Goal: Task Accomplishment & Management: Use online tool/utility

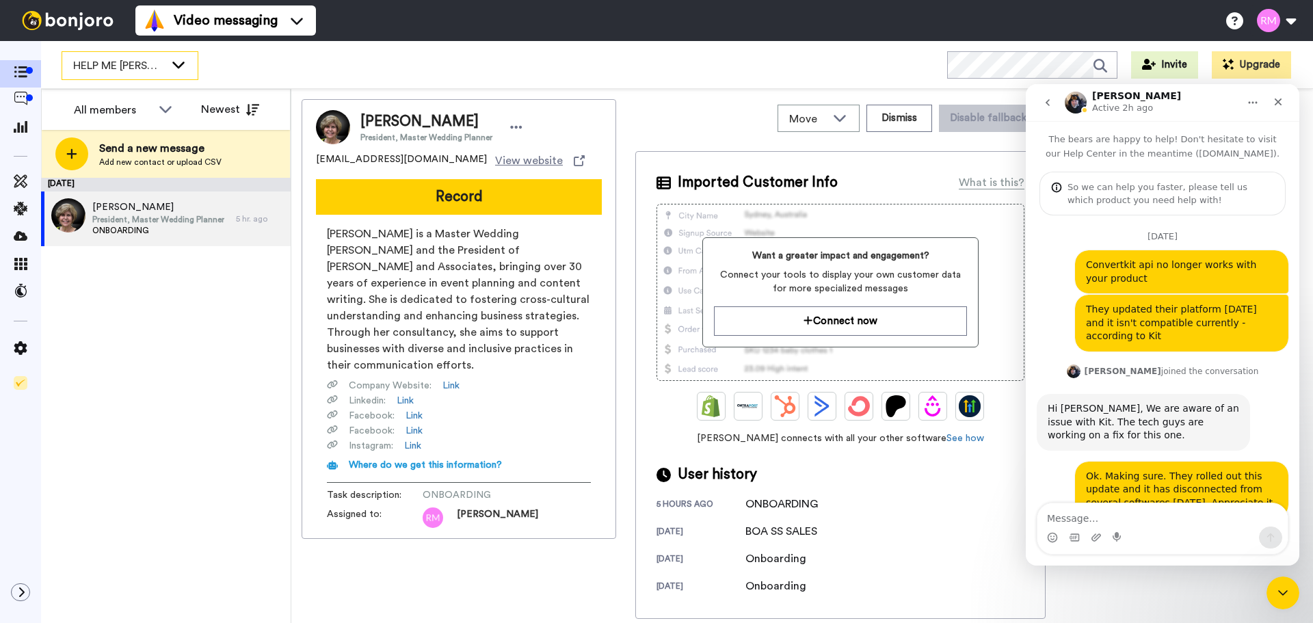
scroll to position [129, 0]
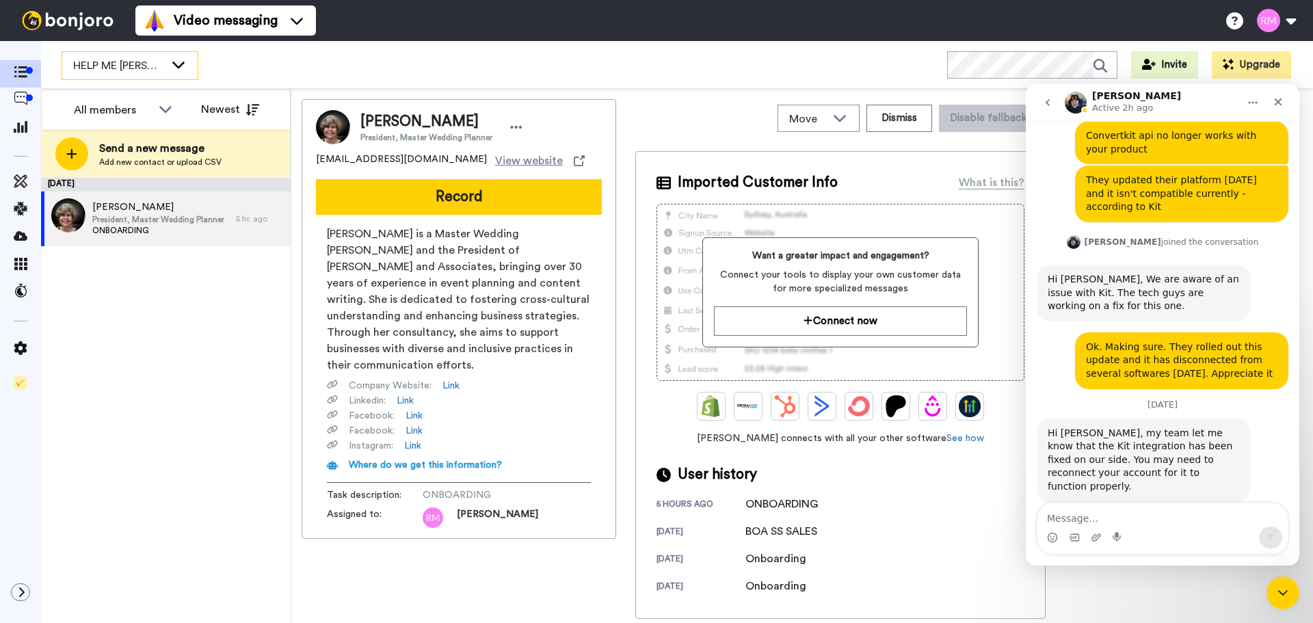
click at [166, 61] on div "HELP ME [PERSON_NAME] LIVE" at bounding box center [129, 65] width 135 height 27
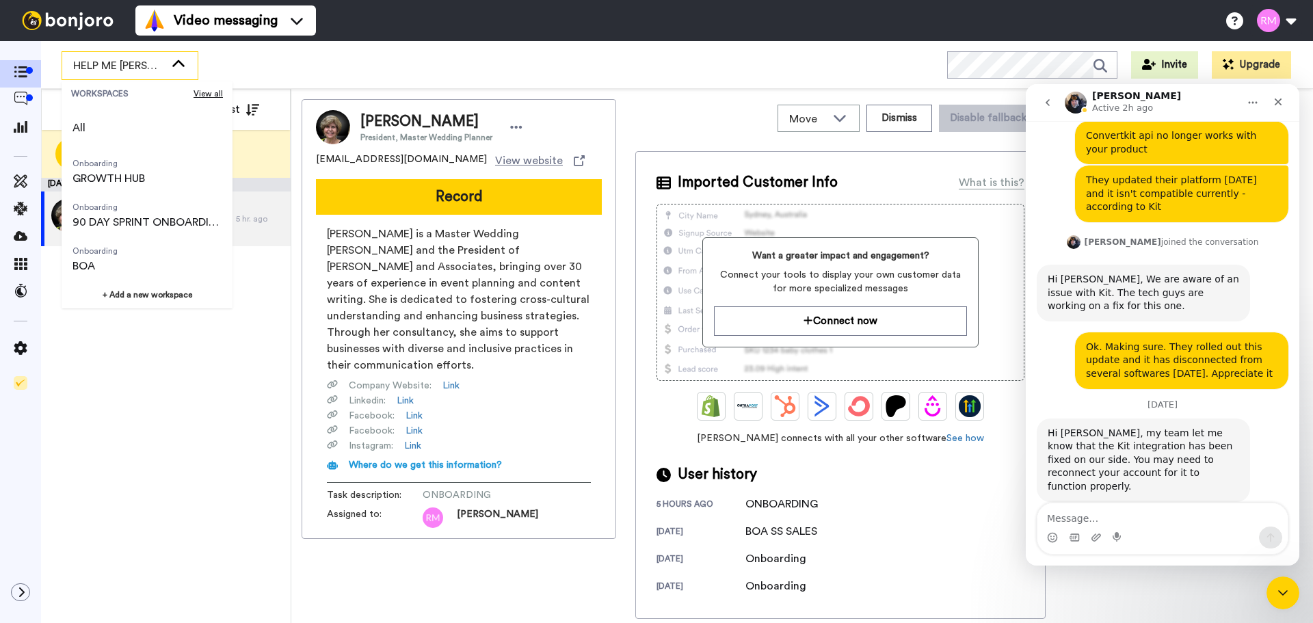
click at [166, 61] on div "HELP ME RHONDA LIVE" at bounding box center [129, 65] width 135 height 27
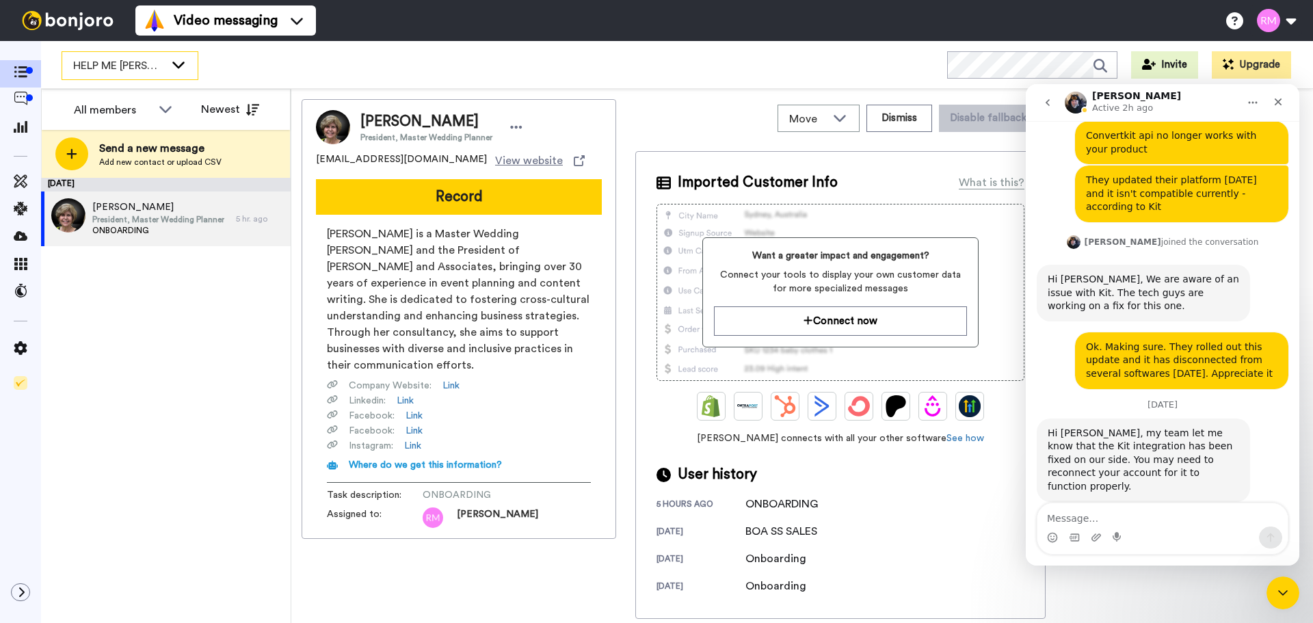
click at [166, 61] on div "HELP ME RHONDA LIVE" at bounding box center [129, 65] width 135 height 27
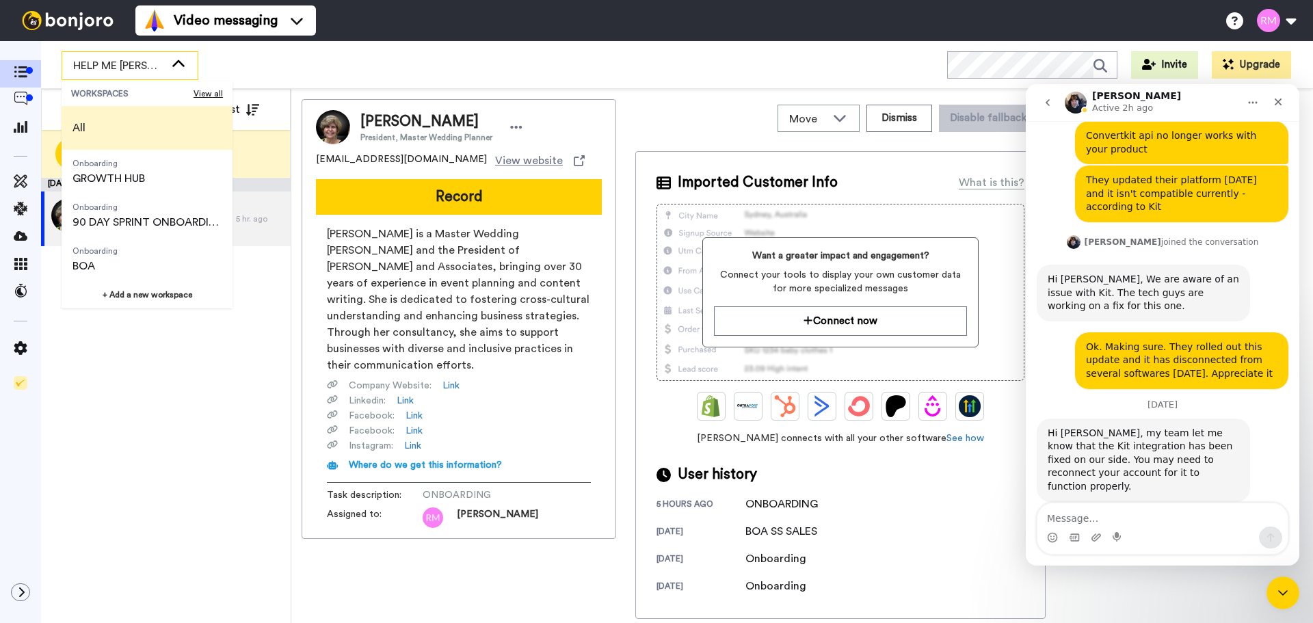
click at [98, 137] on li "All" at bounding box center [147, 128] width 171 height 44
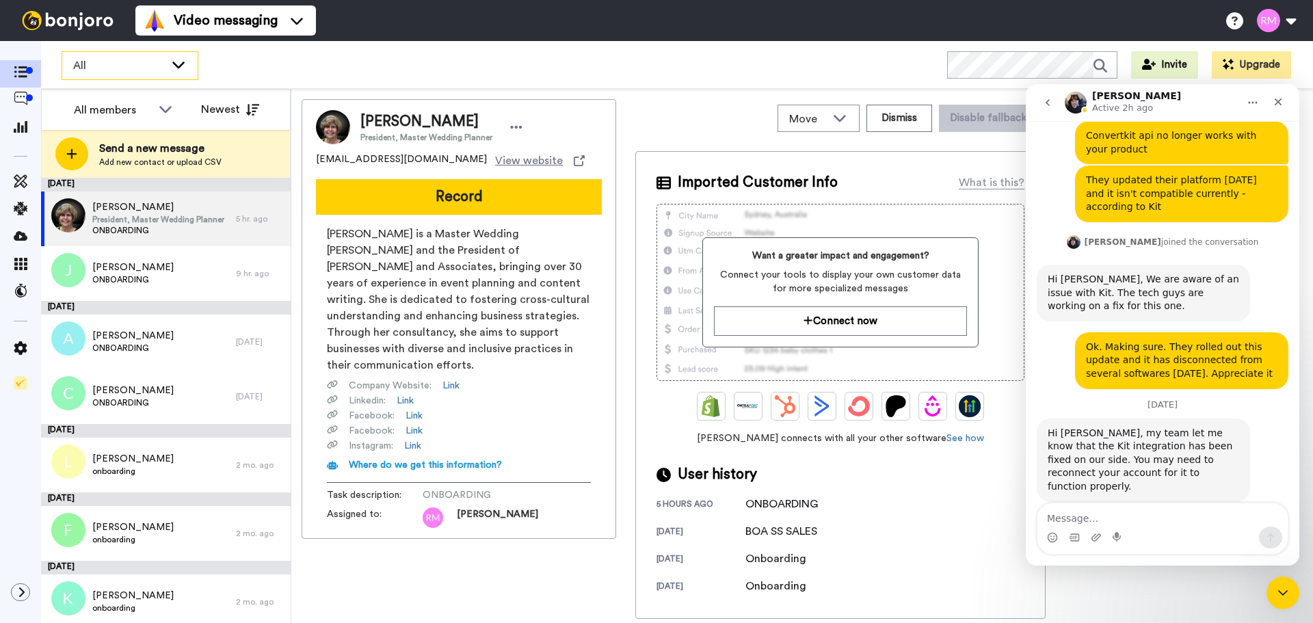
click at [100, 71] on span "All" at bounding box center [119, 65] width 92 height 16
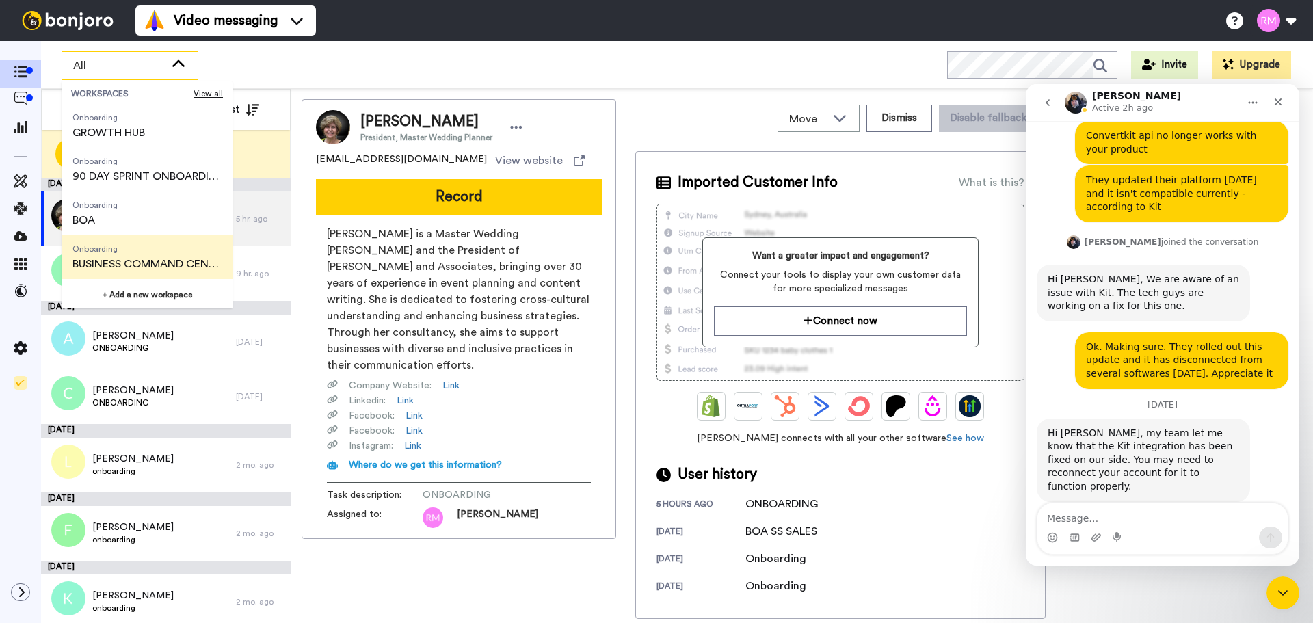
scroll to position [91, 0]
click at [136, 256] on span "SYSTEMS BY DESIGN MEMBERSHIP" at bounding box center [146, 262] width 149 height 16
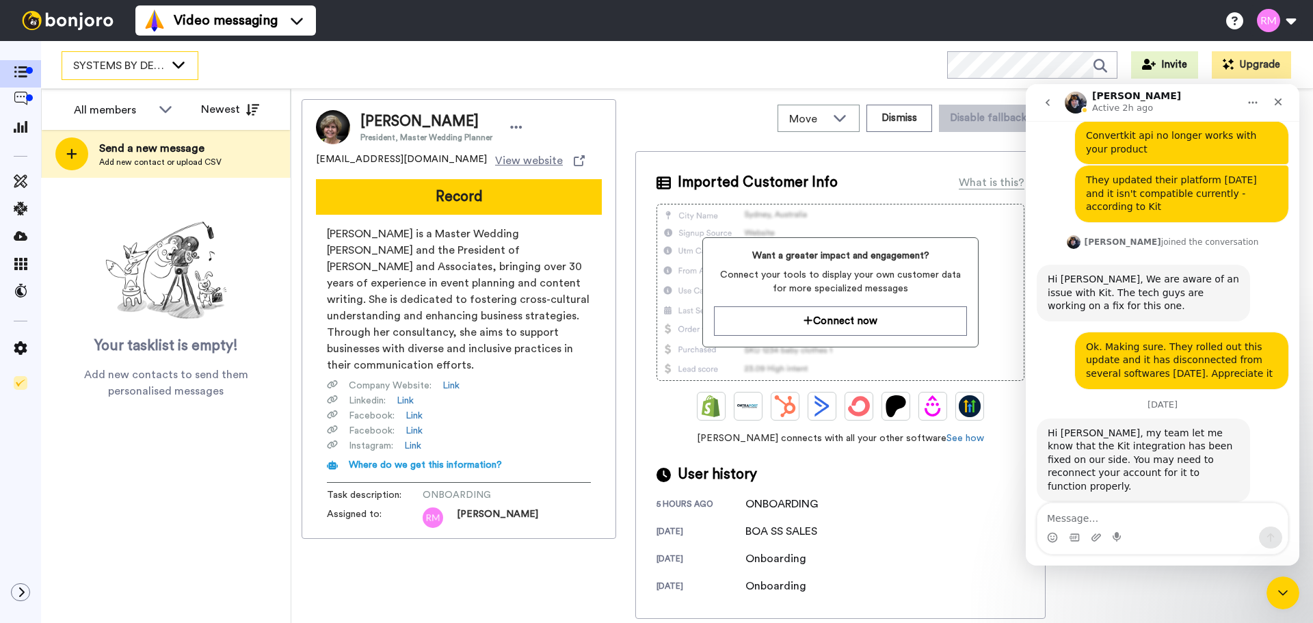
click at [118, 59] on span "SYSTEMS BY DESIGN MEMBERSHIP" at bounding box center [119, 65] width 92 height 16
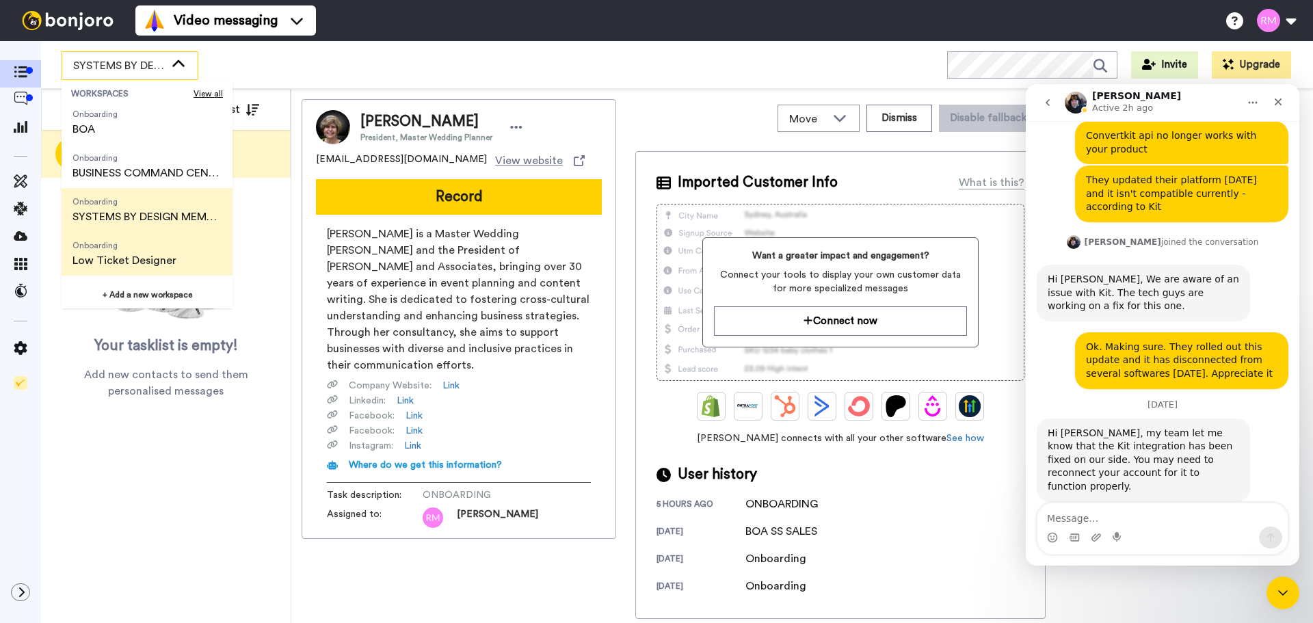
scroll to position [159, 0]
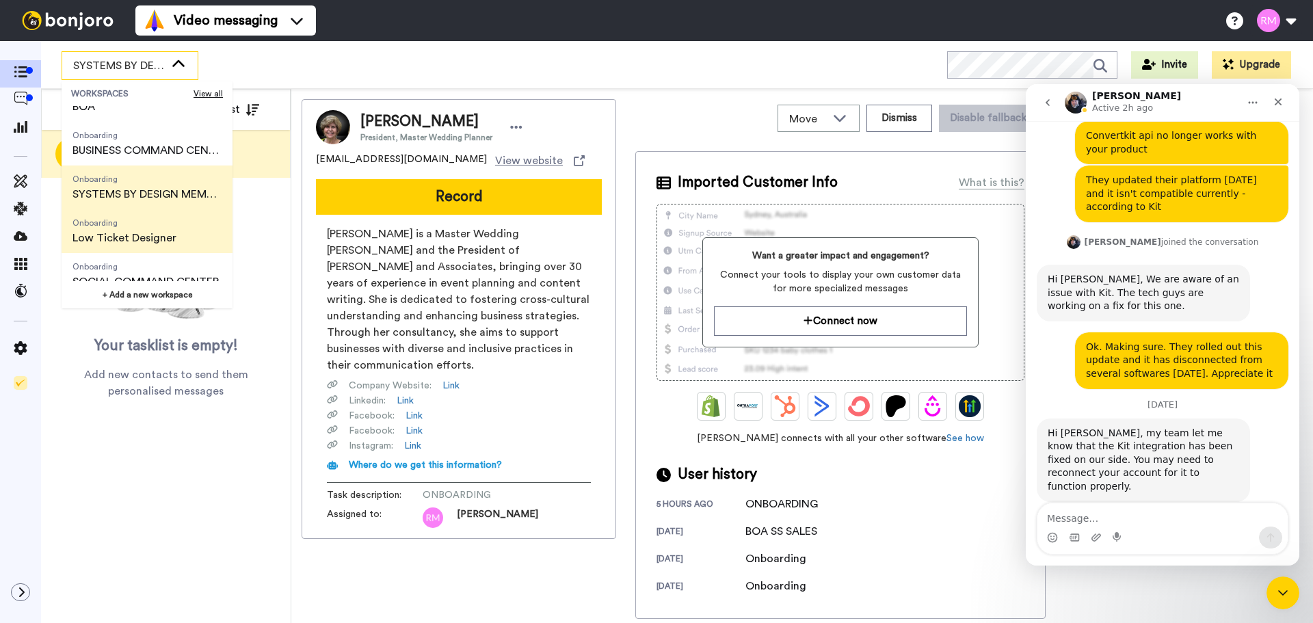
click at [122, 231] on span "Low Ticket Designer" at bounding box center [124, 238] width 104 height 16
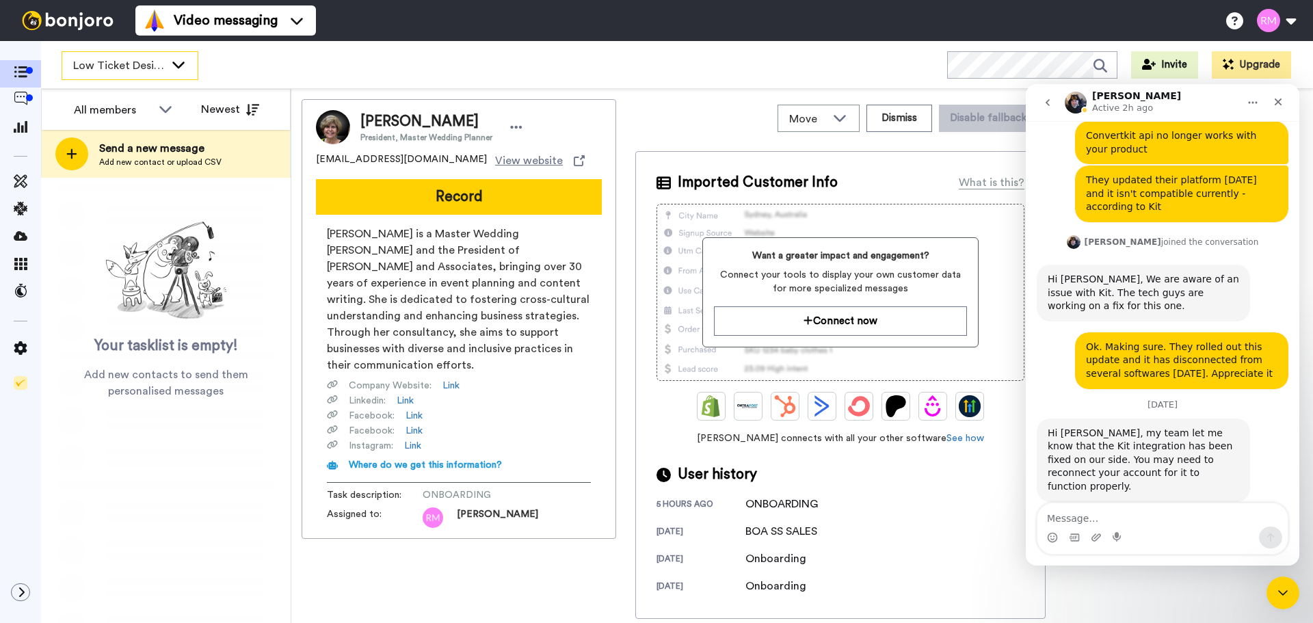
click at [125, 62] on span "Low Ticket Designer" at bounding box center [119, 65] width 92 height 16
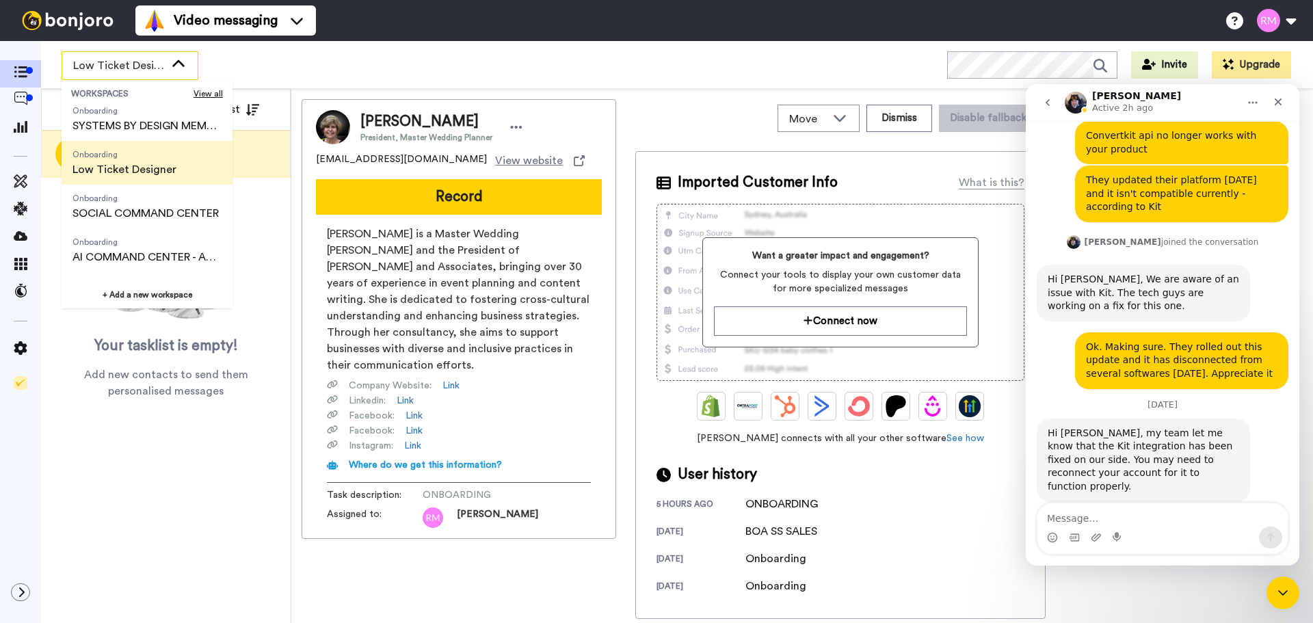
scroll to position [250, 0]
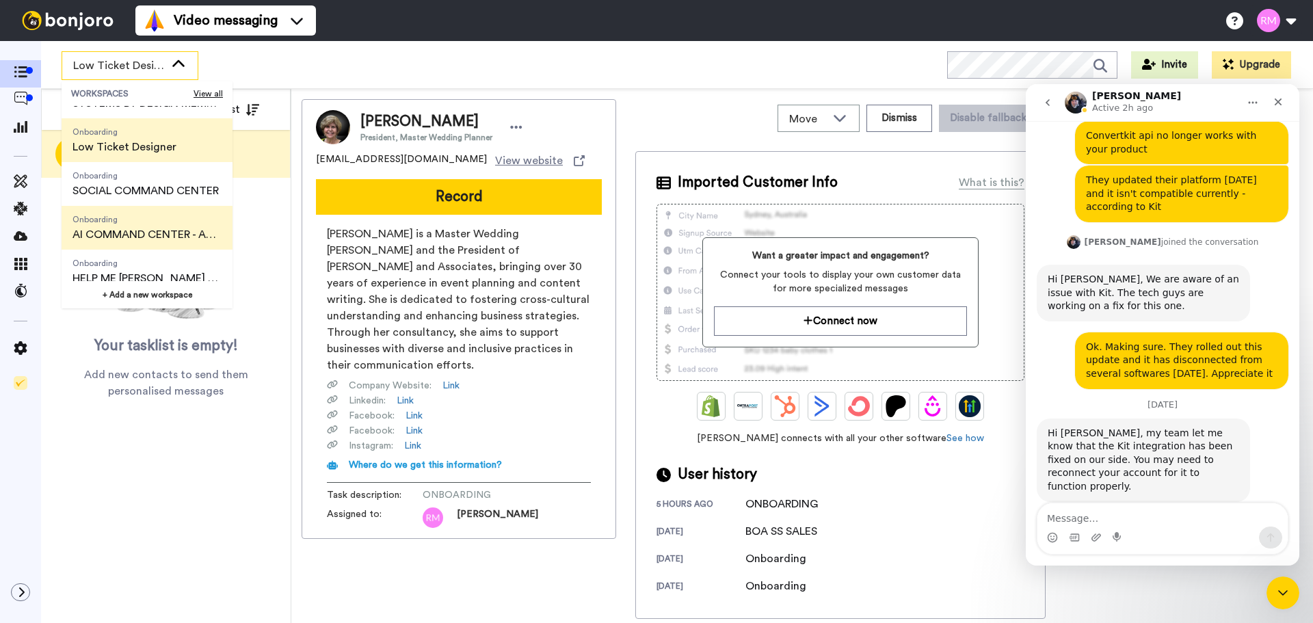
click at [151, 235] on span "AI COMMAND CENTER - ACTIVE" at bounding box center [146, 234] width 149 height 16
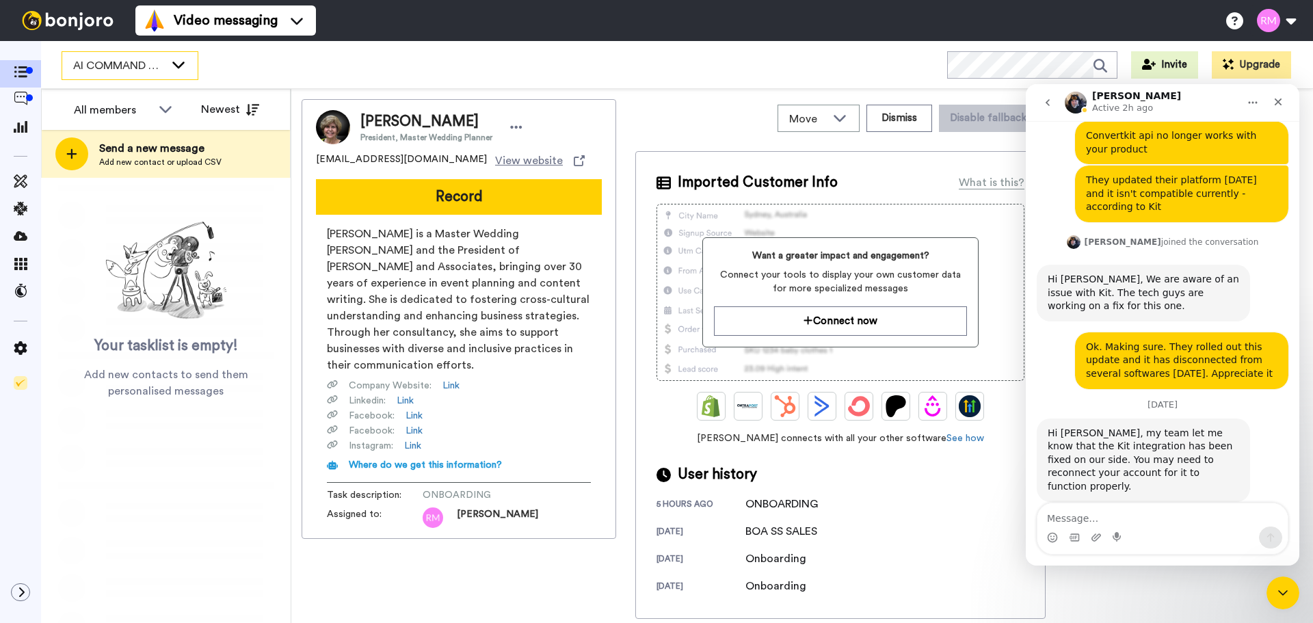
click at [131, 66] on span "AI COMMAND CENTER - ACTIVE" at bounding box center [119, 65] width 92 height 16
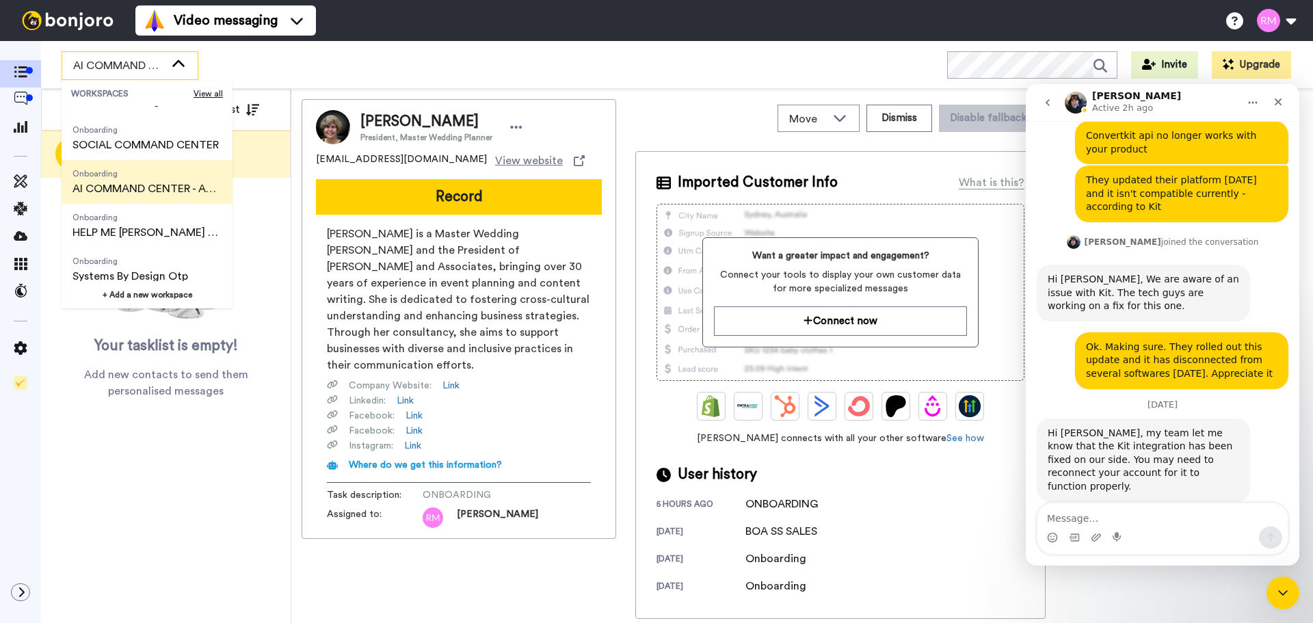
scroll to position [306, 0]
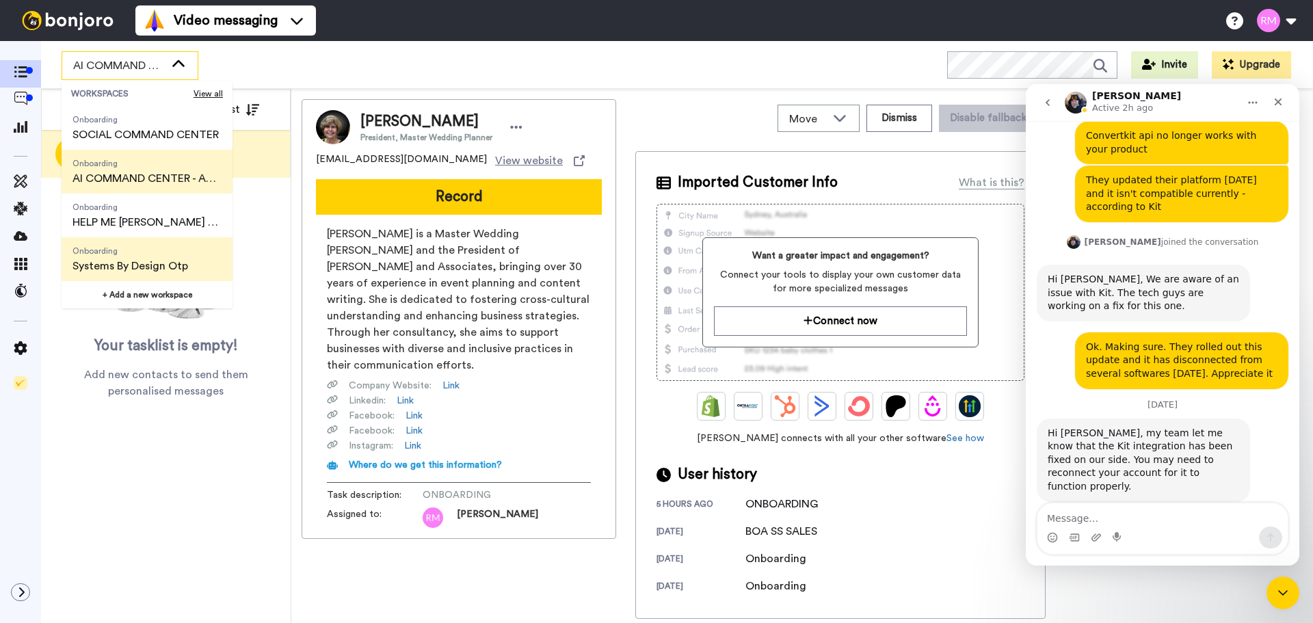
click at [155, 261] on span "Systems By Design Otp" at bounding box center [130, 266] width 116 height 16
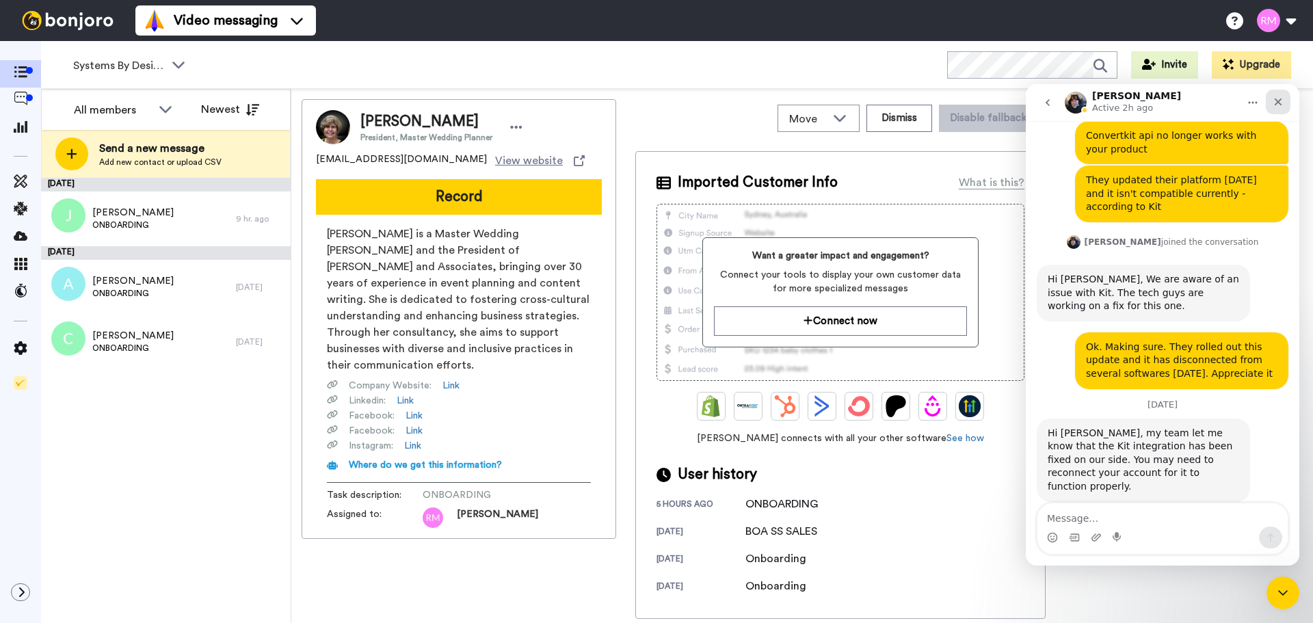
click at [1279, 102] on icon "Close" at bounding box center [1279, 102] width 8 height 8
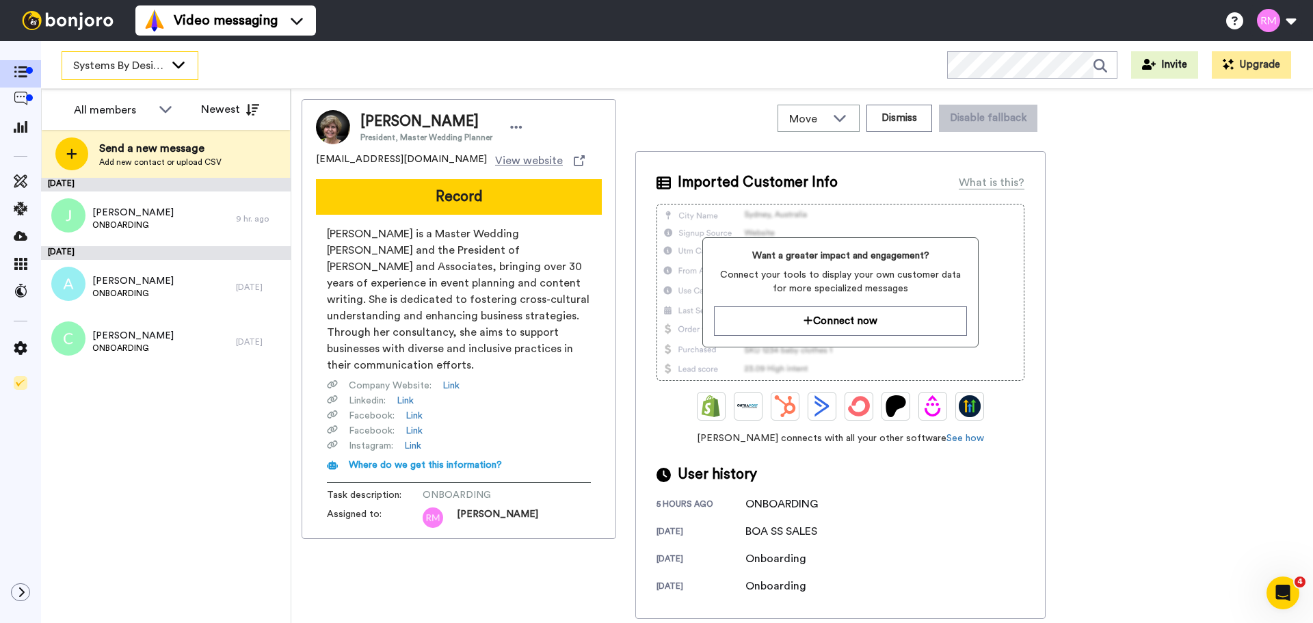
scroll to position [129, 0]
click at [18, 207] on icon at bounding box center [21, 209] width 14 height 14
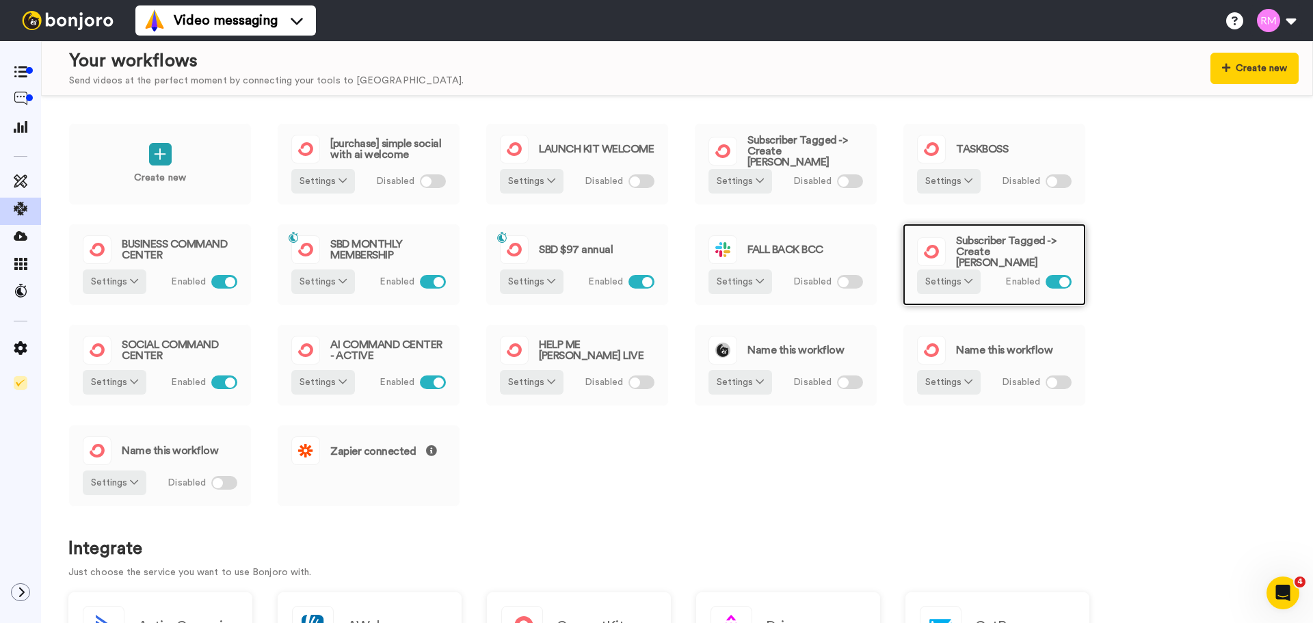
click at [994, 253] on span "Subscriber Tagged -> Create Bonjoro" at bounding box center [1014, 251] width 116 height 33
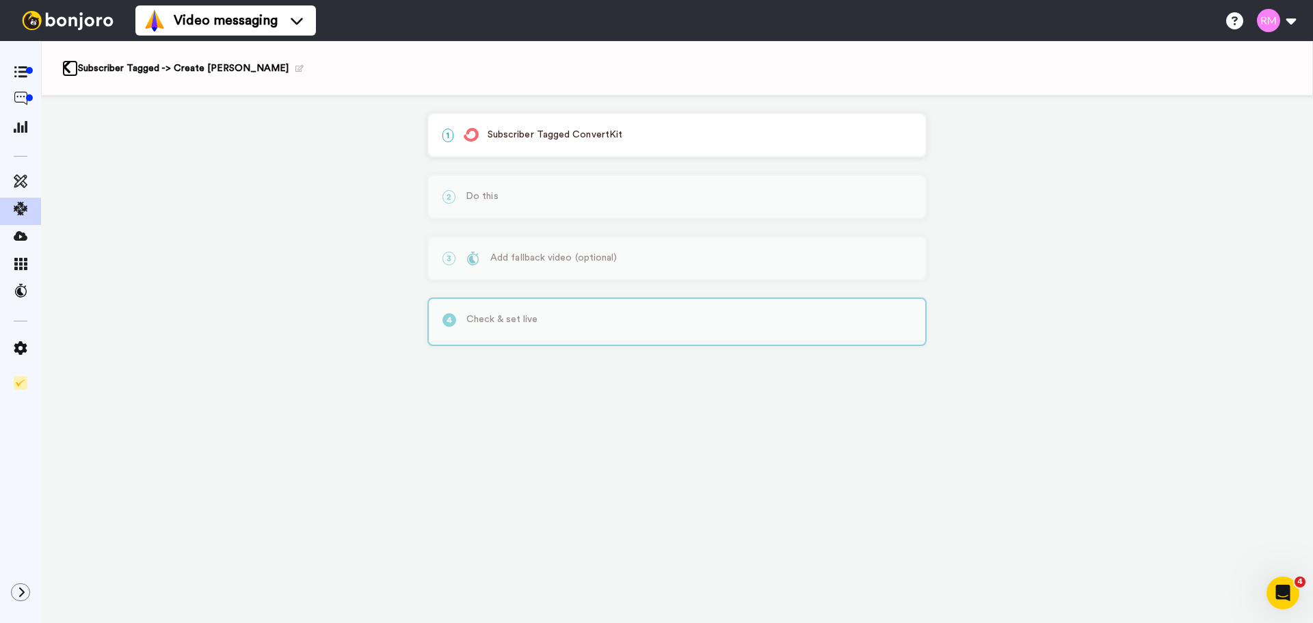
click at [67, 66] on icon at bounding box center [66, 67] width 9 height 14
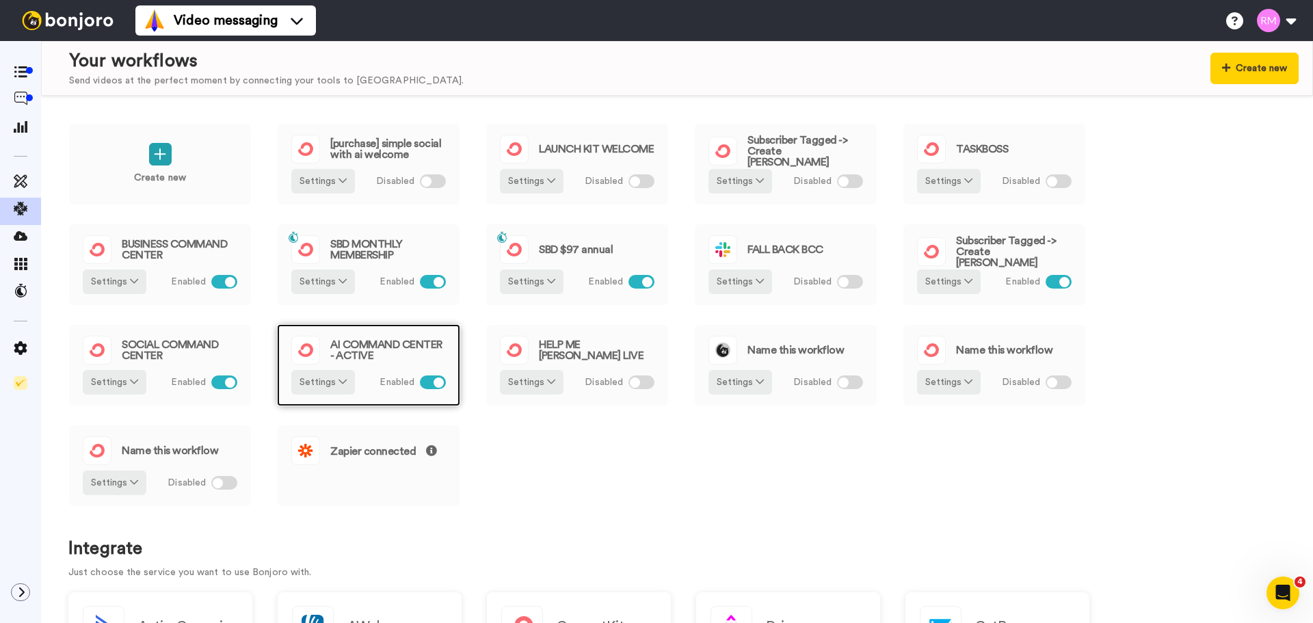
click at [378, 350] on span "AI COMMAND CENTER - ACTIVE" at bounding box center [388, 350] width 116 height 22
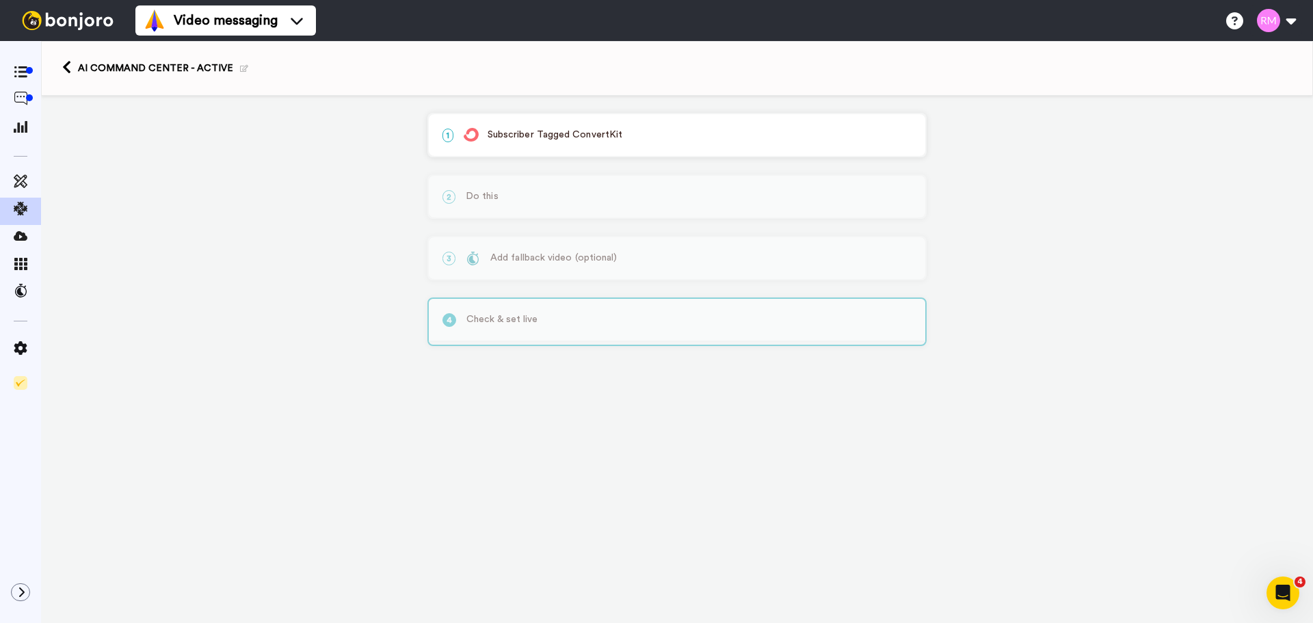
click at [628, 131] on p "1 Subscriber Tagged ConvertKit" at bounding box center [676, 135] width 469 height 14
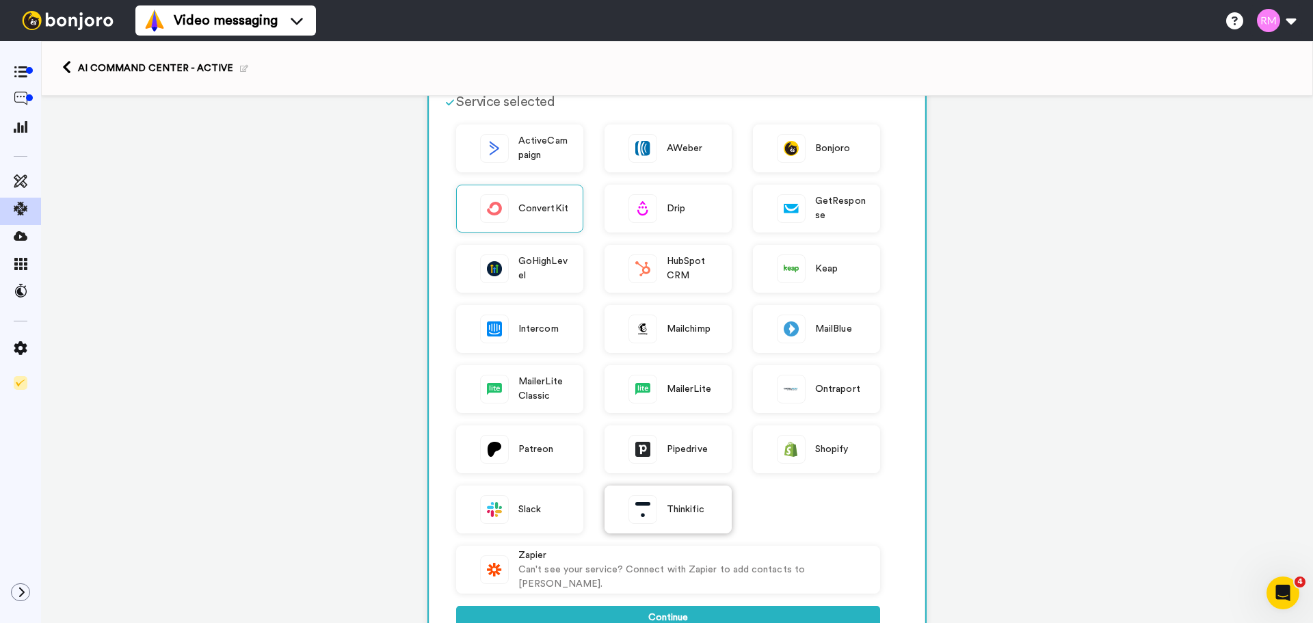
scroll to position [205, 0]
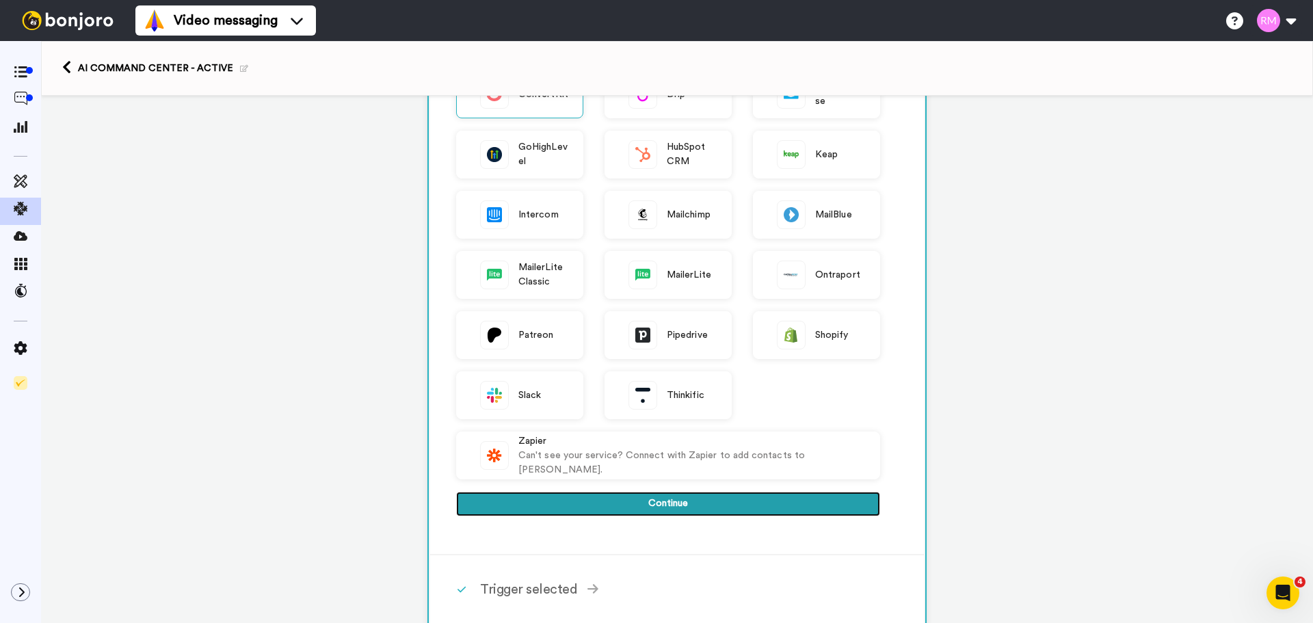
click at [672, 501] on button "Continue" at bounding box center [668, 504] width 424 height 25
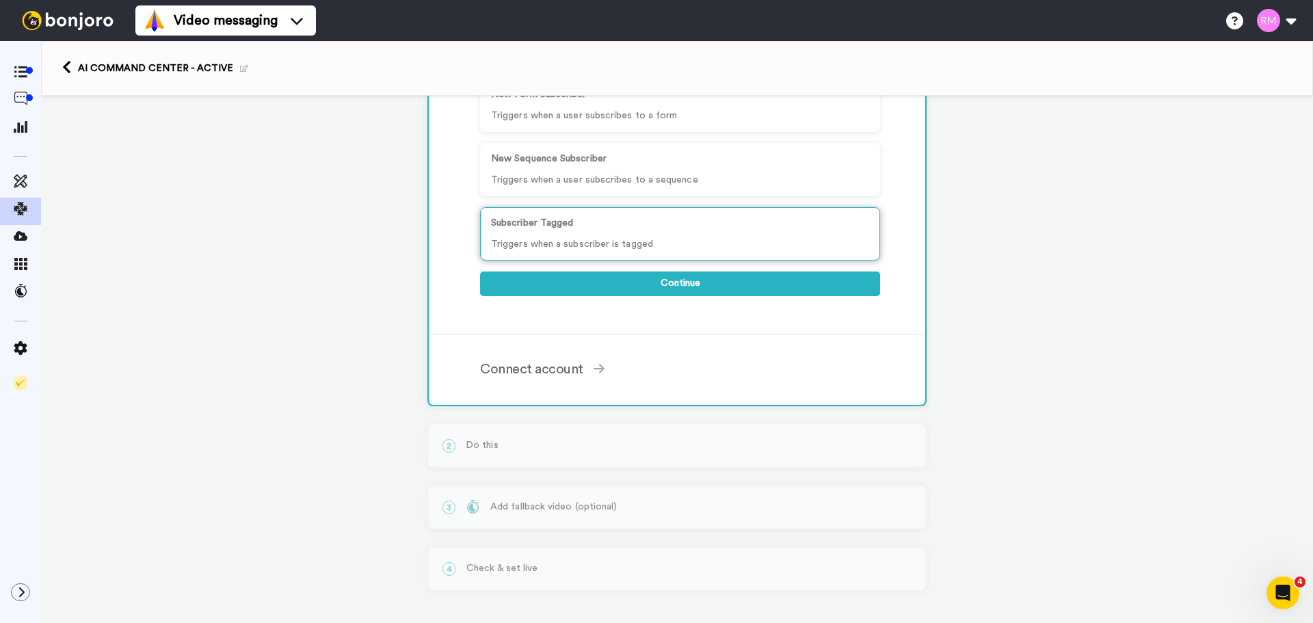
click at [565, 230] on div "Subscriber Tagged Triggers when a subscriber is tagged" at bounding box center [680, 233] width 400 height 53
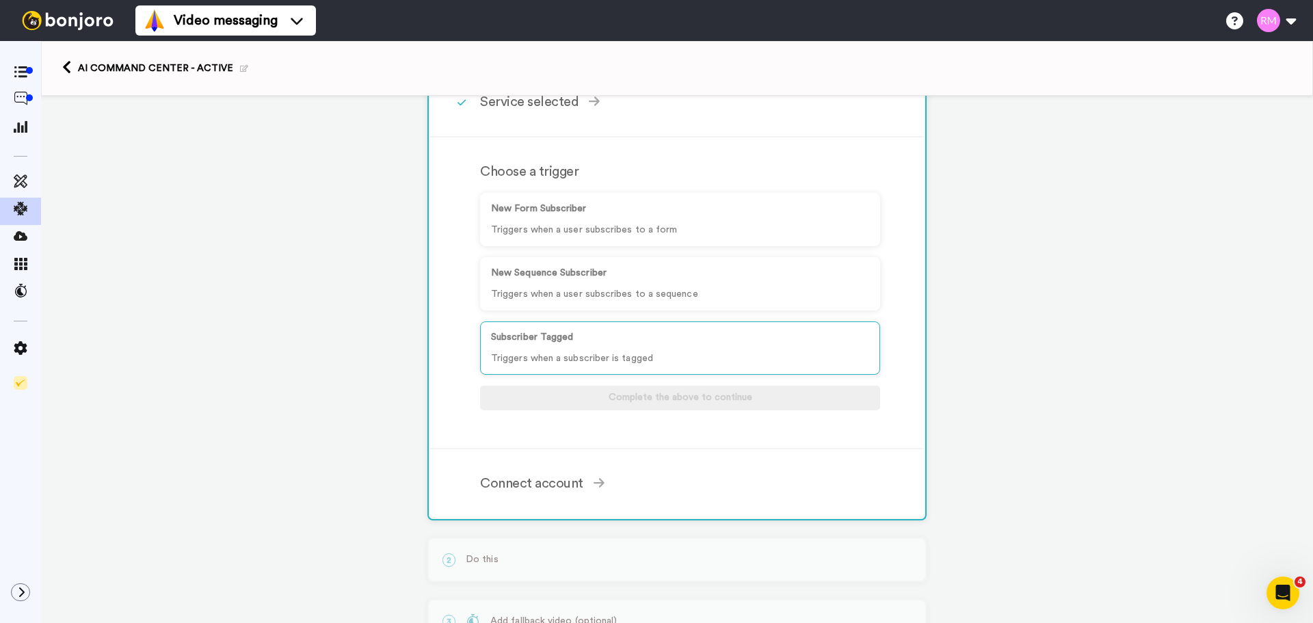
scroll to position [0, 0]
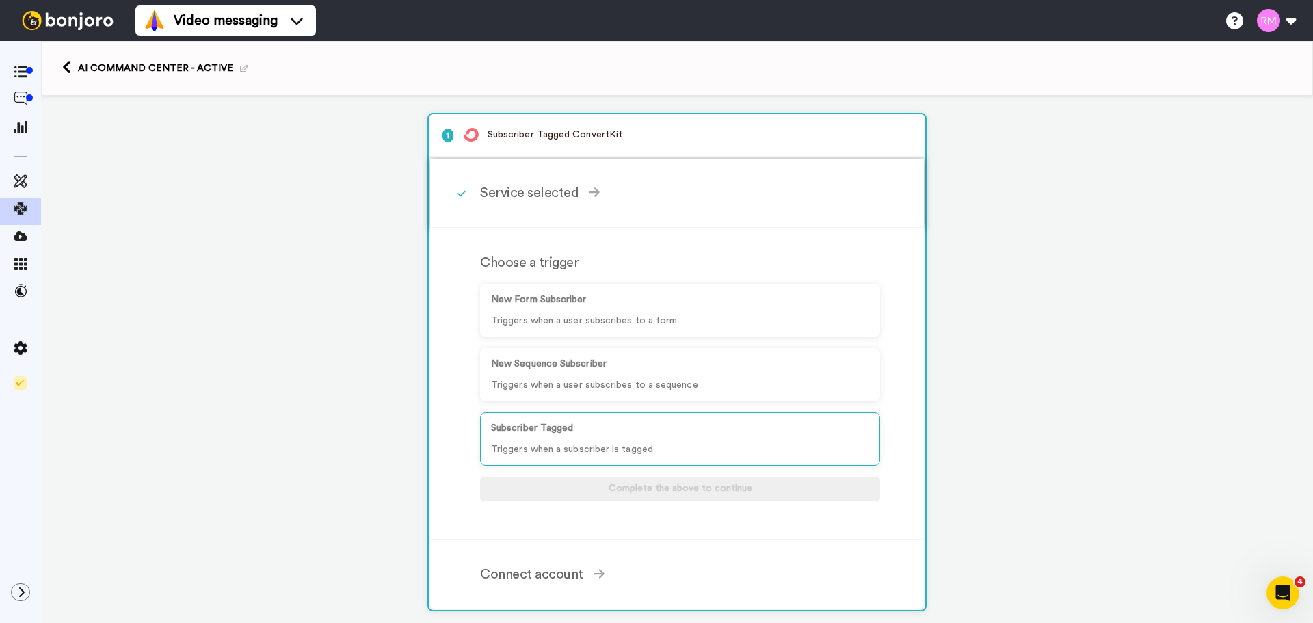
click at [531, 198] on div "Service selected" at bounding box center [680, 193] width 400 height 21
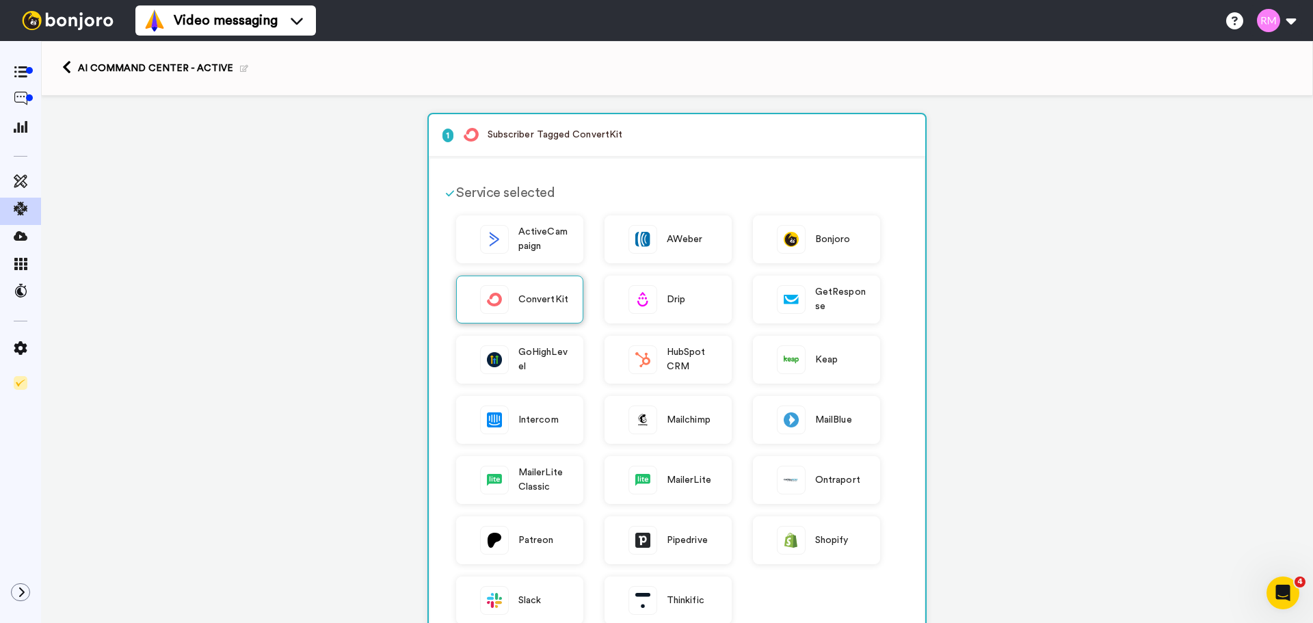
click at [527, 301] on span "ConvertKit" at bounding box center [543, 300] width 50 height 14
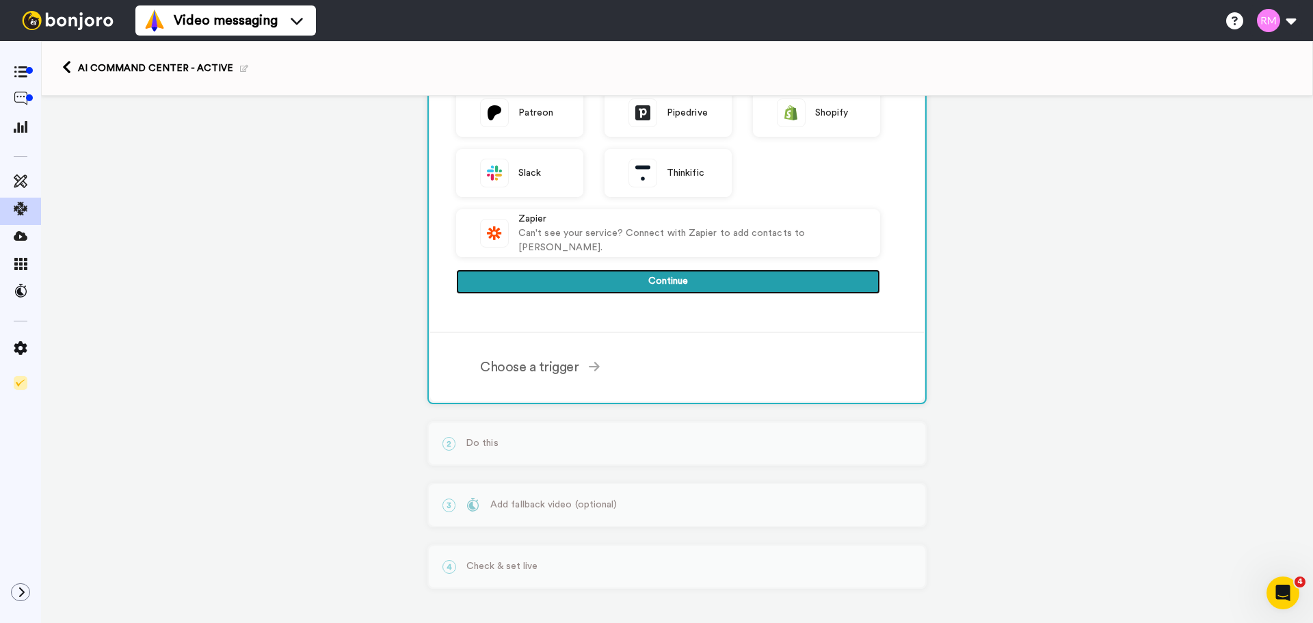
click at [603, 273] on button "Continue" at bounding box center [668, 281] width 424 height 25
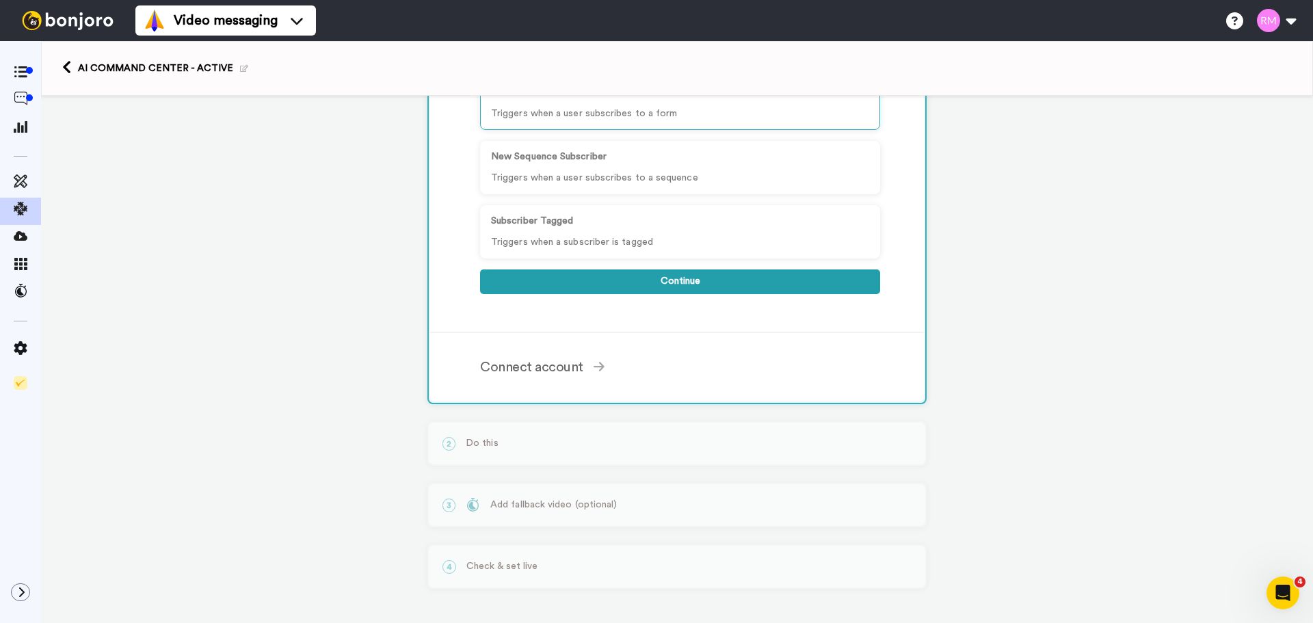
scroll to position [207, 0]
click at [605, 229] on div "Subscriber Tagged Triggers when a subscriber is tagged" at bounding box center [680, 231] width 400 height 53
click at [660, 271] on button "Continue" at bounding box center [680, 281] width 400 height 25
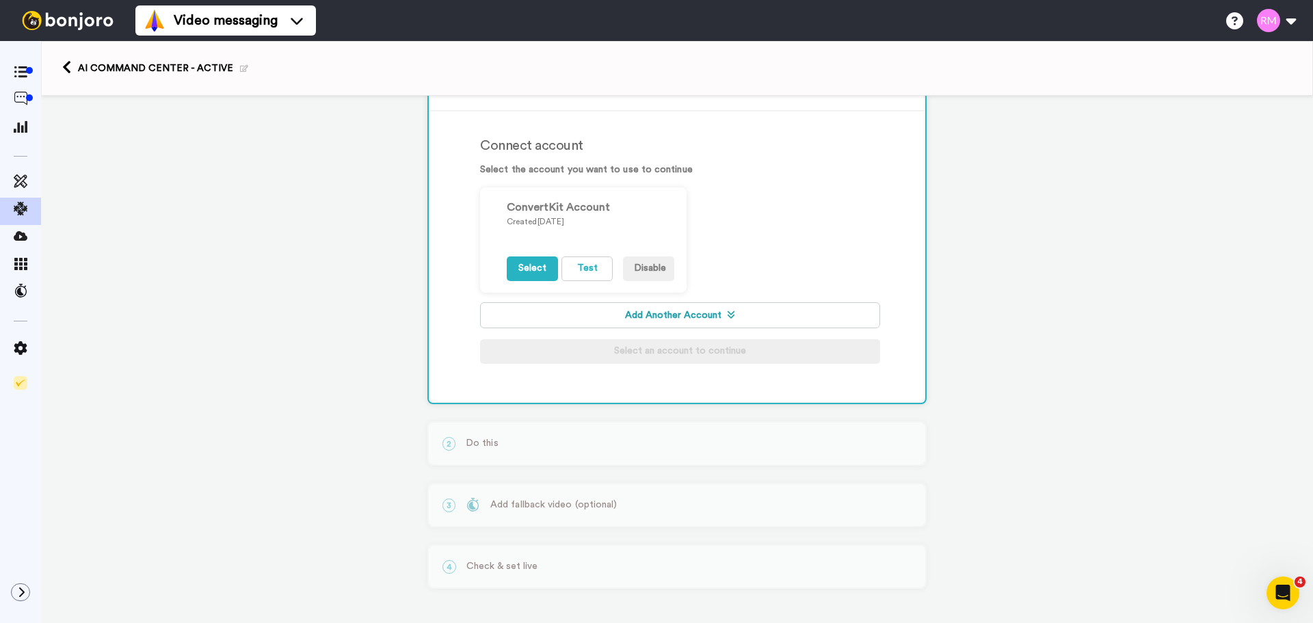
scroll to position [187, 0]
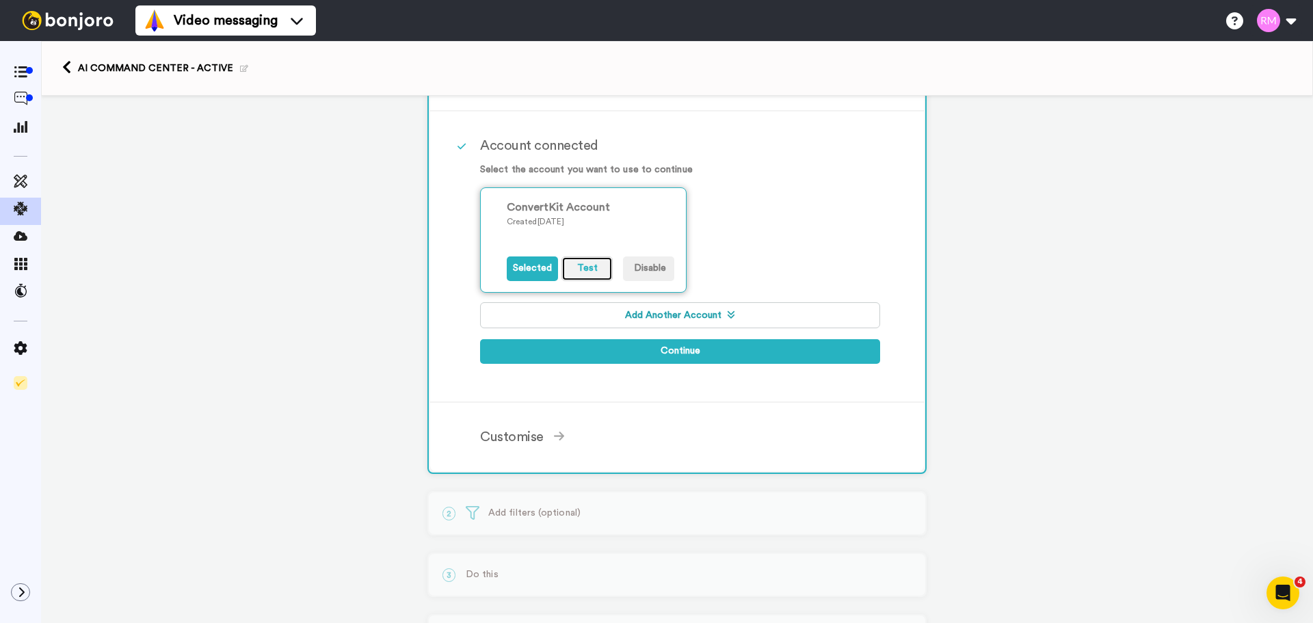
click at [575, 268] on button "Test" at bounding box center [586, 268] width 51 height 25
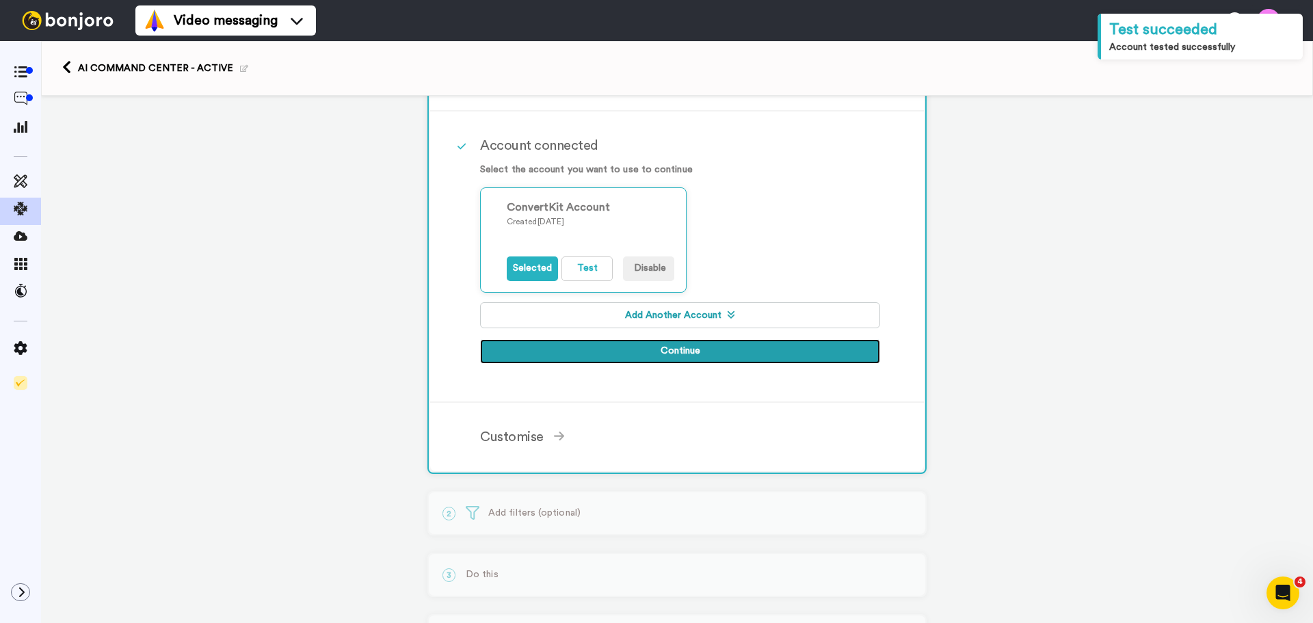
click at [693, 354] on button "Continue" at bounding box center [680, 351] width 400 height 25
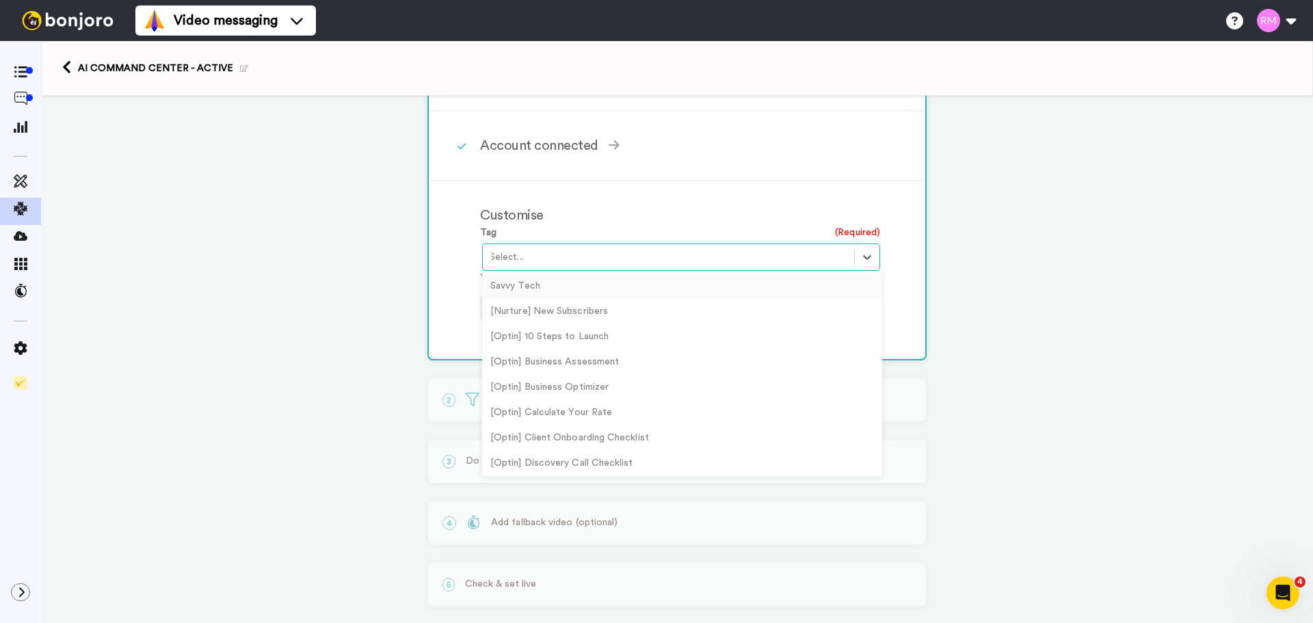
click at [544, 257] on div at bounding box center [669, 257] width 358 height 16
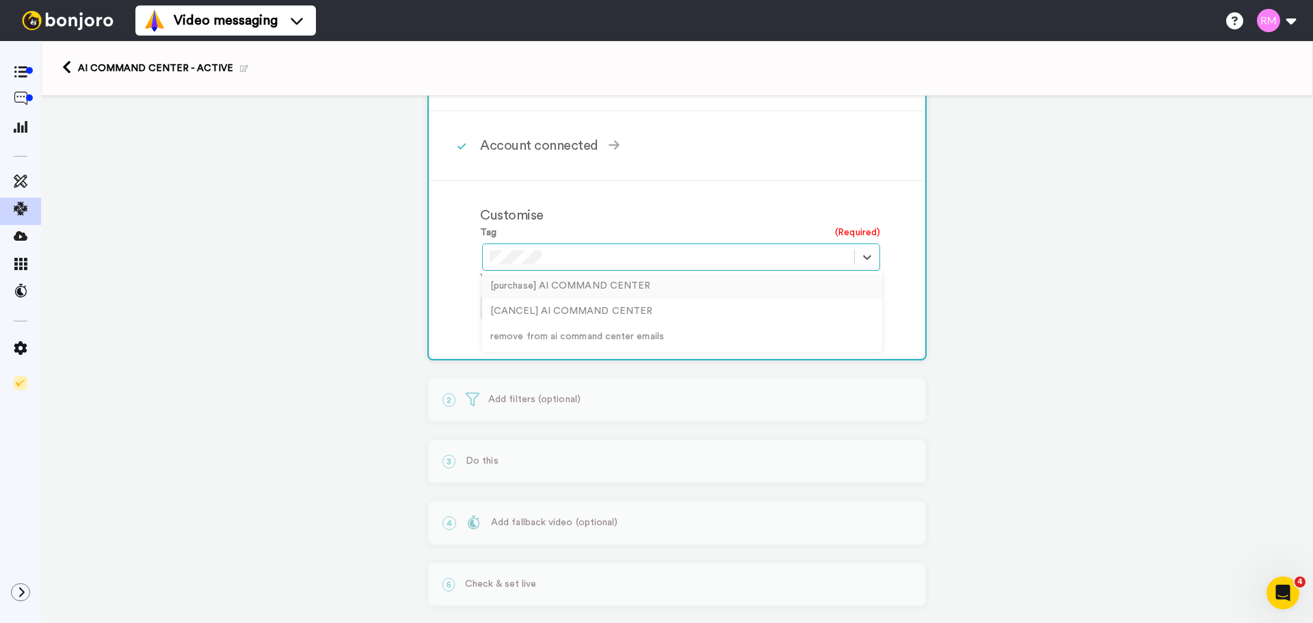
click at [630, 281] on div "[purchase] AI COMMAND CENTER" at bounding box center [682, 286] width 400 height 25
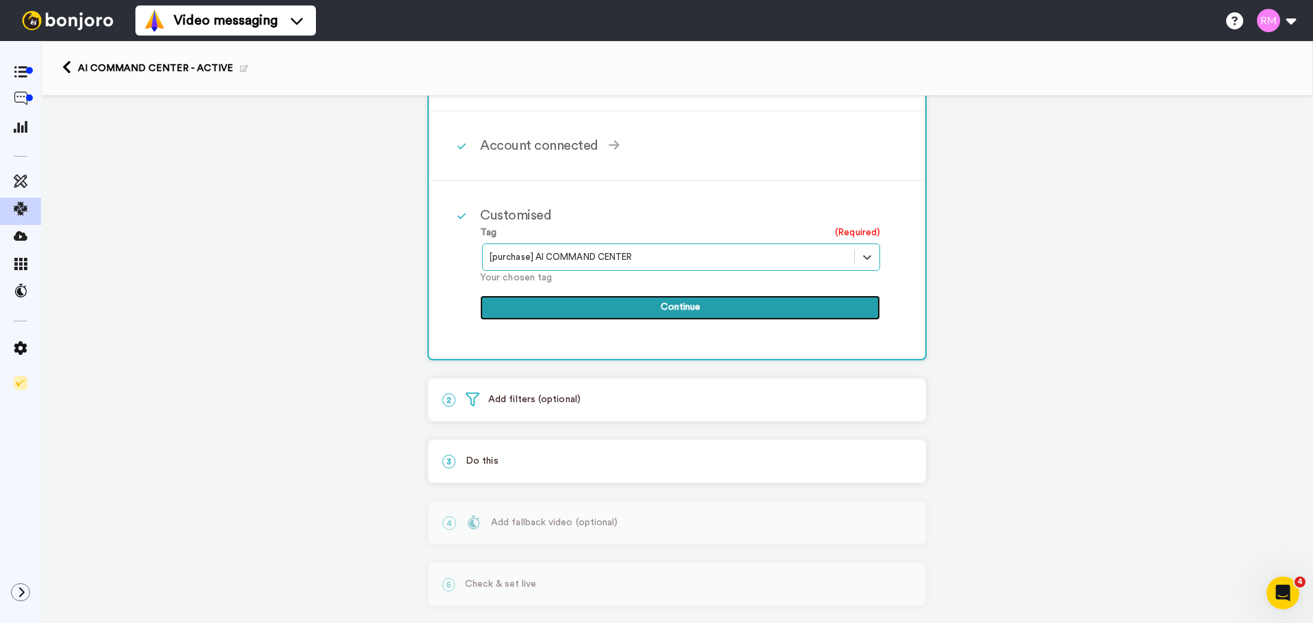
click at [670, 310] on button "Continue" at bounding box center [680, 307] width 400 height 25
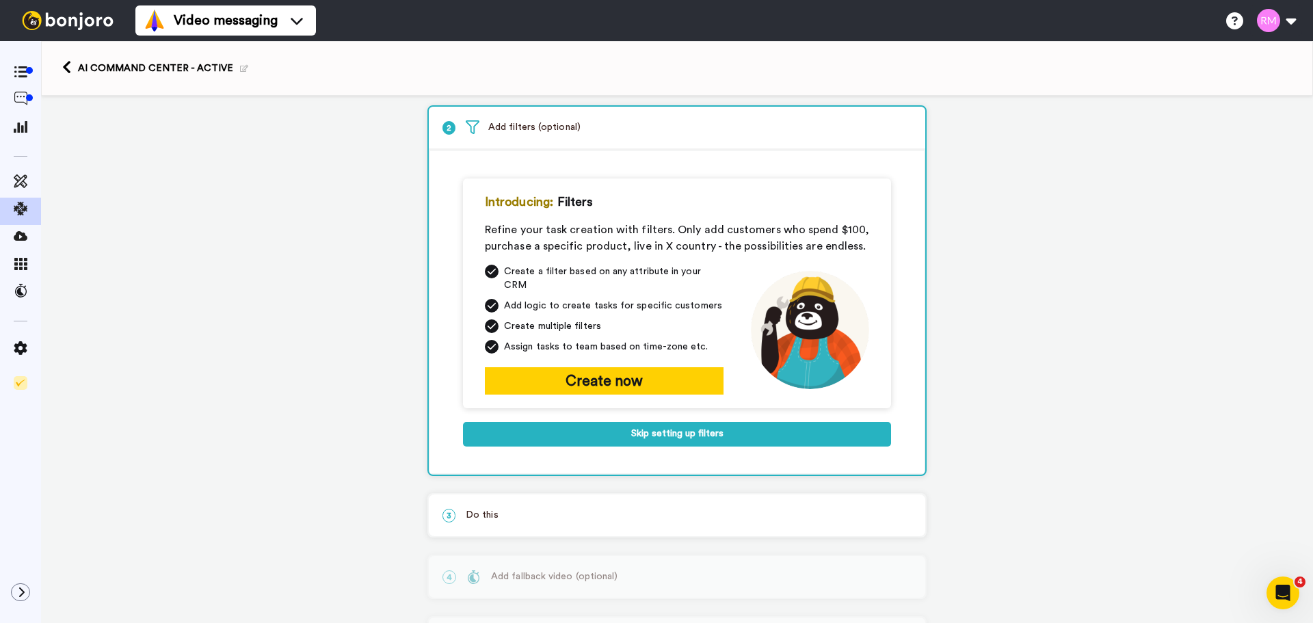
scroll to position [69, 0]
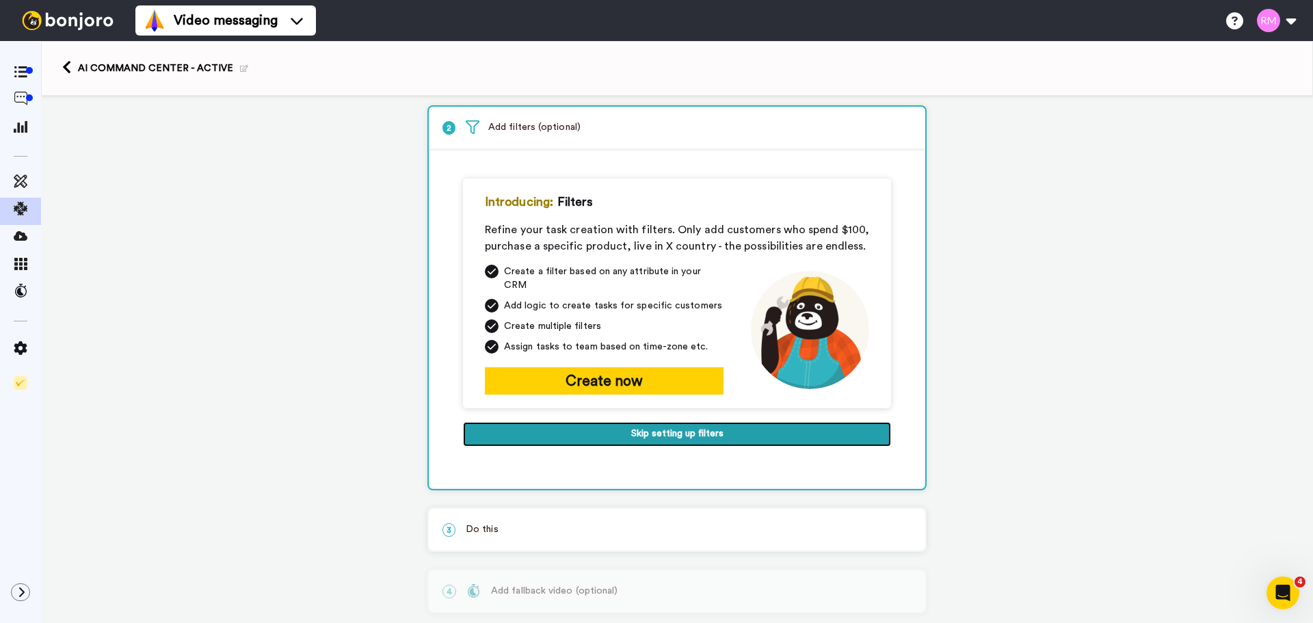
click at [711, 427] on button "Skip setting up filters" at bounding box center [677, 434] width 428 height 25
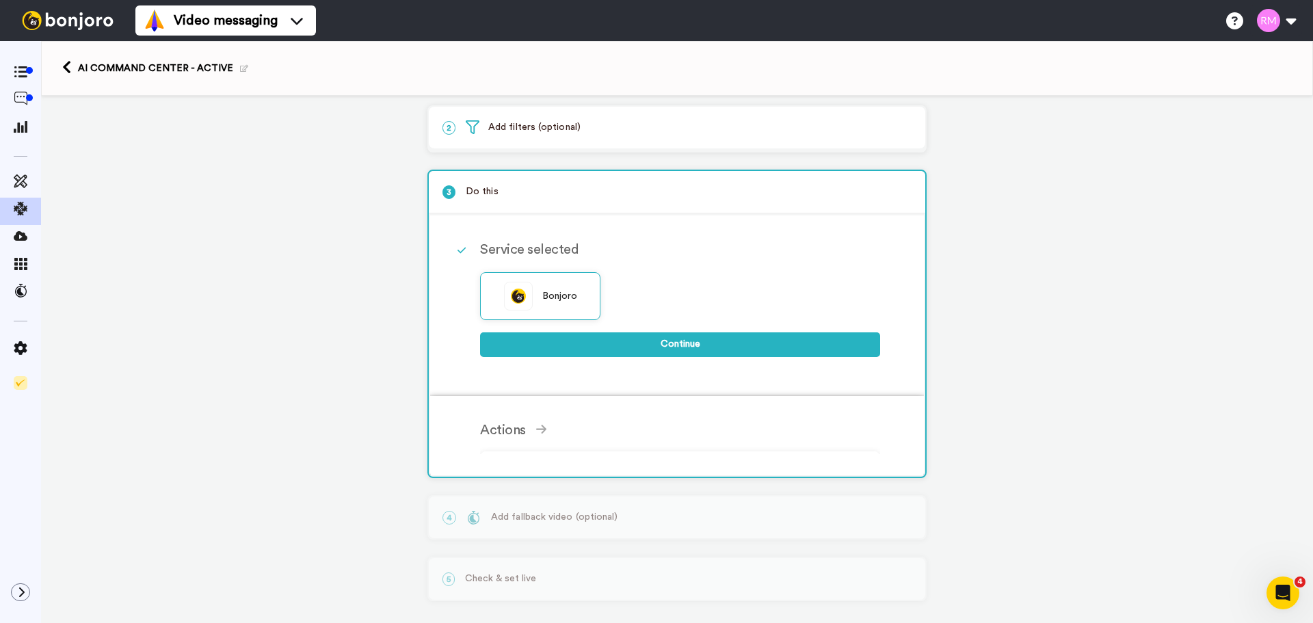
scroll to position [68, 0]
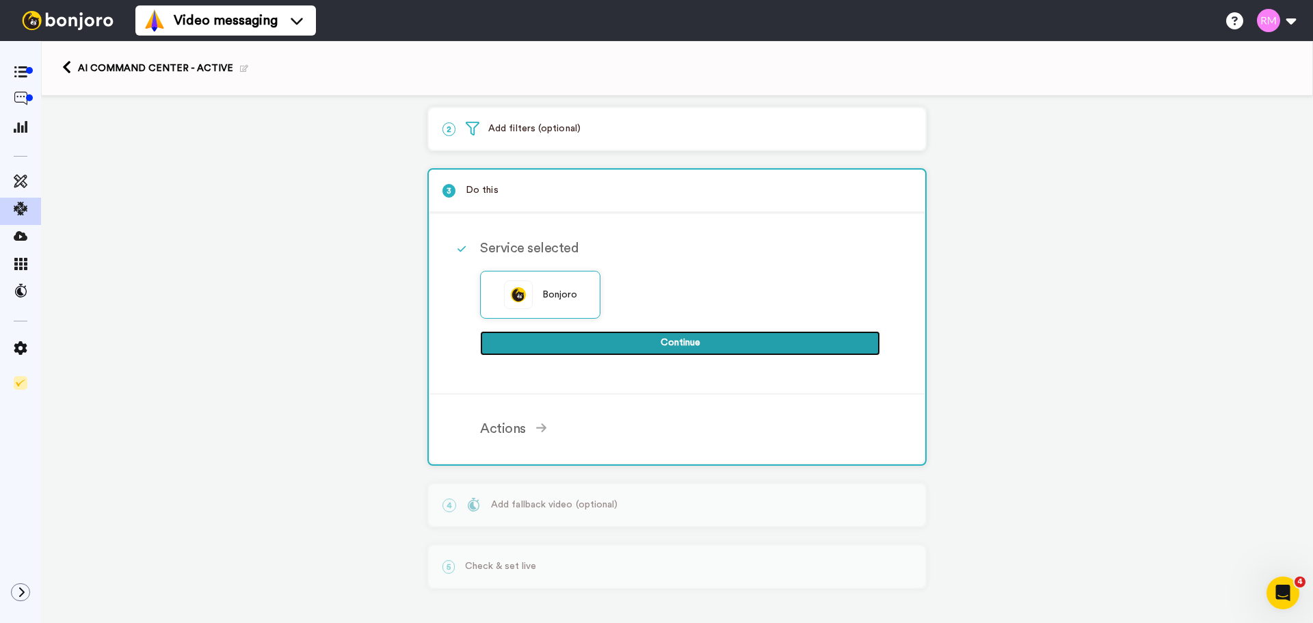
click at [673, 340] on button "Continue" at bounding box center [680, 343] width 400 height 25
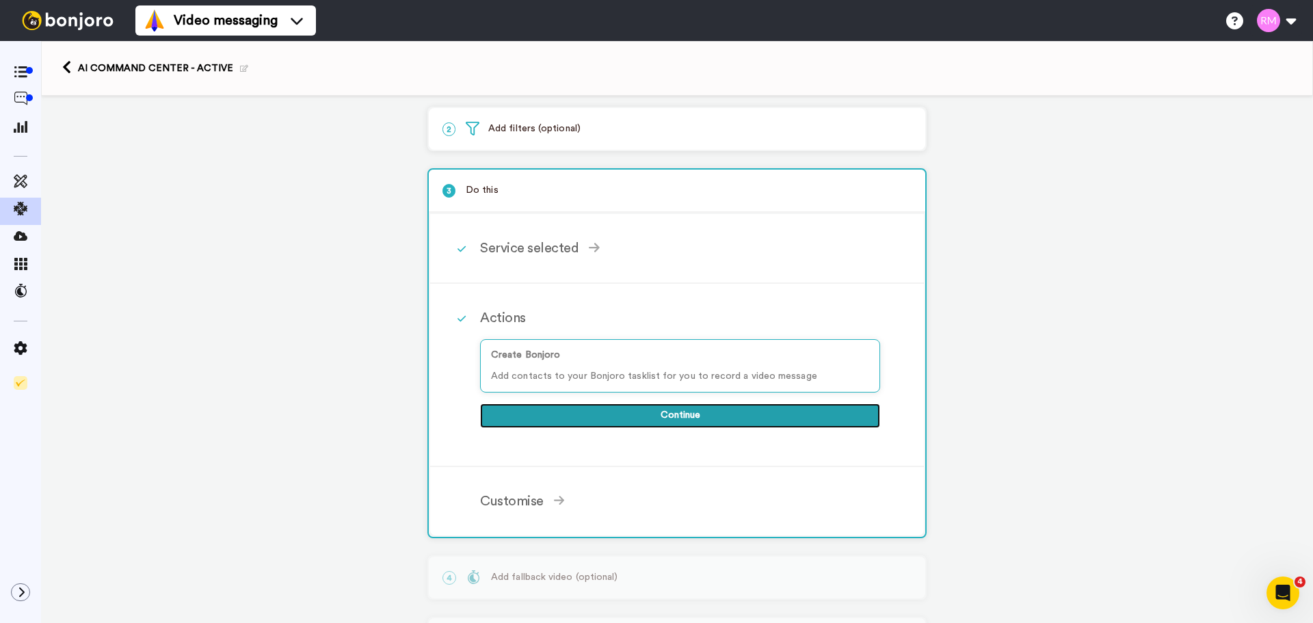
click at [712, 416] on button "Continue" at bounding box center [680, 416] width 400 height 25
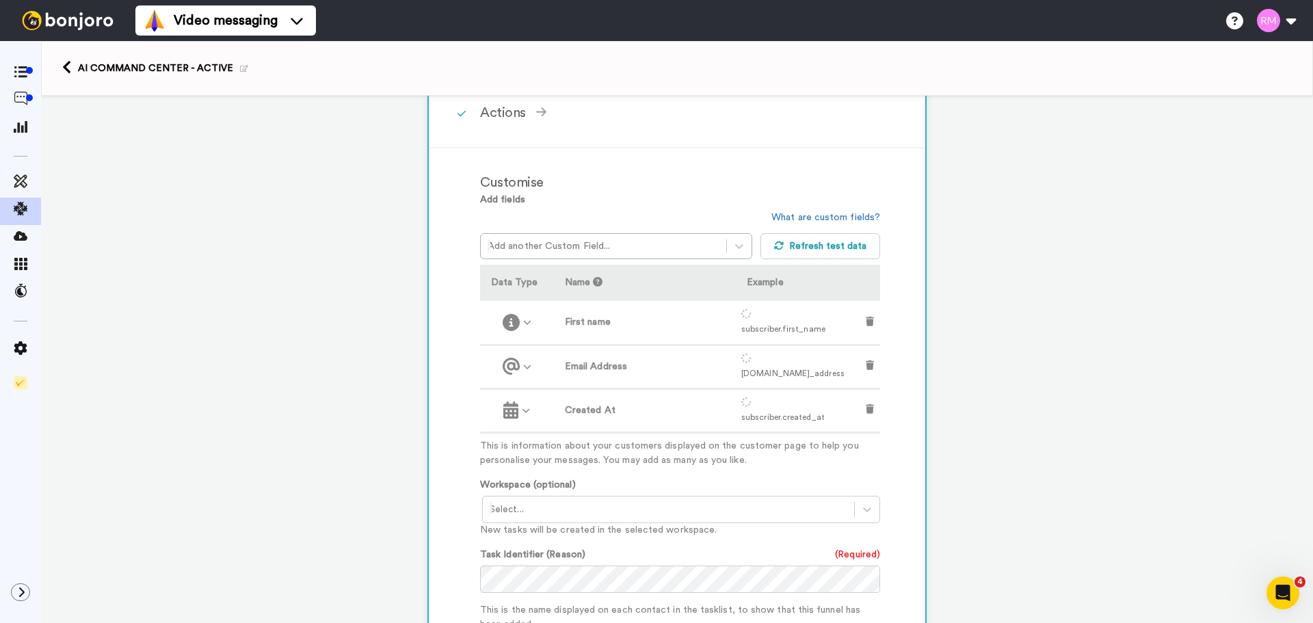
scroll to position [341, 0]
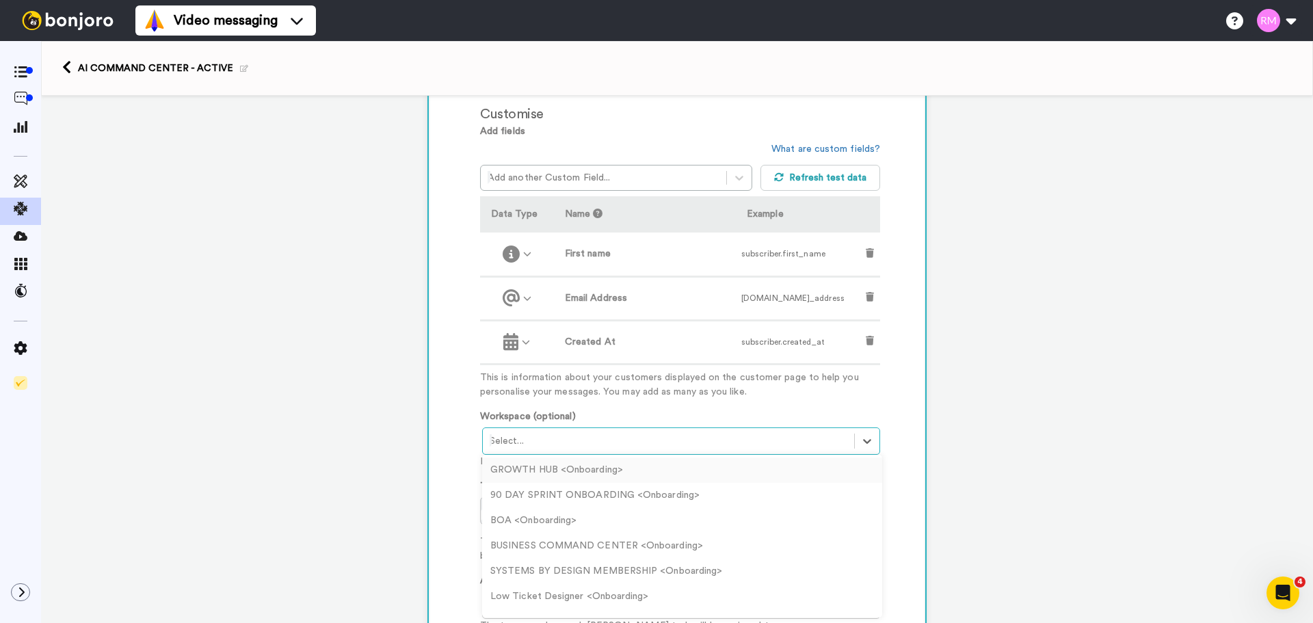
click at [678, 435] on div at bounding box center [669, 441] width 358 height 16
click at [657, 471] on div "AI COMMAND CENTER - ACTIVE <Onboarding>" at bounding box center [682, 470] width 400 height 25
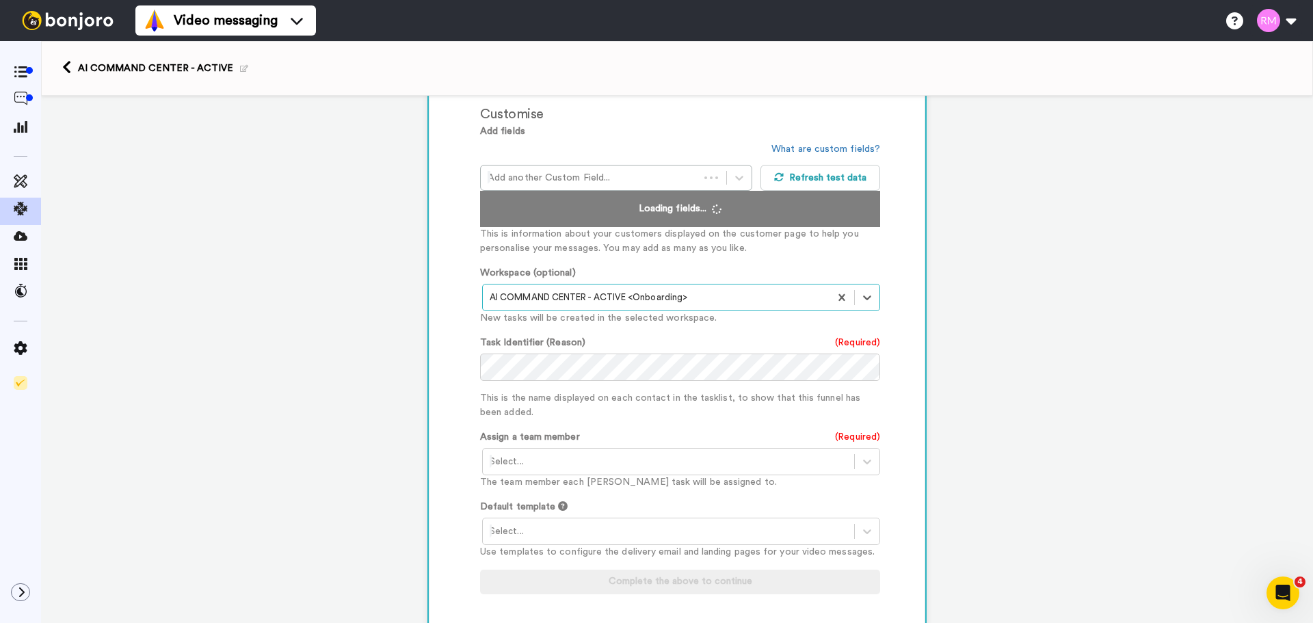
click at [510, 462] on div at bounding box center [669, 461] width 358 height 16
click at [542, 486] on div "[PERSON_NAME] <[EMAIL_ADDRESS][DOMAIN_NAME]>" at bounding box center [682, 490] width 400 height 25
click at [533, 529] on div at bounding box center [669, 531] width 358 height 16
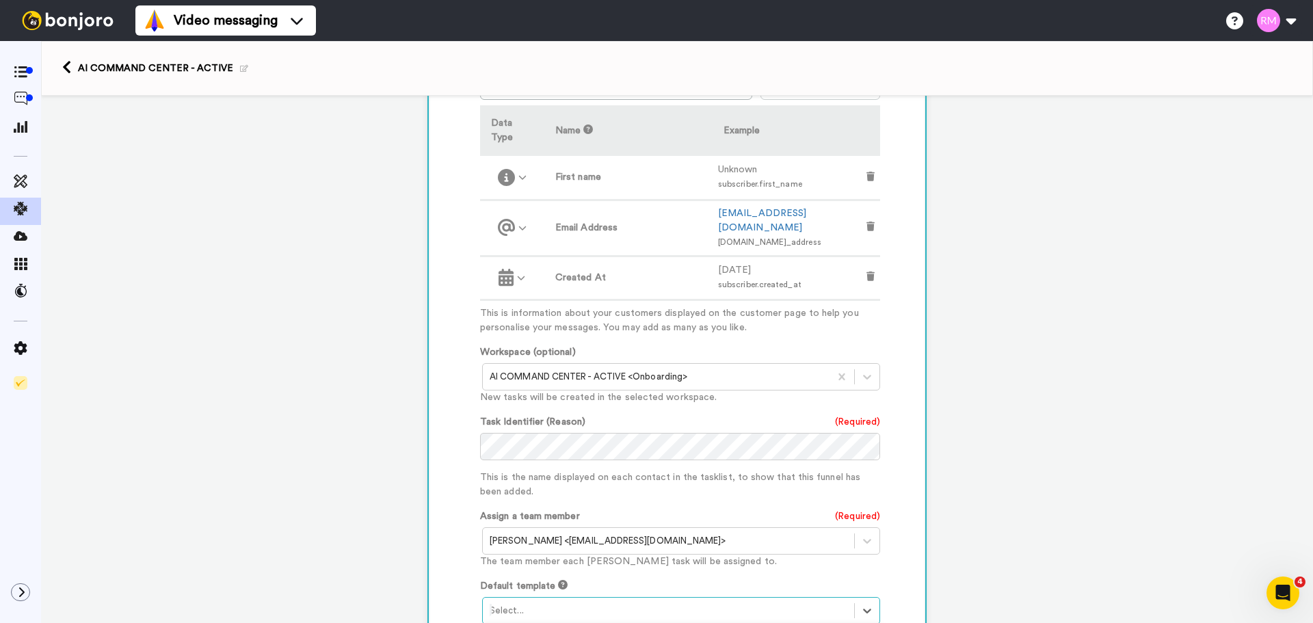
scroll to position [501, 0]
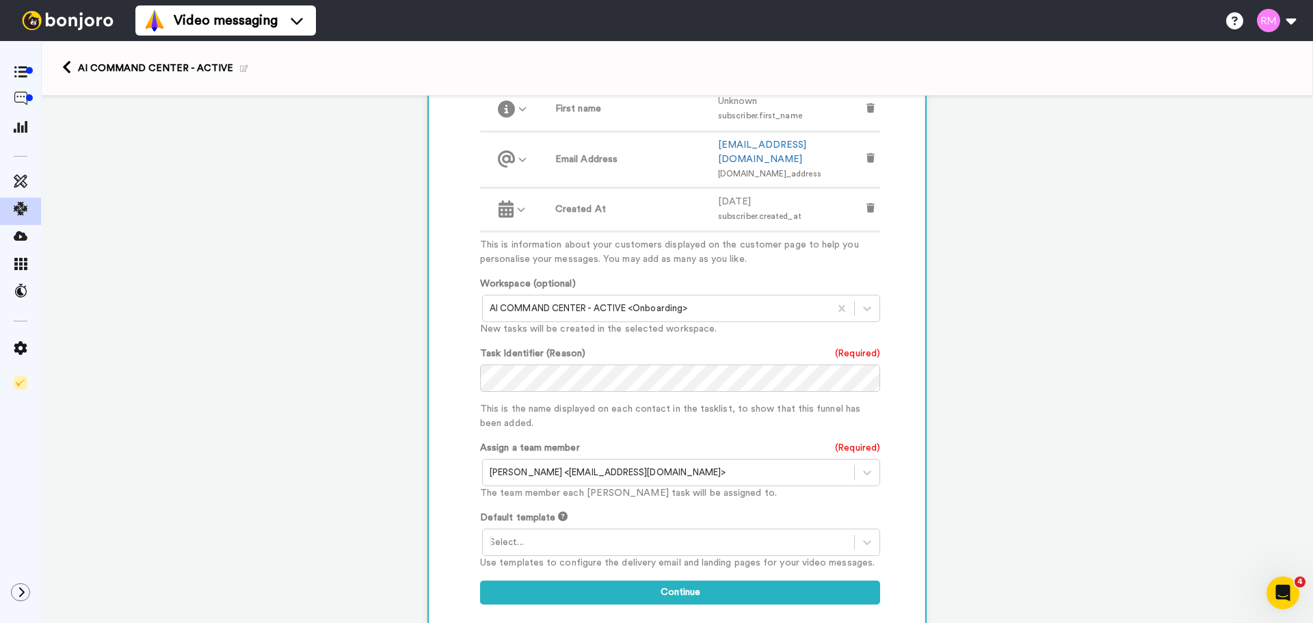
click at [587, 534] on div at bounding box center [669, 542] width 358 height 16
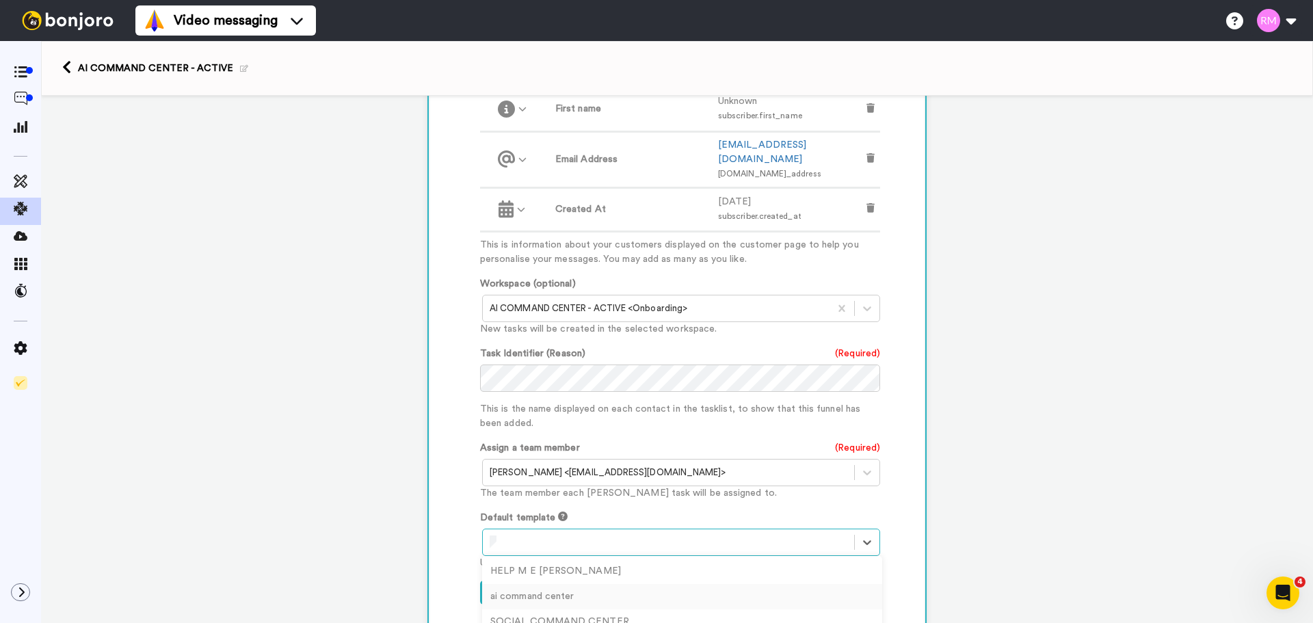
click at [583, 584] on div "ai command center" at bounding box center [682, 596] width 400 height 25
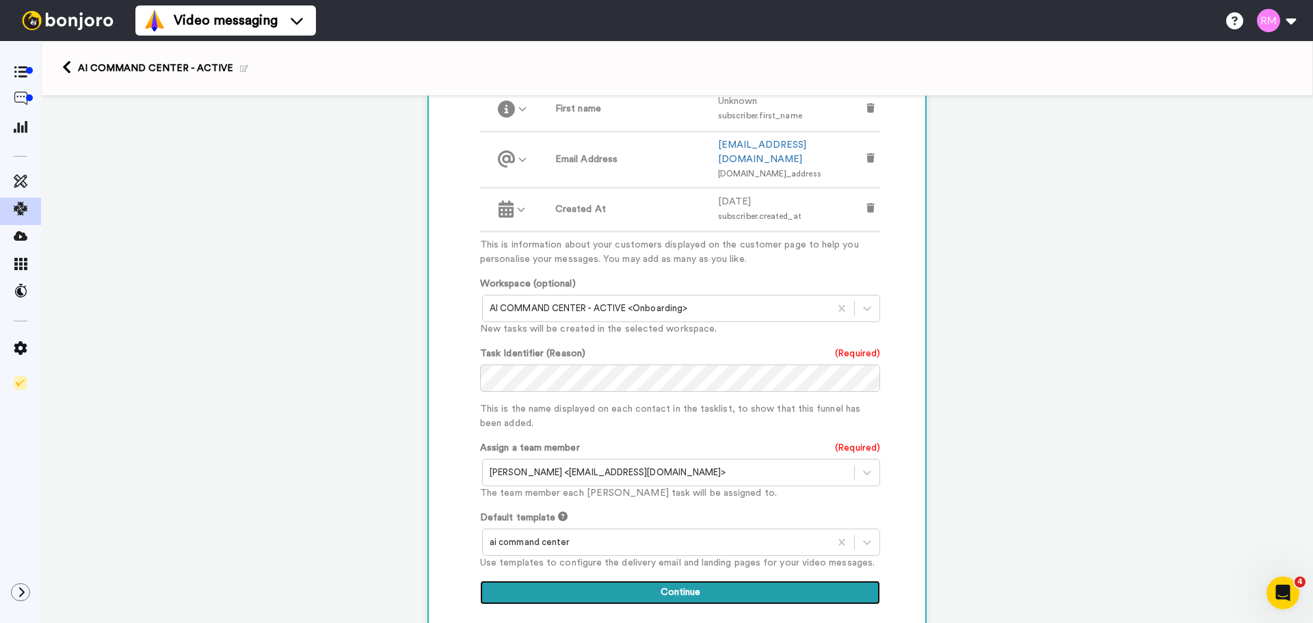
click at [700, 581] on button "Continue" at bounding box center [680, 593] width 400 height 25
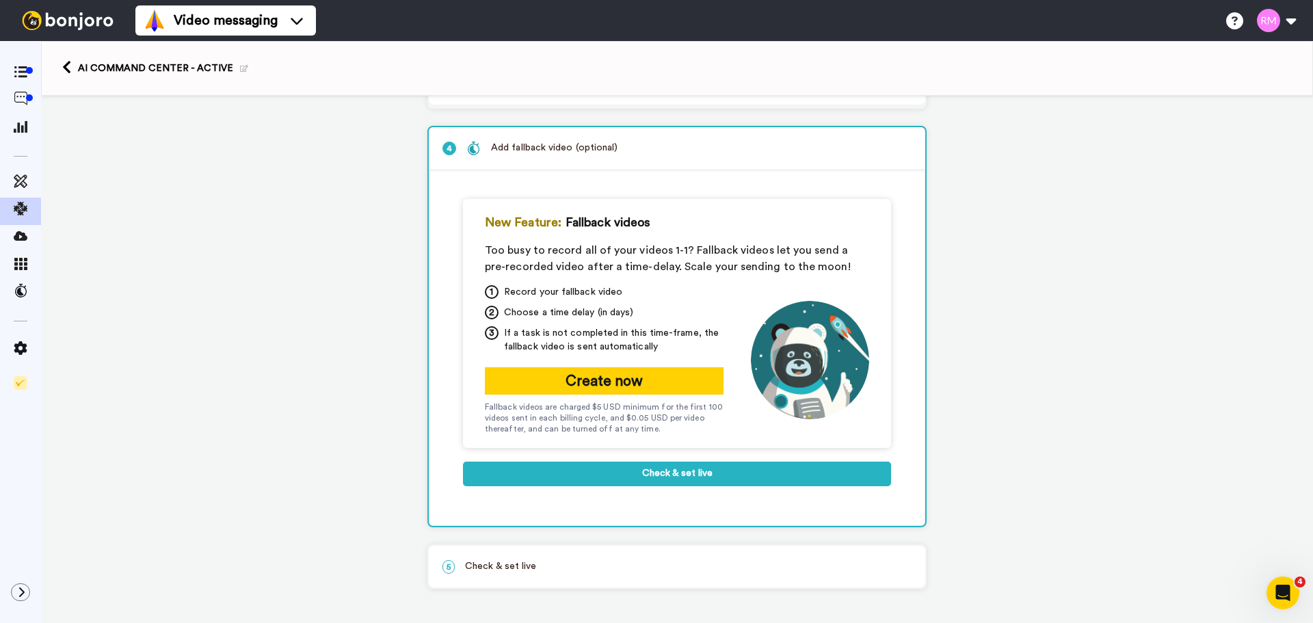
scroll to position [172, 0]
click at [717, 477] on button "Check & set live" at bounding box center [677, 474] width 428 height 25
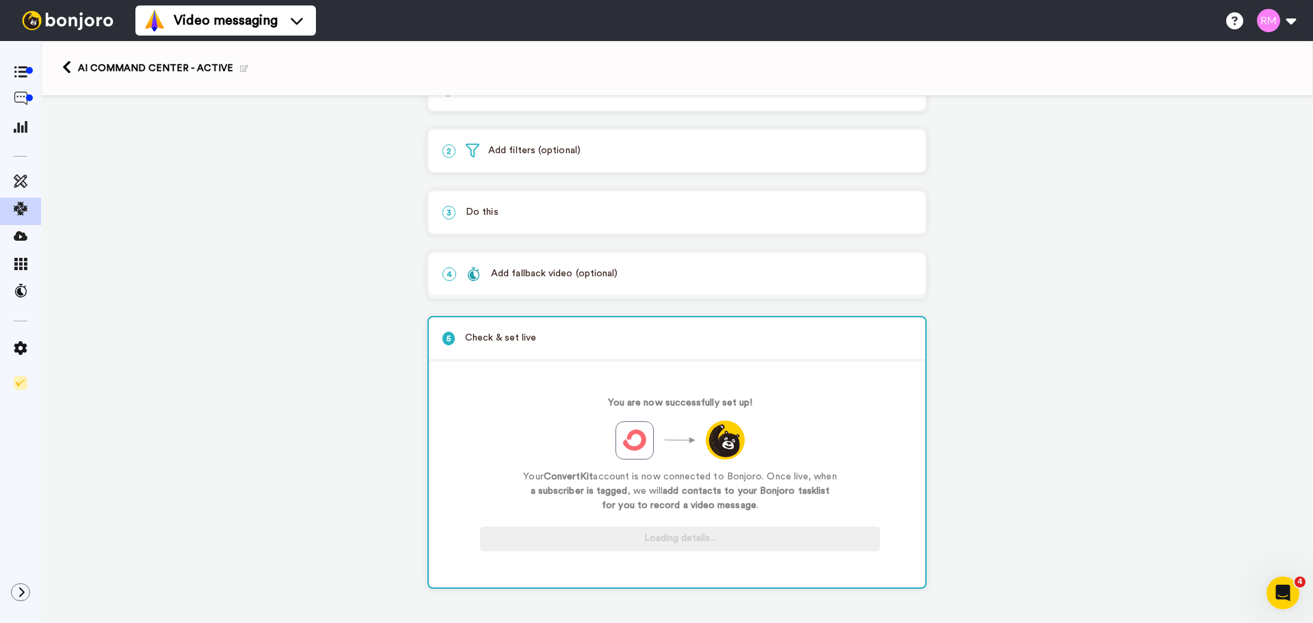
scroll to position [46, 0]
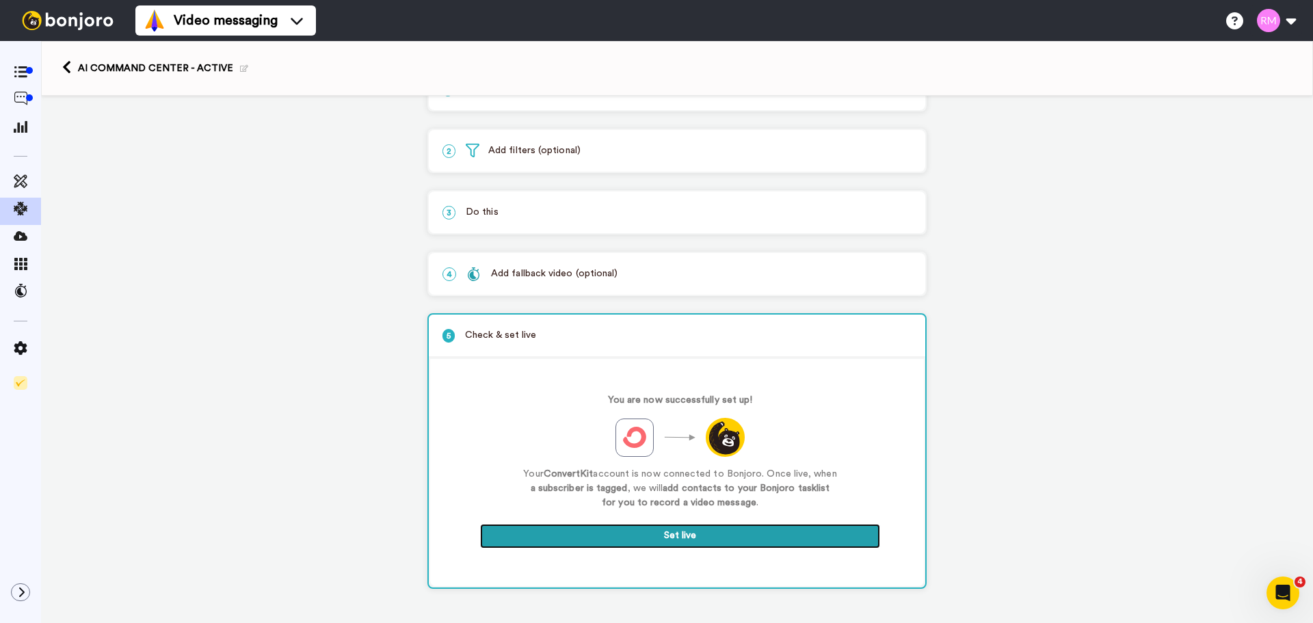
click at [672, 531] on button "Set live" at bounding box center [680, 536] width 400 height 25
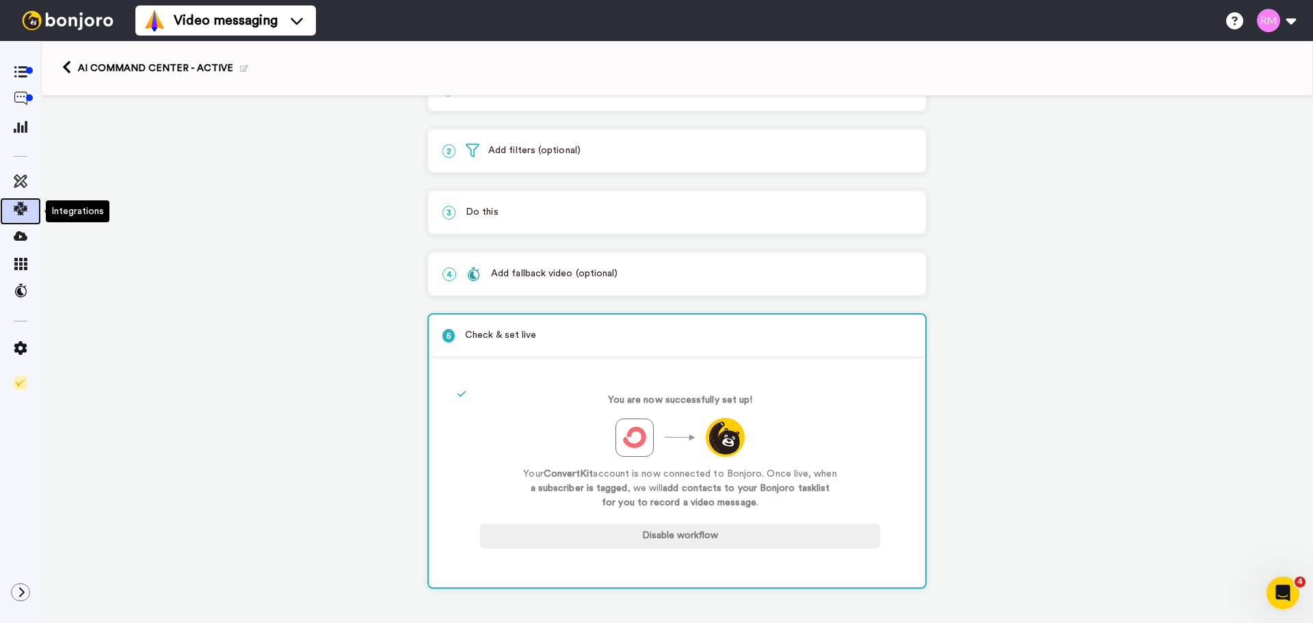
click at [16, 208] on icon at bounding box center [21, 209] width 14 height 14
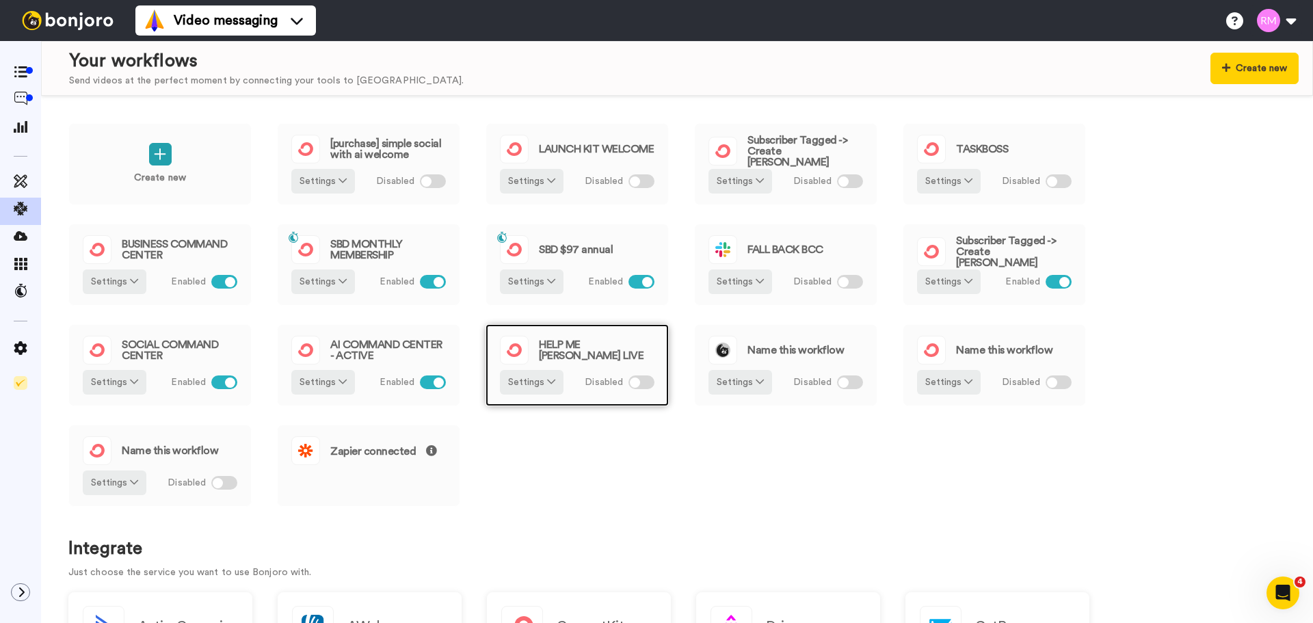
click at [574, 361] on div "HELP ME [PERSON_NAME] LIVE" at bounding box center [577, 350] width 155 height 29
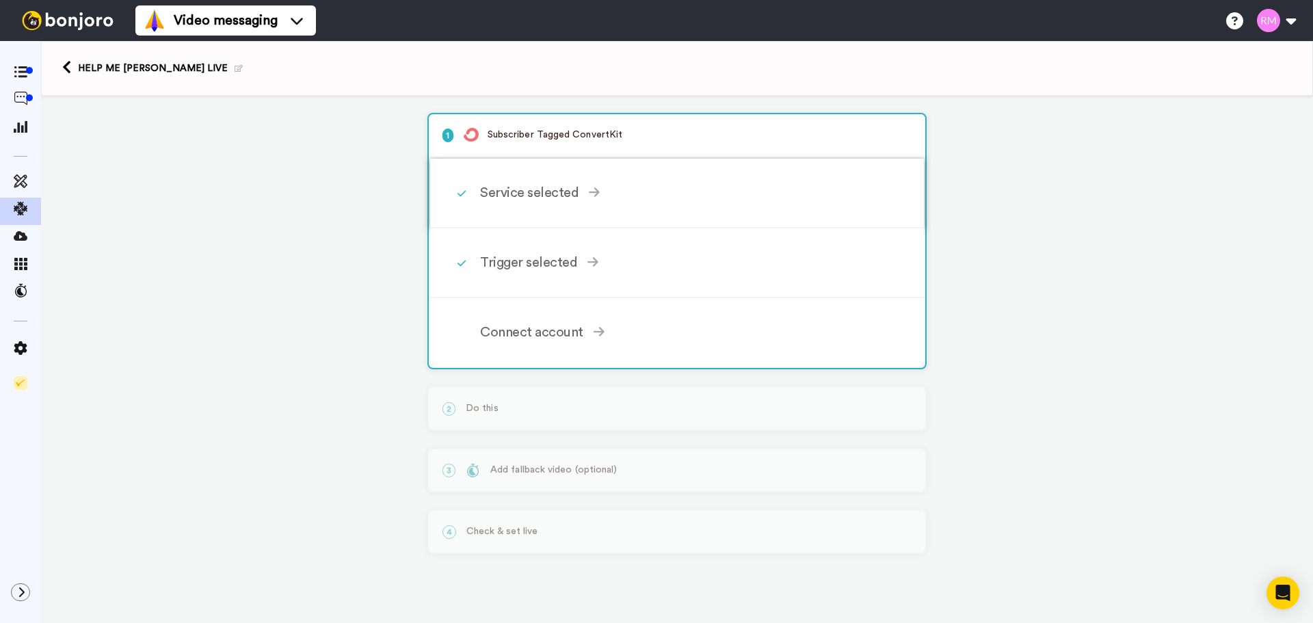
click at [548, 200] on div "Service selected" at bounding box center [680, 193] width 400 height 21
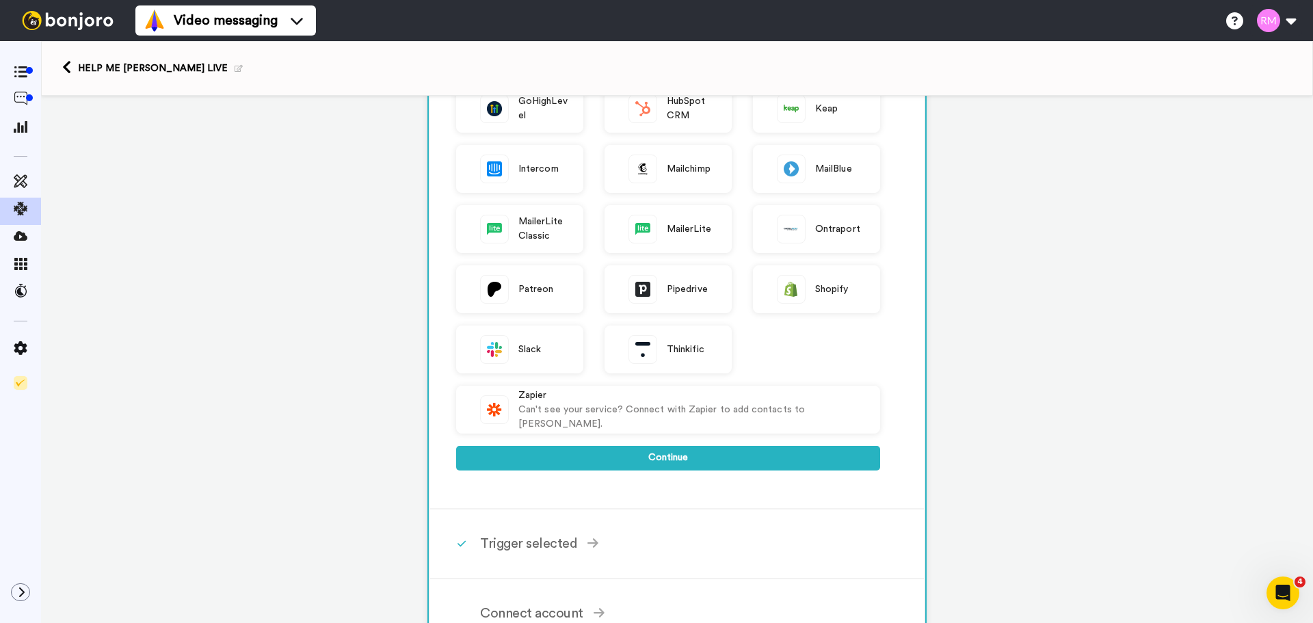
scroll to position [456, 0]
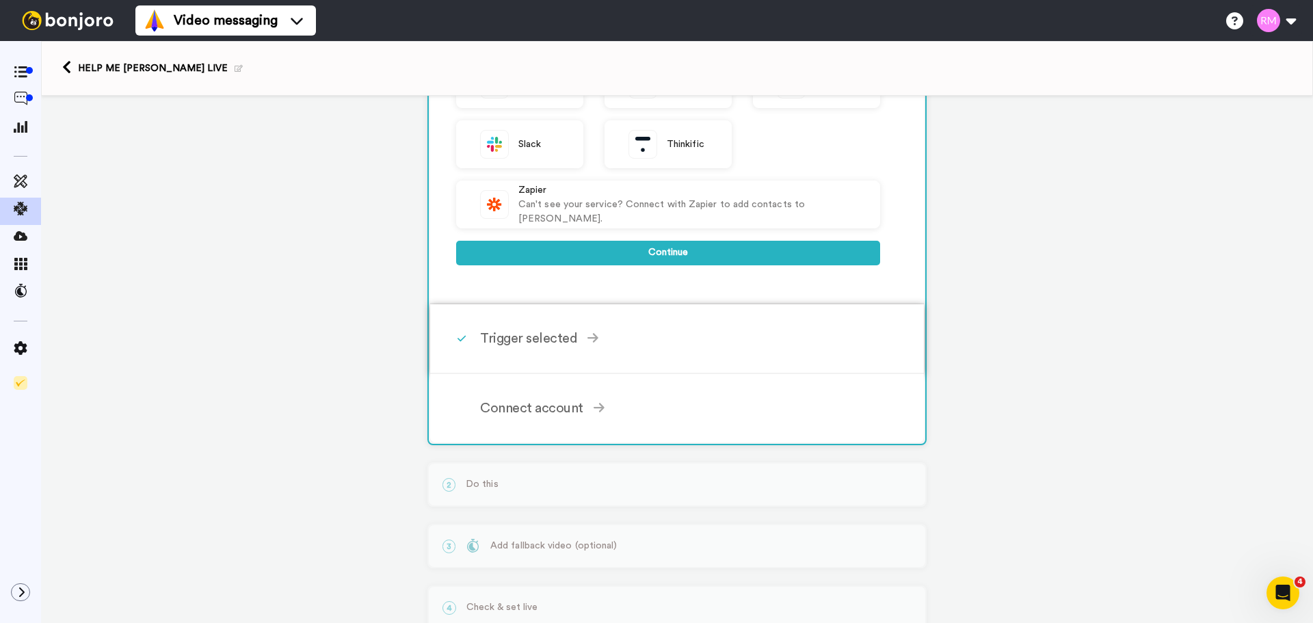
click at [511, 343] on div "Trigger selected" at bounding box center [680, 338] width 400 height 21
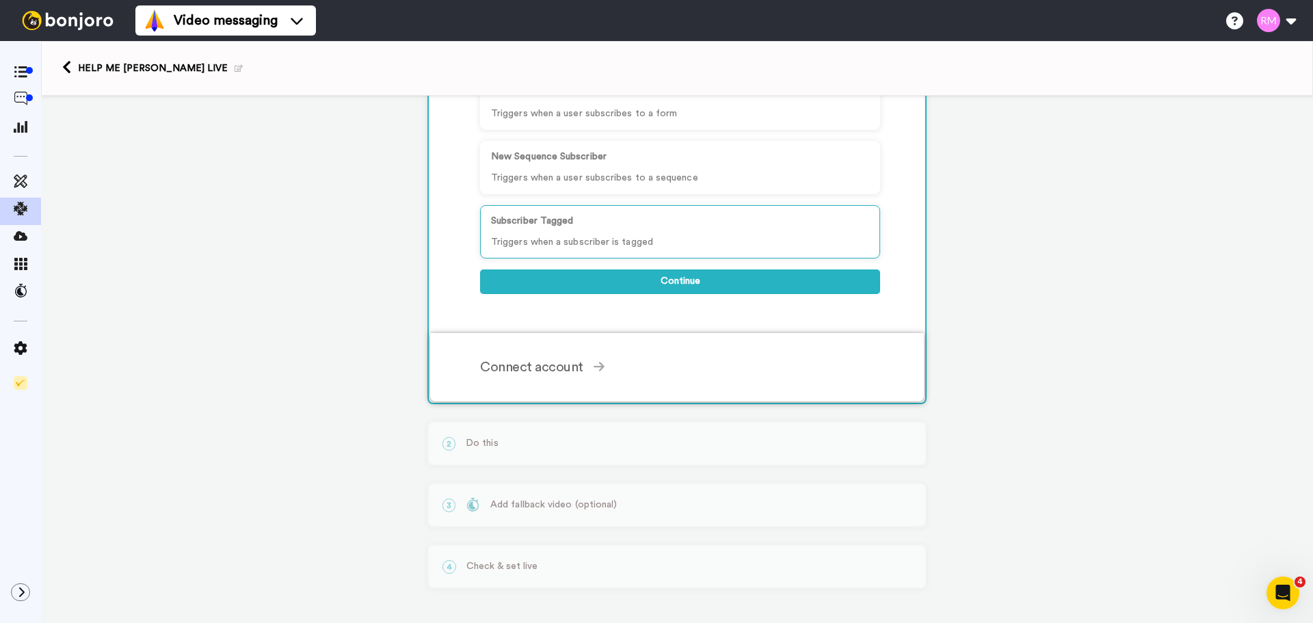
scroll to position [207, 0]
click at [544, 361] on div "Connect account" at bounding box center [680, 367] width 400 height 21
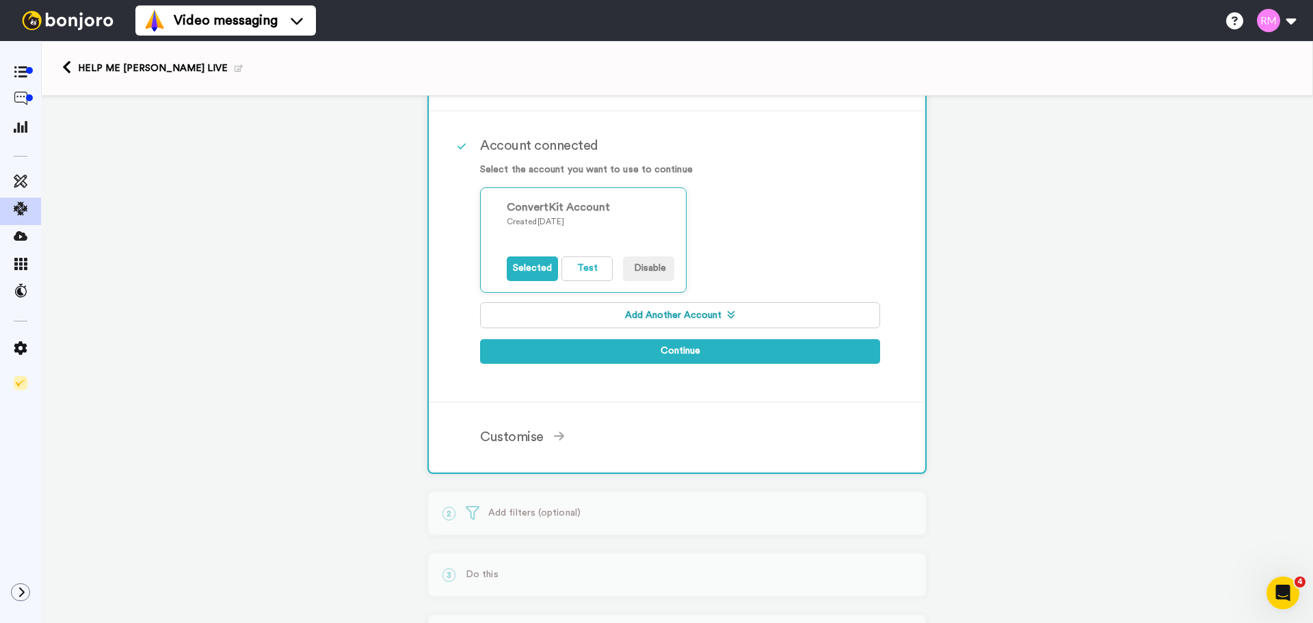
scroll to position [303, 0]
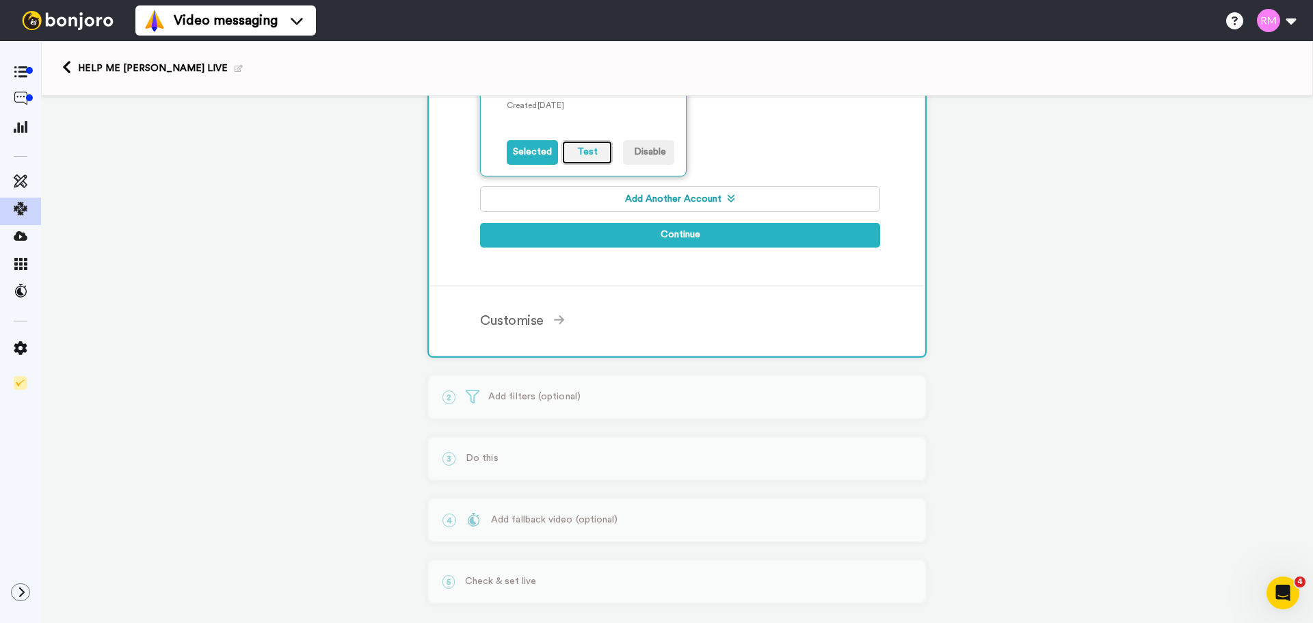
click at [588, 149] on button "Test" at bounding box center [586, 152] width 51 height 25
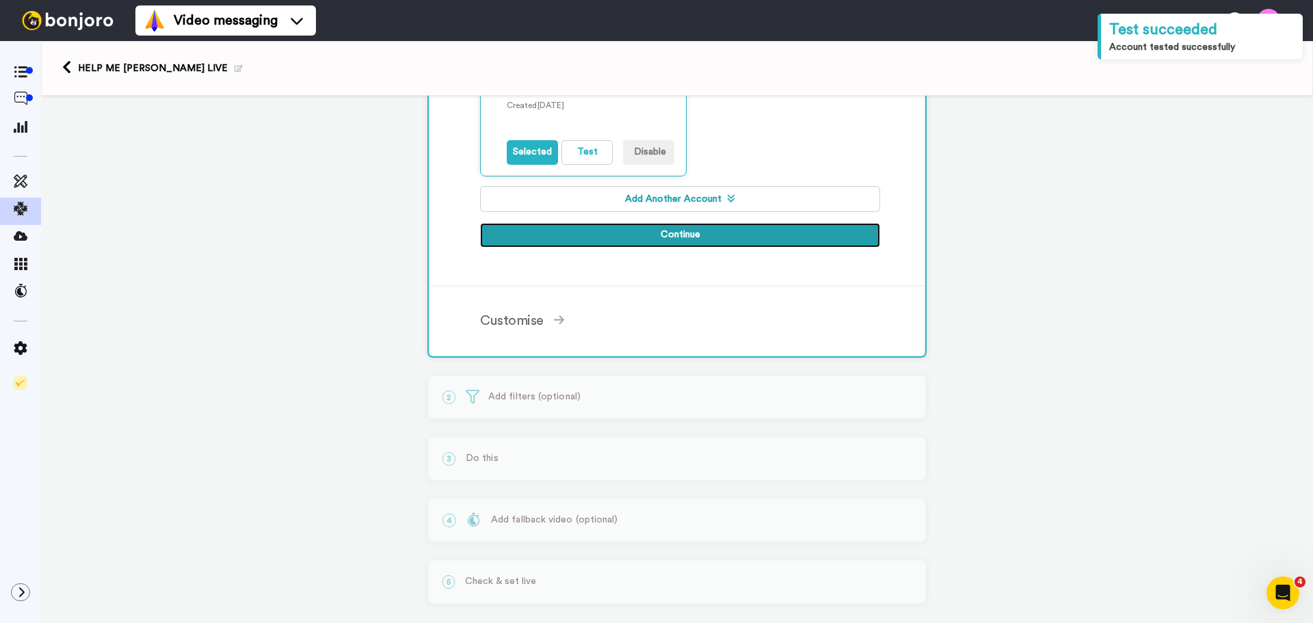
click at [710, 241] on button "Continue" at bounding box center [680, 235] width 400 height 25
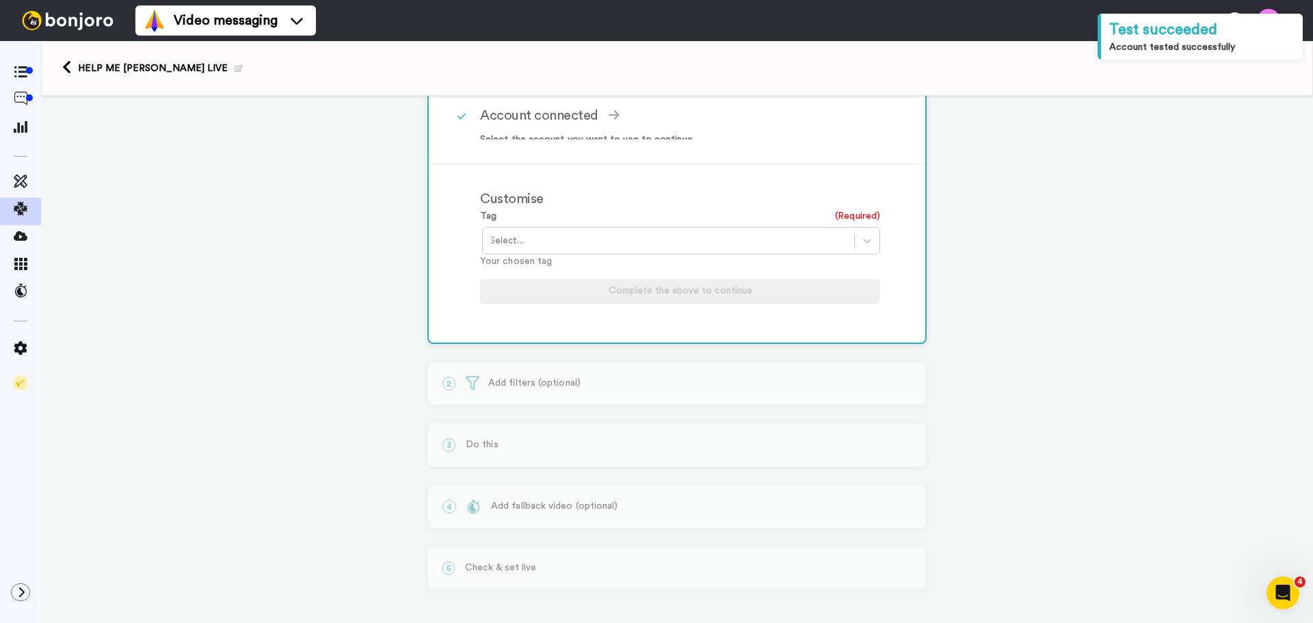
scroll to position [204, 0]
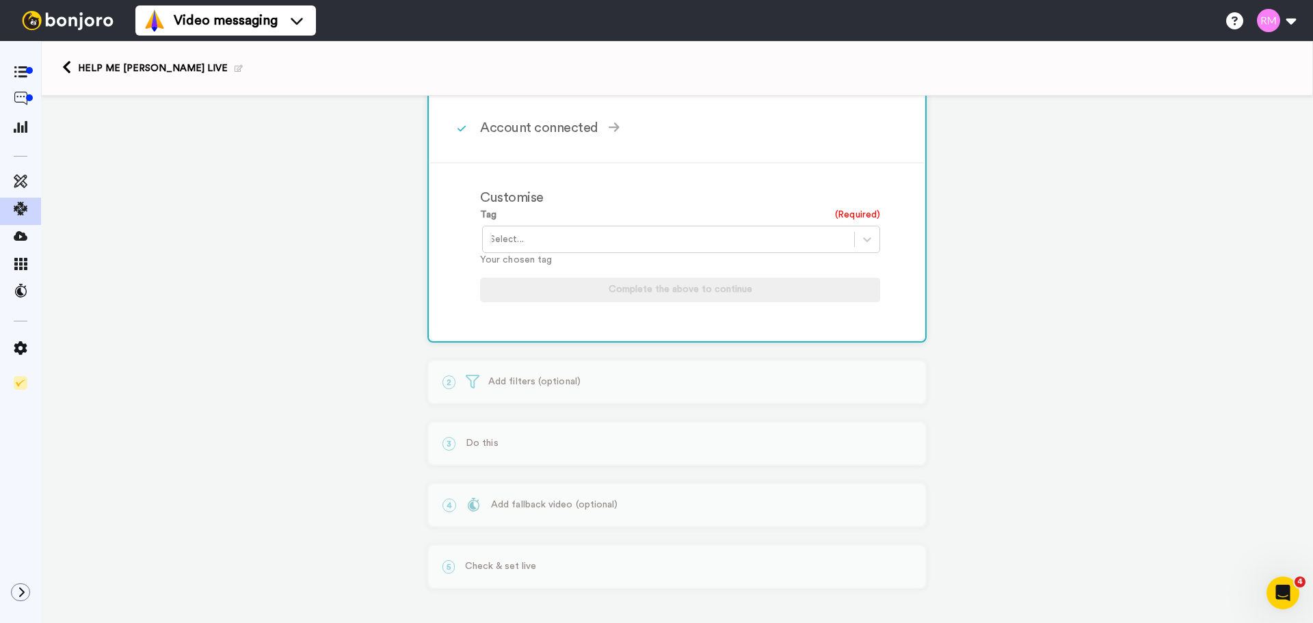
click at [552, 240] on div at bounding box center [669, 239] width 358 height 16
click at [582, 264] on div "HELP ME [PERSON_NAME] LIVE" at bounding box center [682, 268] width 400 height 25
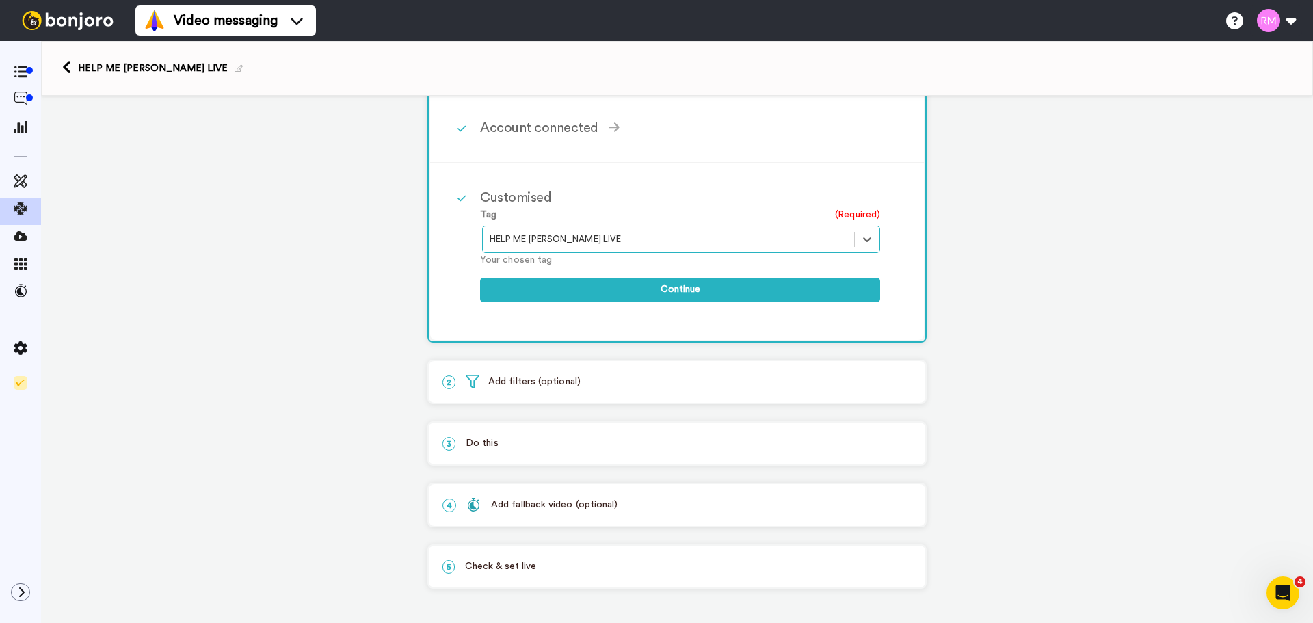
click at [711, 274] on div "Tag (Required) option HELP ME RHONDA LIVE, selected. Select is focused ,type to…" at bounding box center [680, 262] width 400 height 108
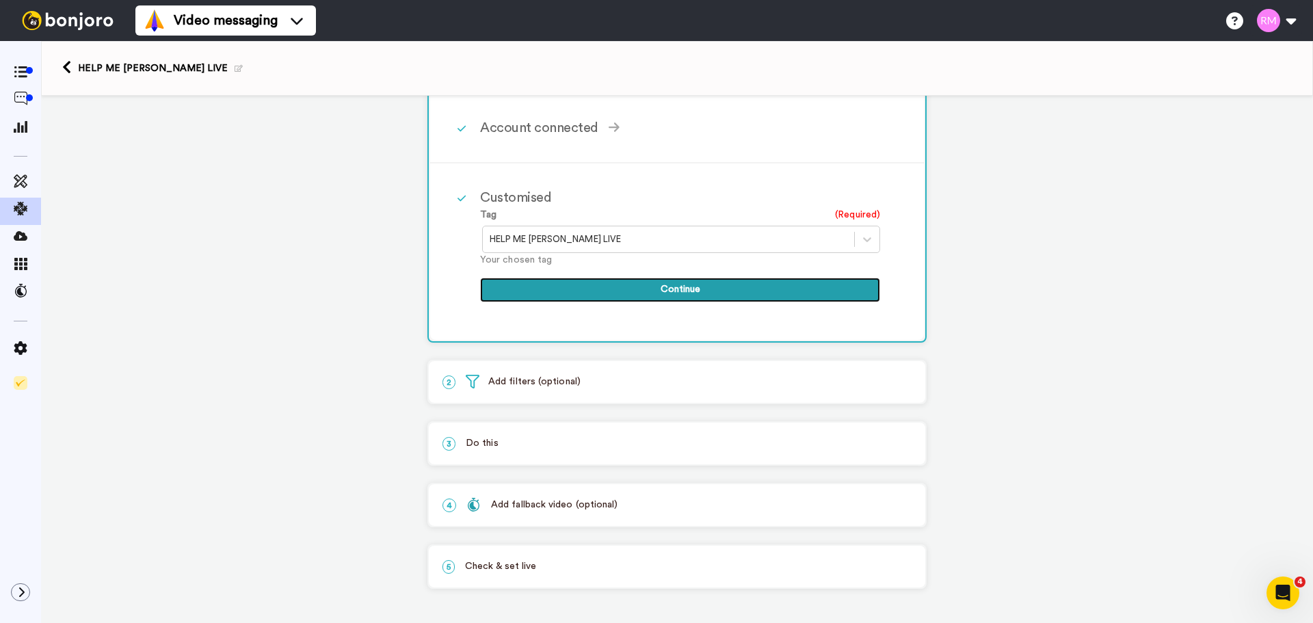
click at [717, 290] on button "Continue" at bounding box center [680, 290] width 400 height 25
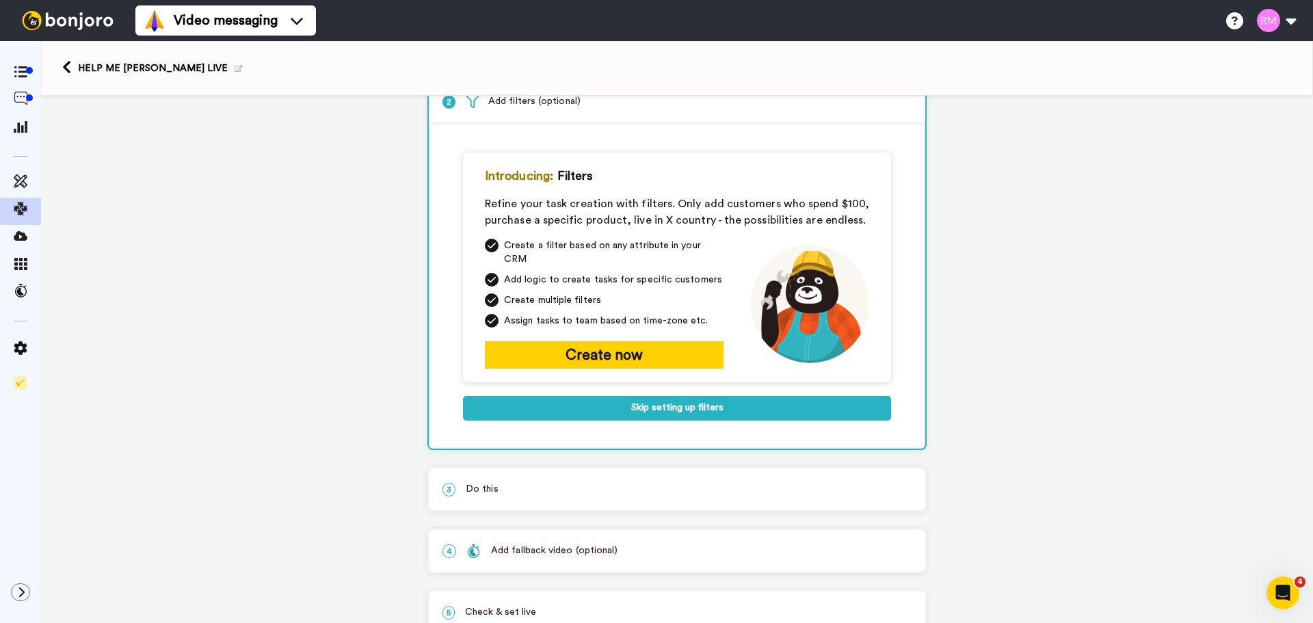
scroll to position [69, 0]
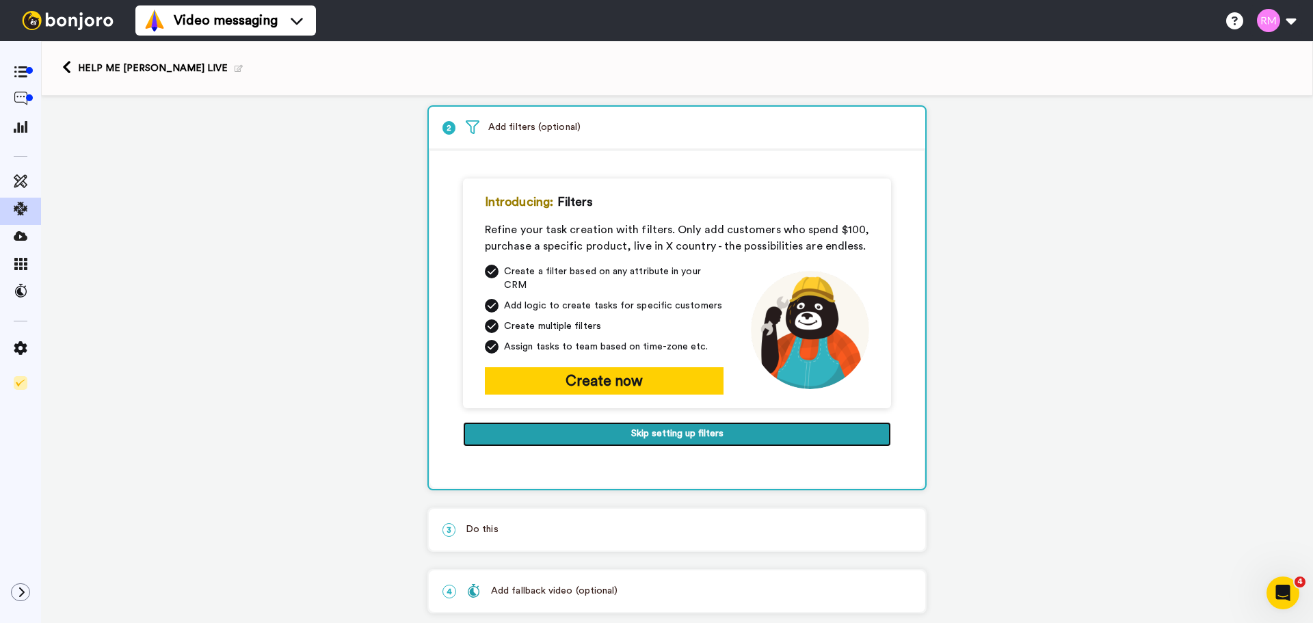
click at [710, 432] on button "Skip setting up filters" at bounding box center [677, 434] width 428 height 25
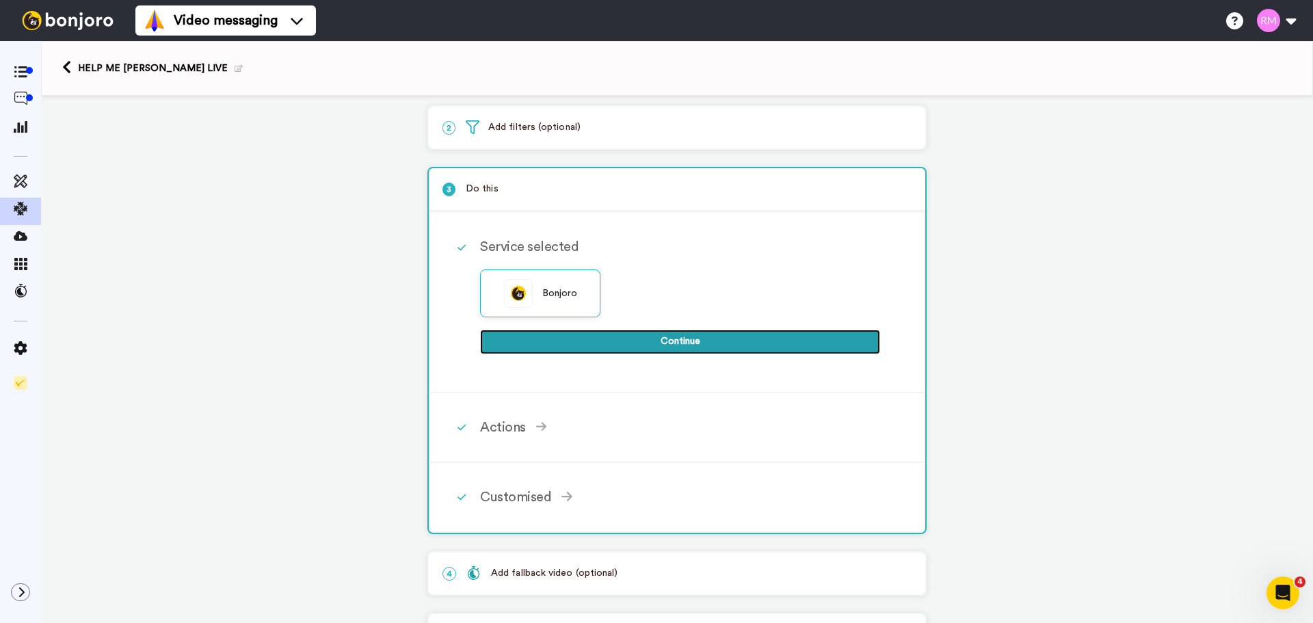
click at [687, 343] on button "Continue" at bounding box center [680, 342] width 400 height 25
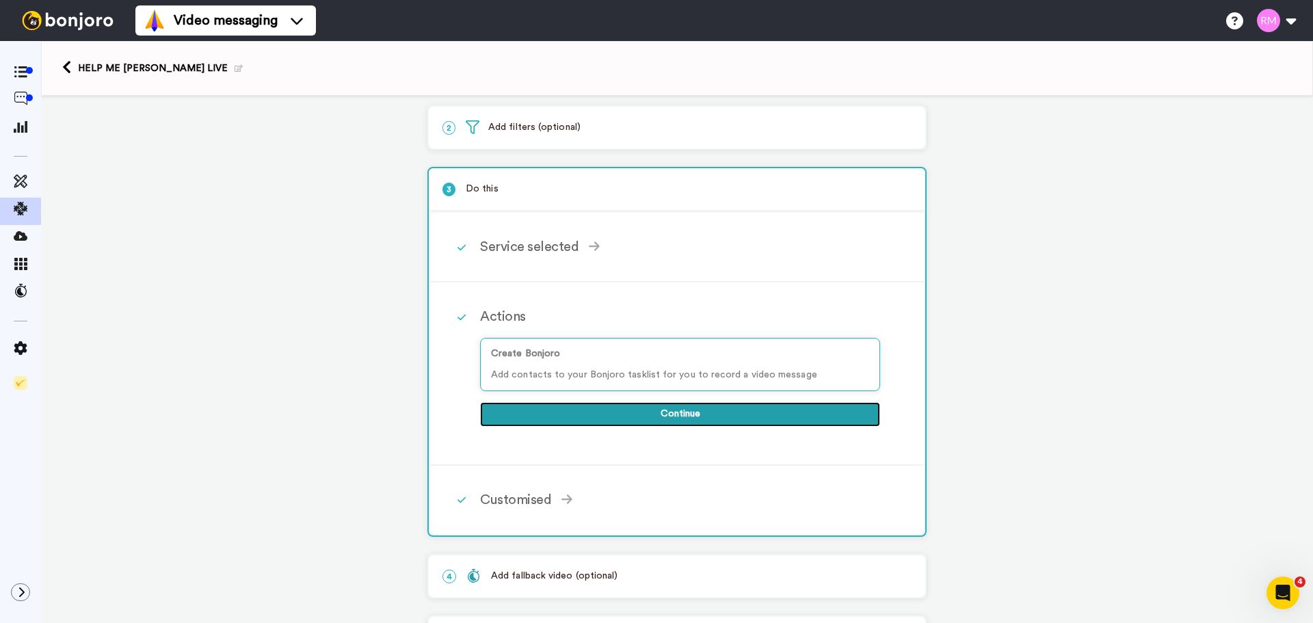
click at [704, 416] on button "Continue" at bounding box center [680, 414] width 400 height 25
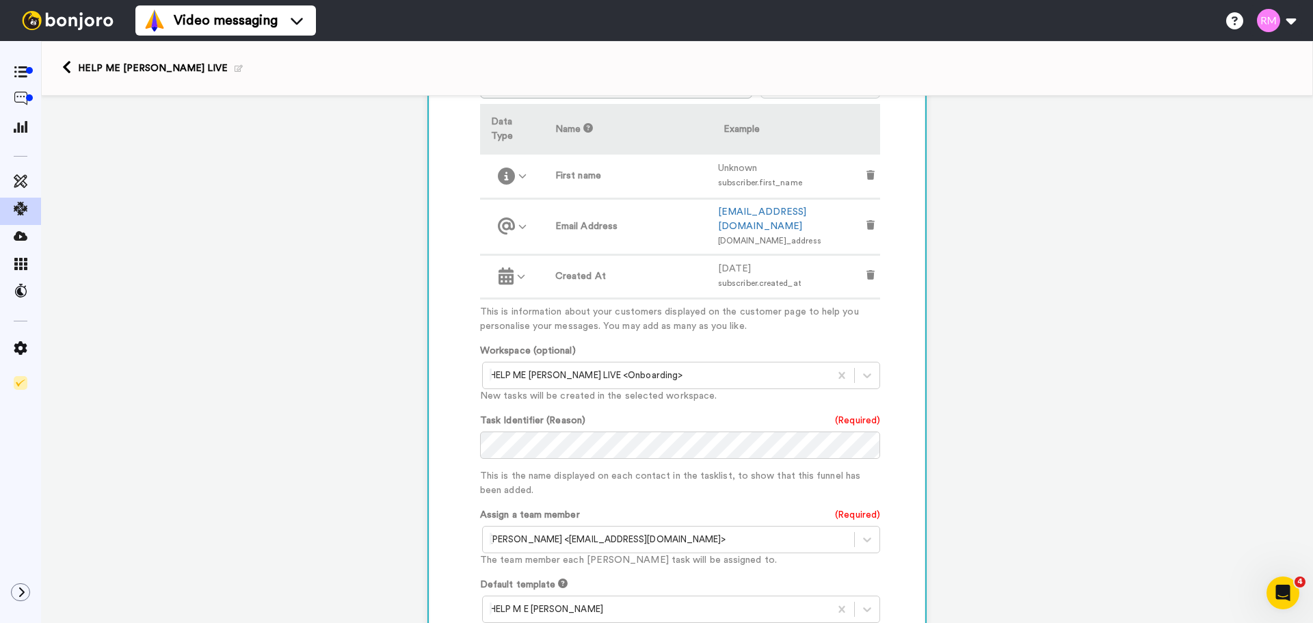
scroll to position [548, 0]
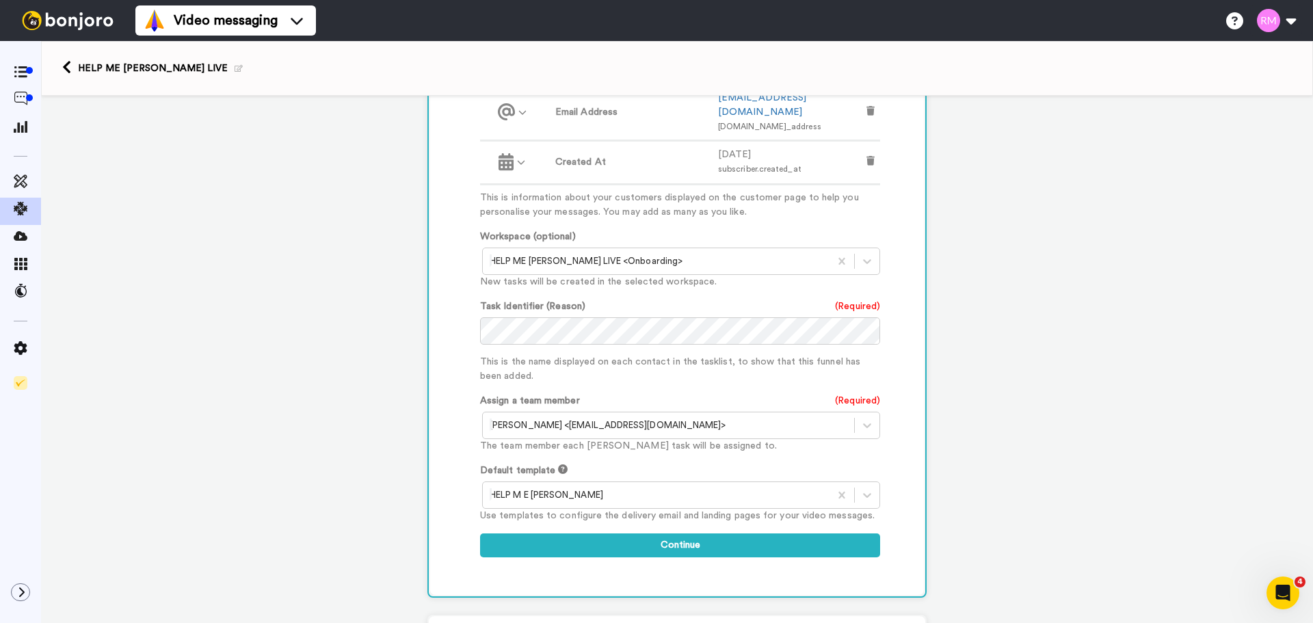
click at [628, 355] on p "This is the name displayed on each contact in the tasklist, to show that this f…" at bounding box center [680, 369] width 400 height 29
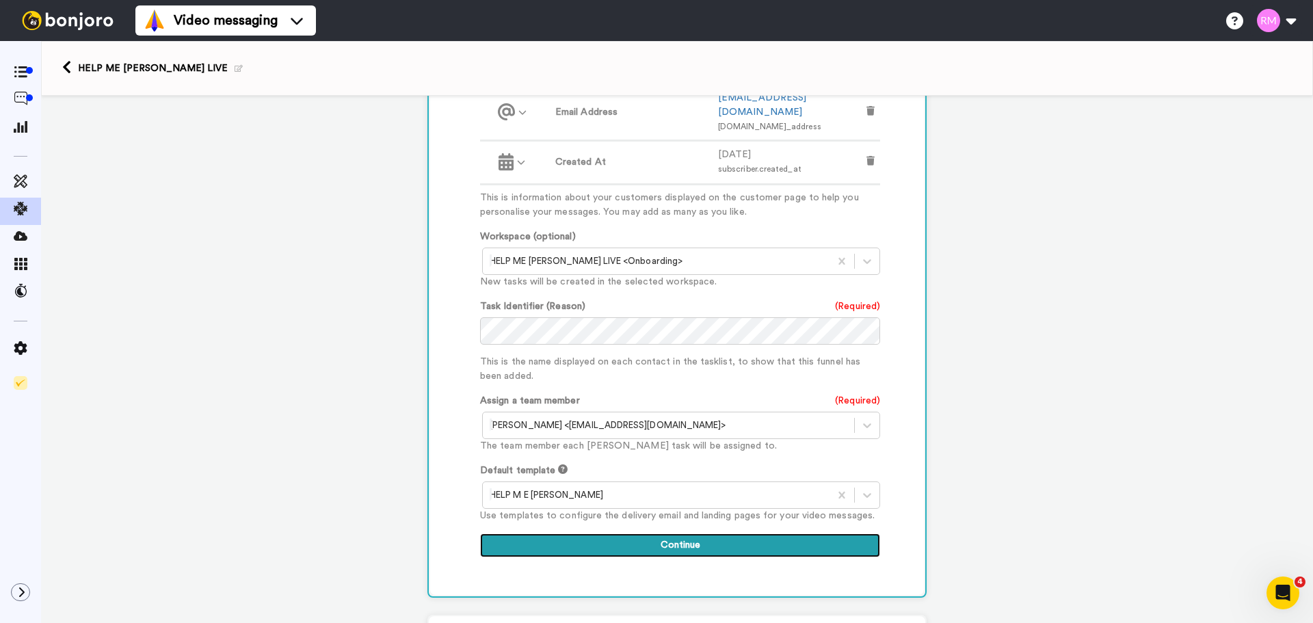
click at [665, 533] on button "Continue" at bounding box center [680, 545] width 400 height 25
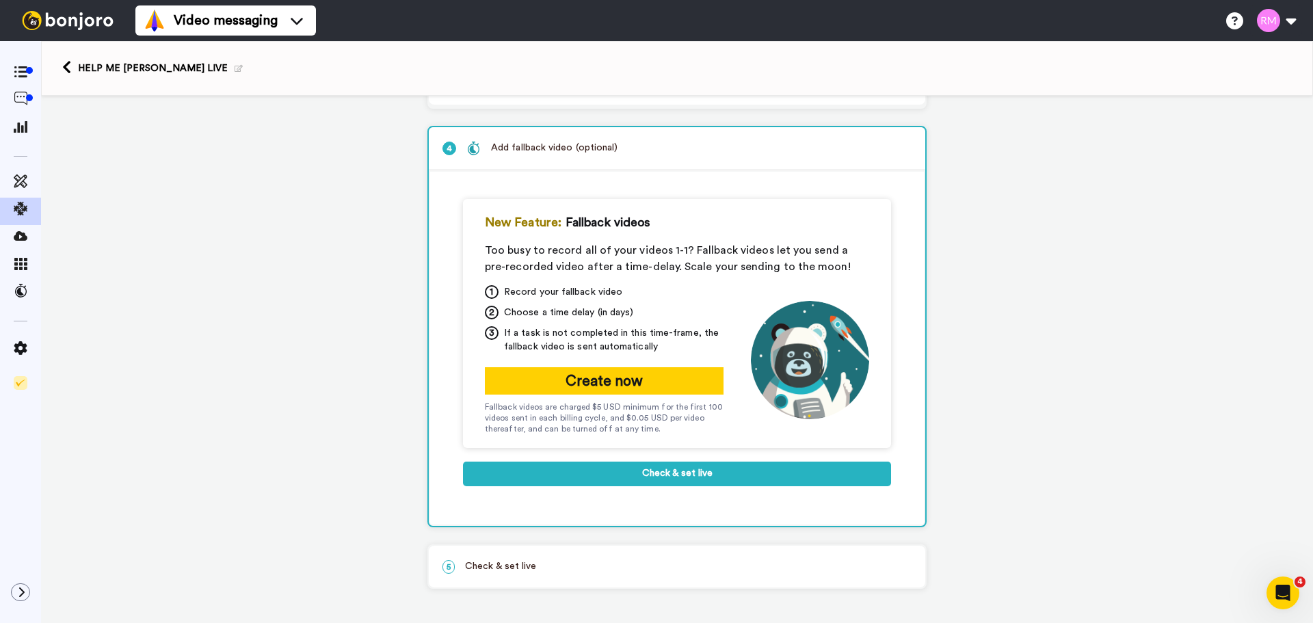
scroll to position [174, 0]
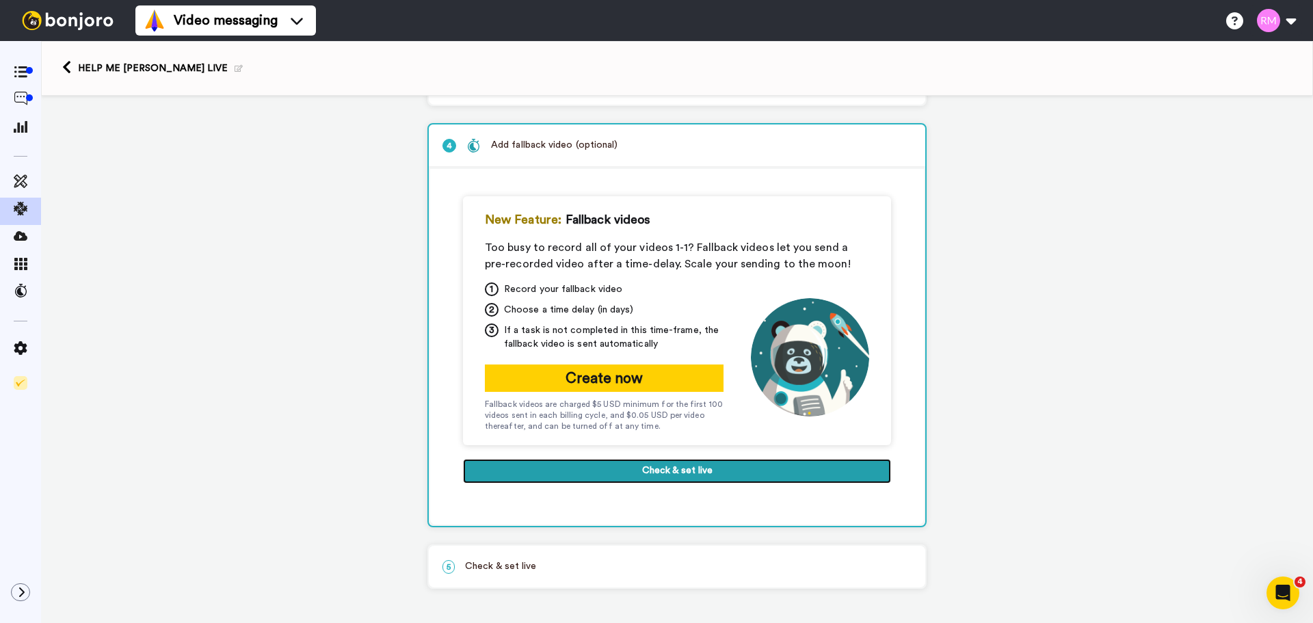
click at [670, 475] on button "Check & set live" at bounding box center [677, 471] width 428 height 25
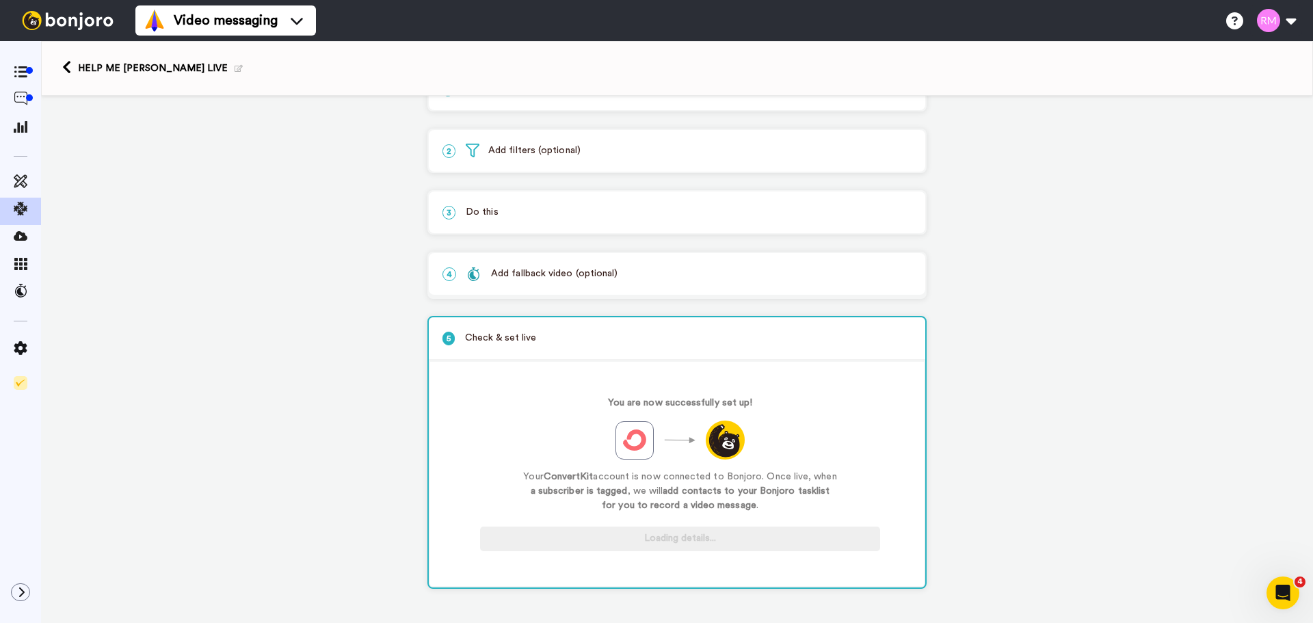
scroll to position [46, 0]
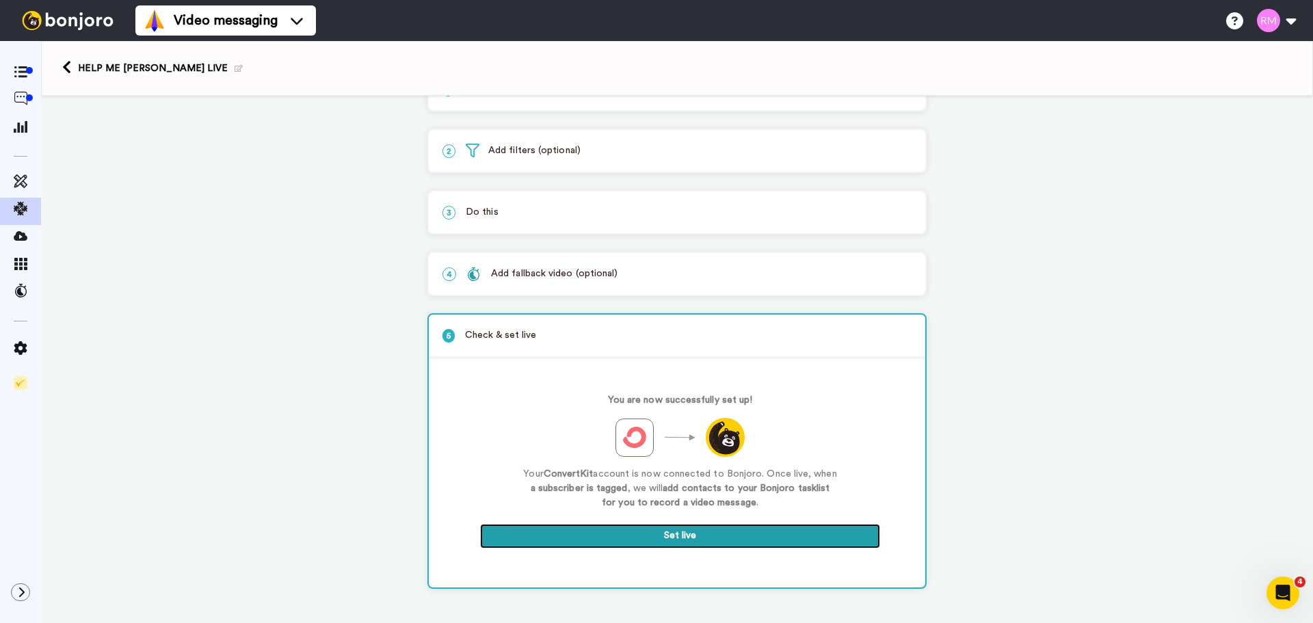
click at [672, 527] on button "Set live" at bounding box center [680, 536] width 400 height 25
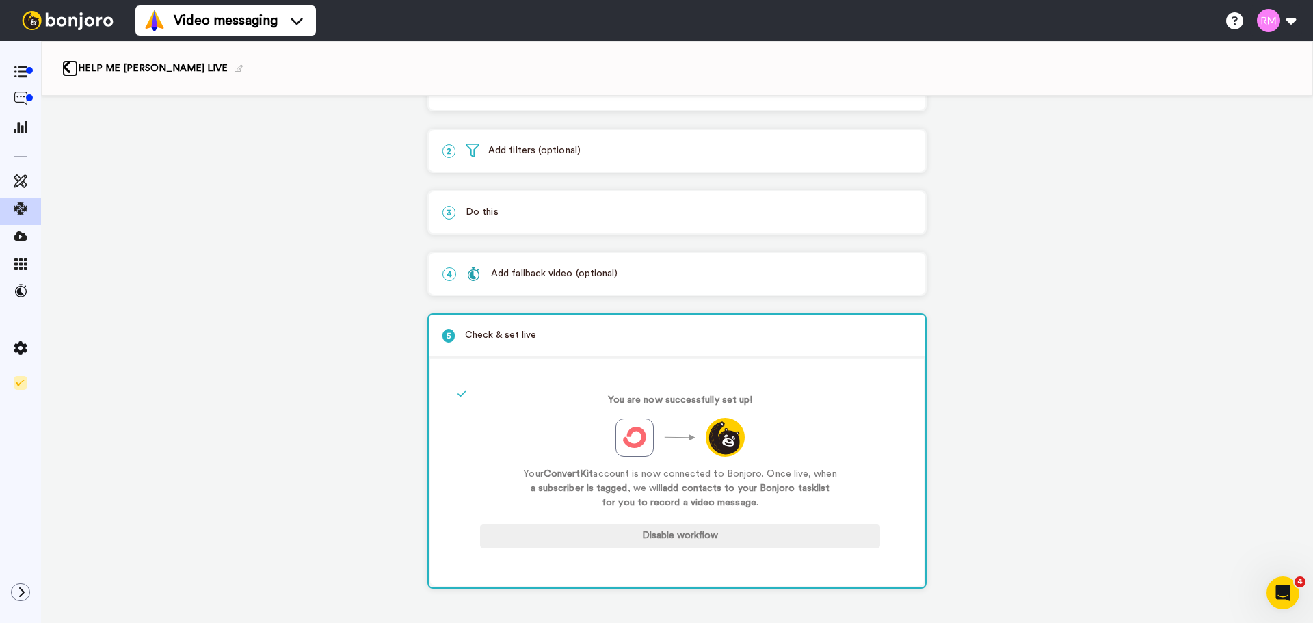
click at [65, 69] on icon at bounding box center [66, 67] width 9 height 14
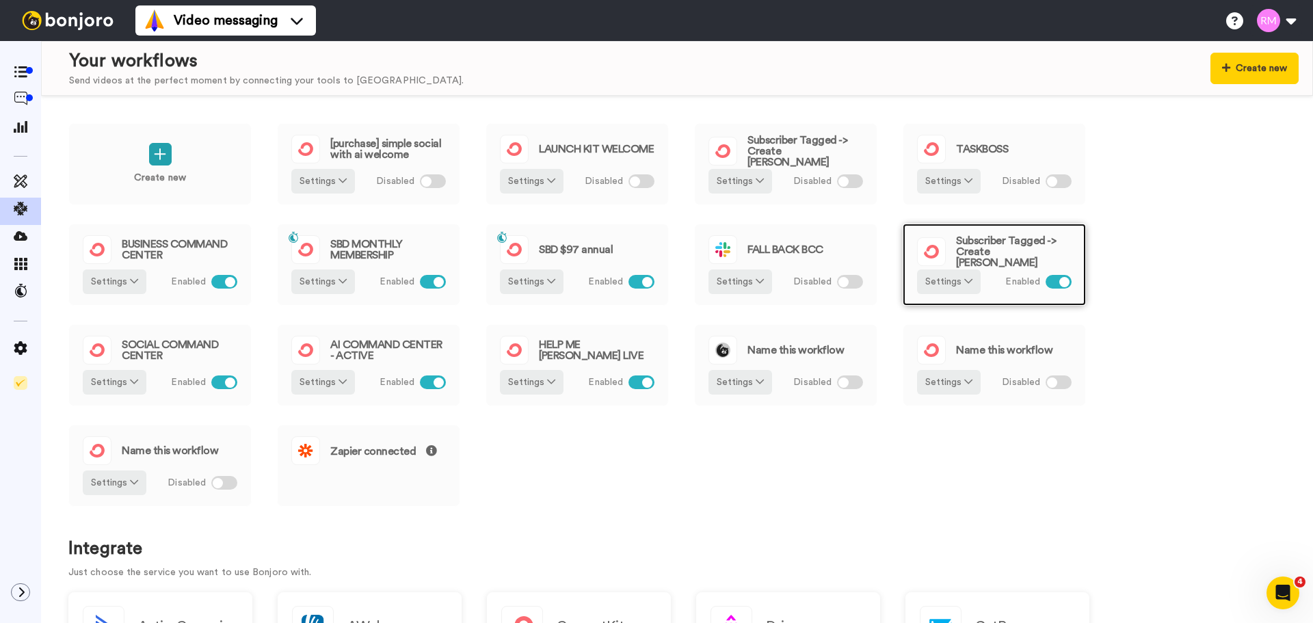
click at [1022, 246] on span "Subscriber Tagged -> Create [PERSON_NAME]" at bounding box center [1014, 251] width 116 height 33
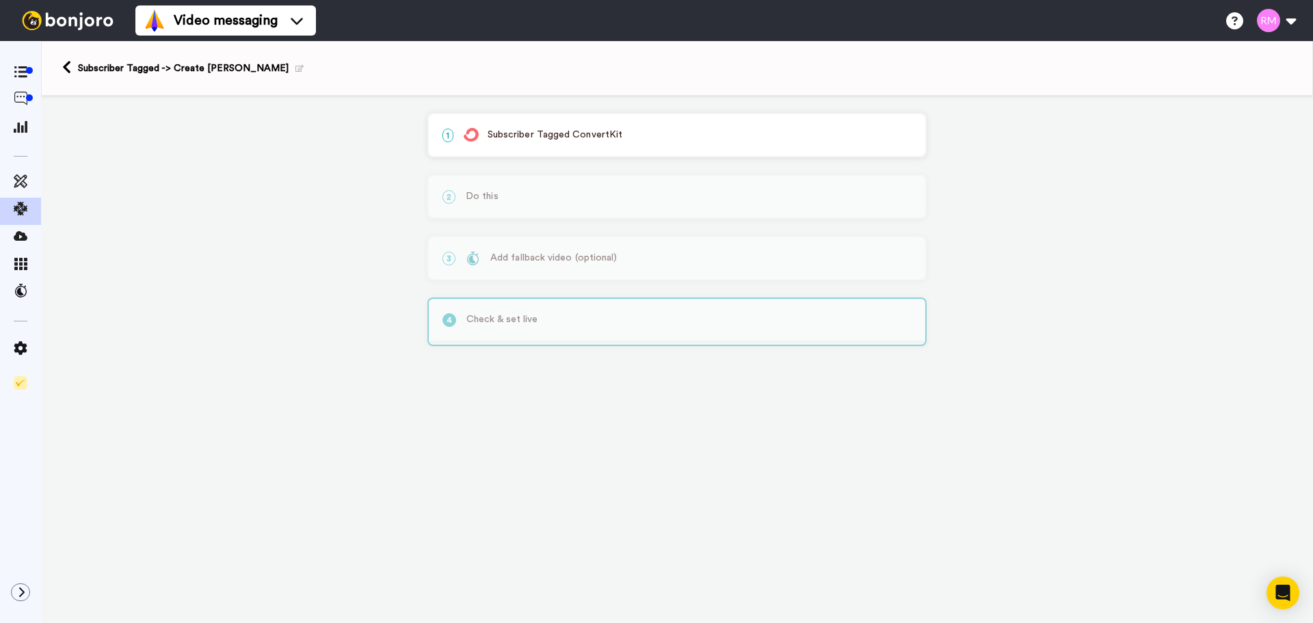
click at [639, 137] on p "1 Subscriber Tagged ConvertKit" at bounding box center [676, 135] width 469 height 14
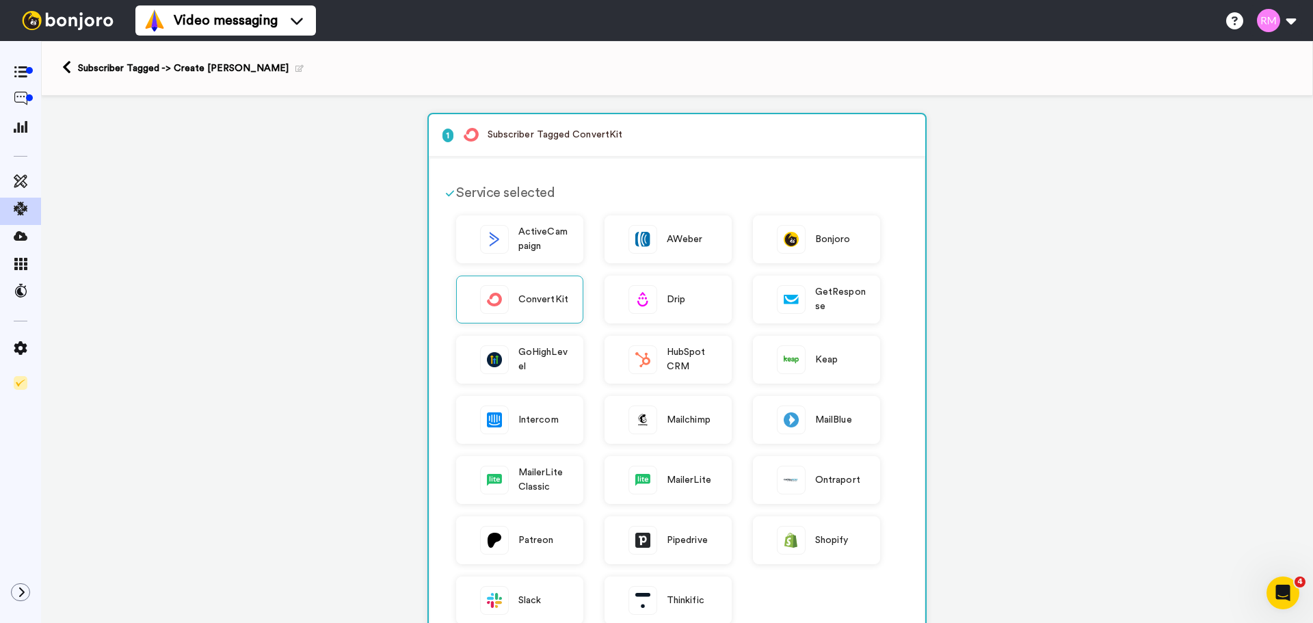
scroll to position [497, 0]
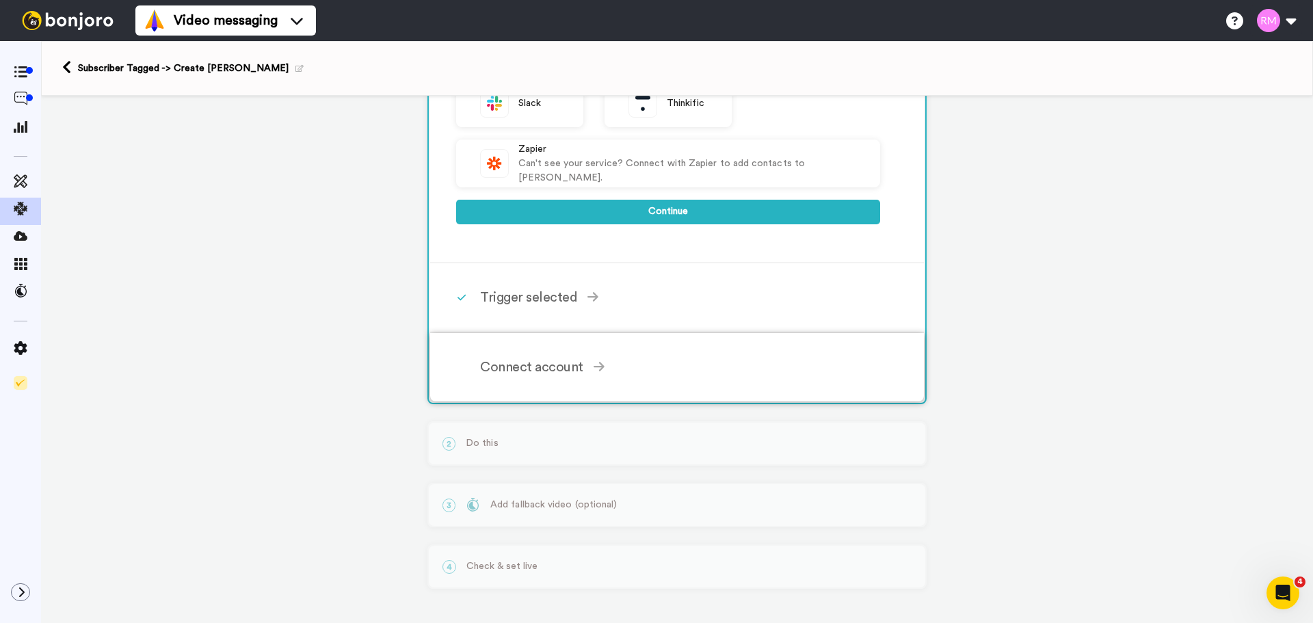
click at [623, 361] on div "Connect account" at bounding box center [680, 367] width 400 height 21
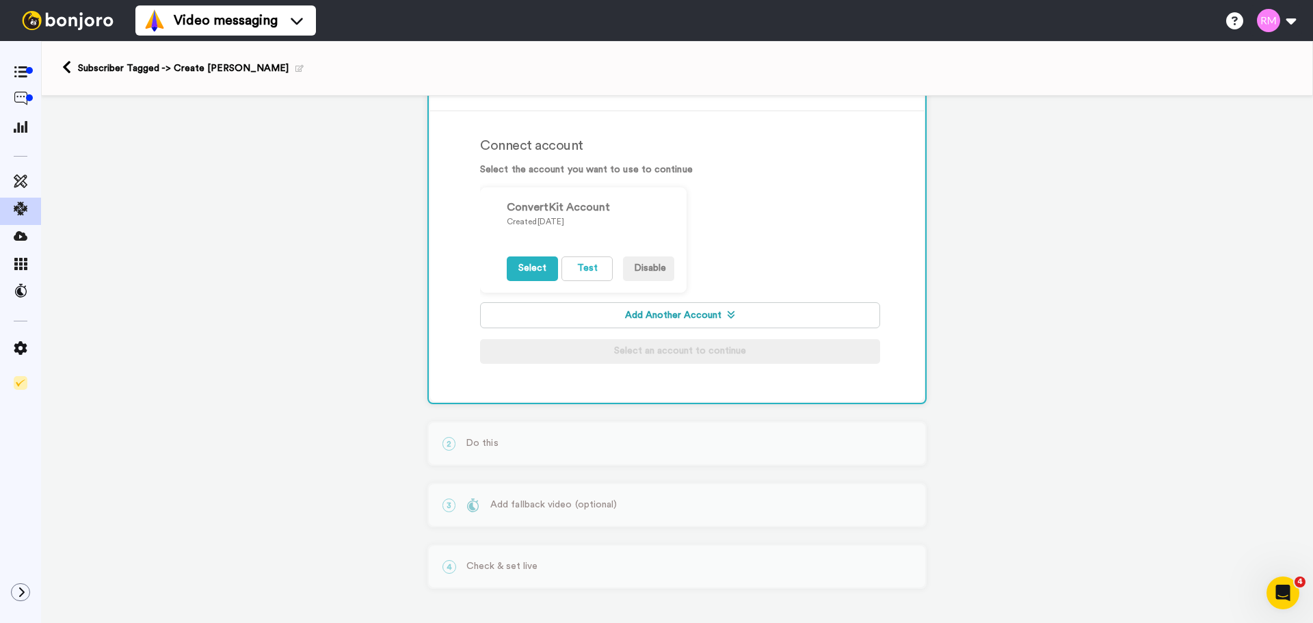
scroll to position [290, 0]
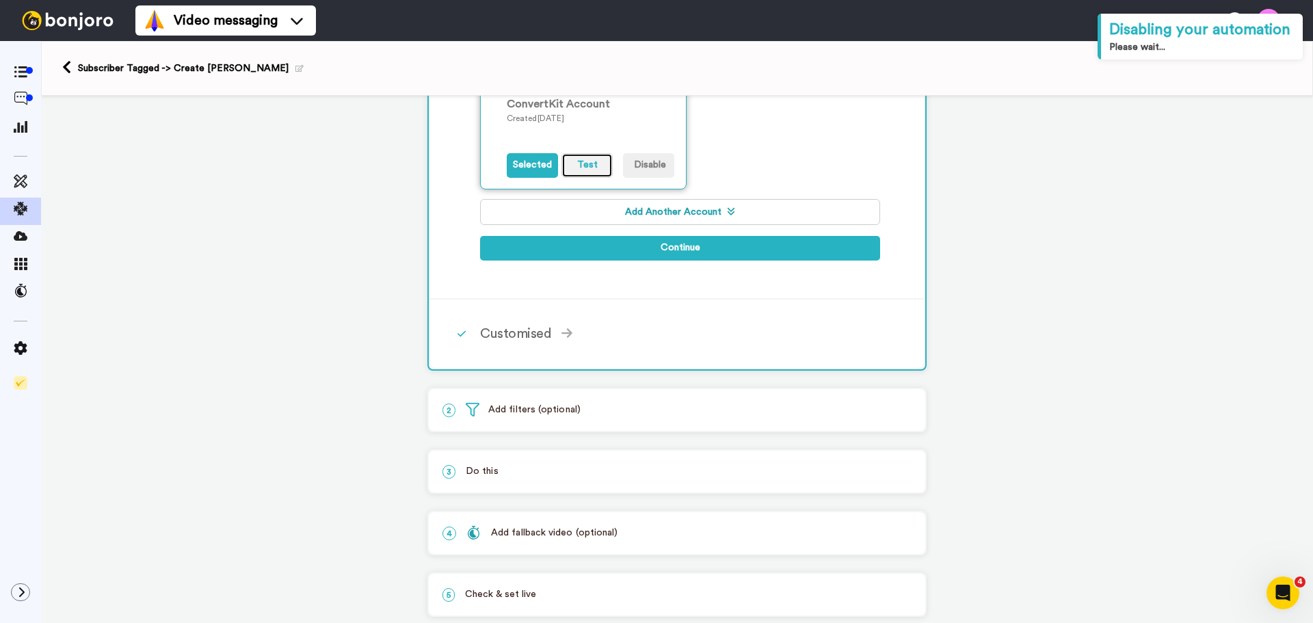
click at [590, 160] on button "Test" at bounding box center [586, 165] width 51 height 25
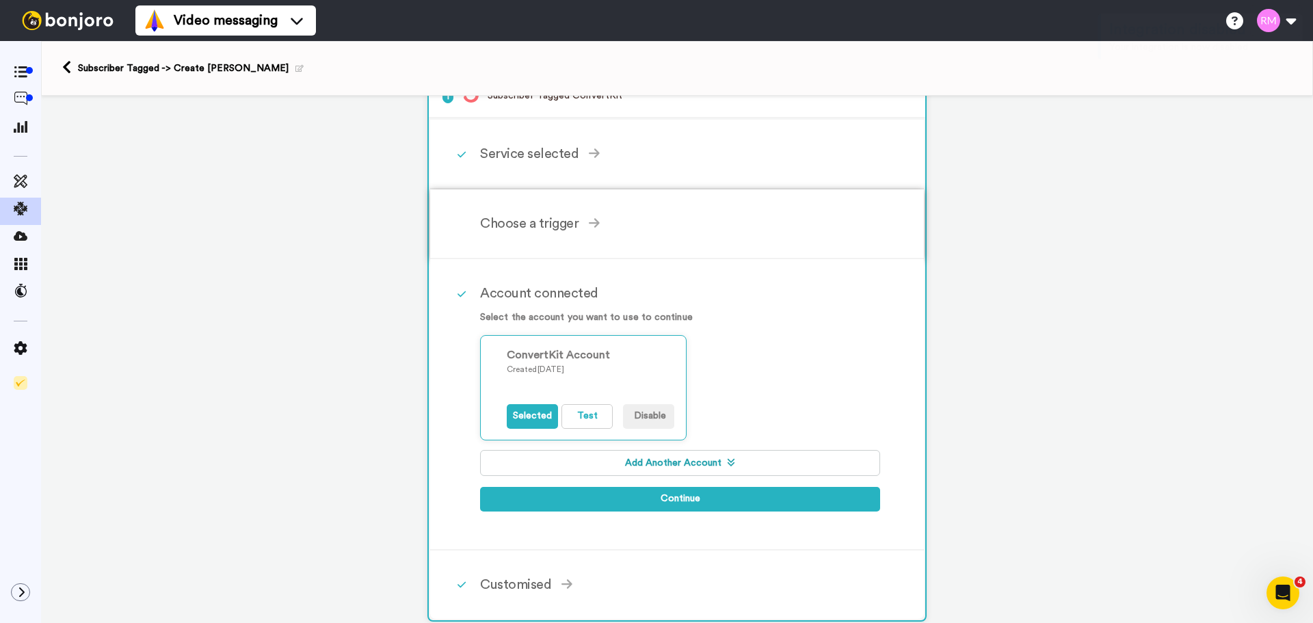
scroll to position [0, 0]
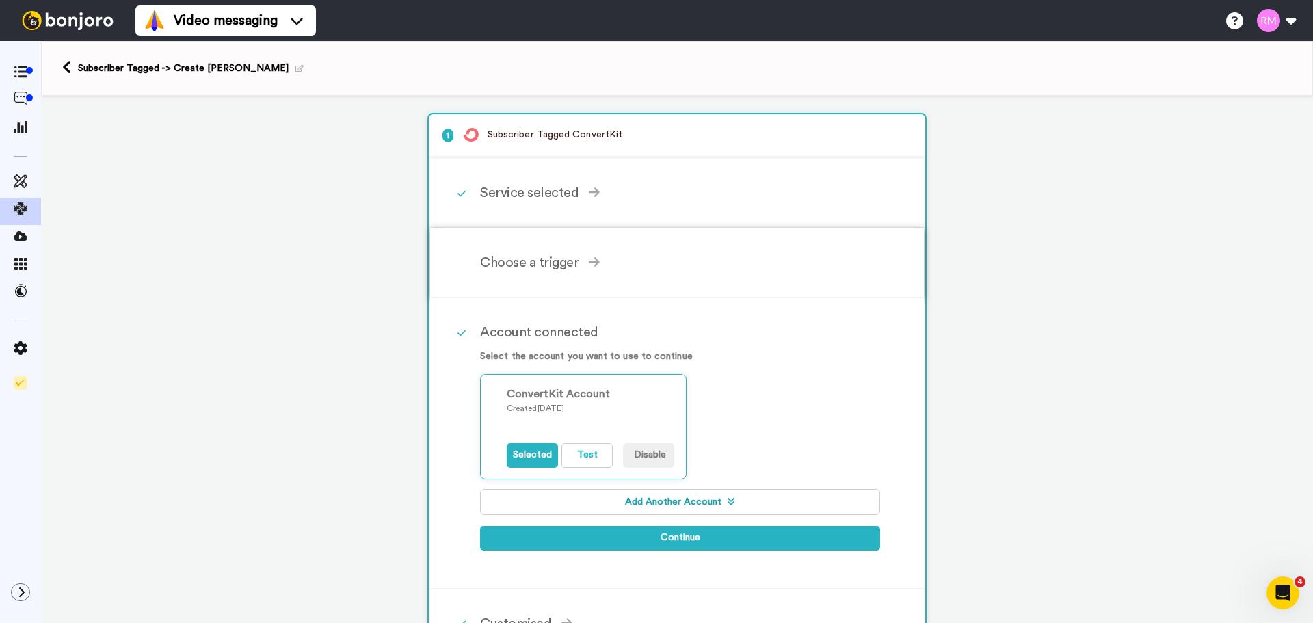
click at [530, 258] on div "Choose a trigger" at bounding box center [680, 262] width 400 height 21
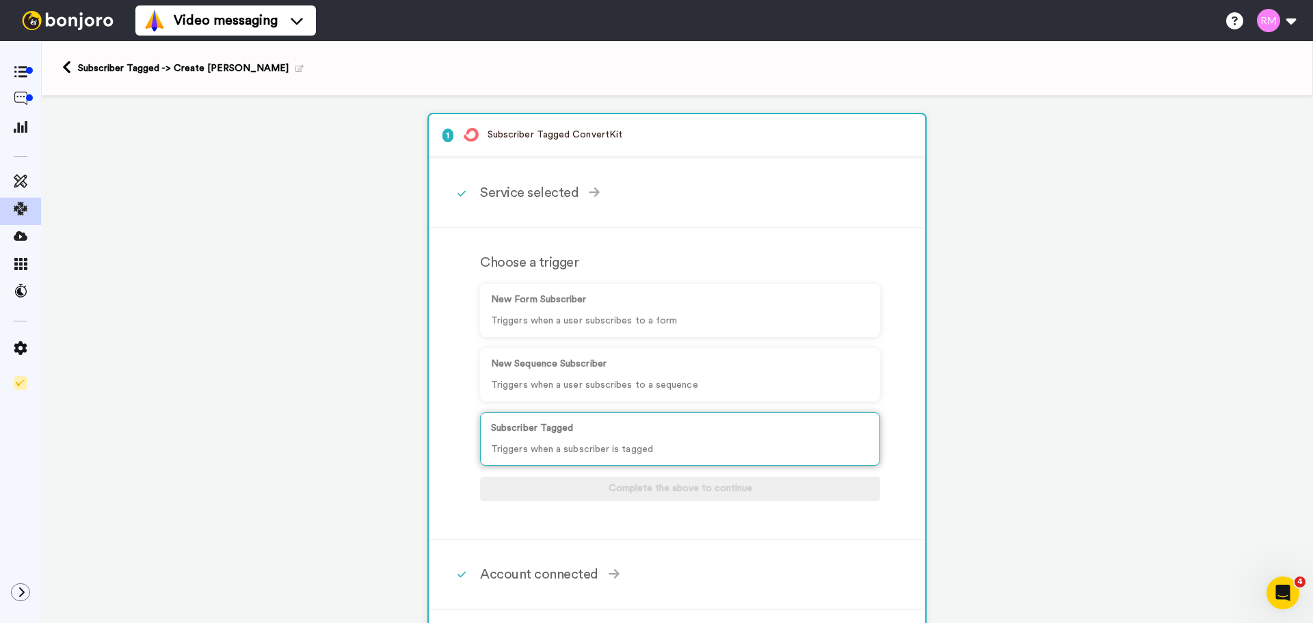
click at [684, 437] on div "Subscriber Tagged Triggers when a subscriber is tagged" at bounding box center [680, 438] width 400 height 53
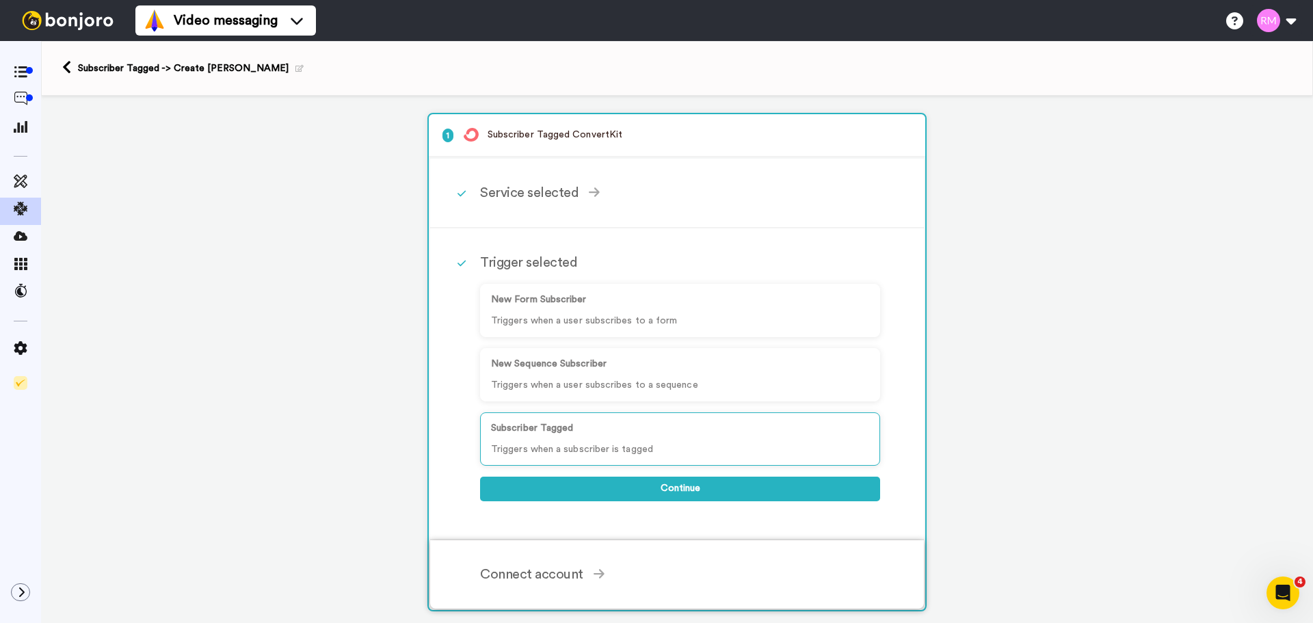
click at [564, 573] on div "Connect account" at bounding box center [680, 574] width 400 height 21
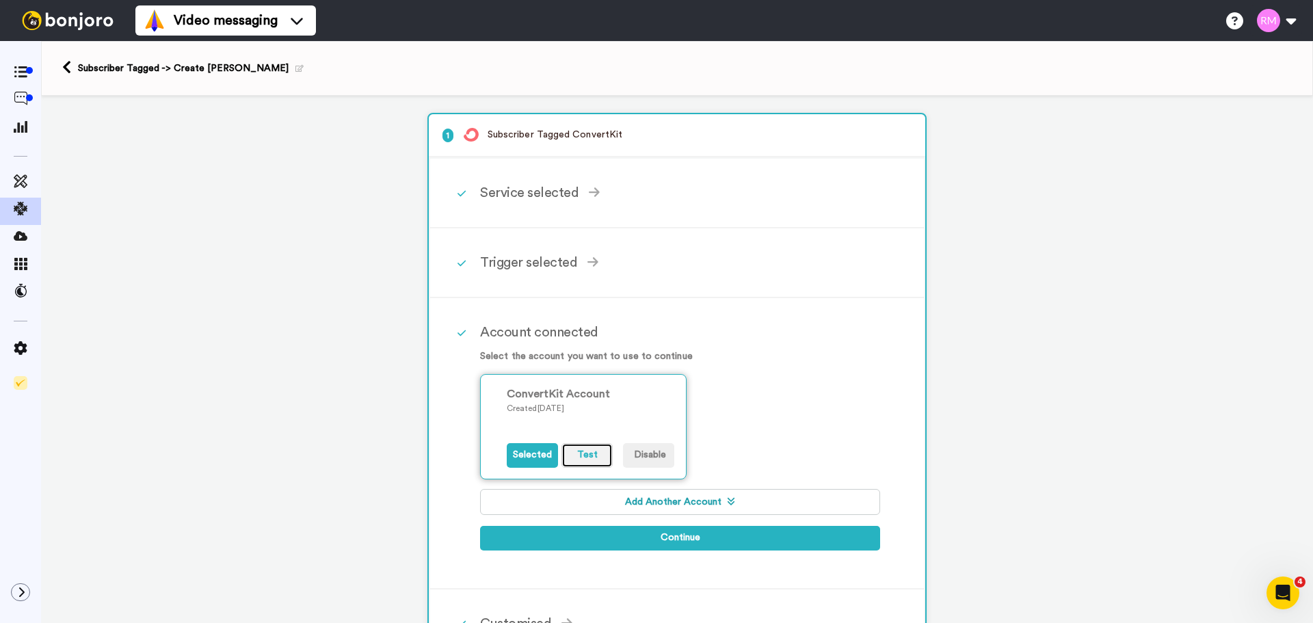
click at [580, 459] on button "Test" at bounding box center [586, 455] width 51 height 25
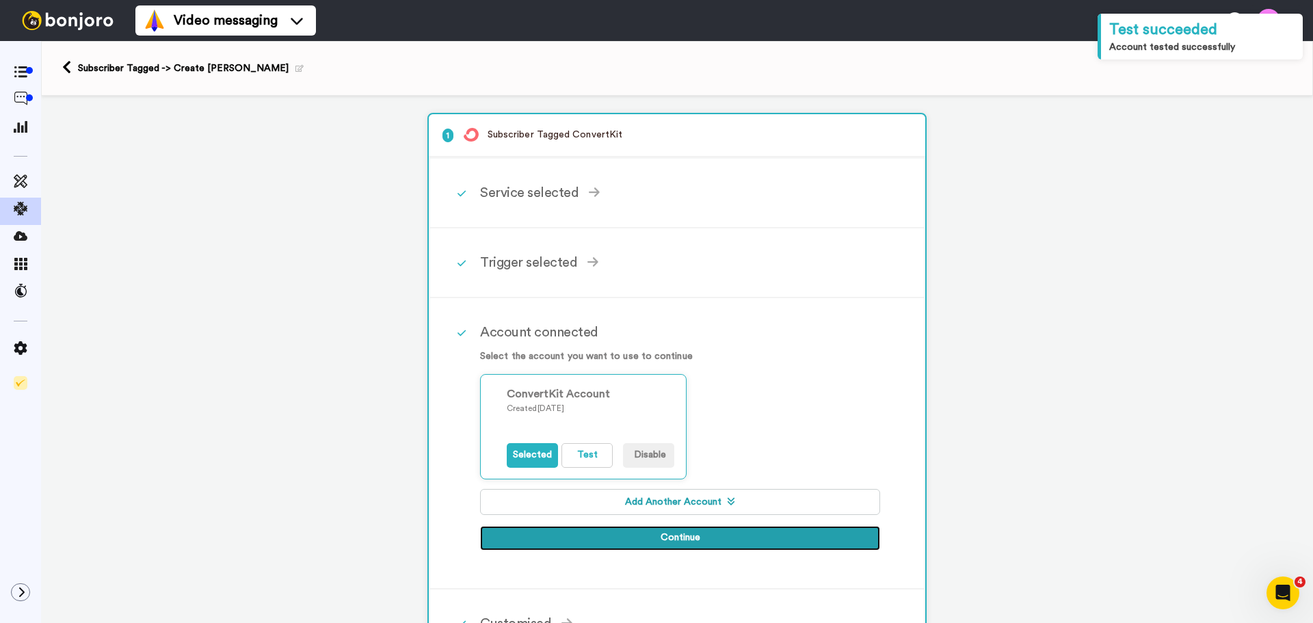
click at [625, 533] on button "Continue" at bounding box center [680, 538] width 400 height 25
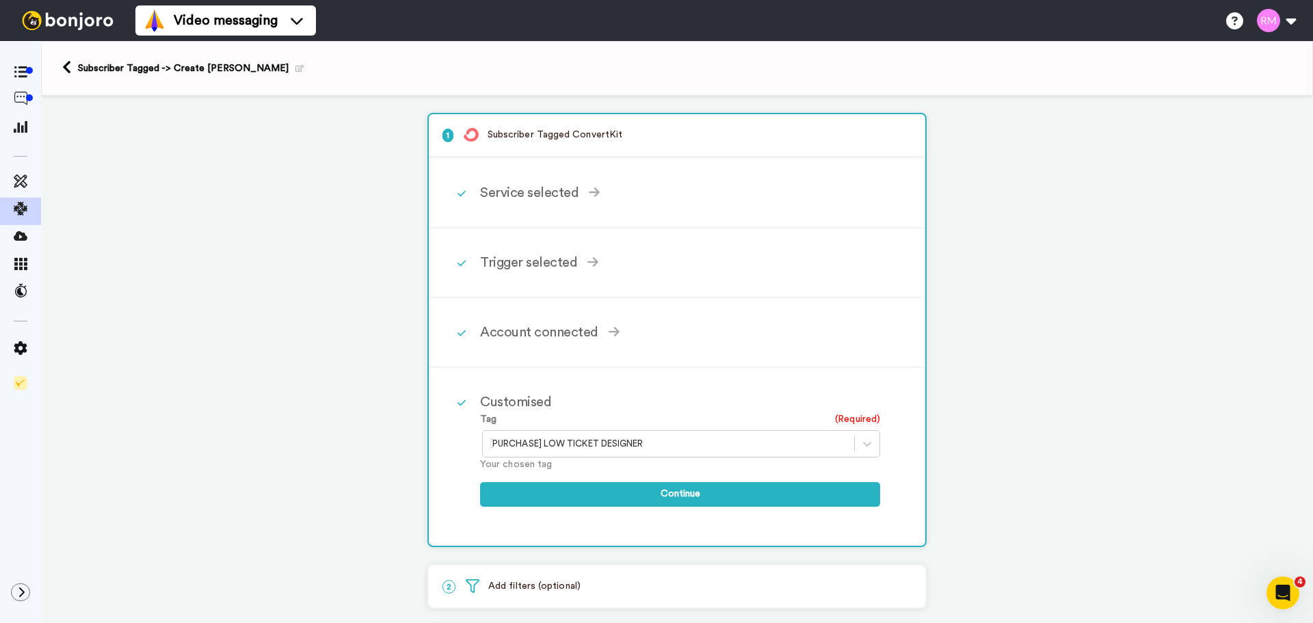
click at [295, 67] on icon at bounding box center [299, 69] width 8 height 8
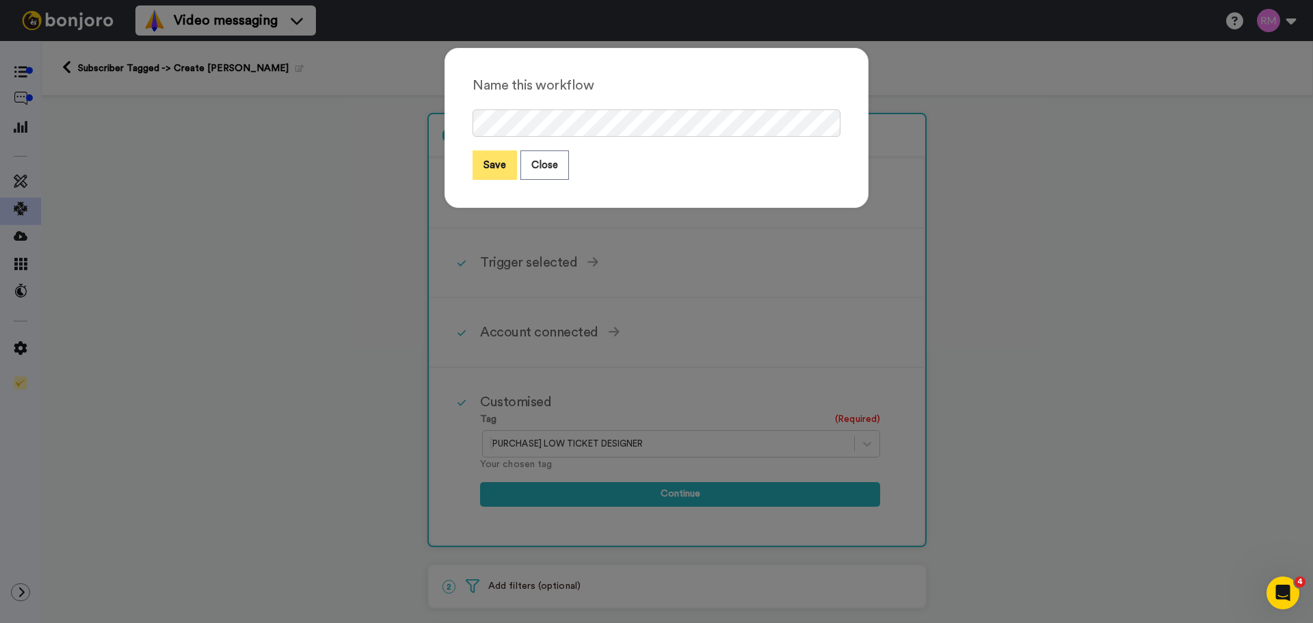
click at [494, 157] on button "Save" at bounding box center [495, 164] width 44 height 29
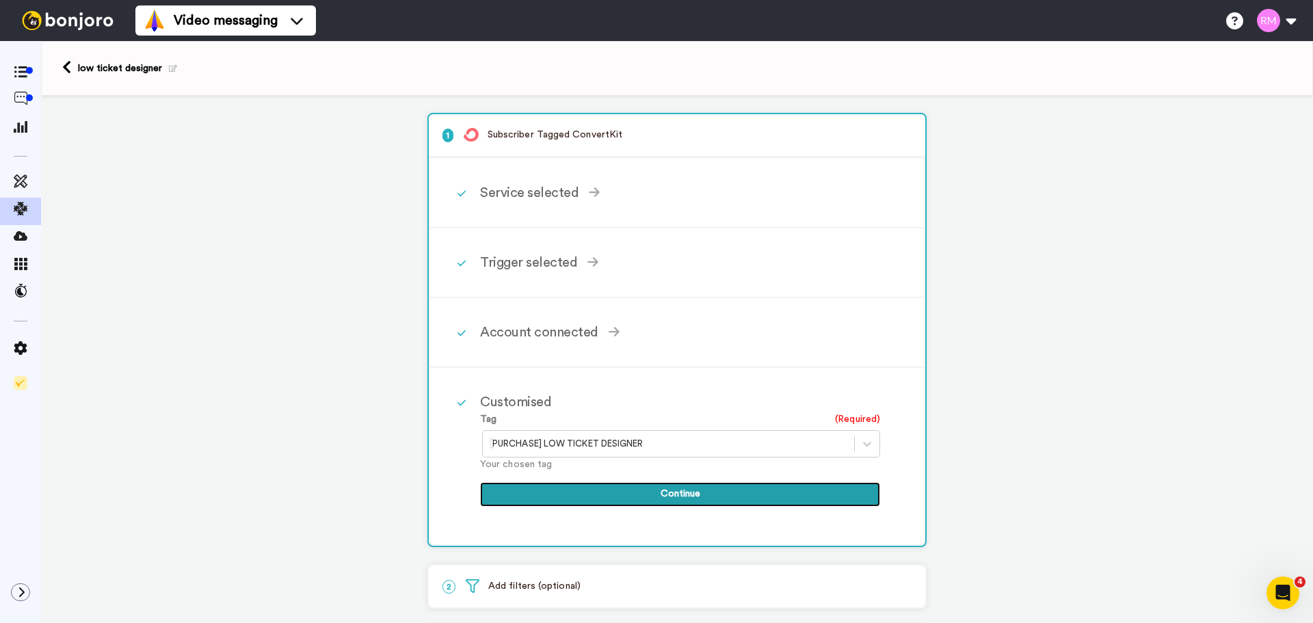
click at [663, 494] on button "Continue" at bounding box center [680, 494] width 400 height 25
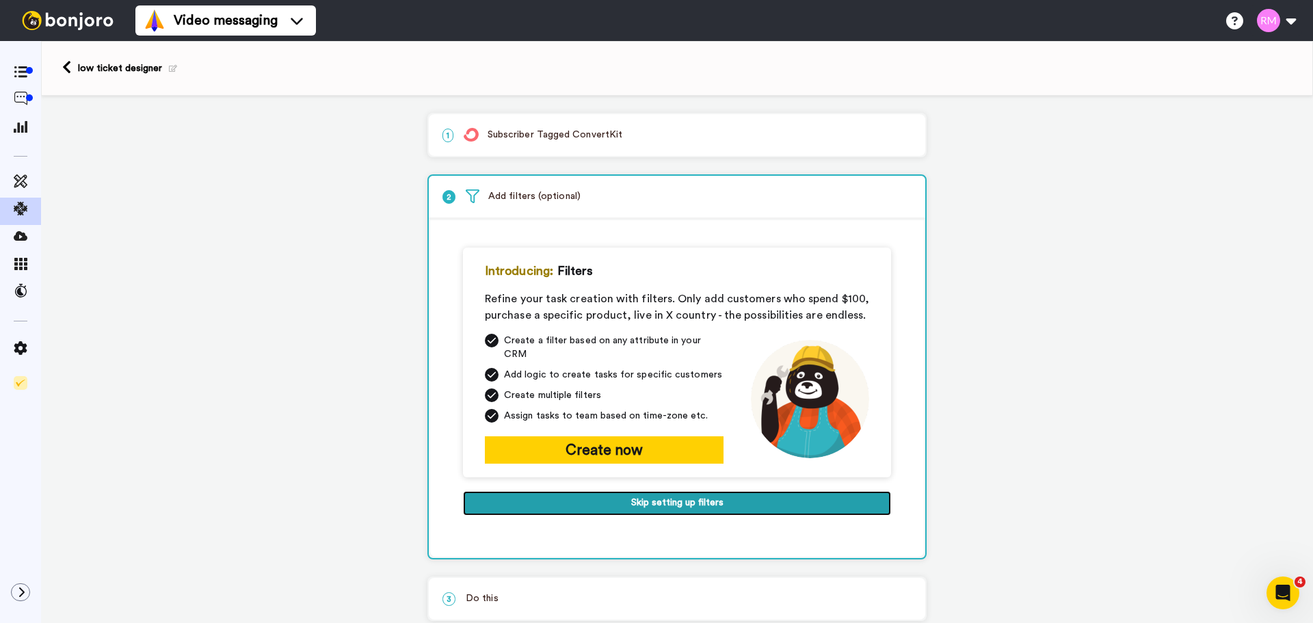
click at [637, 494] on button "Skip setting up filters" at bounding box center [677, 503] width 428 height 25
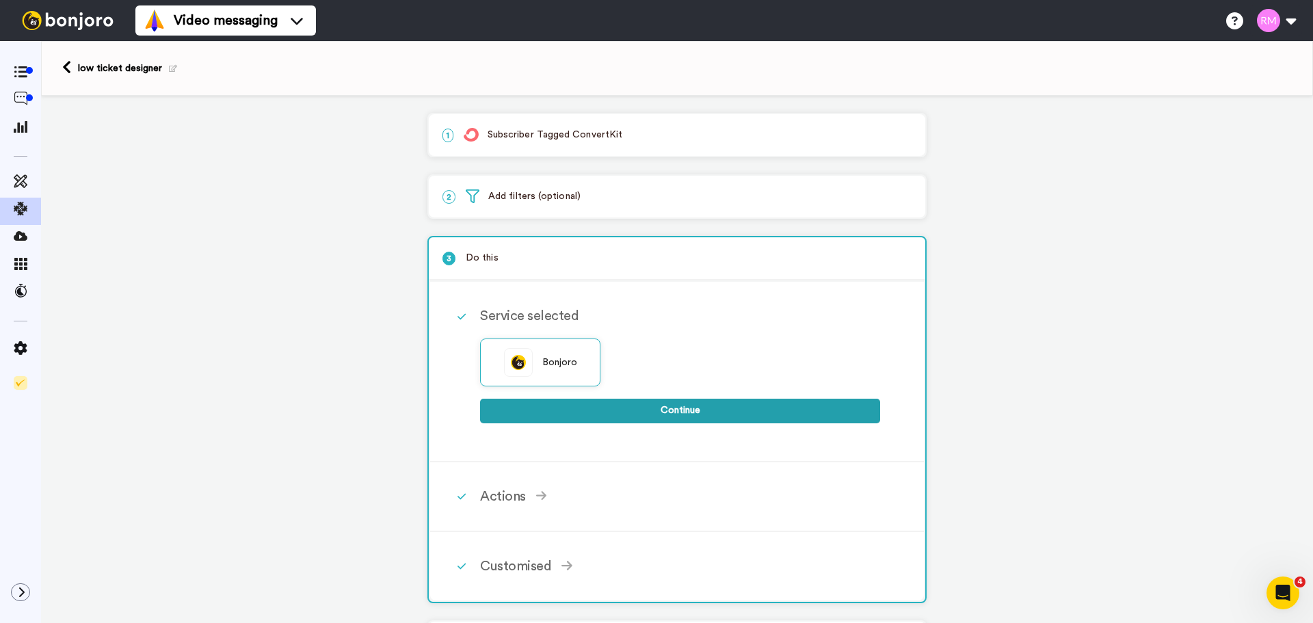
drag, startPoint x: 654, startPoint y: 424, endPoint x: 652, endPoint y: 415, distance: 9.1
click at [654, 423] on div "Bonjoro Continue" at bounding box center [680, 388] width 400 height 98
click at [653, 409] on button "Continue" at bounding box center [680, 411] width 400 height 25
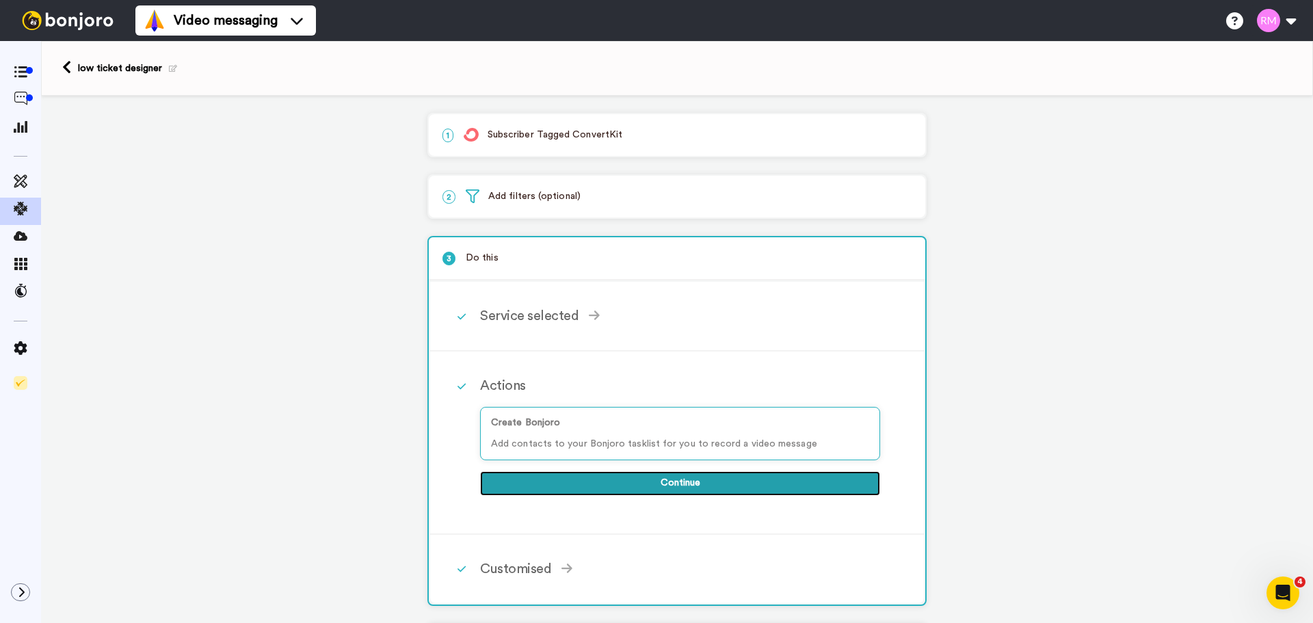
click at [590, 479] on button "Continue" at bounding box center [680, 483] width 400 height 25
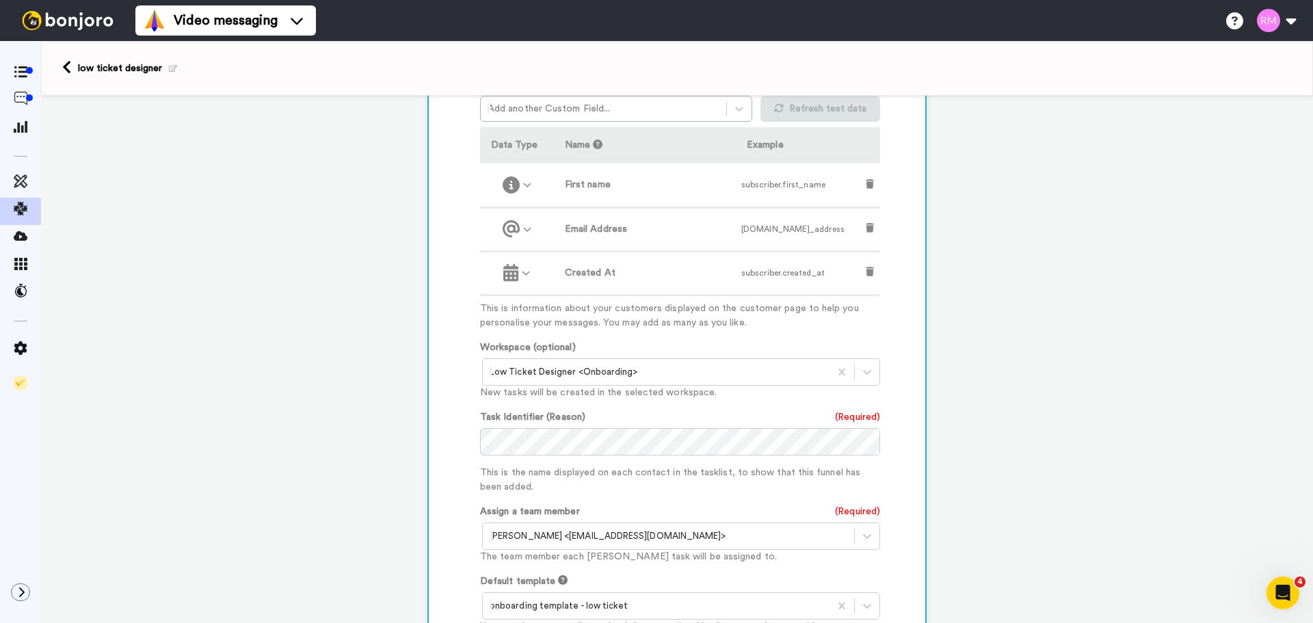
scroll to position [479, 0]
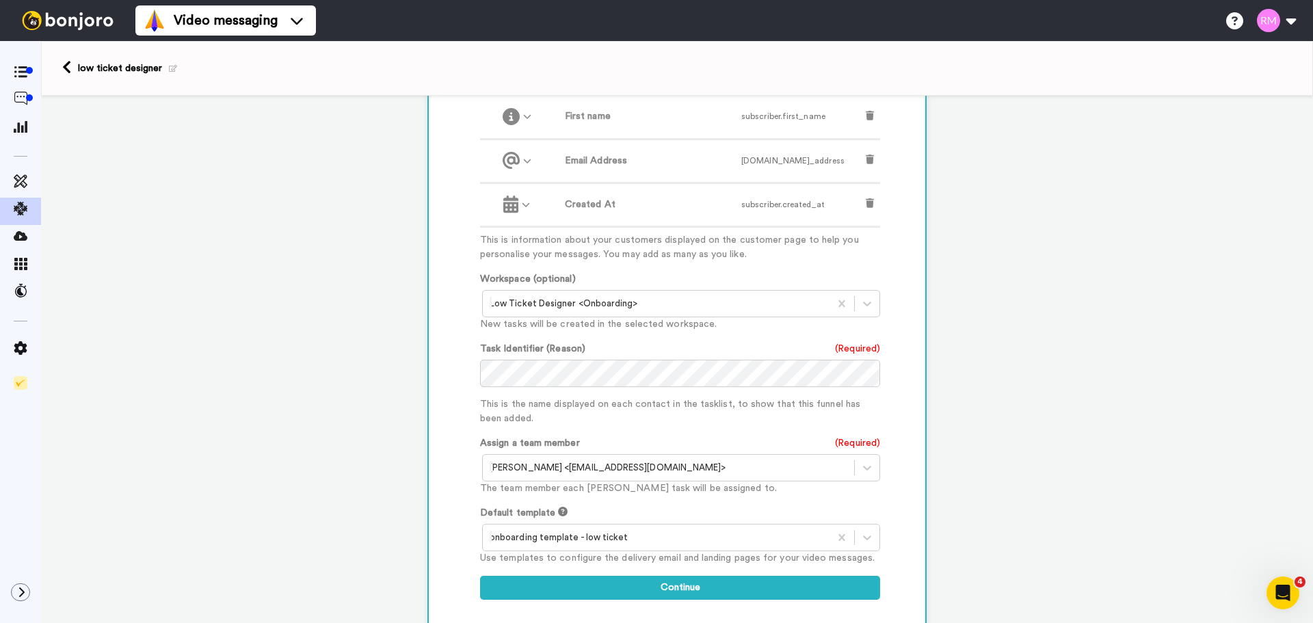
click at [694, 421] on p "This is the name displayed on each contact in the tasklist, to show that this f…" at bounding box center [680, 411] width 400 height 29
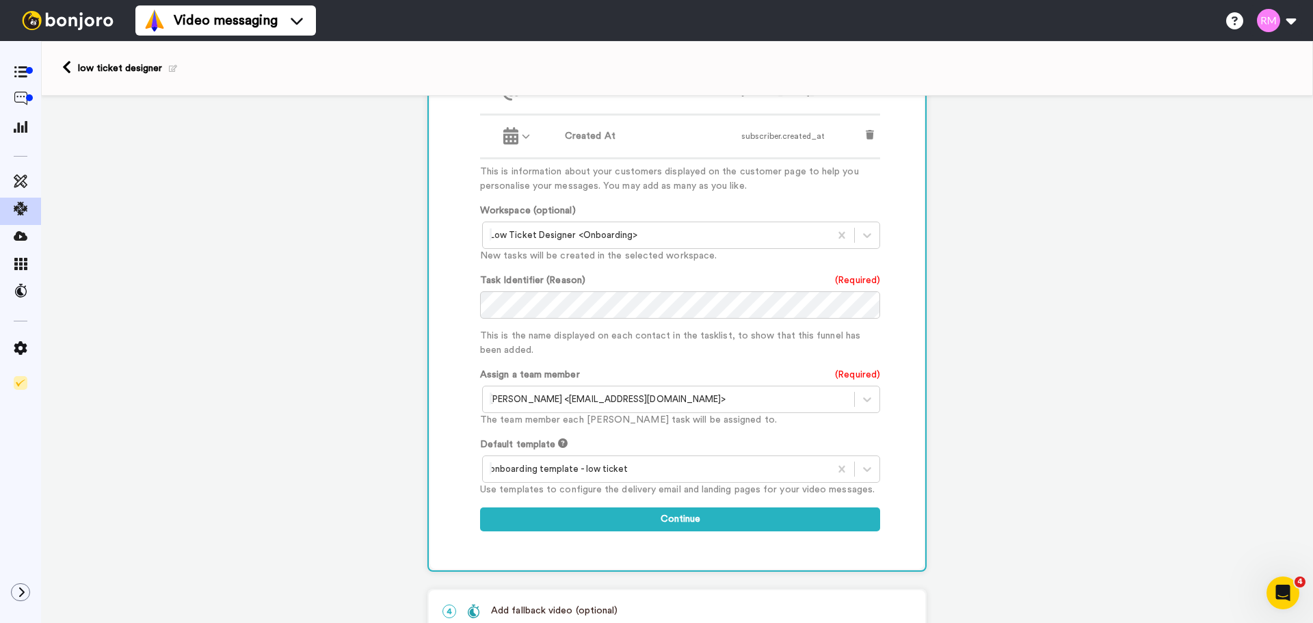
scroll to position [616, 0]
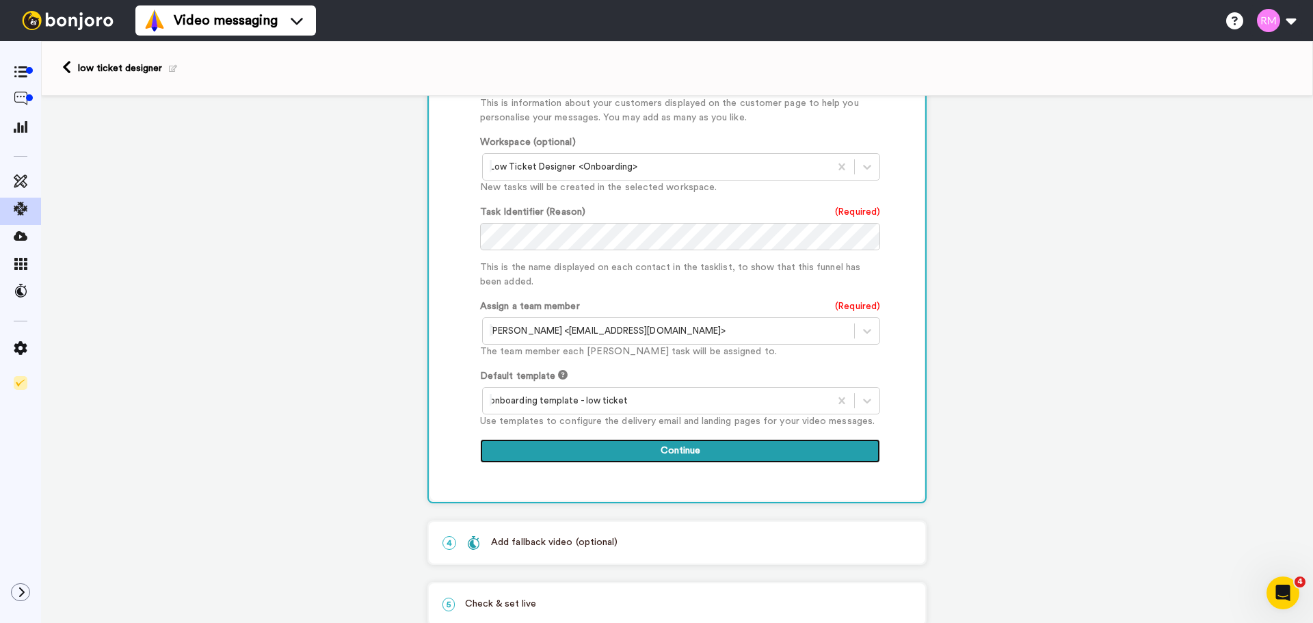
click at [662, 447] on button "Continue" at bounding box center [680, 451] width 400 height 25
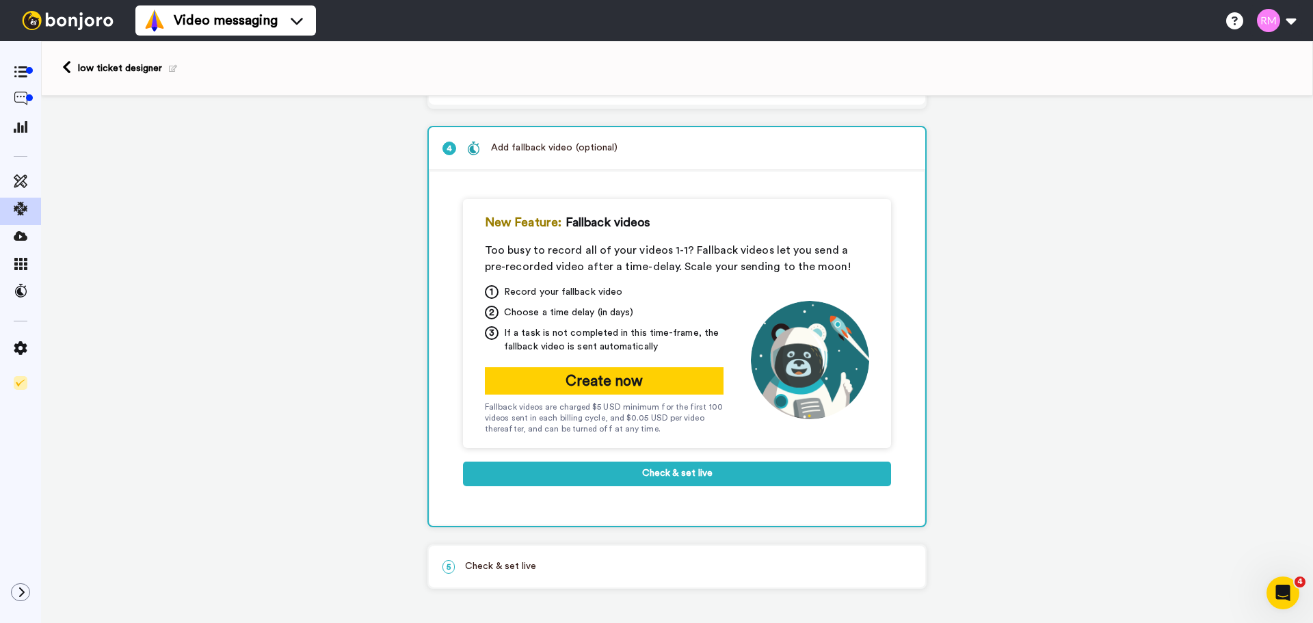
scroll to position [174, 0]
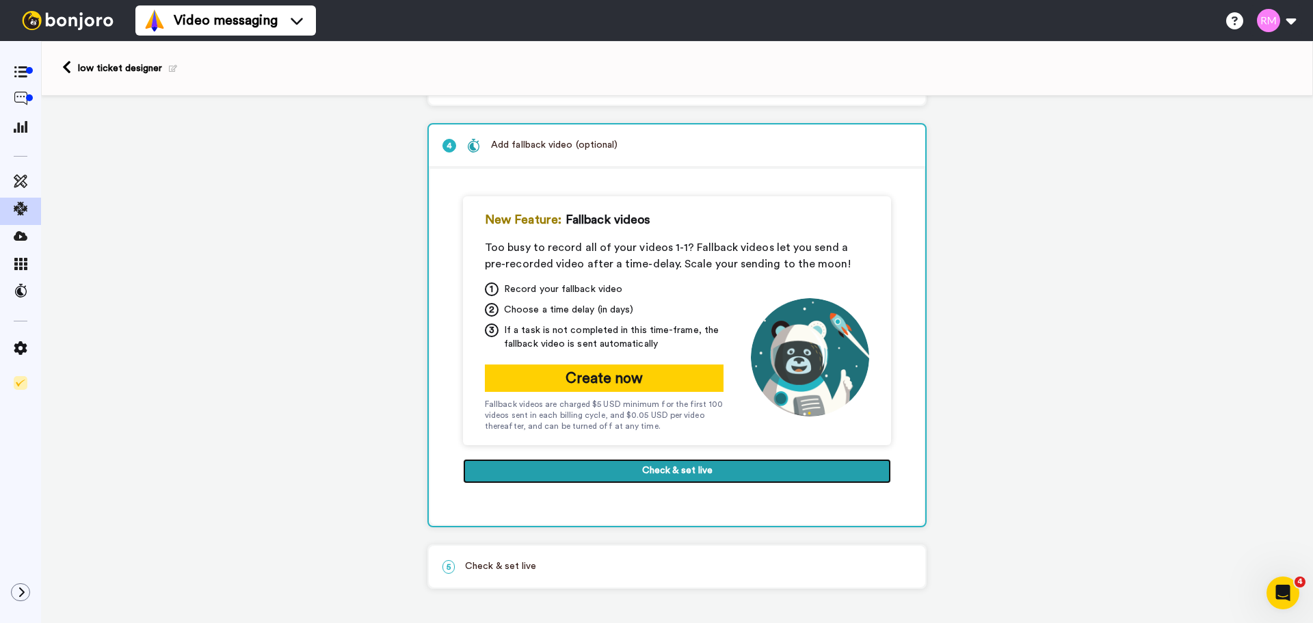
click at [674, 466] on button "Check & set live" at bounding box center [677, 471] width 428 height 25
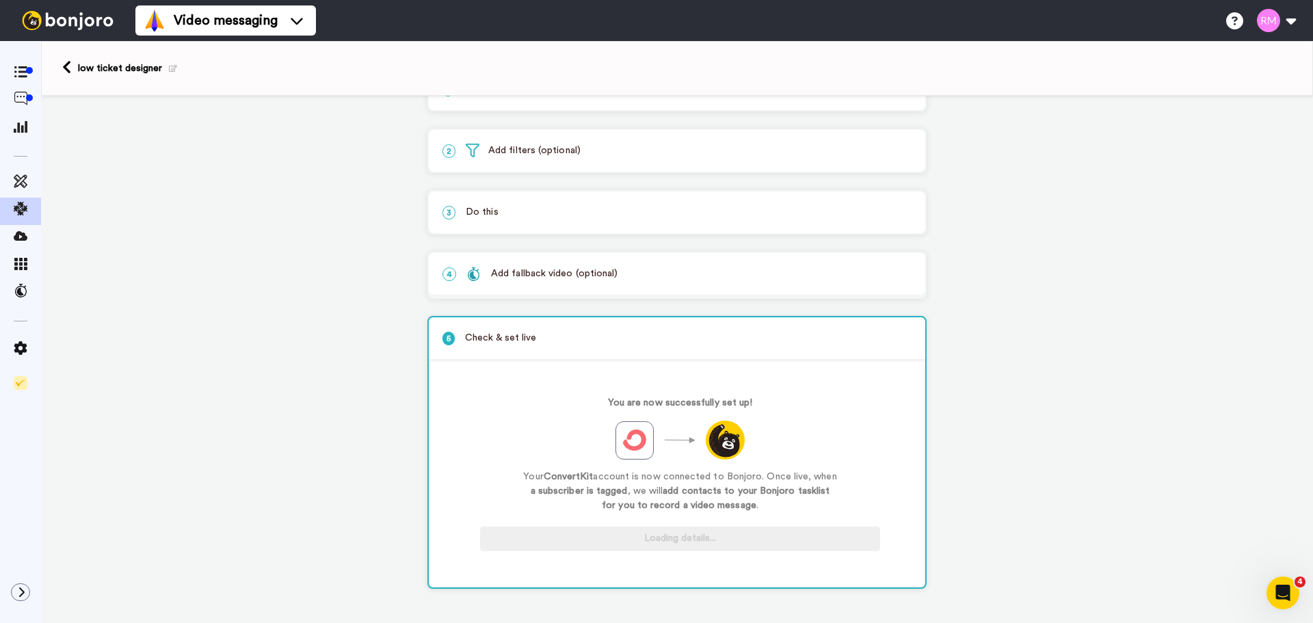
scroll to position [46, 0]
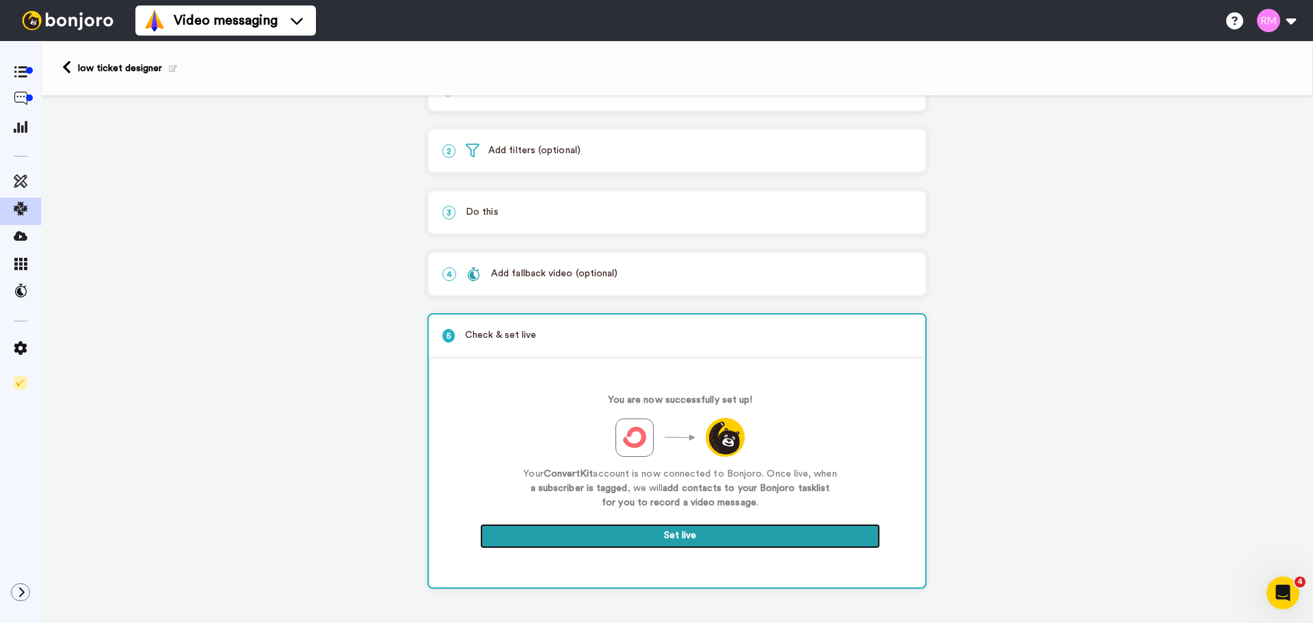
click at [724, 544] on button "Set live" at bounding box center [680, 536] width 400 height 25
click at [713, 535] on button "Set live" at bounding box center [680, 536] width 400 height 25
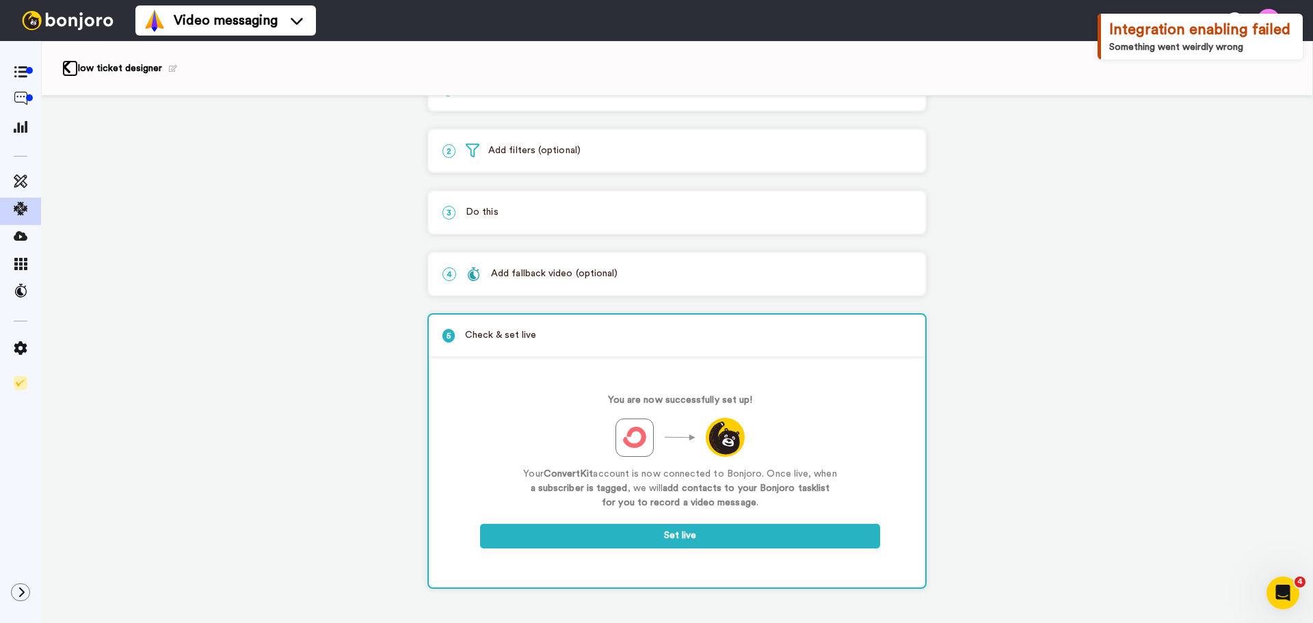
click at [66, 68] on icon at bounding box center [66, 67] width 9 height 14
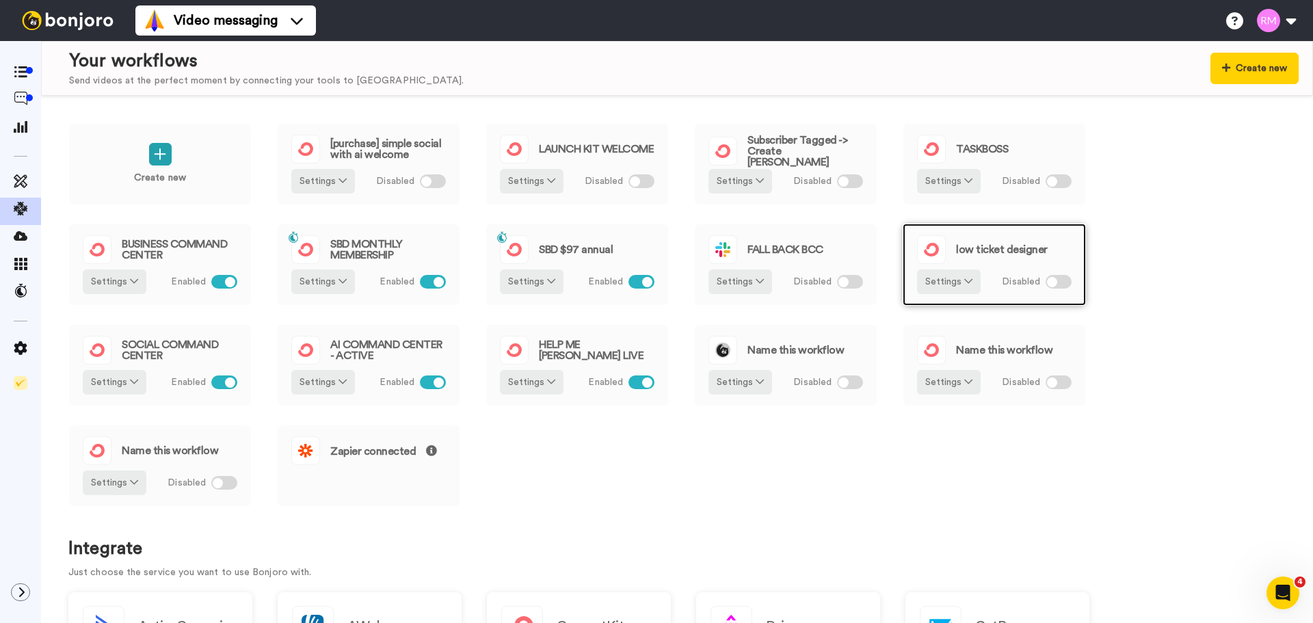
click at [996, 255] on div "low ticket designer" at bounding box center [994, 249] width 155 height 29
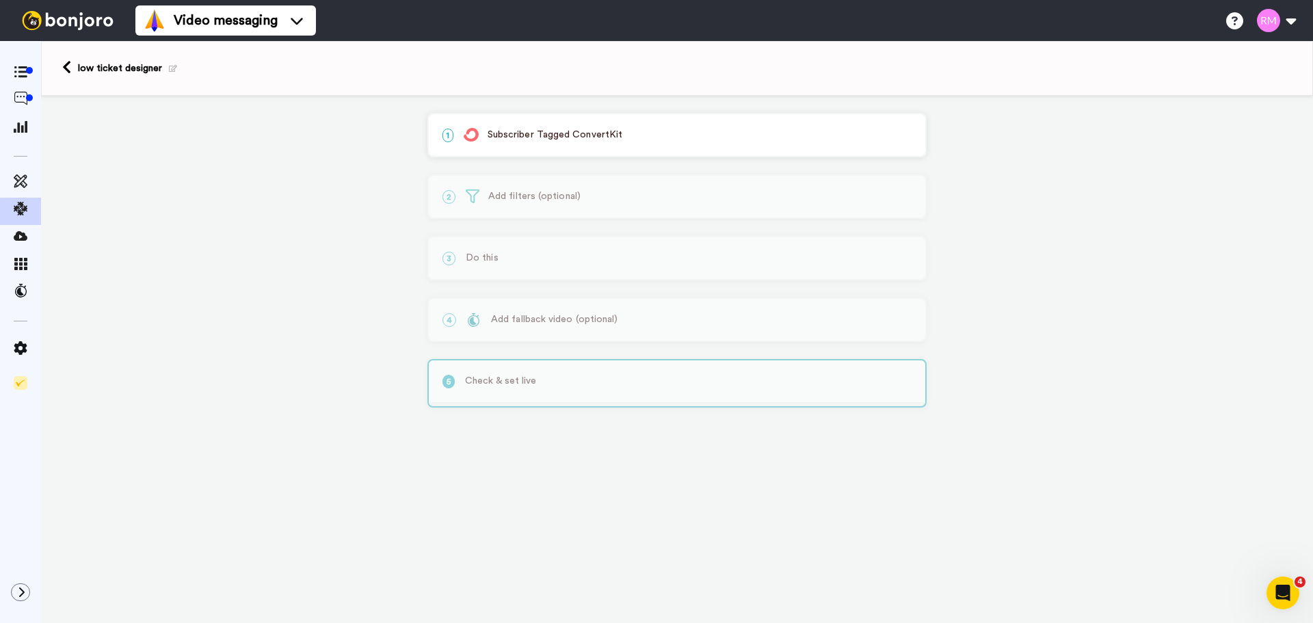
click at [531, 379] on div "5 Check & set live" at bounding box center [676, 383] width 499 height 49
drag, startPoint x: 529, startPoint y: 237, endPoint x: 537, endPoint y: 243, distance: 9.3
click at [537, 243] on div "3 Do this Service selected Bonjoro Continue Actions Create Bonjoro Add contacts…" at bounding box center [676, 258] width 499 height 44
click at [585, 139] on p "1 Subscriber Tagged ConvertKit" at bounding box center [676, 135] width 469 height 14
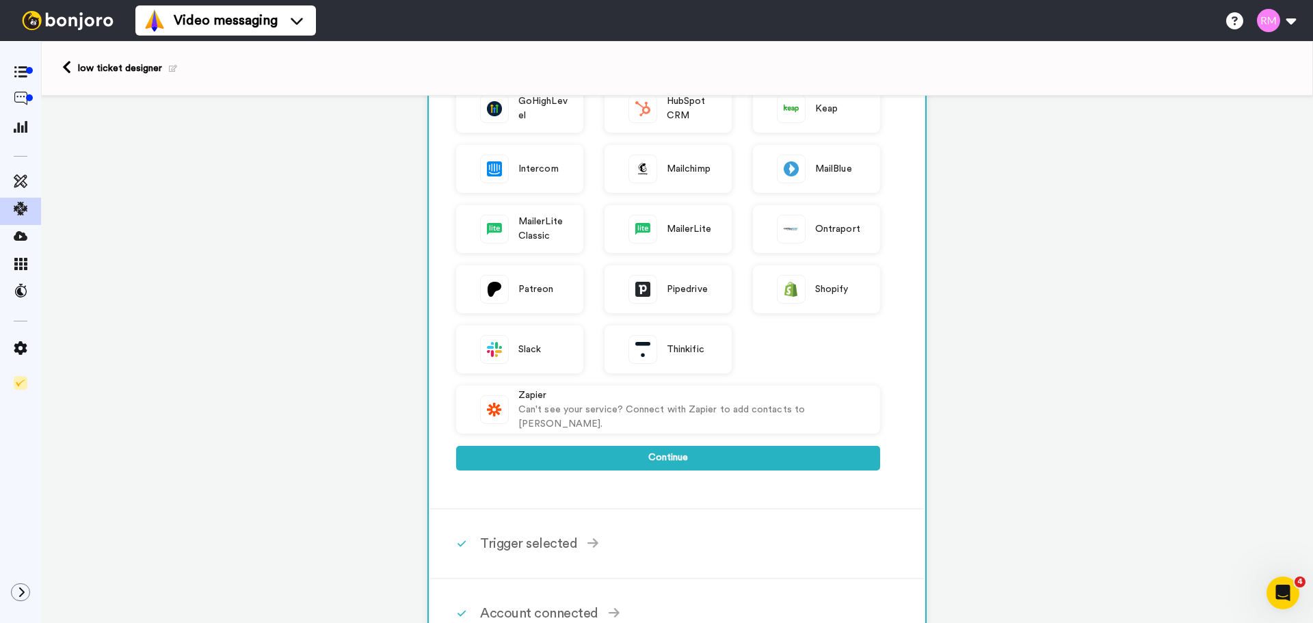
scroll to position [342, 0]
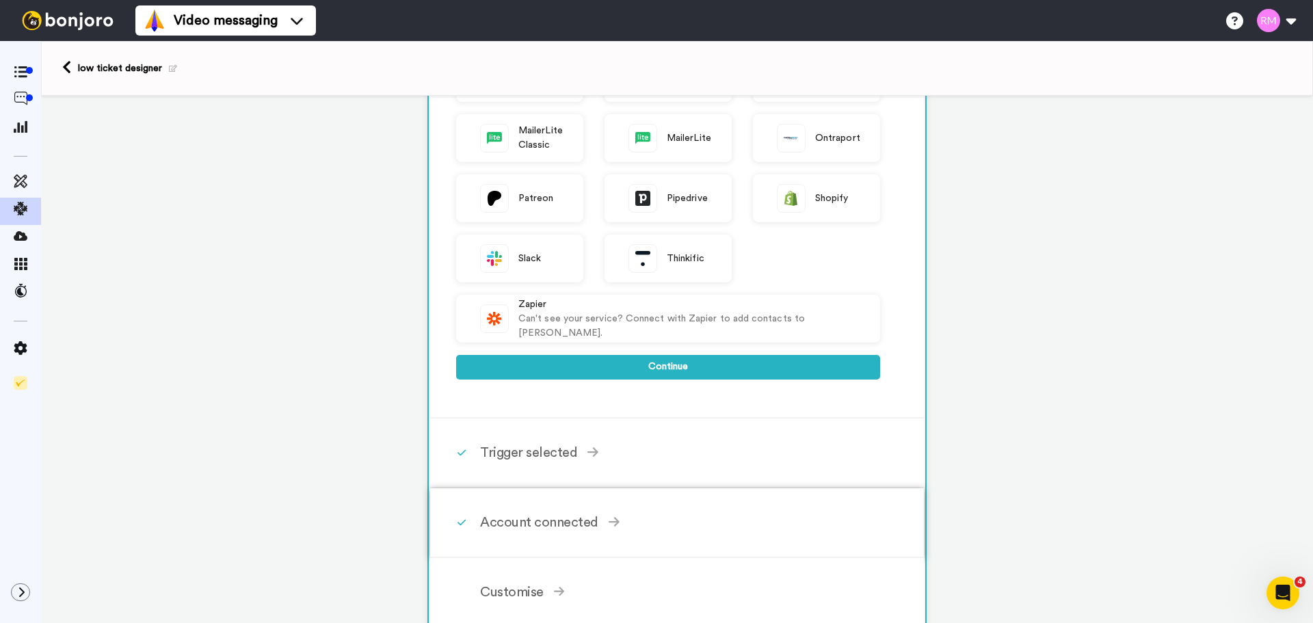
drag, startPoint x: 555, startPoint y: 440, endPoint x: 564, endPoint y: 440, distance: 8.2
click at [553, 440] on div "Trigger selected New Form Subscriber Triggers when a user subscribes to a form …" at bounding box center [695, 452] width 430 height 41
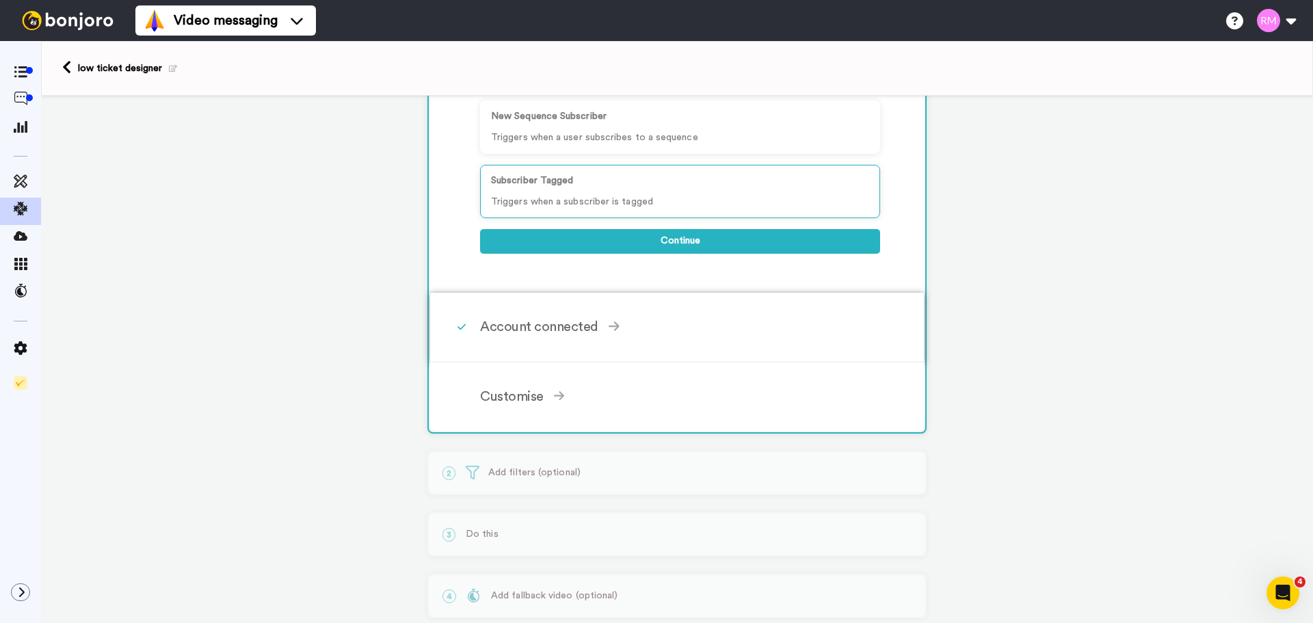
scroll to position [179, 0]
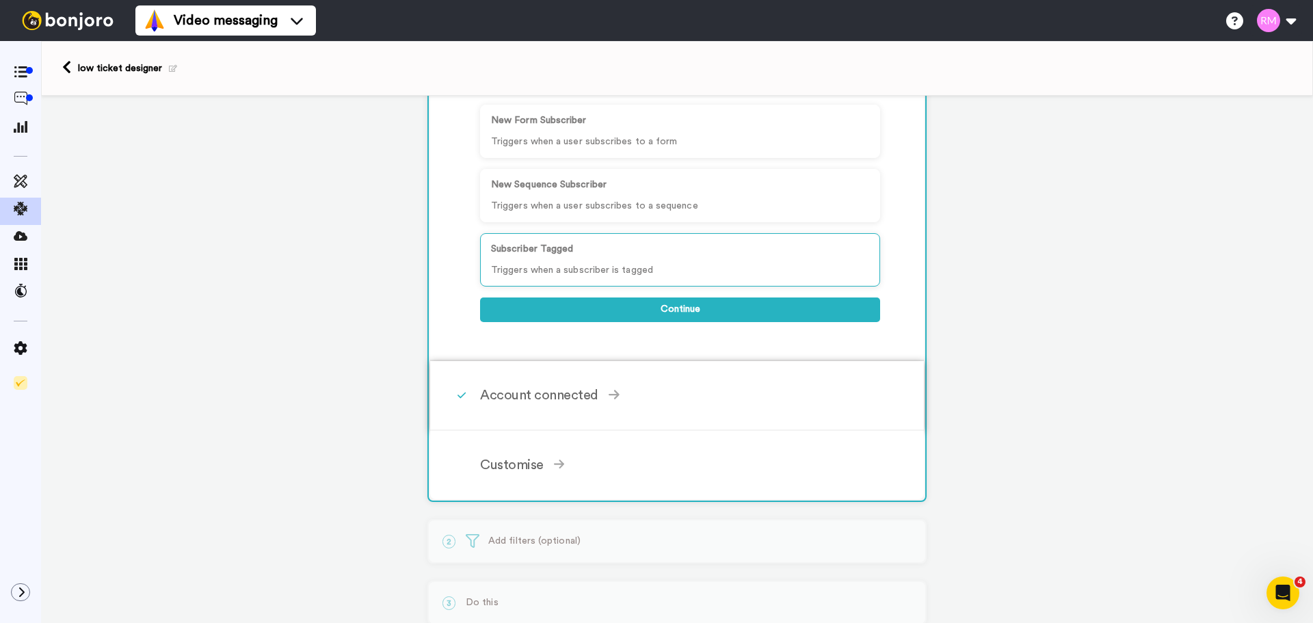
click at [540, 397] on div "Account connected" at bounding box center [680, 395] width 400 height 21
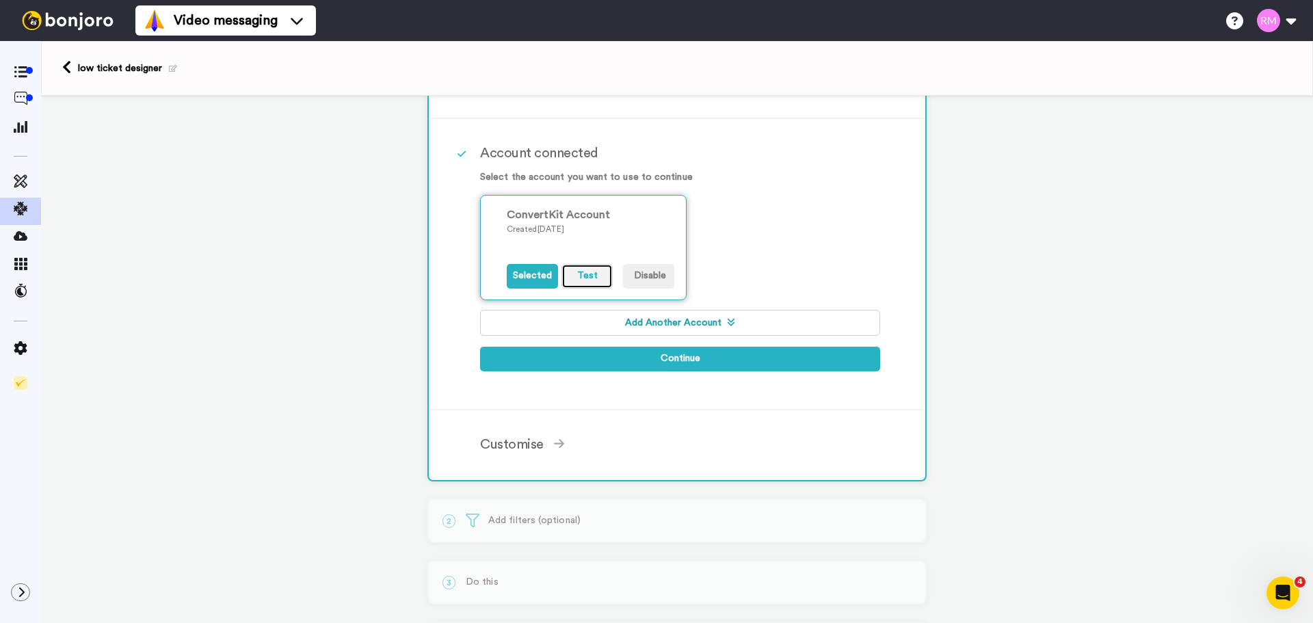
click at [594, 272] on button "Test" at bounding box center [586, 276] width 51 height 25
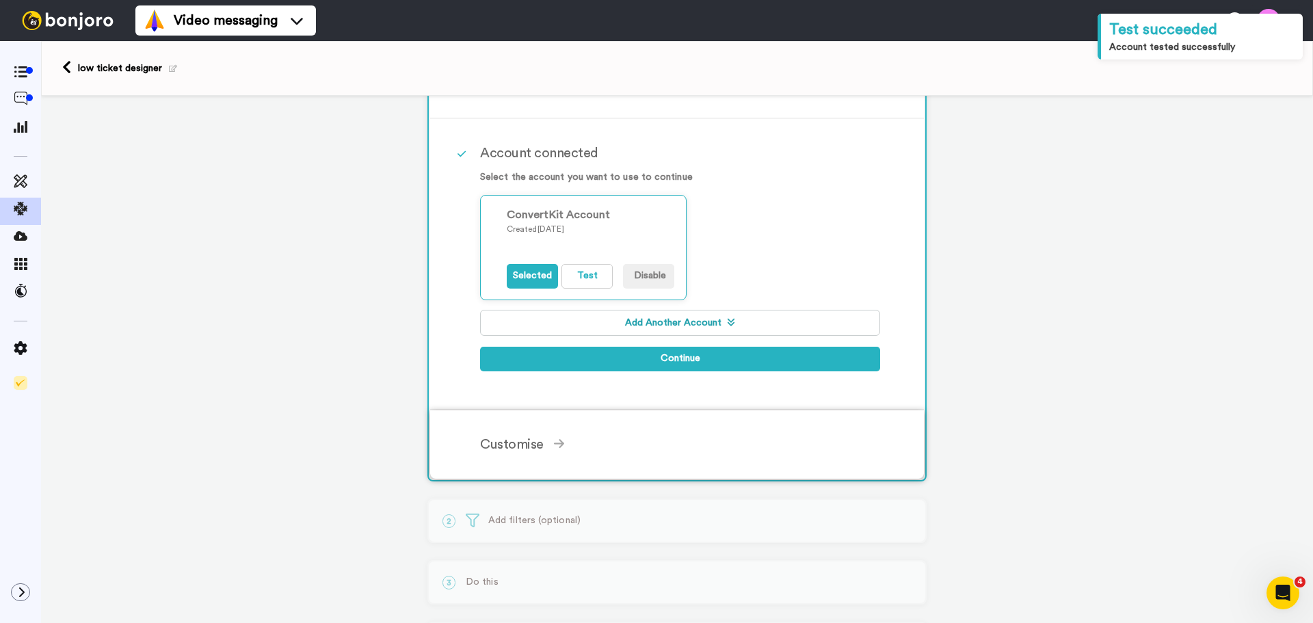
click at [537, 438] on div "Customise" at bounding box center [680, 444] width 400 height 21
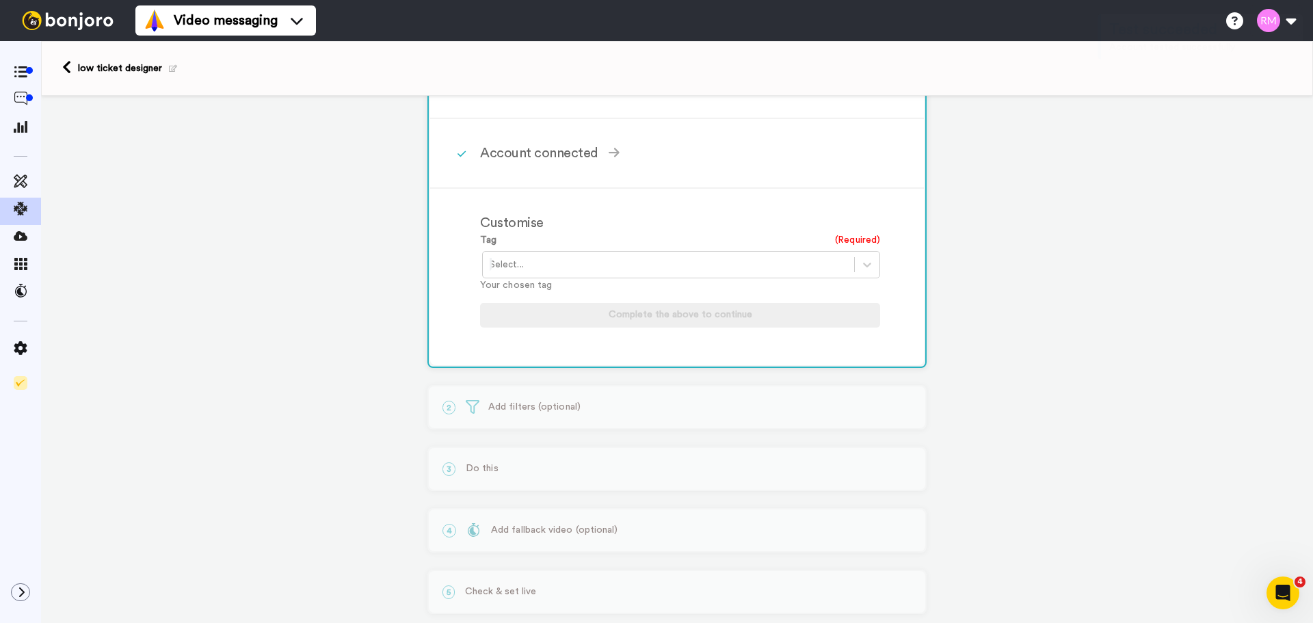
click at [648, 269] on div at bounding box center [669, 264] width 358 height 16
click at [644, 342] on div "[PURCHASE] LOW TICKET DESIGNER" at bounding box center [682, 344] width 400 height 25
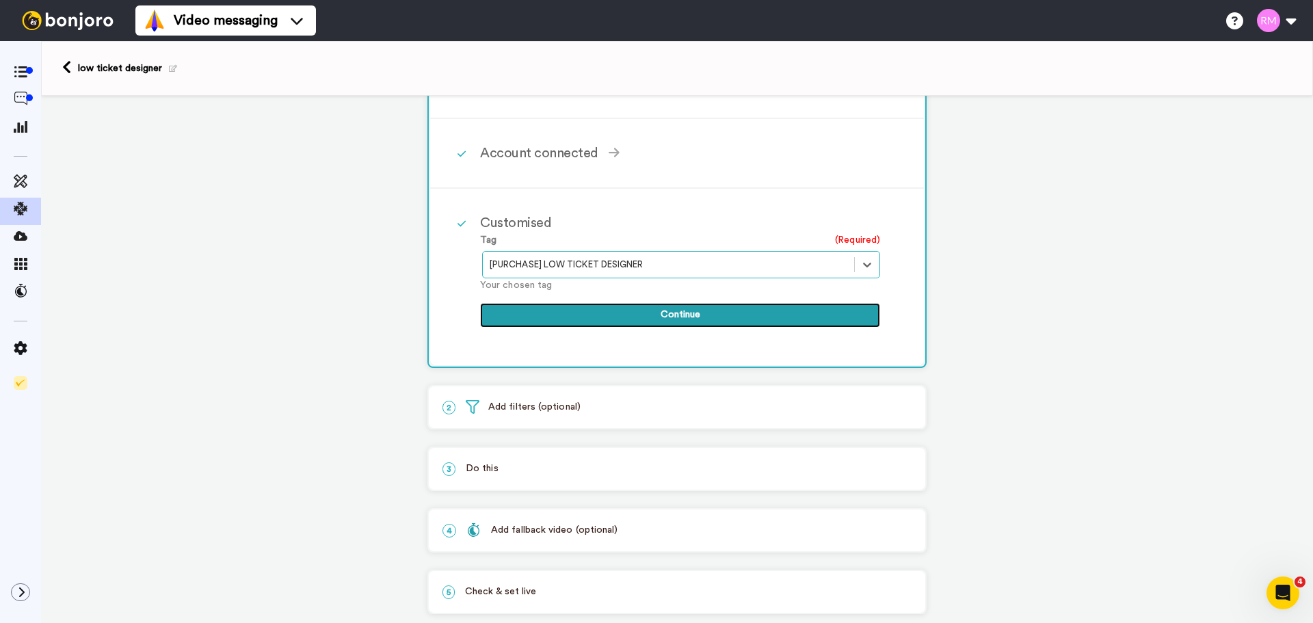
click at [736, 313] on button "Continue" at bounding box center [680, 315] width 400 height 25
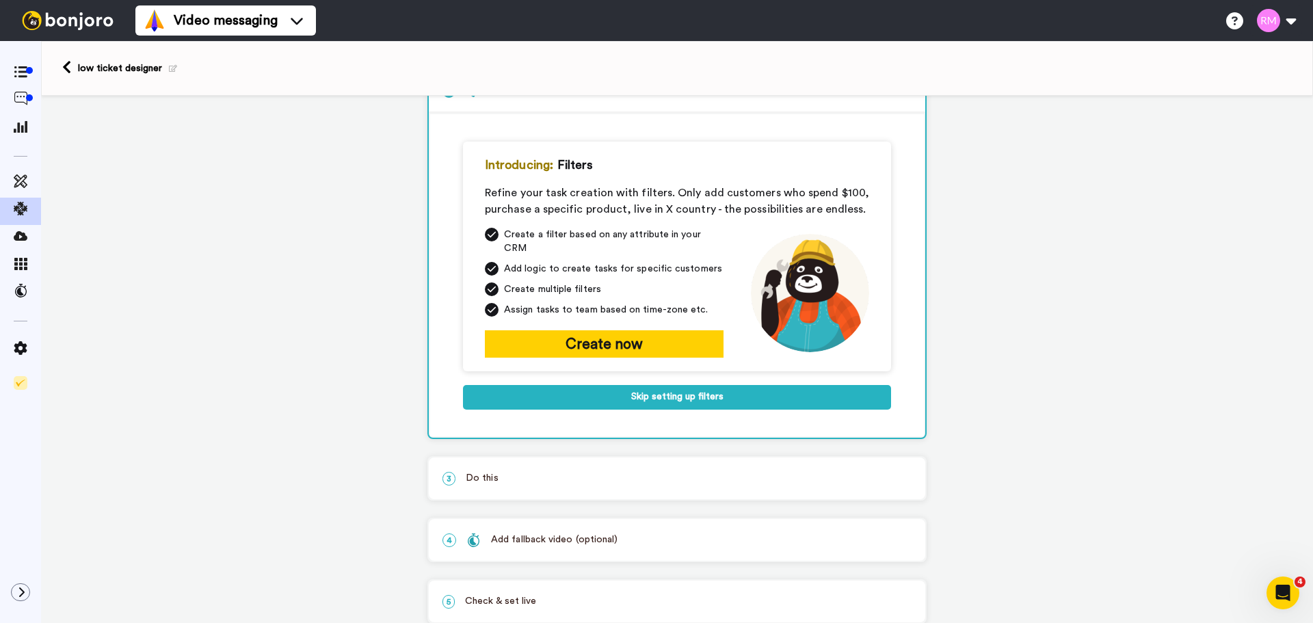
scroll to position [69, 0]
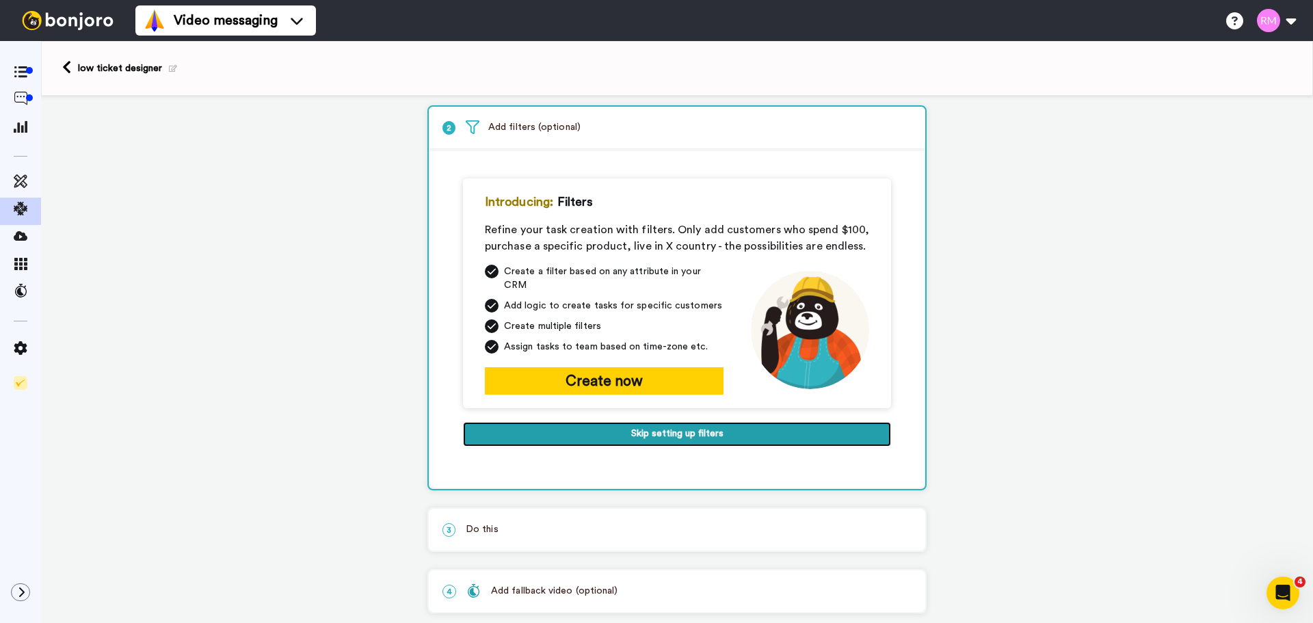
click at [724, 422] on button "Skip setting up filters" at bounding box center [677, 434] width 428 height 25
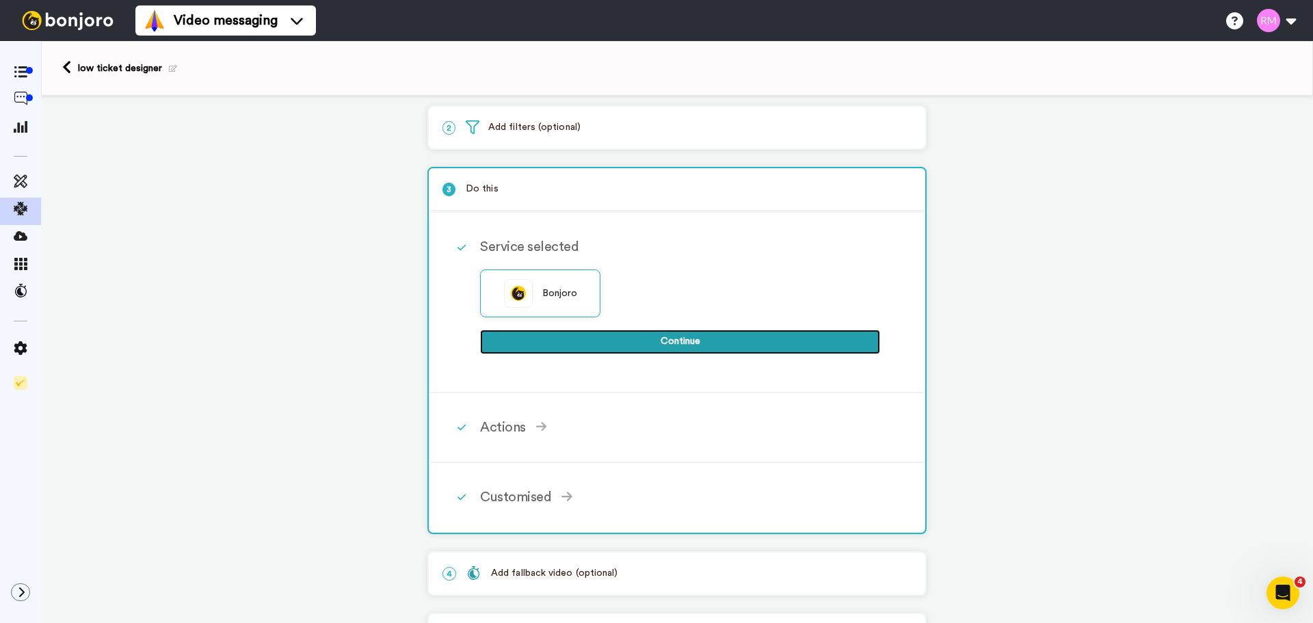
click at [682, 340] on button "Continue" at bounding box center [680, 342] width 400 height 25
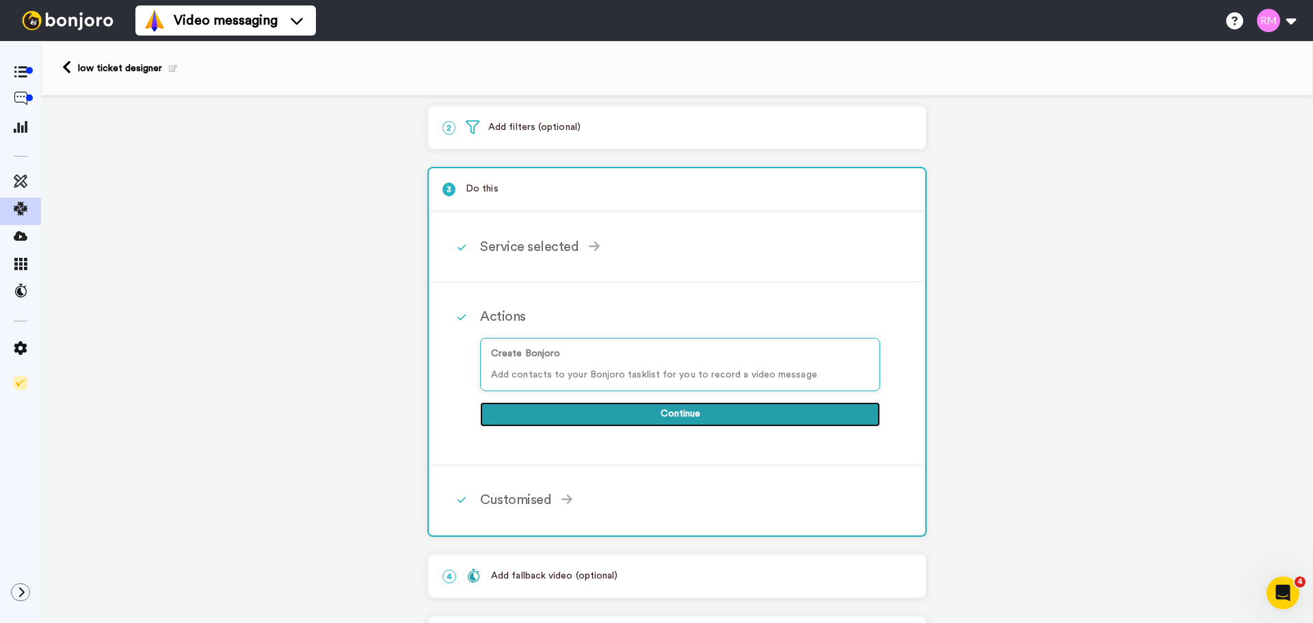
click at [678, 416] on button "Continue" at bounding box center [680, 414] width 400 height 25
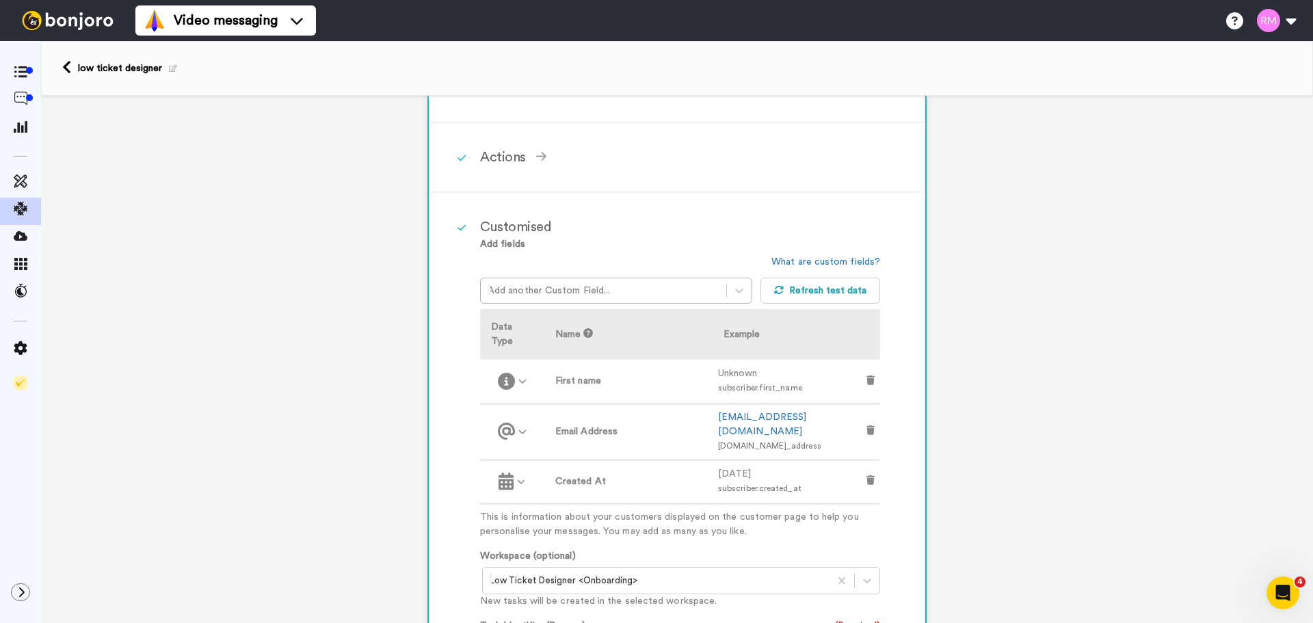
scroll to position [502, 0]
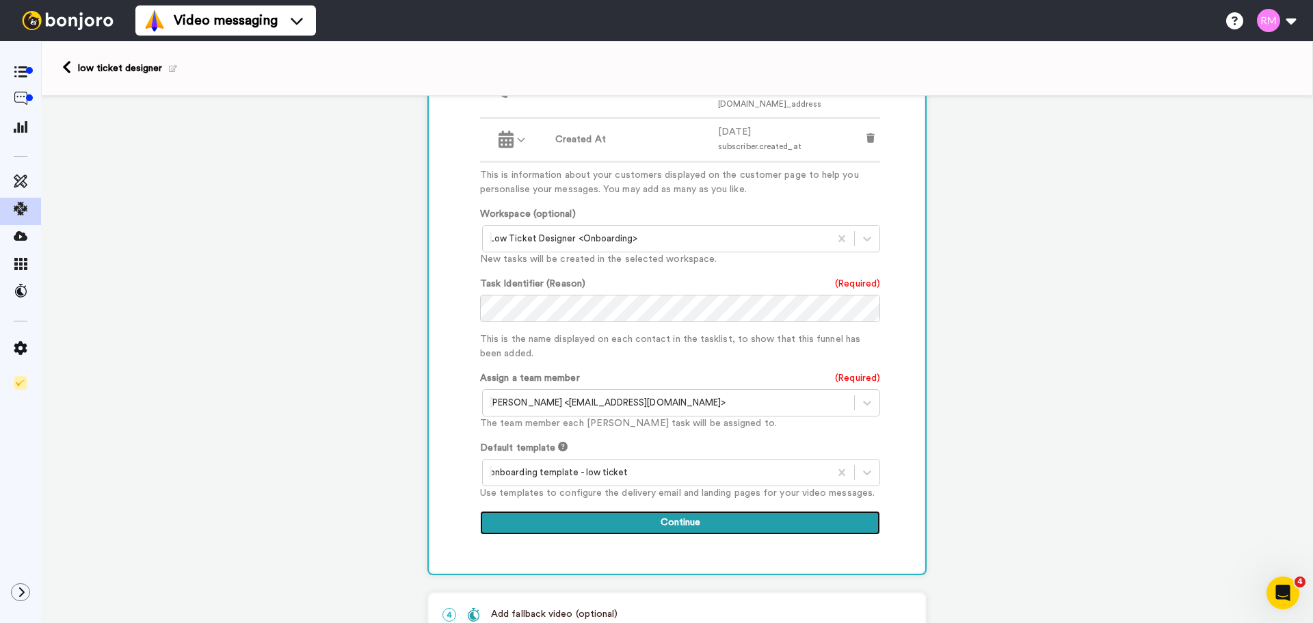
click at [692, 511] on button "Continue" at bounding box center [680, 523] width 400 height 25
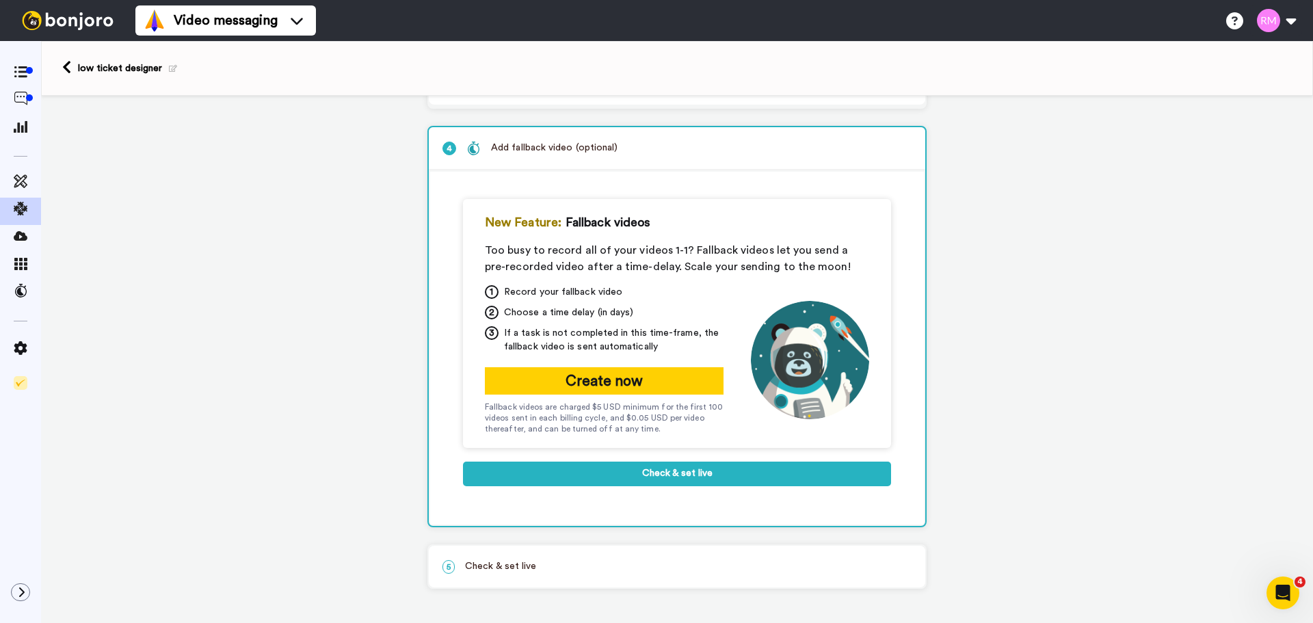
scroll to position [174, 0]
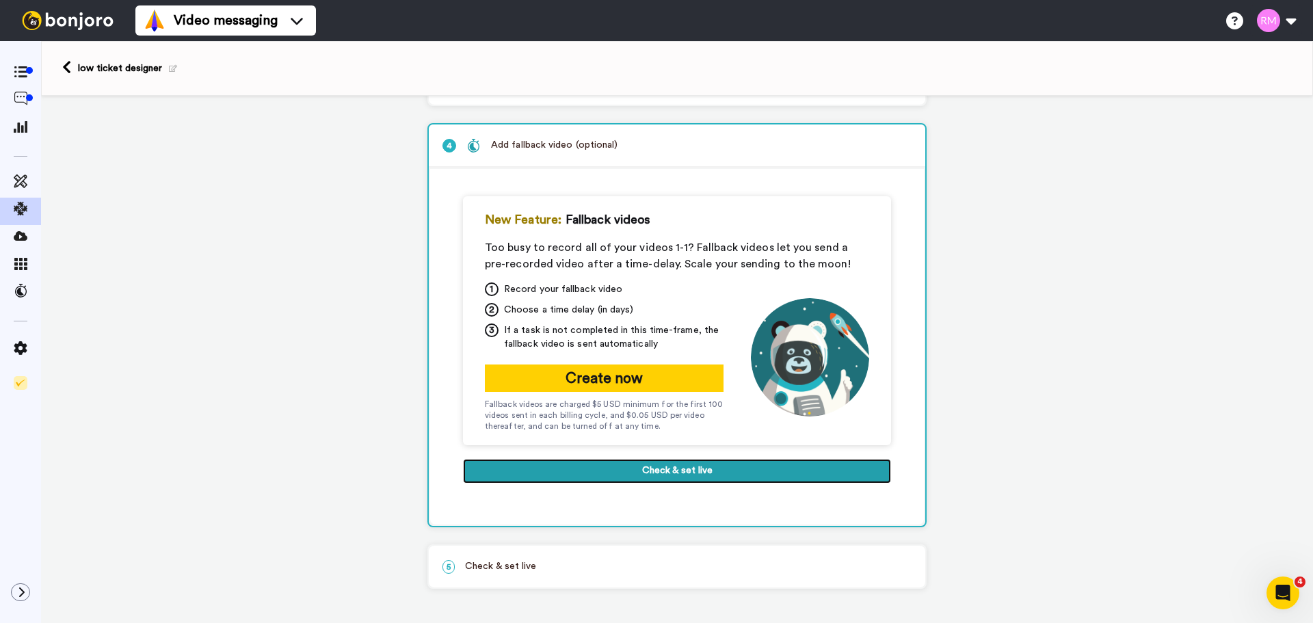
click at [638, 470] on button "Check & set live" at bounding box center [677, 471] width 428 height 25
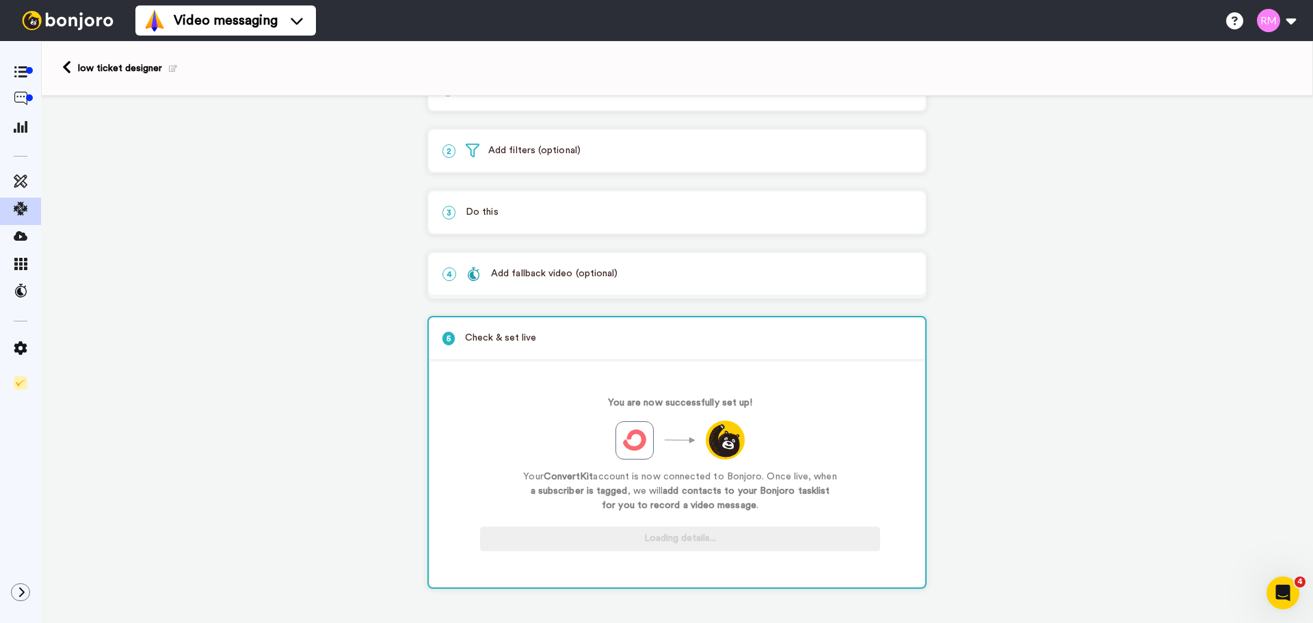
scroll to position [46, 0]
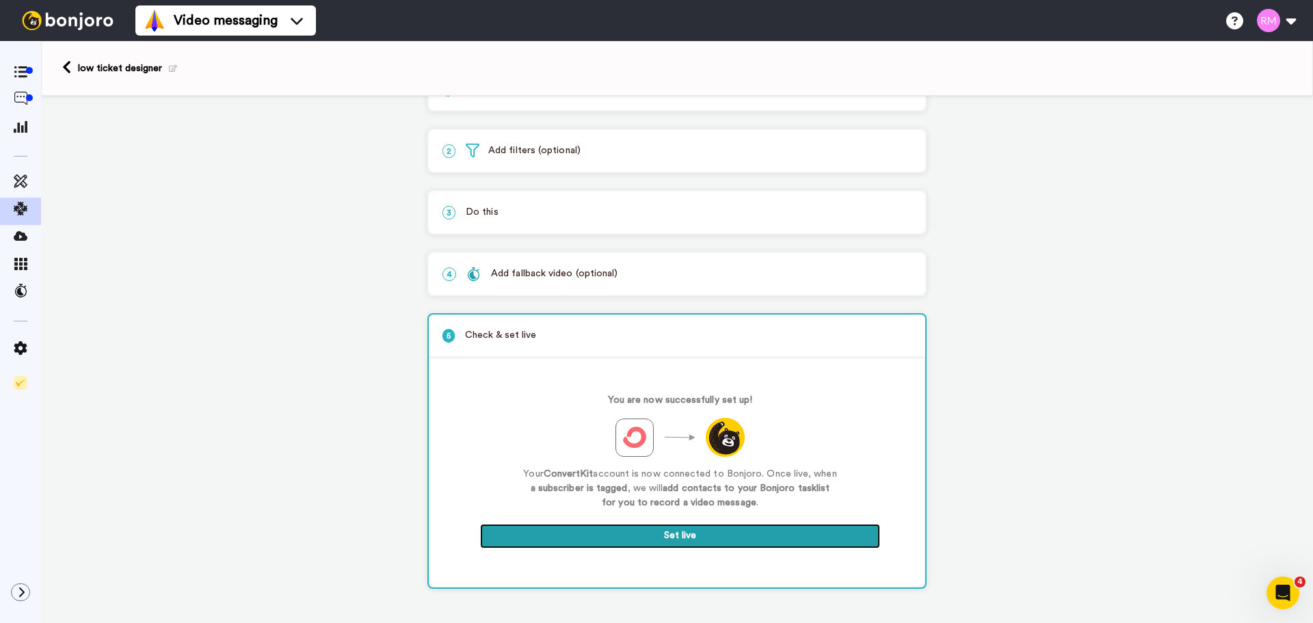
click at [643, 530] on button "Set live" at bounding box center [680, 536] width 400 height 25
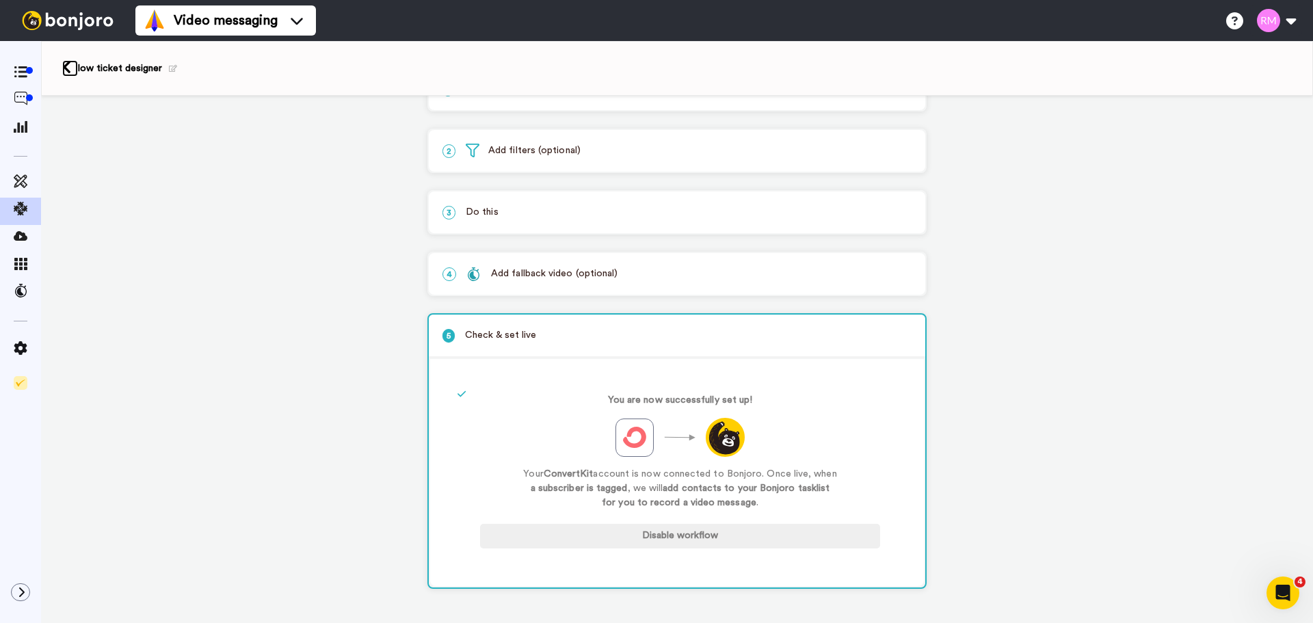
click at [70, 72] on icon at bounding box center [66, 67] width 9 height 14
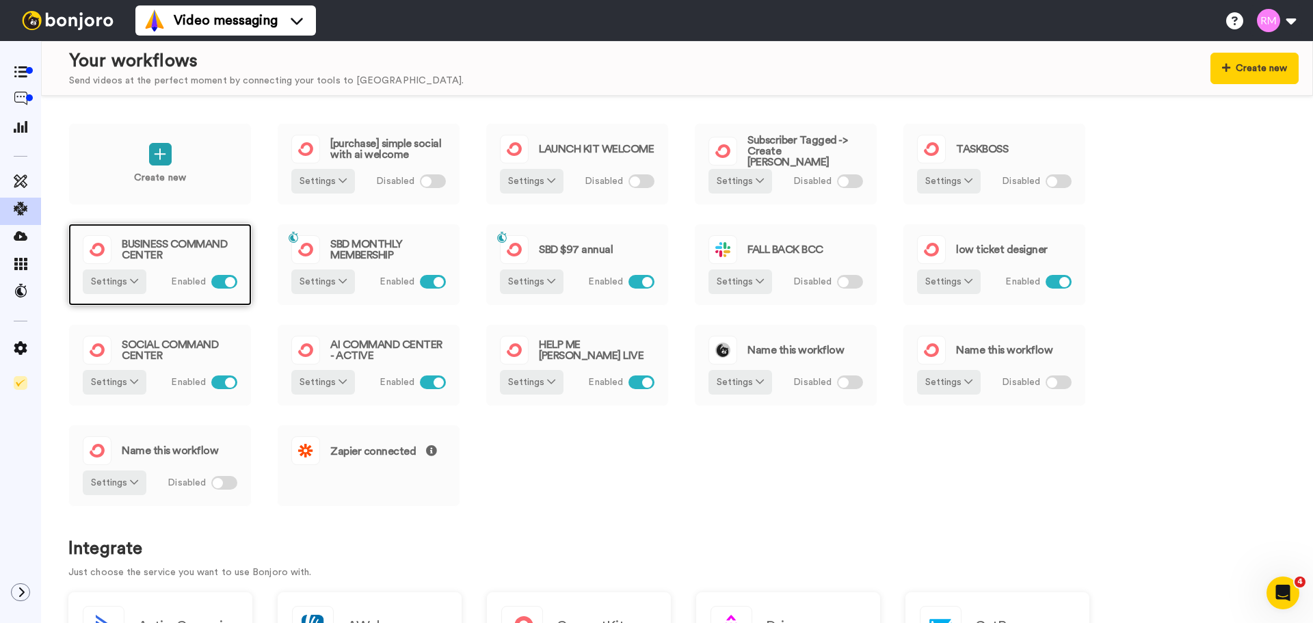
click at [134, 253] on span "BUSINESS COMMAND CENTER" at bounding box center [180, 250] width 116 height 22
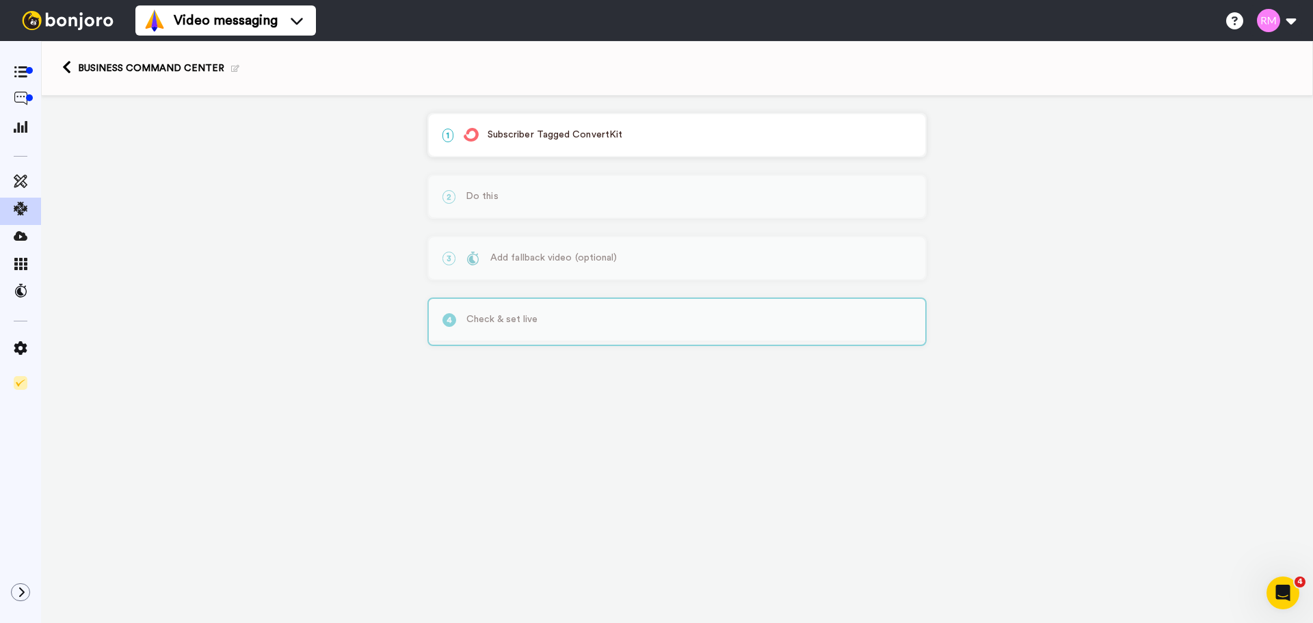
click at [609, 134] on p "1 Subscriber Tagged ConvertKit" at bounding box center [676, 135] width 469 height 14
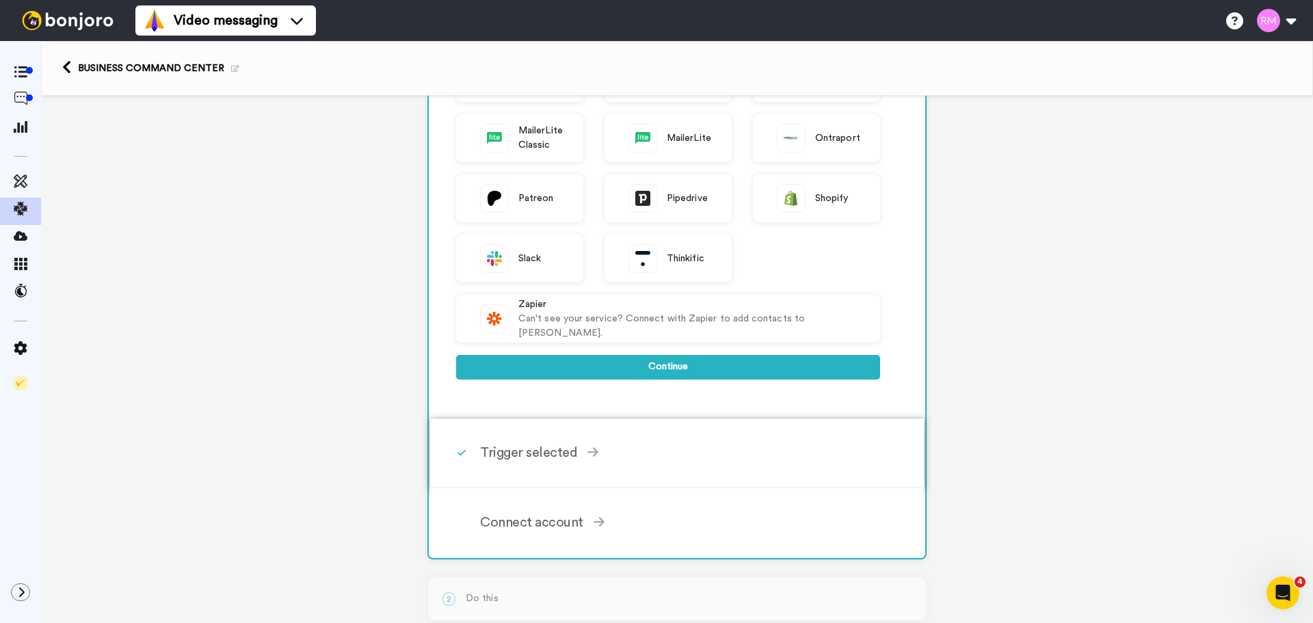
click at [604, 458] on div "Trigger selected" at bounding box center [680, 452] width 400 height 21
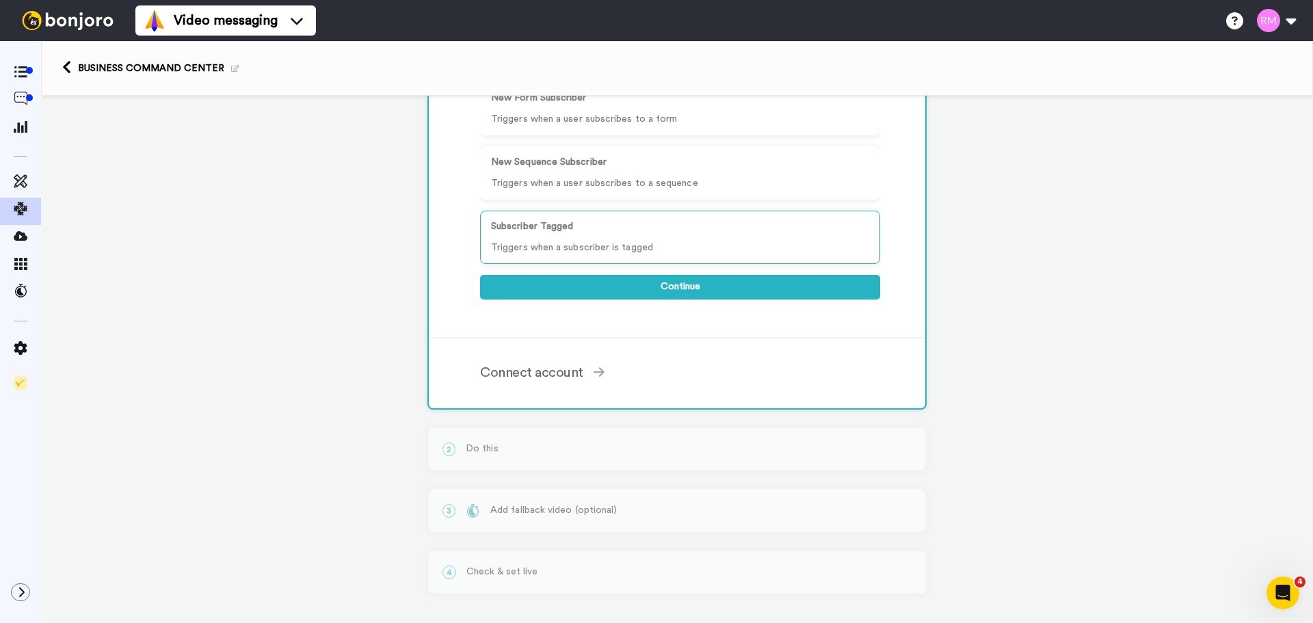
scroll to position [207, 0]
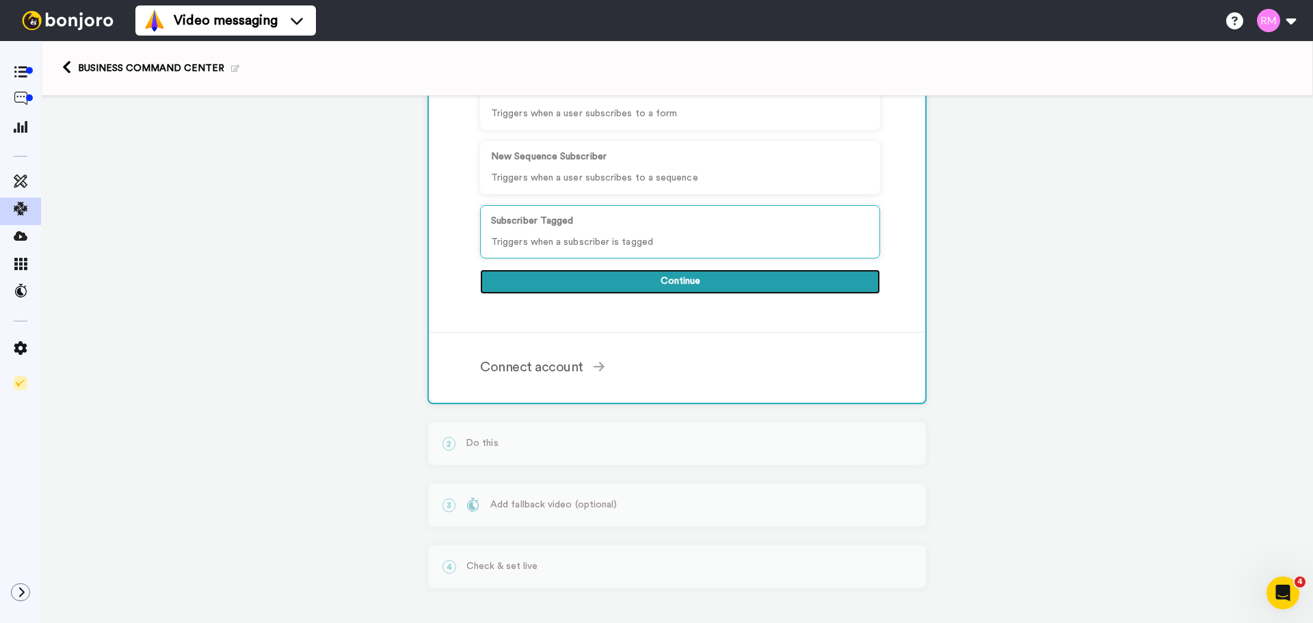
click at [652, 282] on button "Continue" at bounding box center [680, 281] width 400 height 25
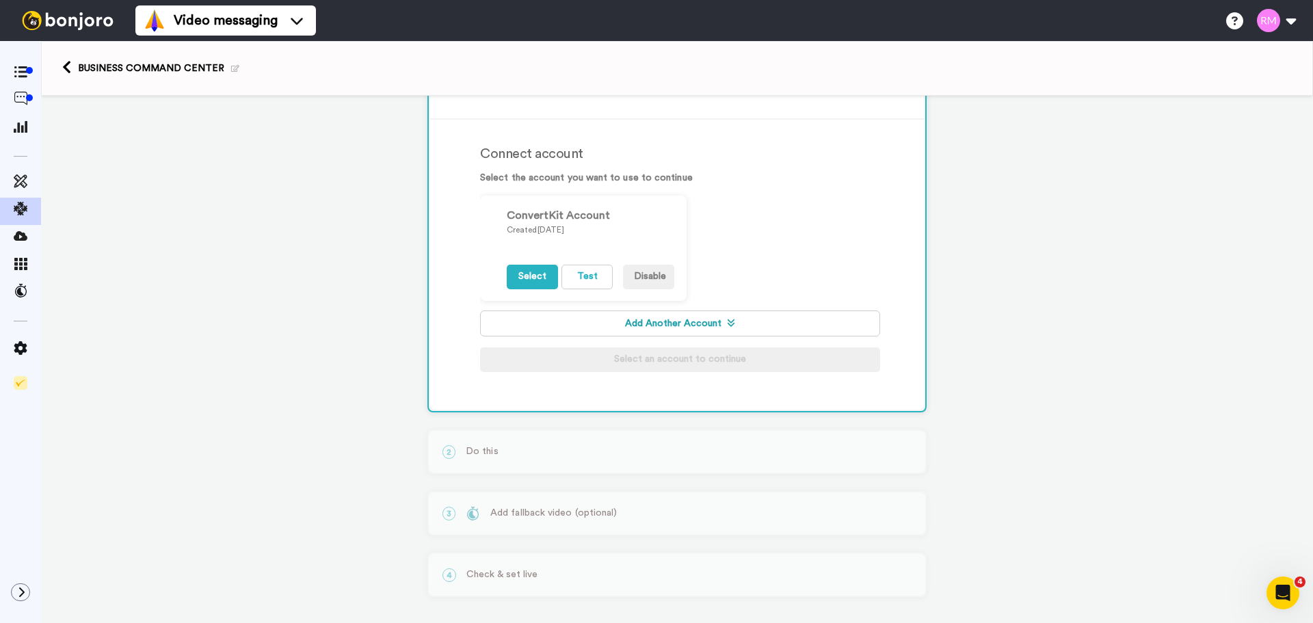
scroll to position [188, 0]
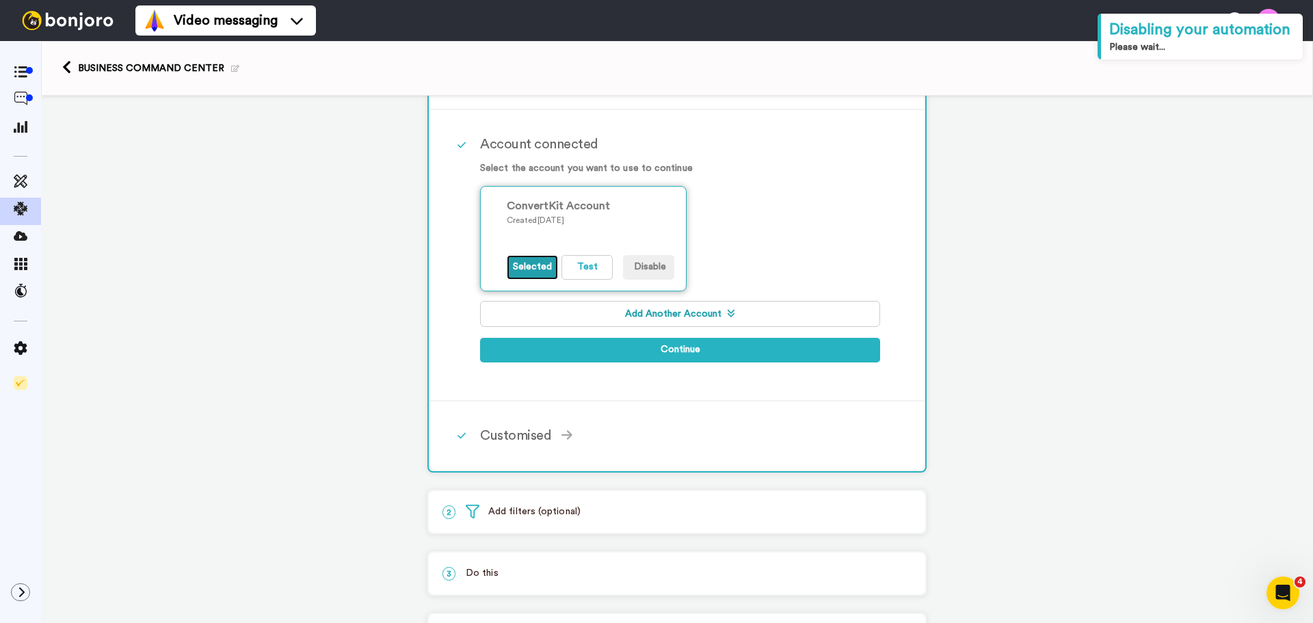
click at [527, 266] on button "Selected" at bounding box center [532, 267] width 51 height 25
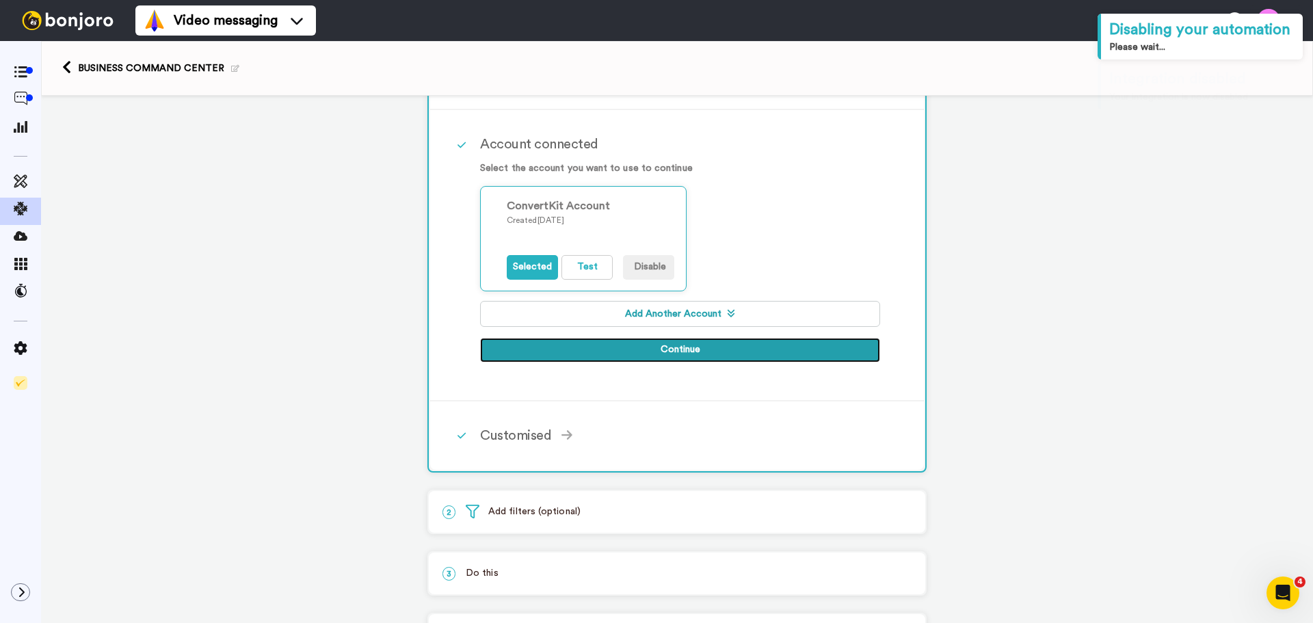
click at [702, 344] on button "Continue" at bounding box center [680, 350] width 400 height 25
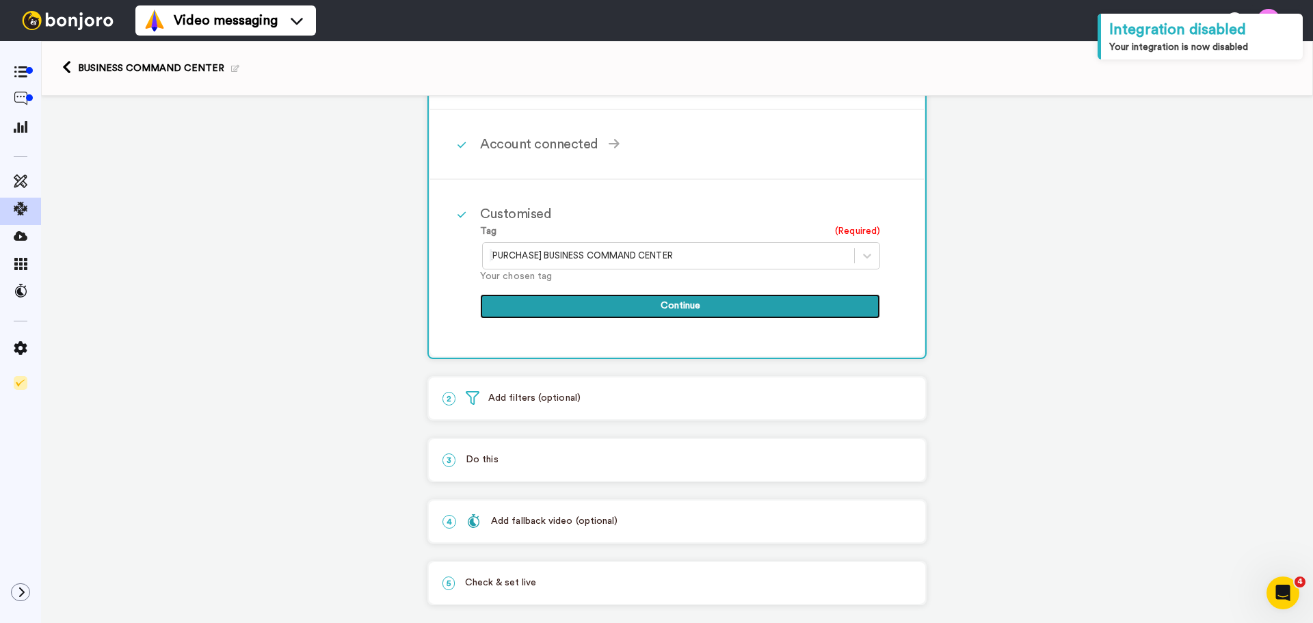
click at [660, 301] on button "Continue" at bounding box center [680, 306] width 400 height 25
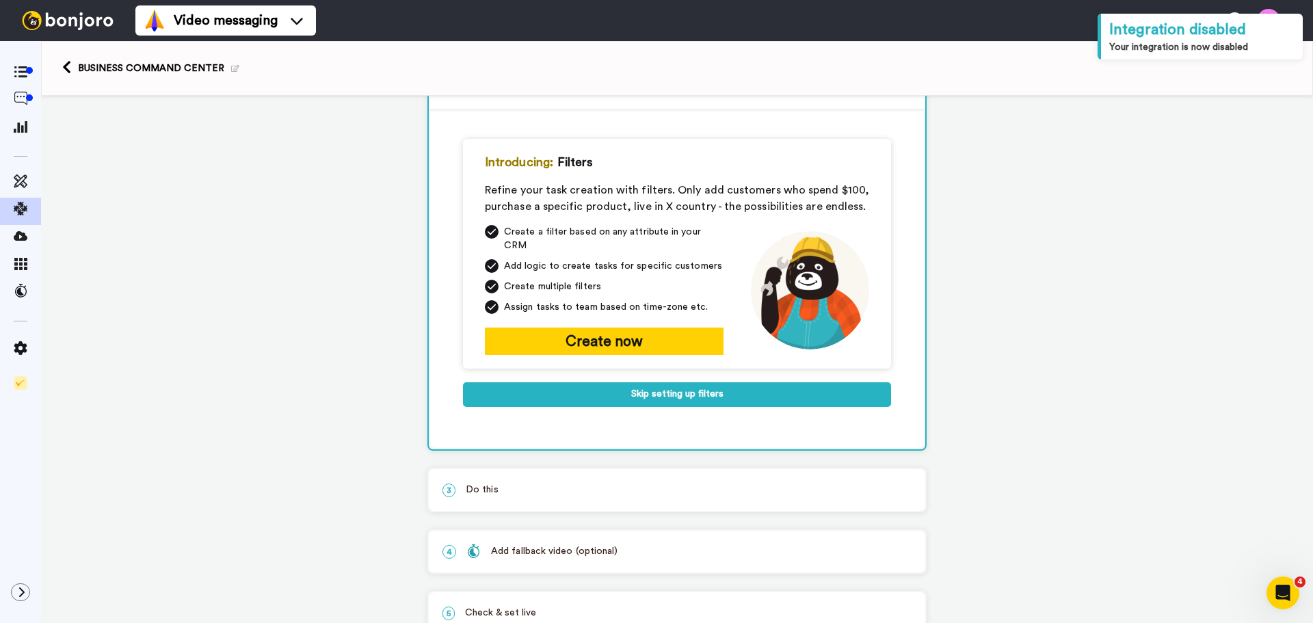
scroll to position [69, 0]
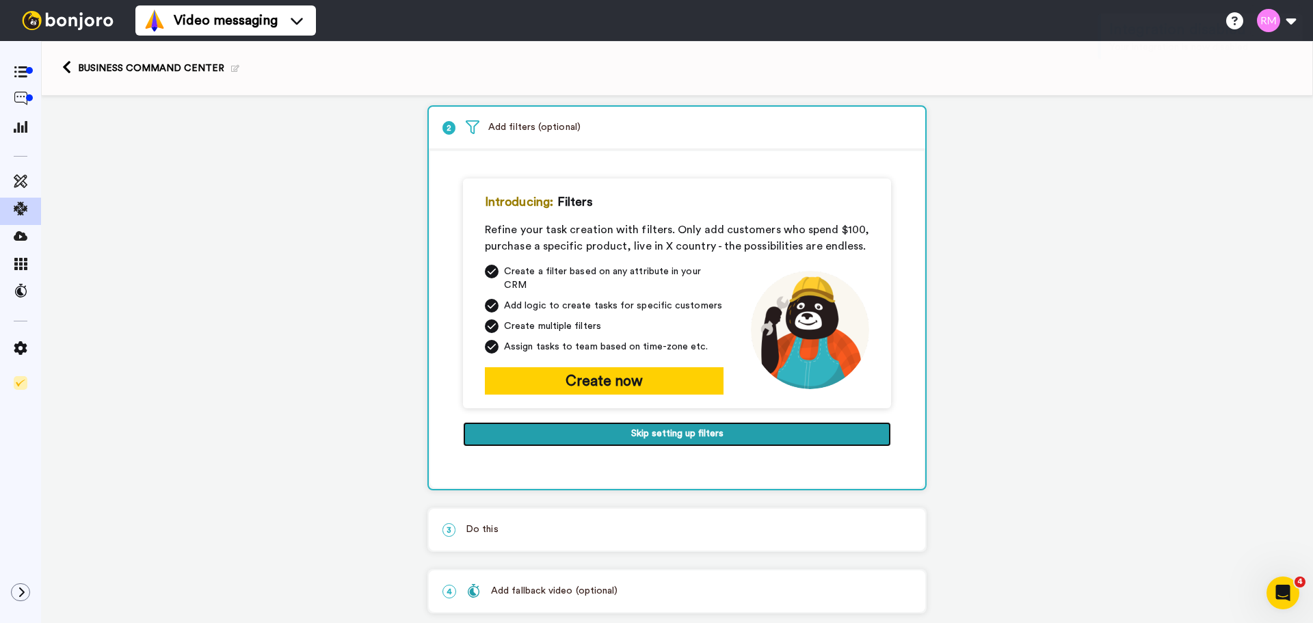
click at [636, 422] on button "Skip setting up filters" at bounding box center [677, 434] width 428 height 25
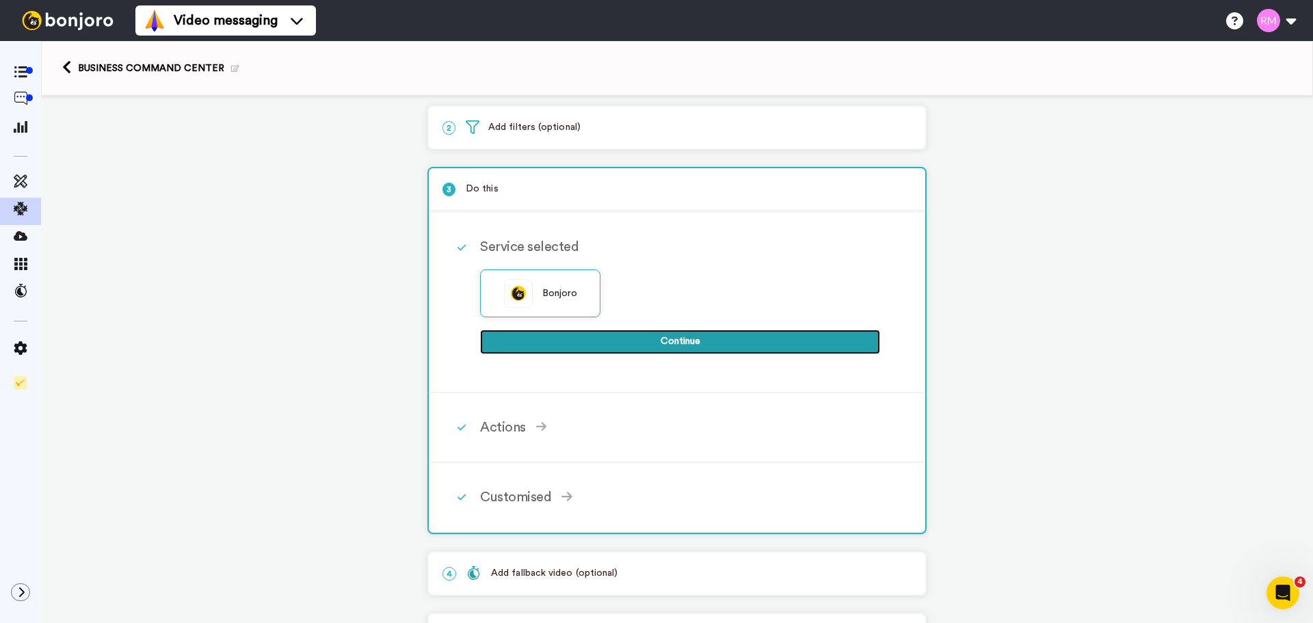
click at [594, 343] on button "Continue" at bounding box center [680, 342] width 400 height 25
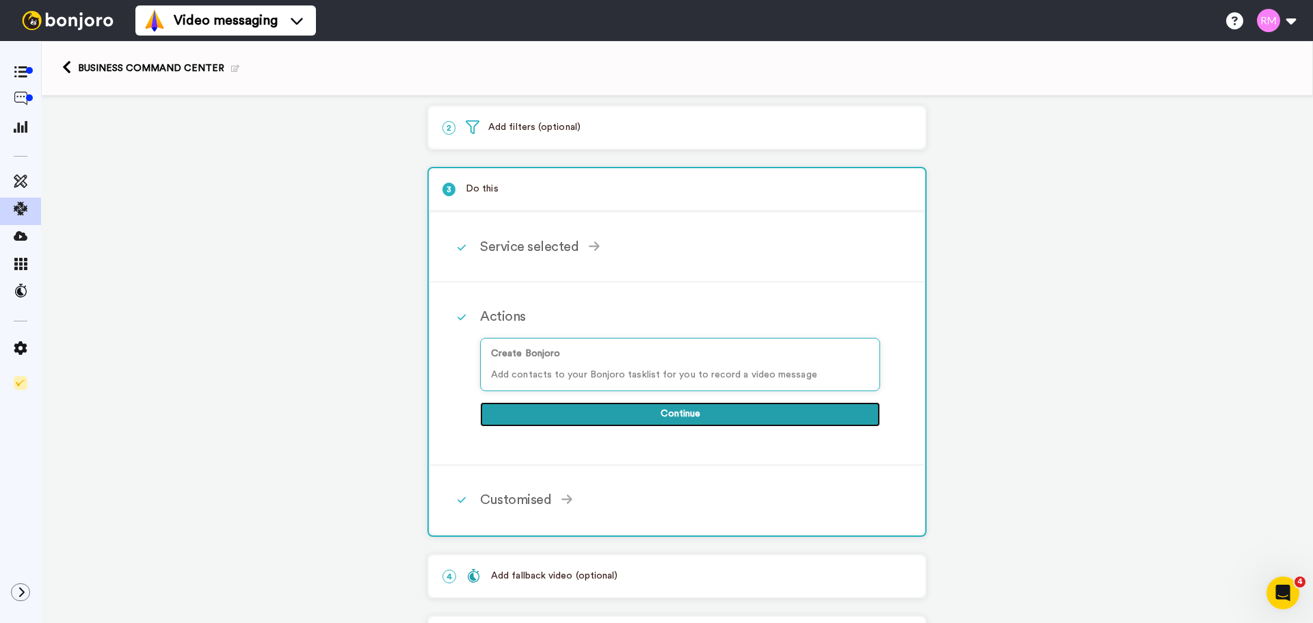
click at [594, 408] on button "Continue" at bounding box center [680, 414] width 400 height 25
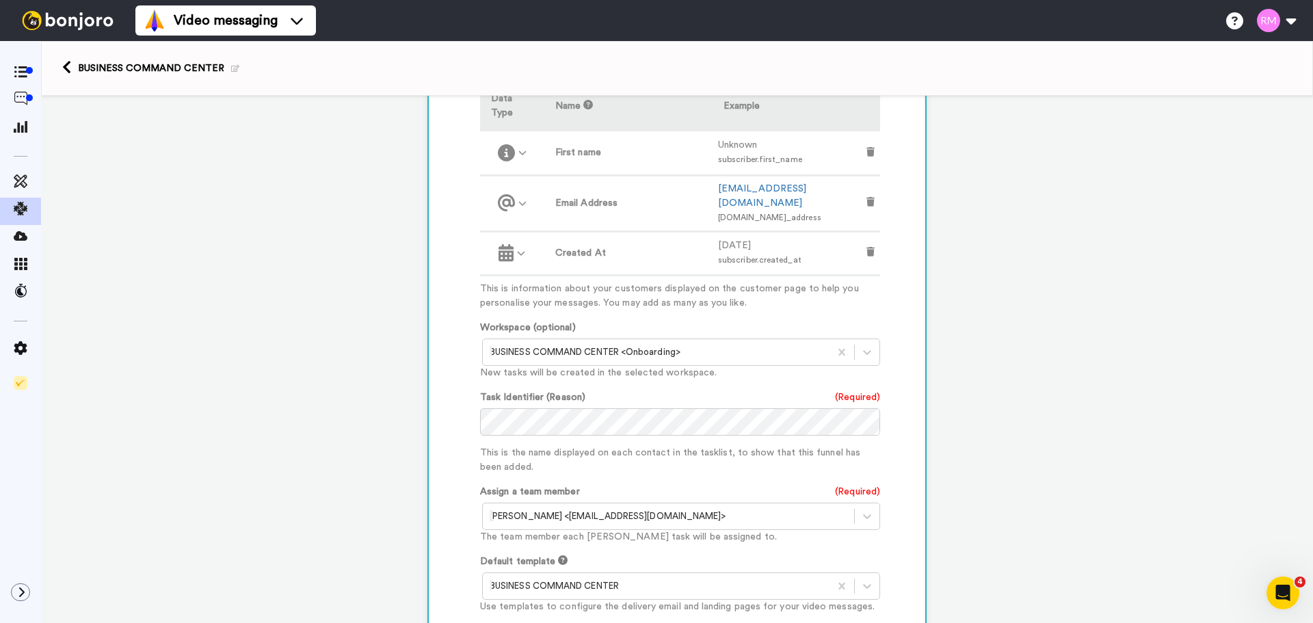
scroll to position [570, 0]
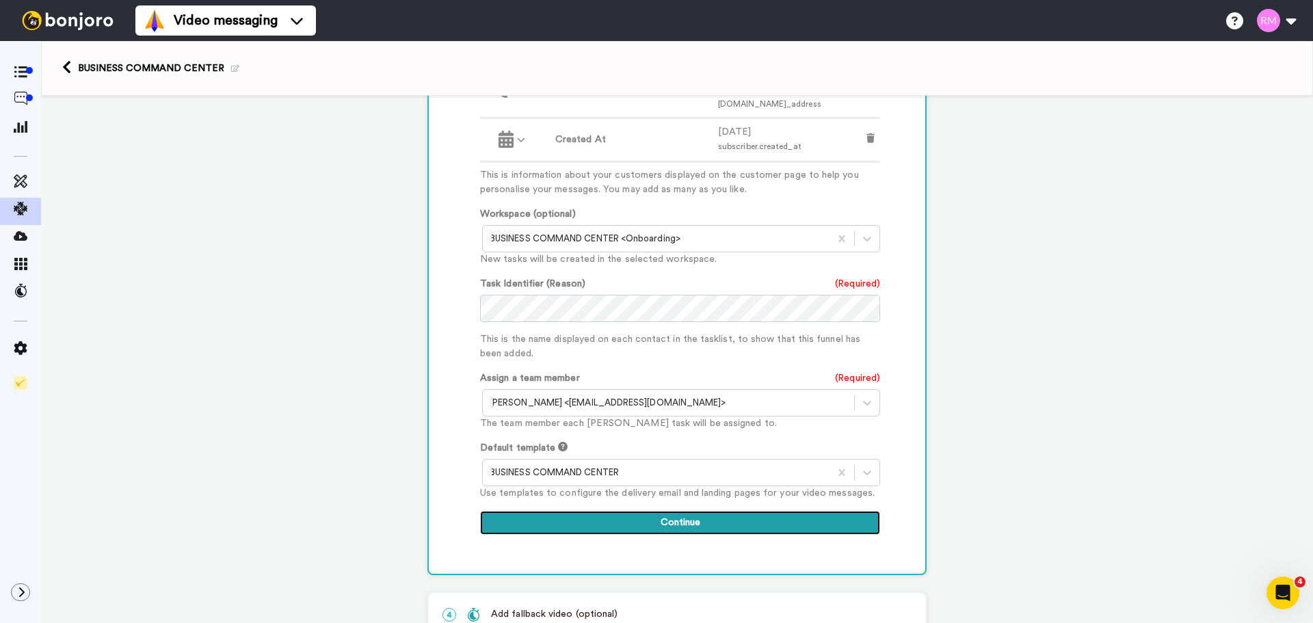
click at [620, 511] on button "Continue" at bounding box center [680, 523] width 400 height 25
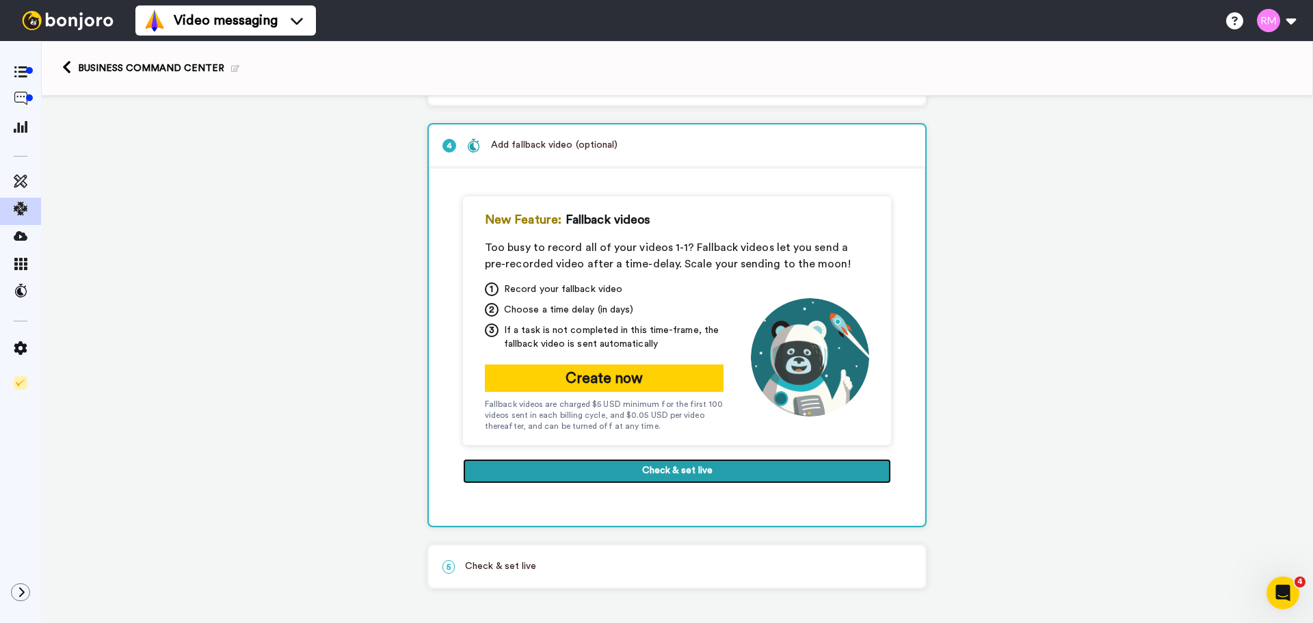
click at [620, 464] on button "Check & set live" at bounding box center [677, 471] width 428 height 25
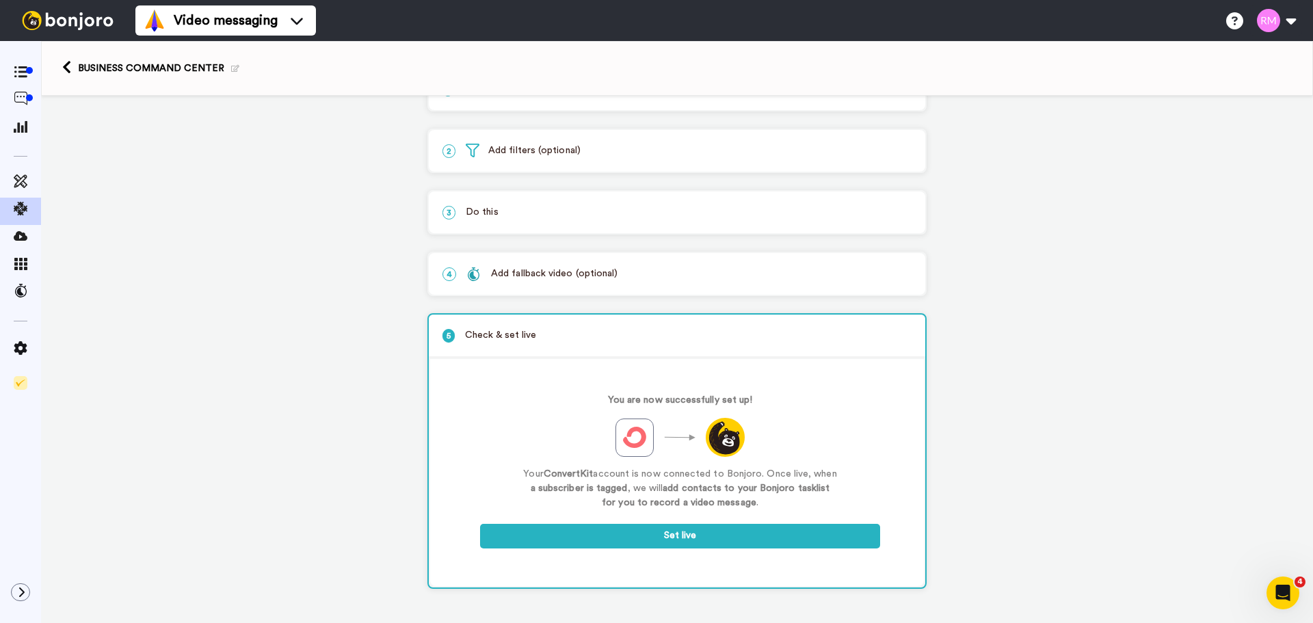
scroll to position [46, 0]
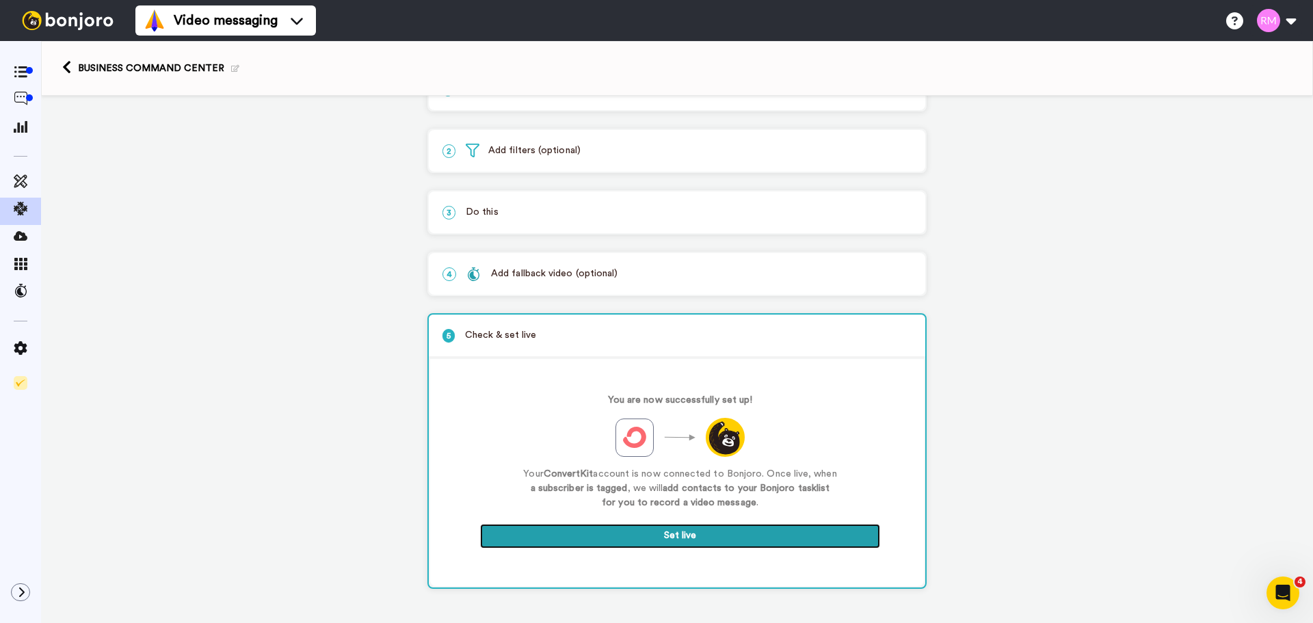
click at [621, 530] on button "Set live" at bounding box center [680, 536] width 400 height 25
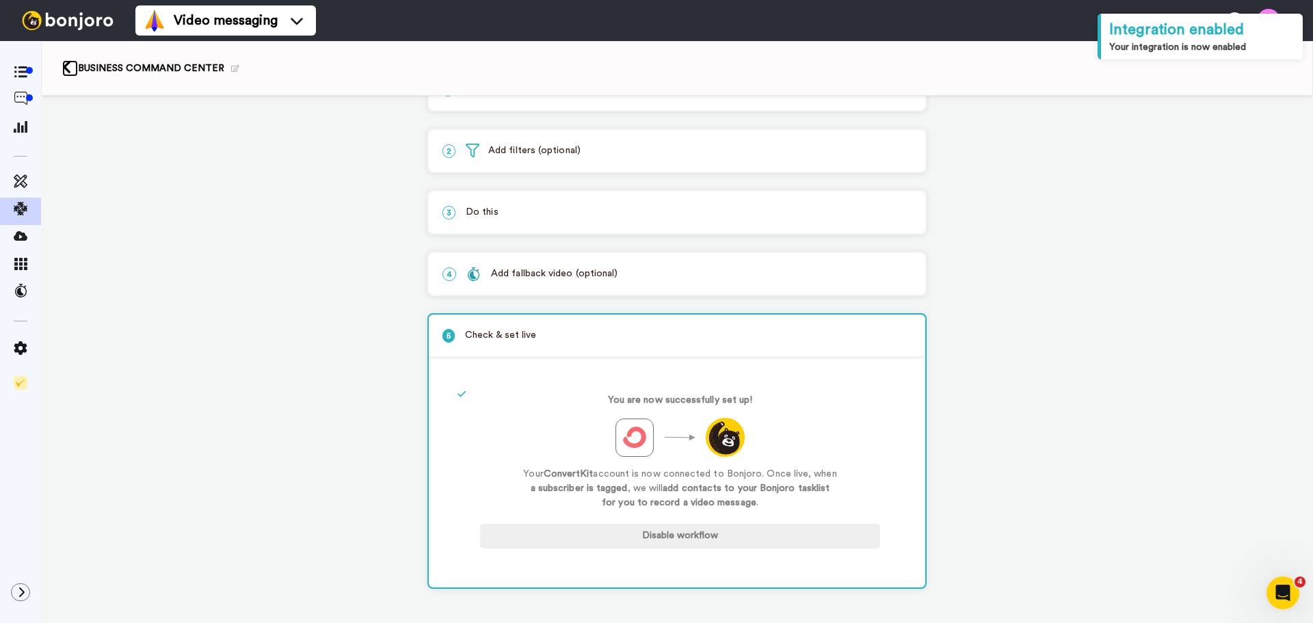
click at [70, 72] on icon at bounding box center [66, 67] width 9 height 14
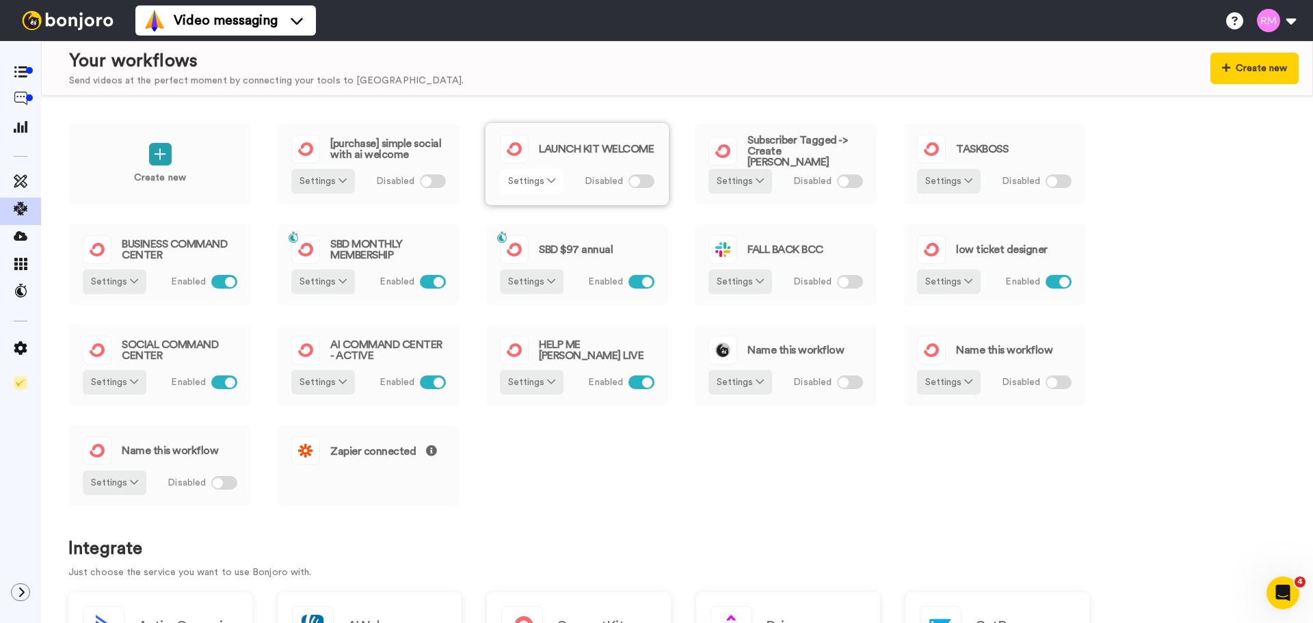
click at [547, 183] on icon at bounding box center [551, 181] width 8 height 10
click at [534, 263] on span "Remove" at bounding box center [532, 258] width 40 height 10
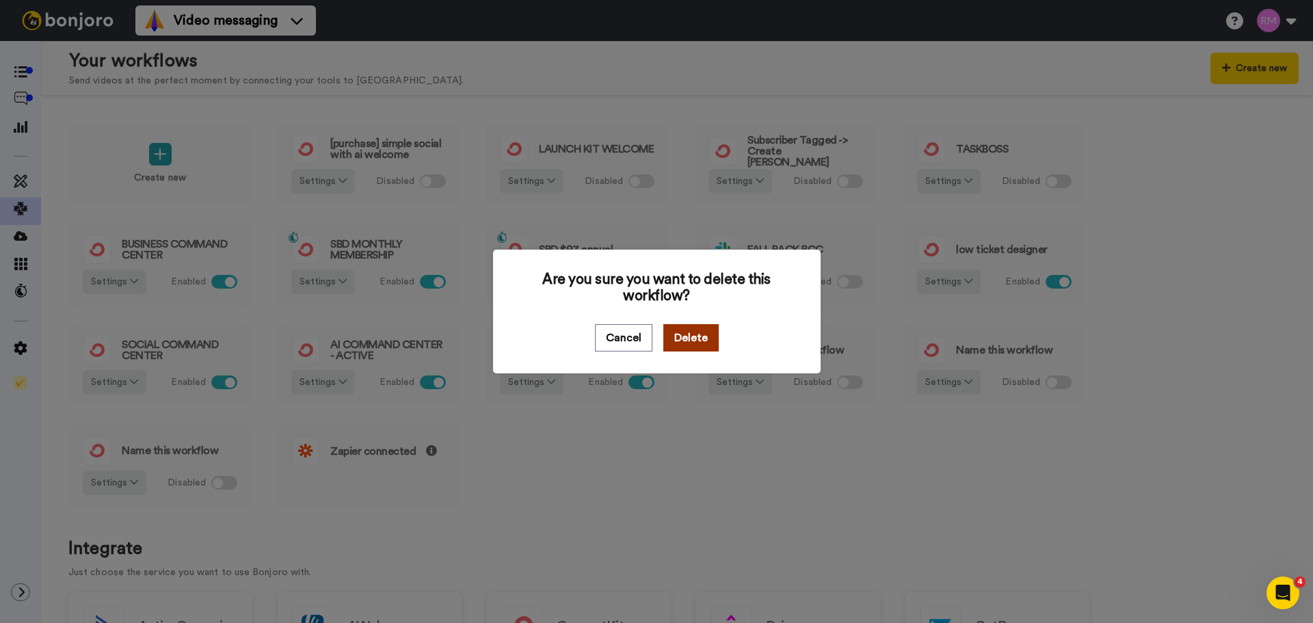
click at [690, 336] on button "Delete" at bounding box center [690, 337] width 55 height 27
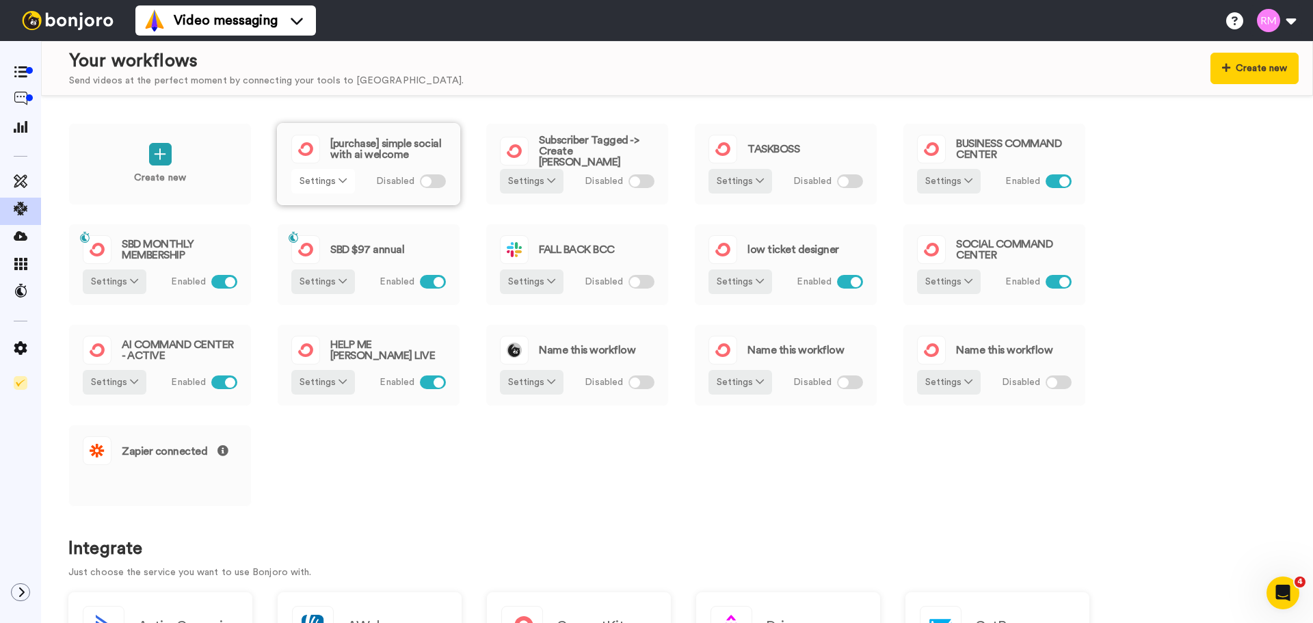
click at [319, 181] on button "Settings" at bounding box center [323, 181] width 64 height 25
click at [311, 259] on span "Remove" at bounding box center [324, 258] width 40 height 10
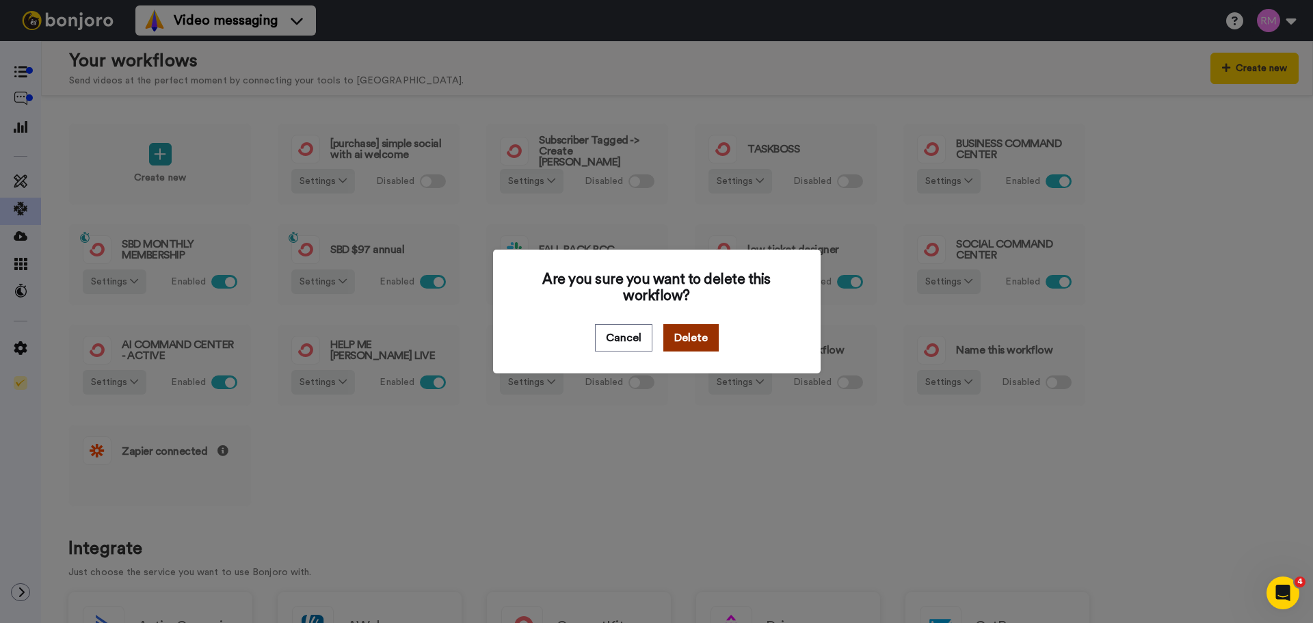
click at [687, 337] on button "Delete" at bounding box center [690, 337] width 55 height 27
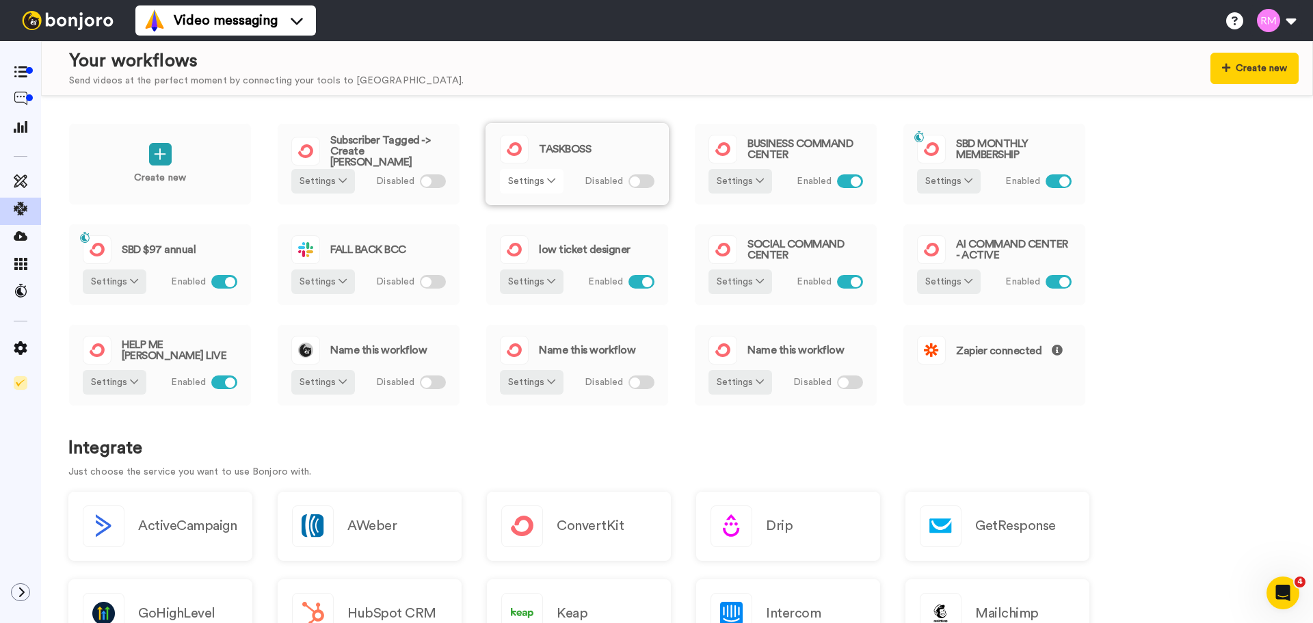
click at [530, 180] on button "Settings" at bounding box center [532, 181] width 64 height 25
click at [516, 257] on span "Remove" at bounding box center [532, 258] width 40 height 10
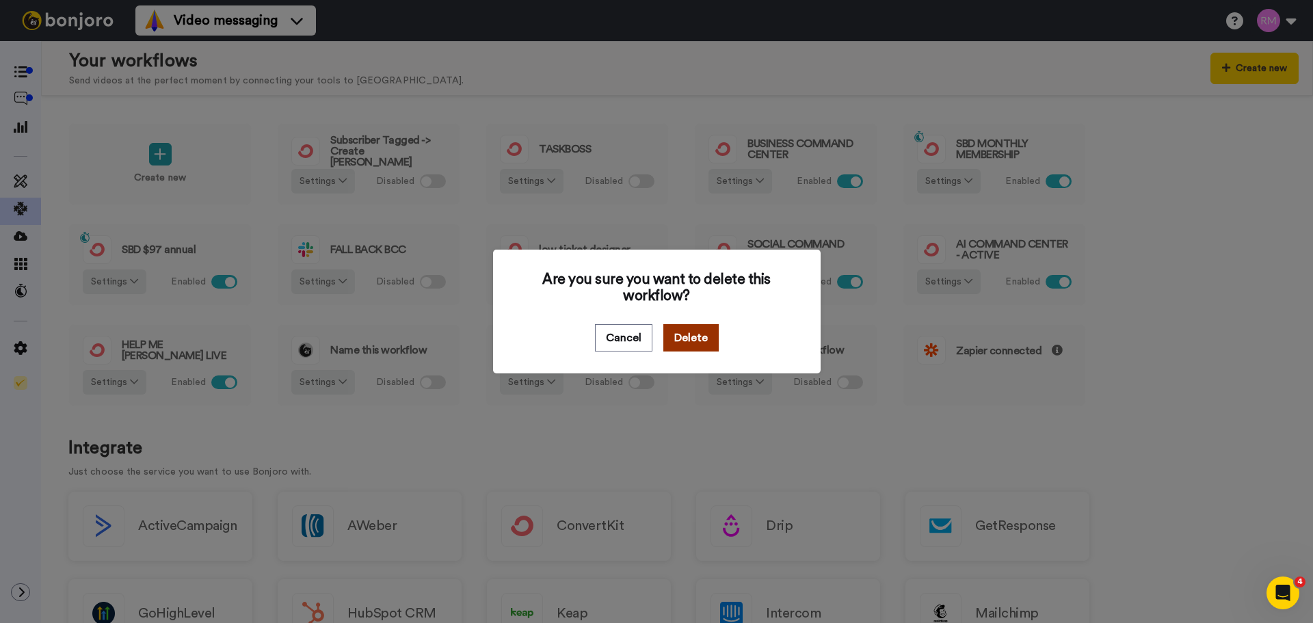
click at [687, 333] on button "Delete" at bounding box center [690, 337] width 55 height 27
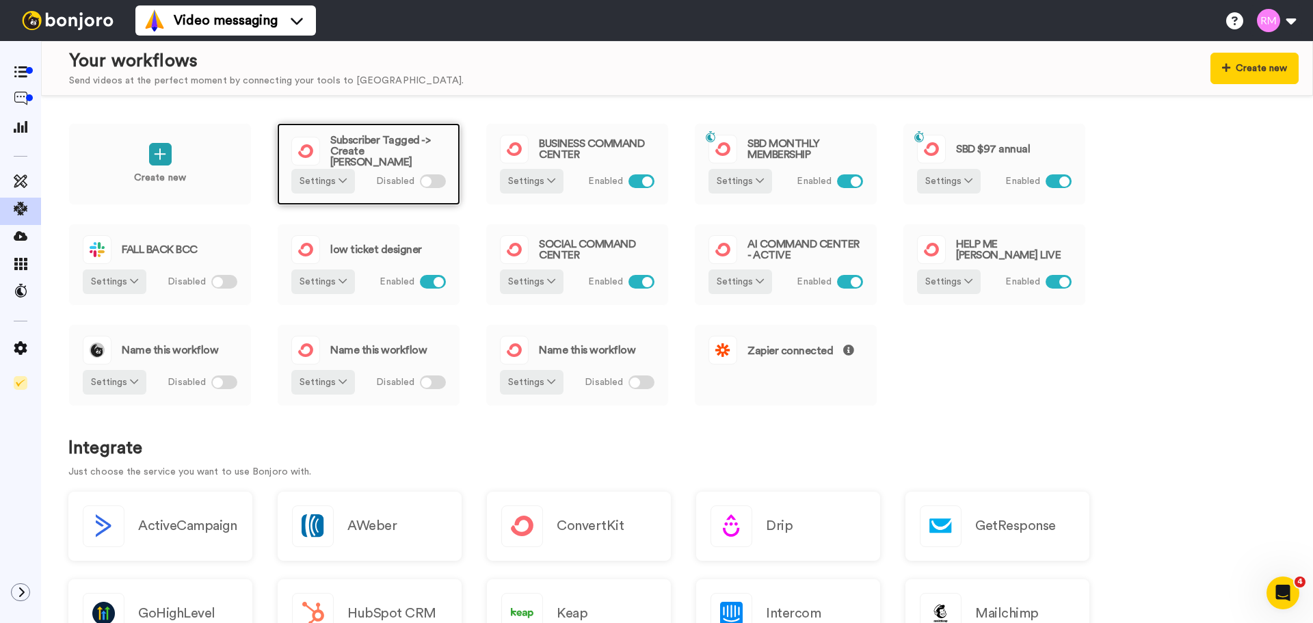
click at [367, 143] on span "Subscriber Tagged -> Create Bonjoro" at bounding box center [388, 151] width 116 height 33
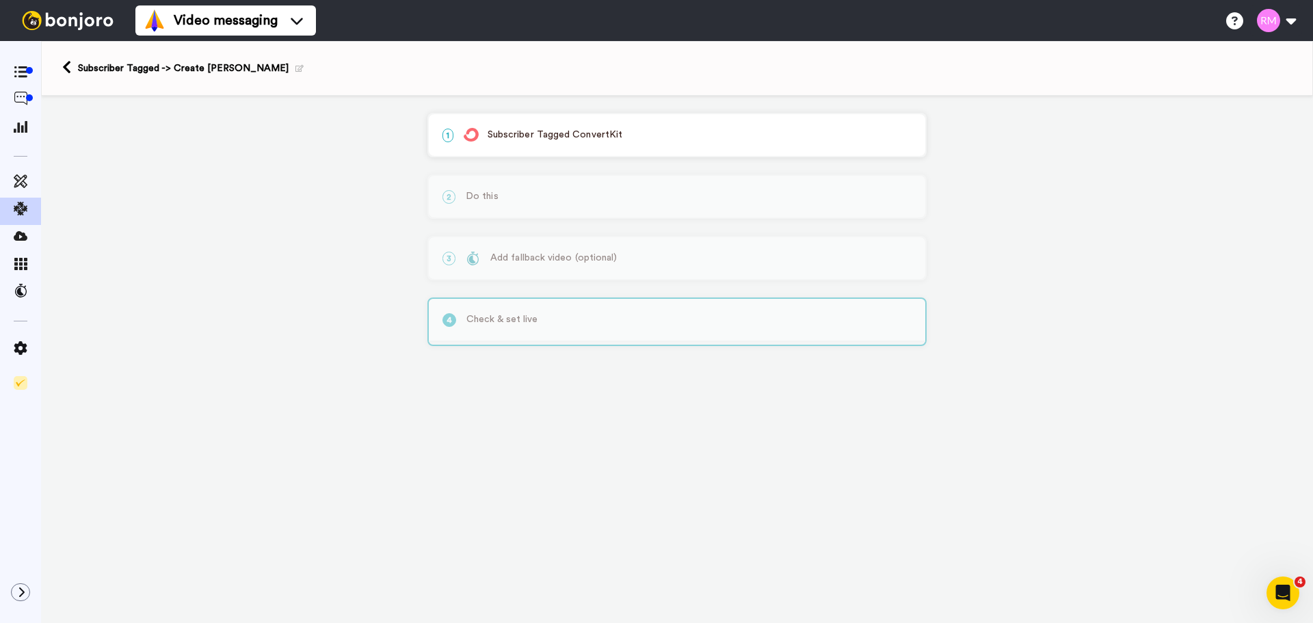
click at [580, 149] on div "1 Subscriber Tagged ConvertKit" at bounding box center [677, 135] width 497 height 42
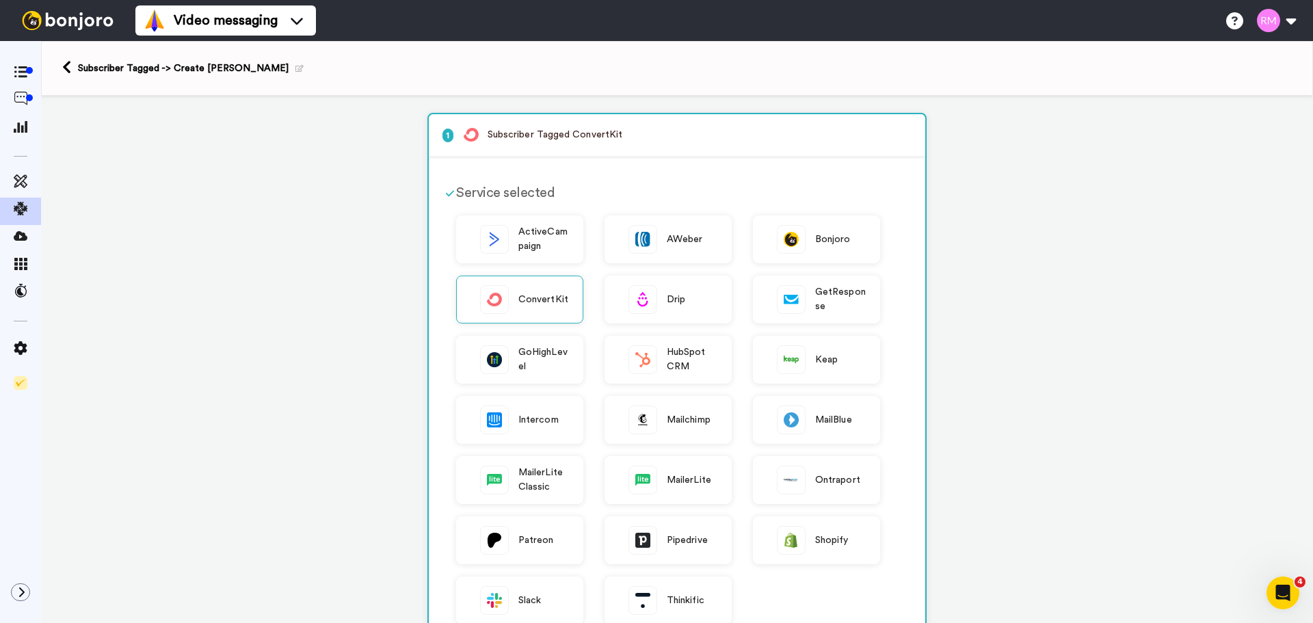
scroll to position [497, 0]
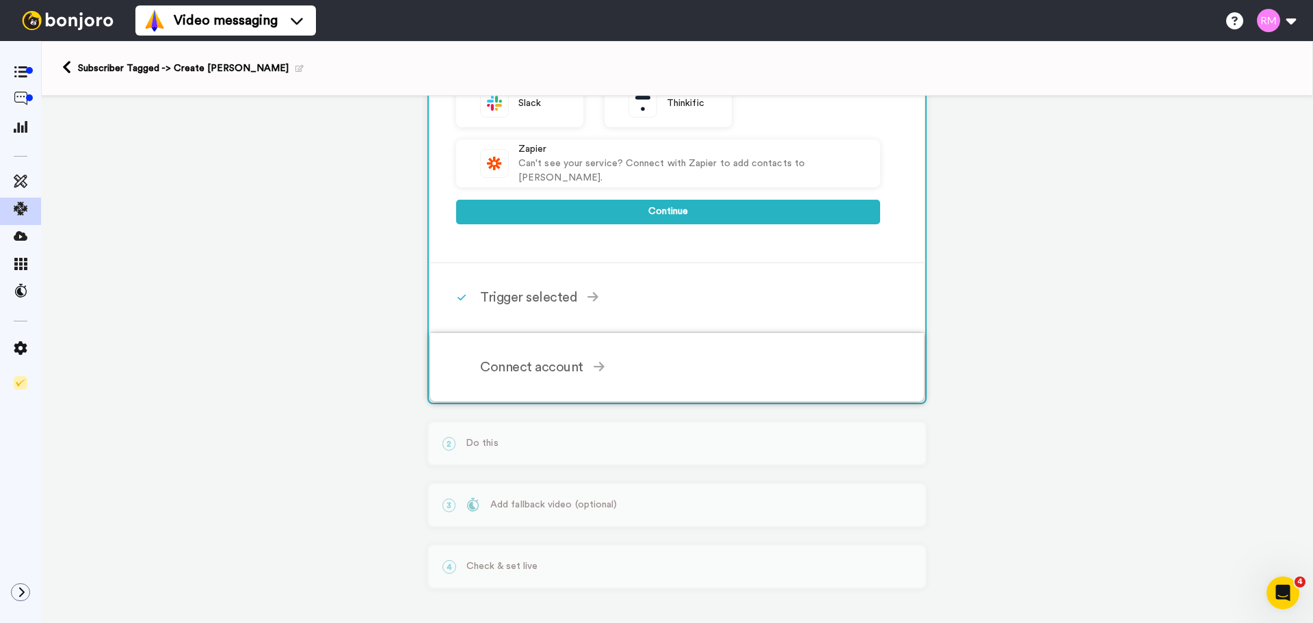
click at [559, 365] on div "Connect account" at bounding box center [680, 367] width 400 height 21
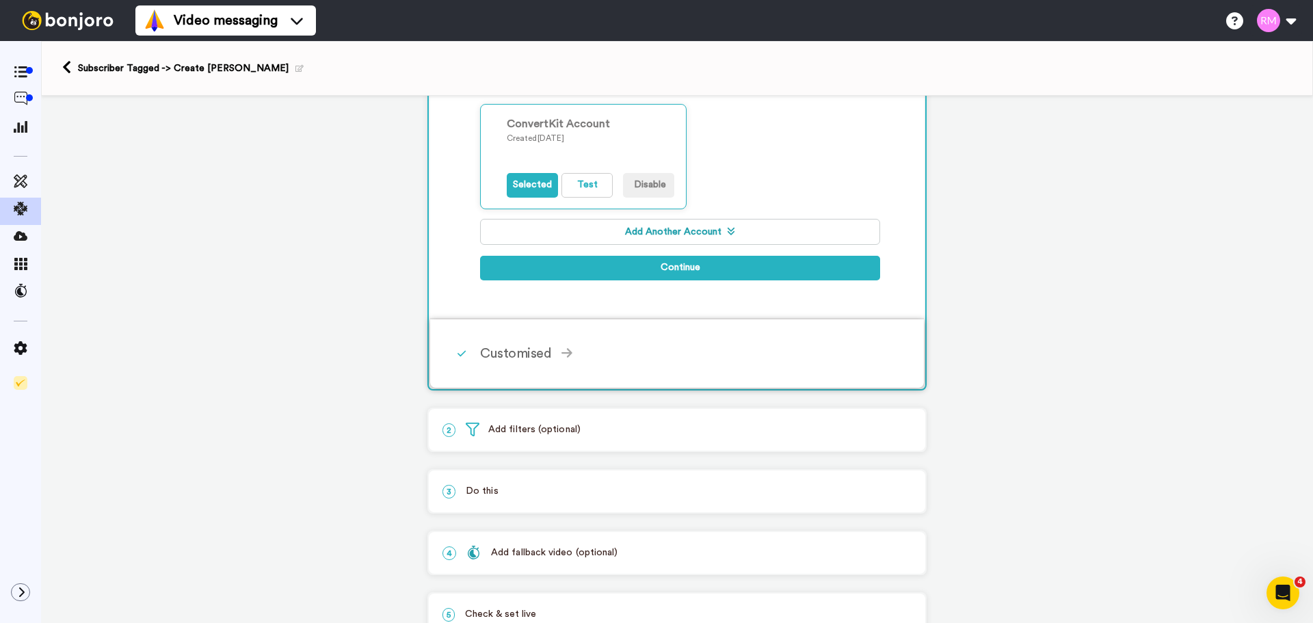
click at [555, 341] on div "Customised Tag (Required) Select... Your chosen tag Continue" at bounding box center [695, 353] width 430 height 41
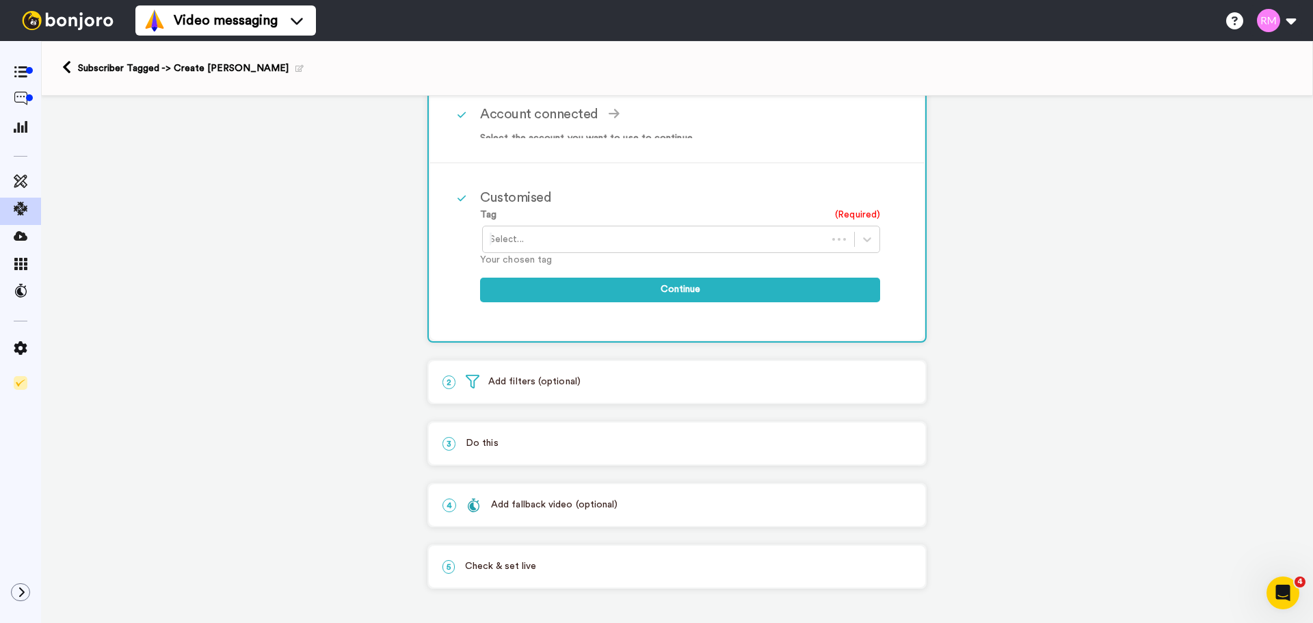
scroll to position [204, 0]
click at [72, 66] on link at bounding box center [70, 68] width 16 height 16
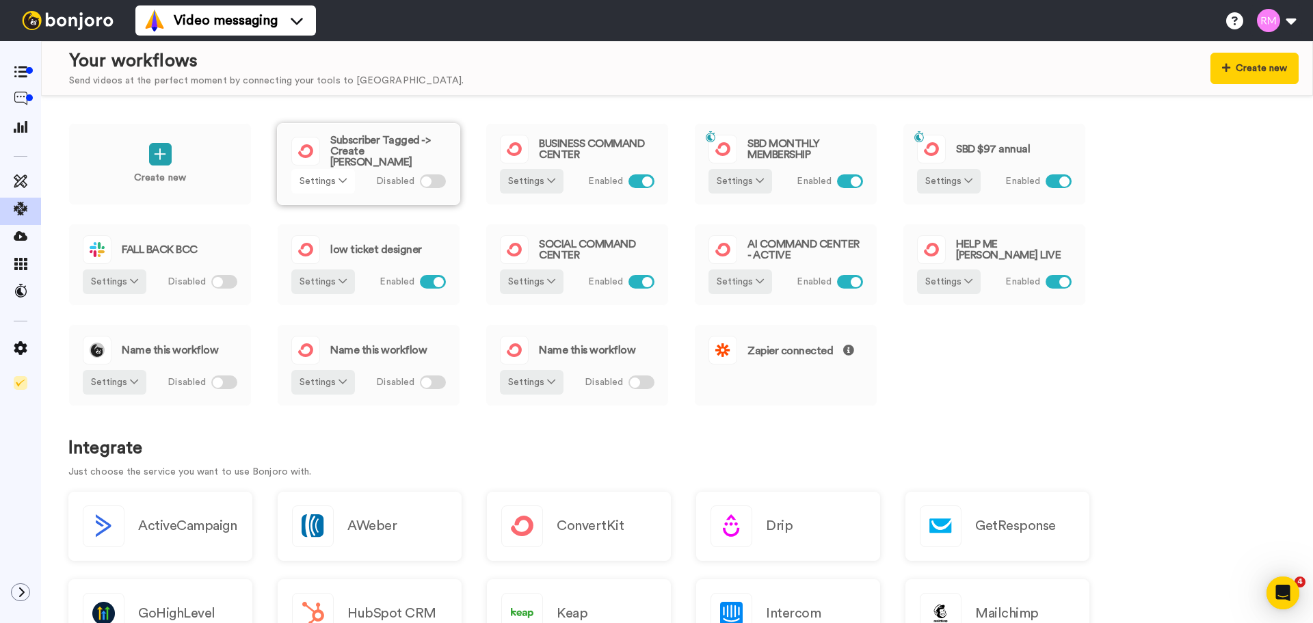
click at [318, 184] on button "Settings" at bounding box center [323, 181] width 64 height 25
click at [315, 259] on span "Remove" at bounding box center [324, 258] width 40 height 10
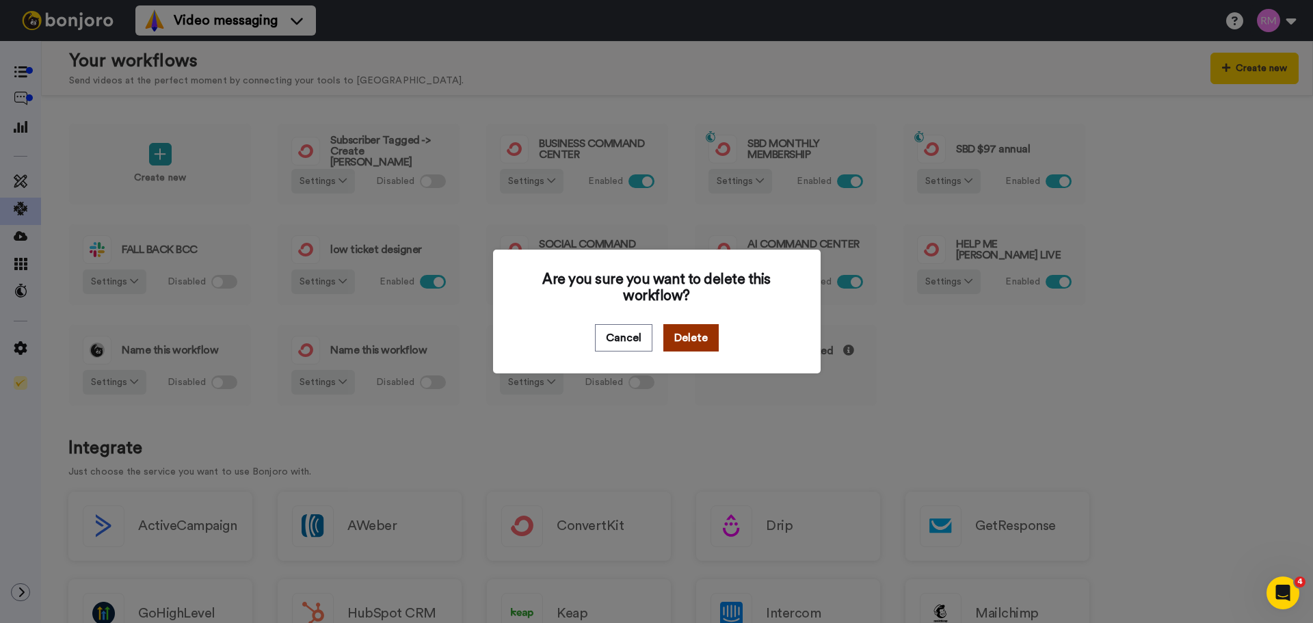
click at [689, 331] on button "Delete" at bounding box center [690, 337] width 55 height 27
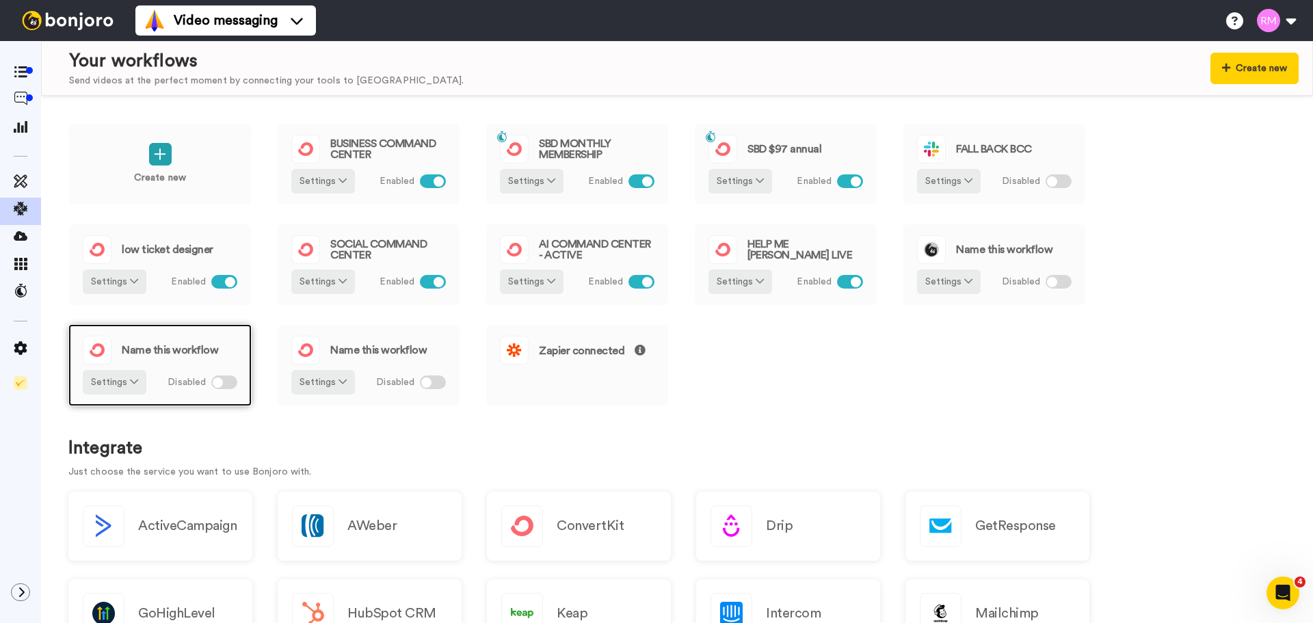
click at [154, 352] on span "Name this workflow" at bounding box center [170, 350] width 96 height 11
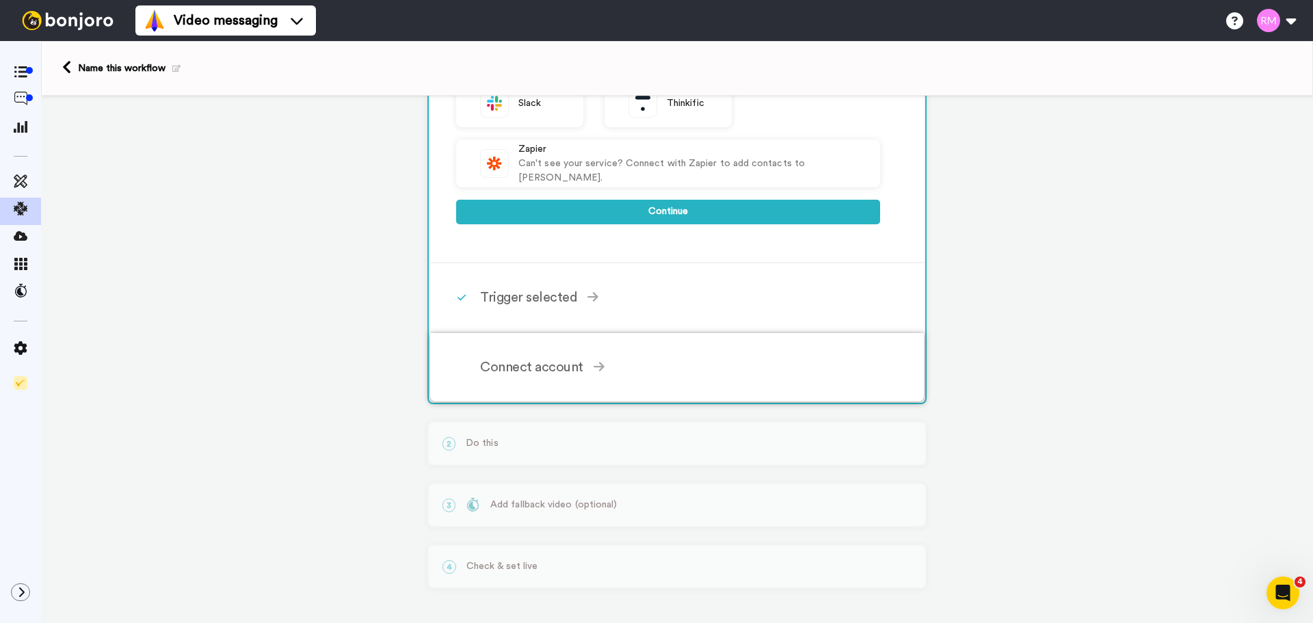
click at [496, 368] on div "Connect account" at bounding box center [680, 367] width 400 height 21
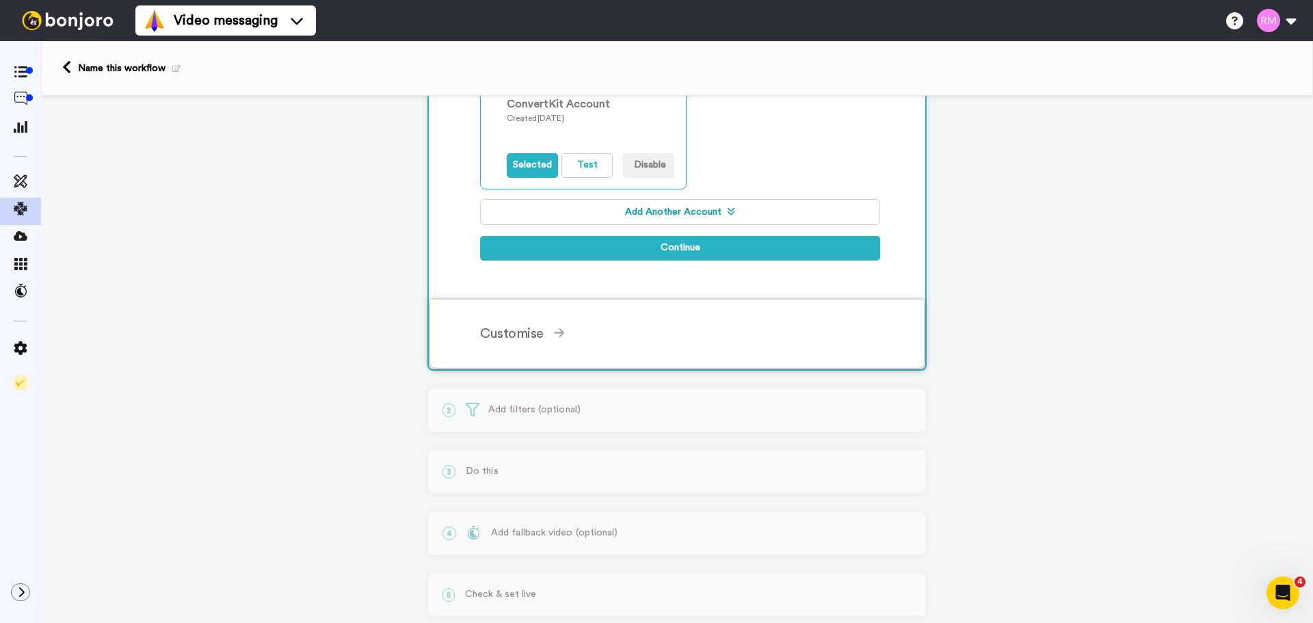
click at [516, 336] on div "Customise" at bounding box center [680, 333] width 400 height 21
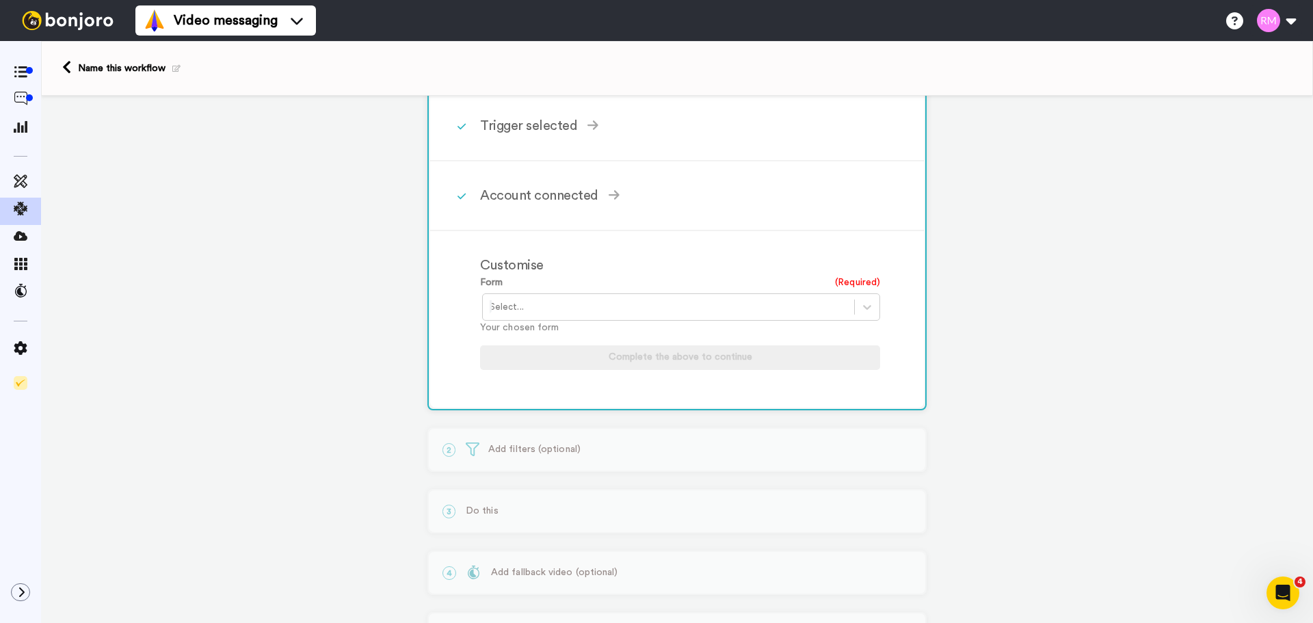
scroll to position [204, 0]
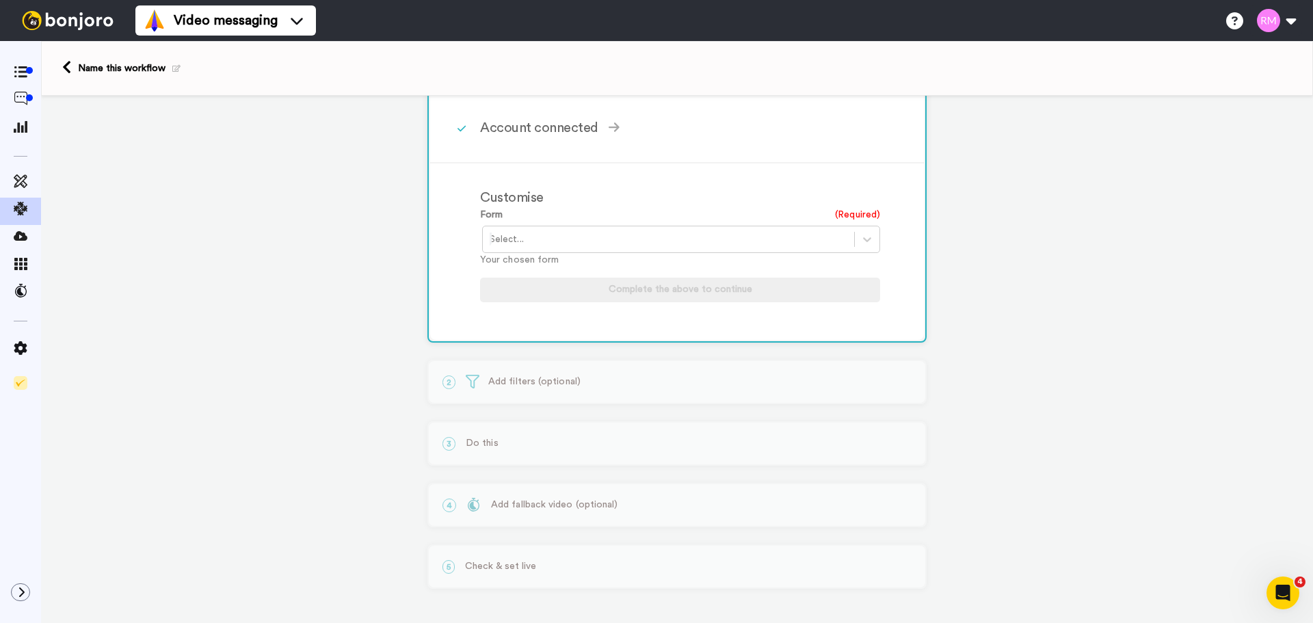
click at [527, 382] on div "2 Add filters (optional) Introducing: Filters Refine your task creation with fi…" at bounding box center [676, 382] width 499 height 44
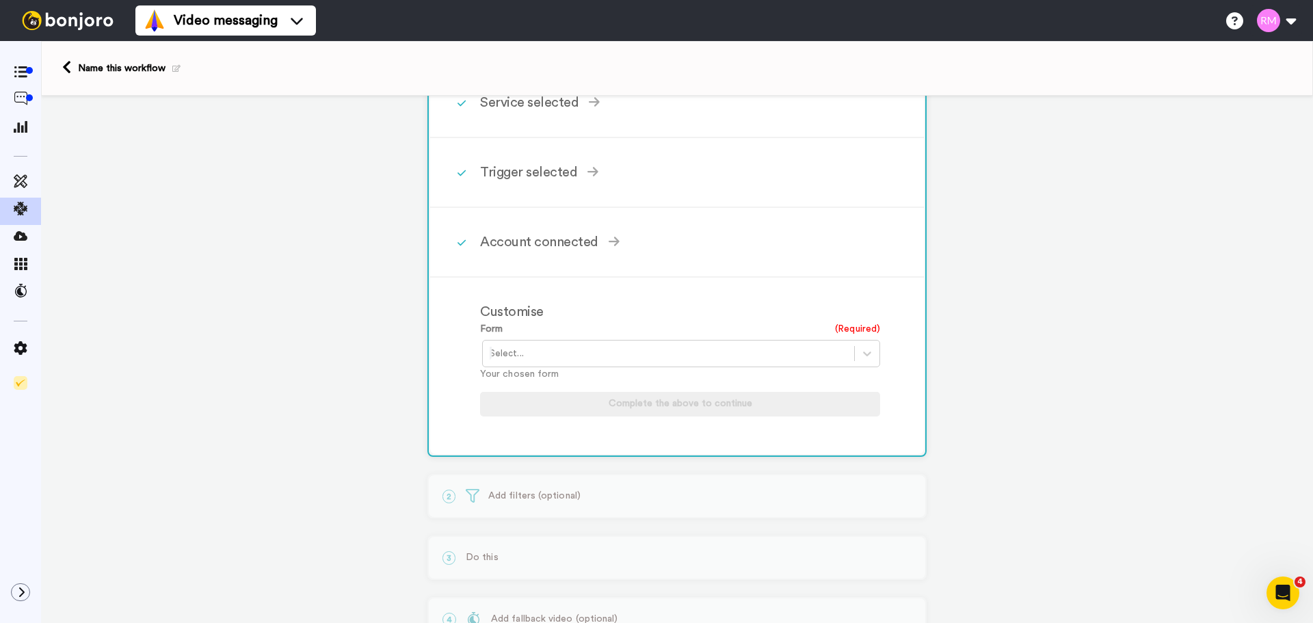
scroll to position [0, 0]
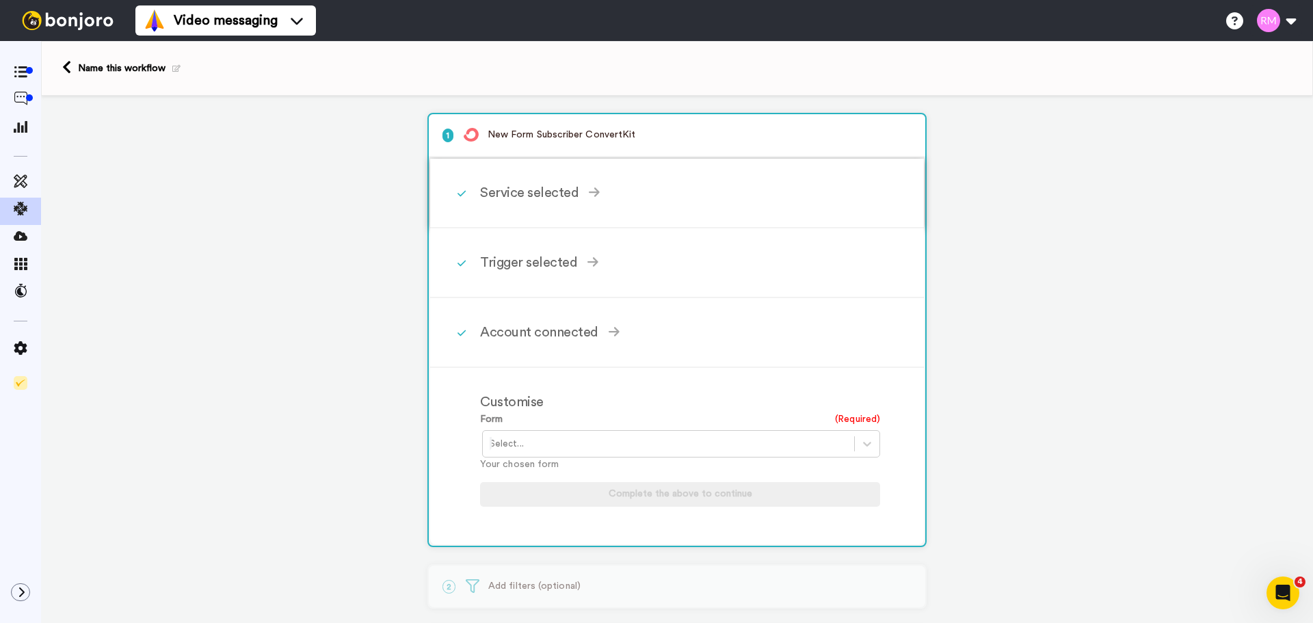
click at [591, 199] on span at bounding box center [594, 193] width 11 height 14
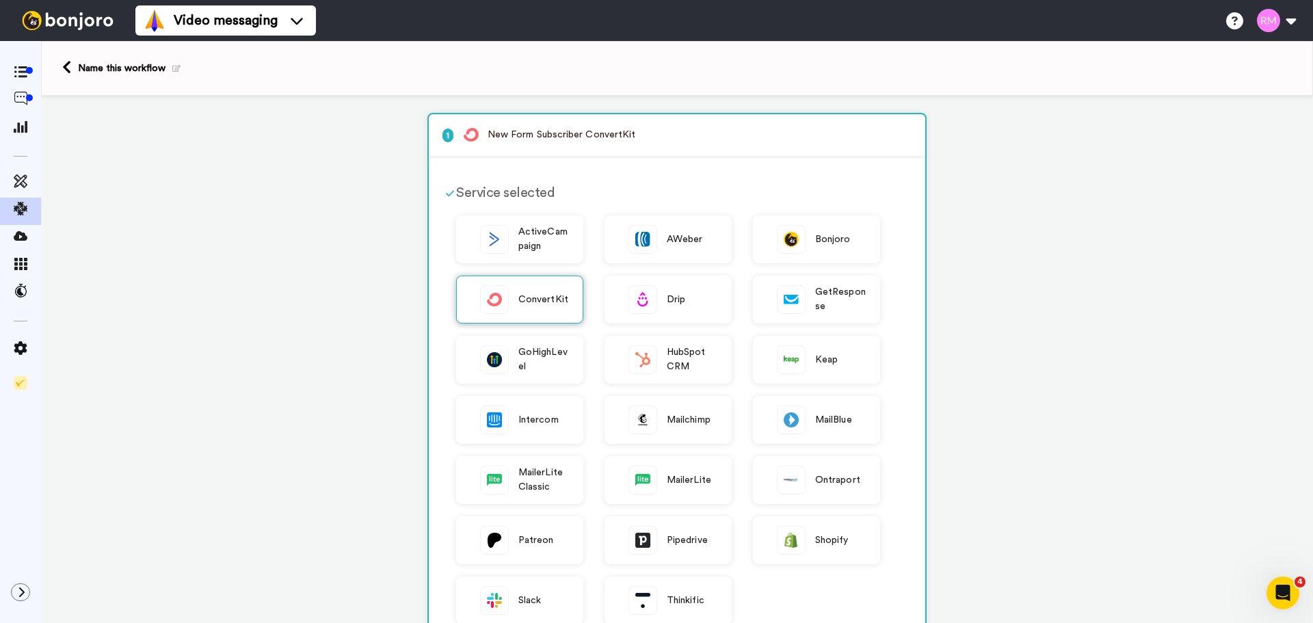
click at [523, 299] on span "ConvertKit" at bounding box center [543, 300] width 50 height 14
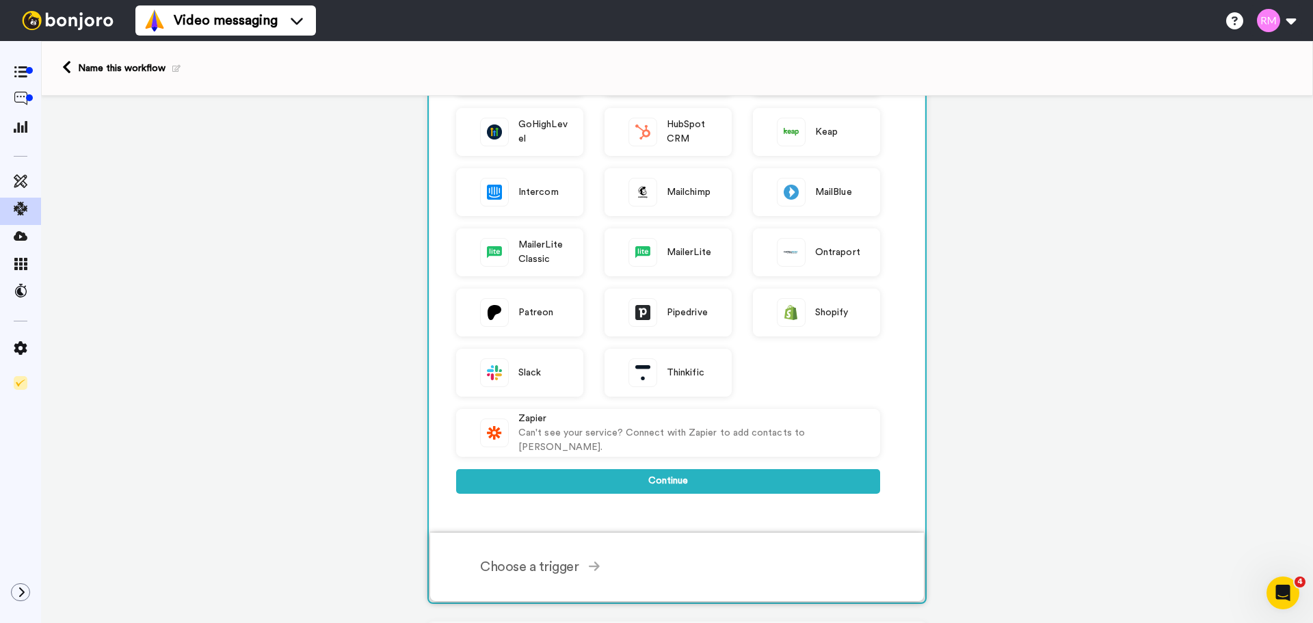
scroll to position [296, 0]
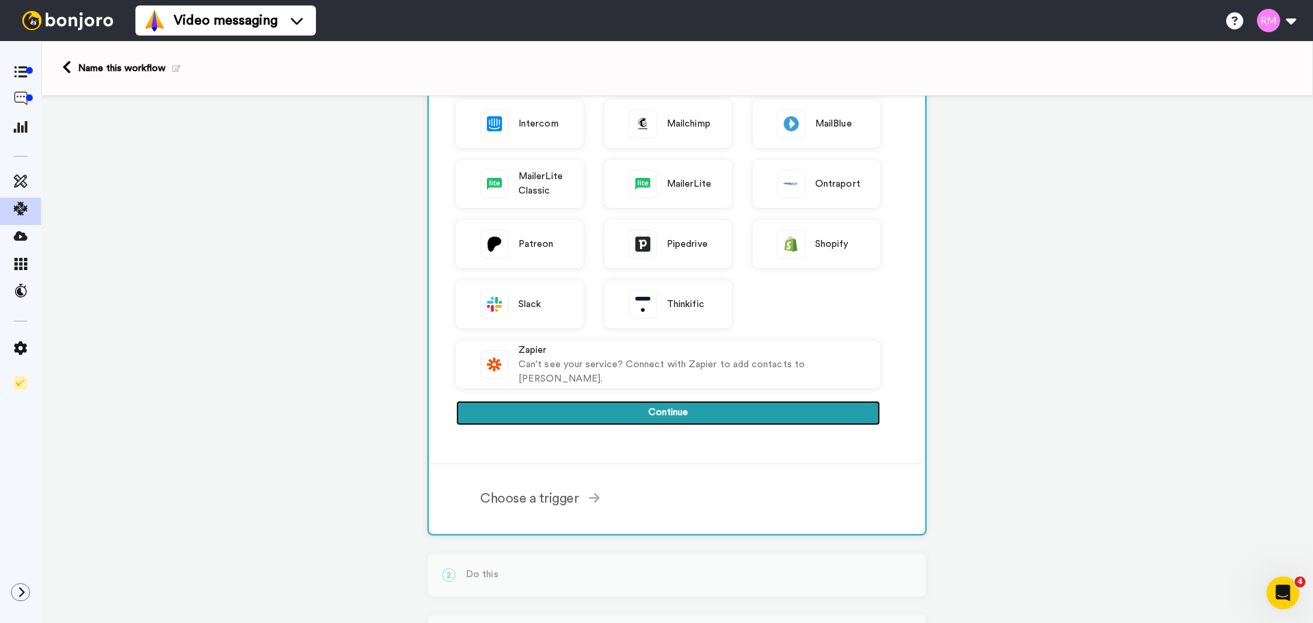
click at [608, 405] on button "Continue" at bounding box center [668, 413] width 424 height 25
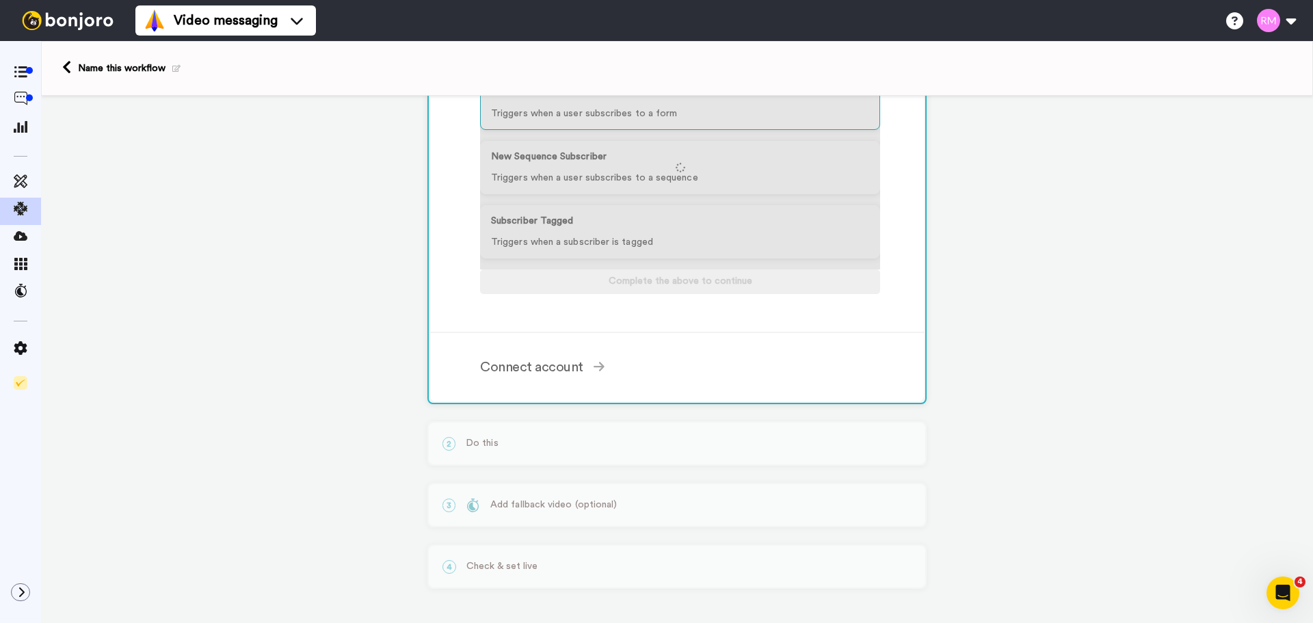
scroll to position [140, 0]
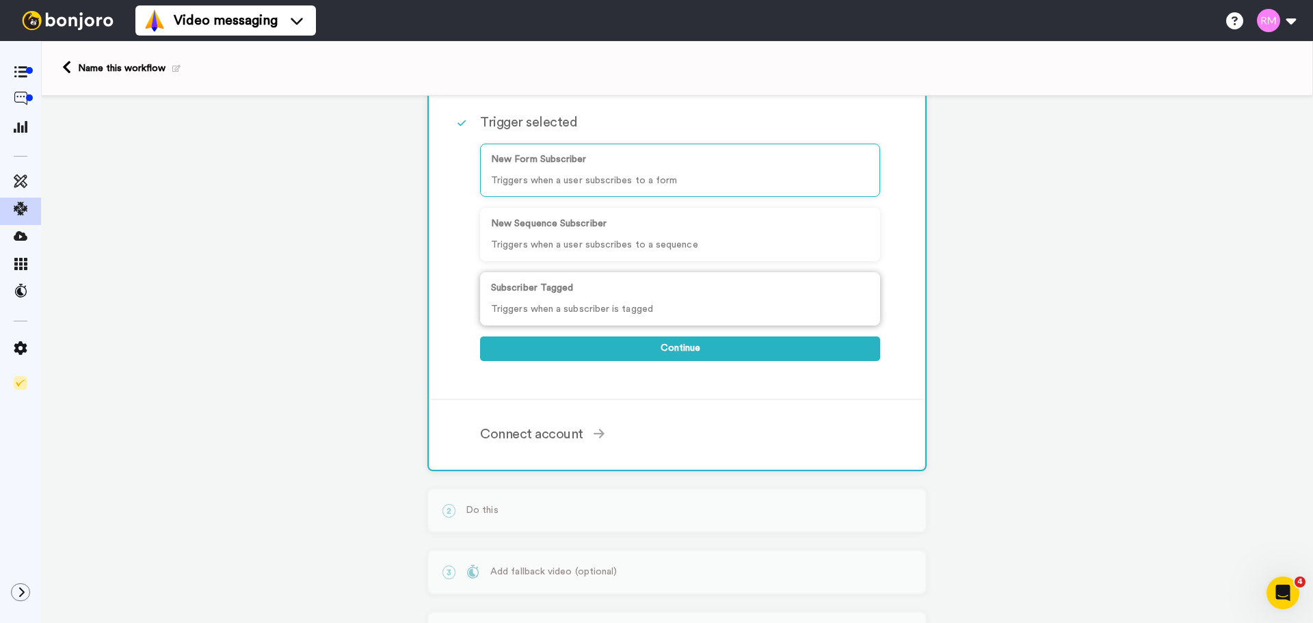
click at [635, 286] on p "Subscriber Tagged" at bounding box center [680, 288] width 378 height 14
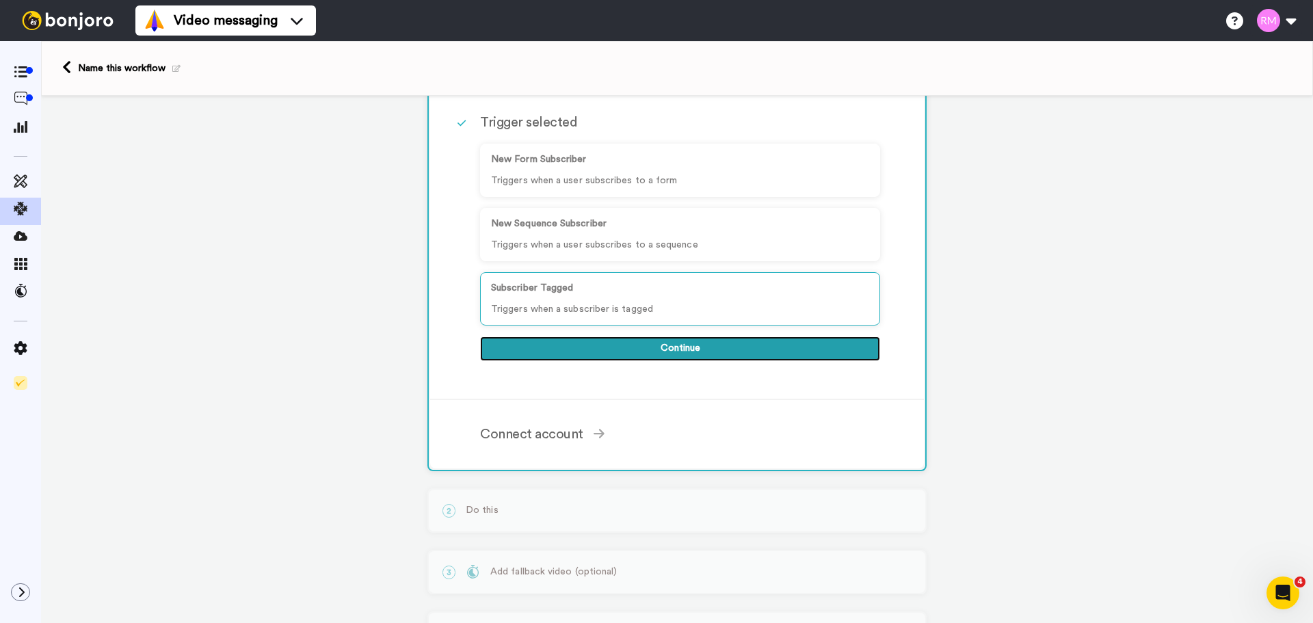
click at [653, 338] on button "Continue" at bounding box center [680, 348] width 400 height 25
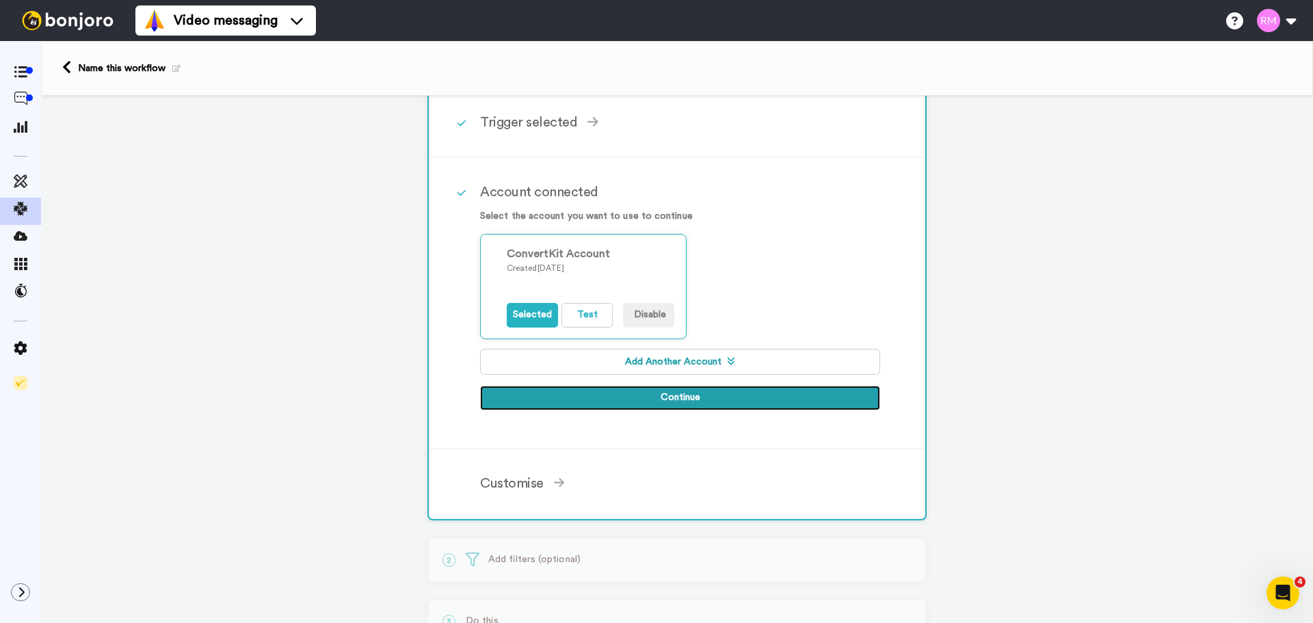
click at [617, 402] on button "Continue" at bounding box center [680, 398] width 400 height 25
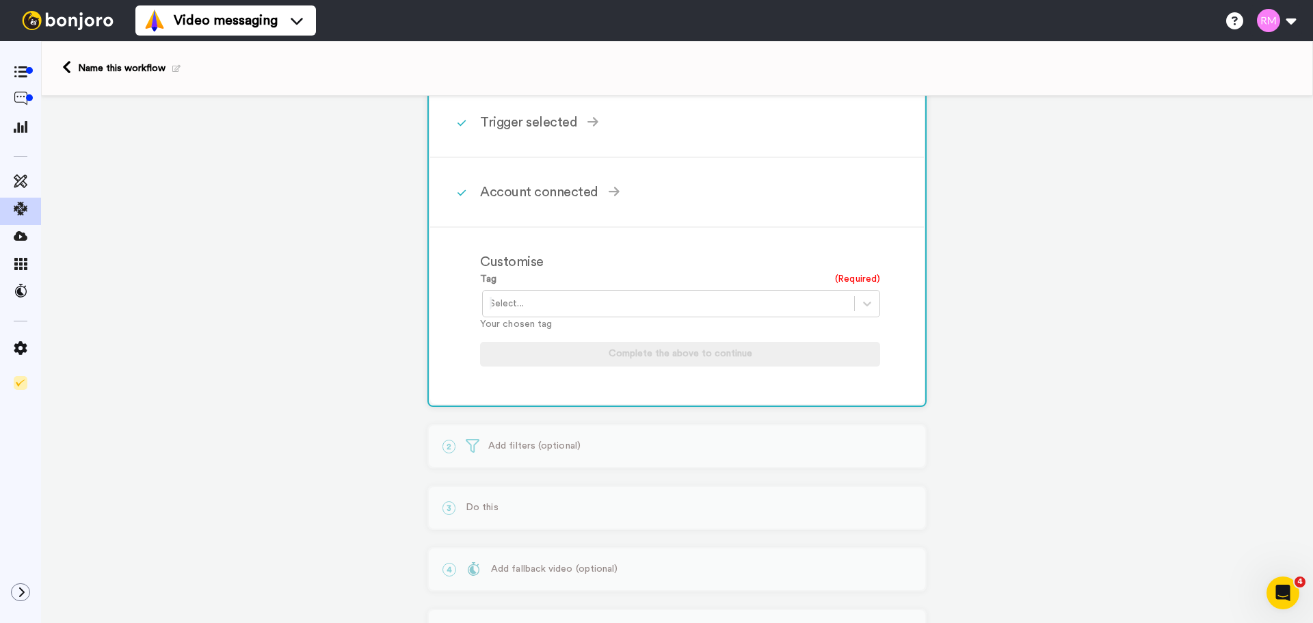
click at [540, 308] on div at bounding box center [669, 303] width 358 height 16
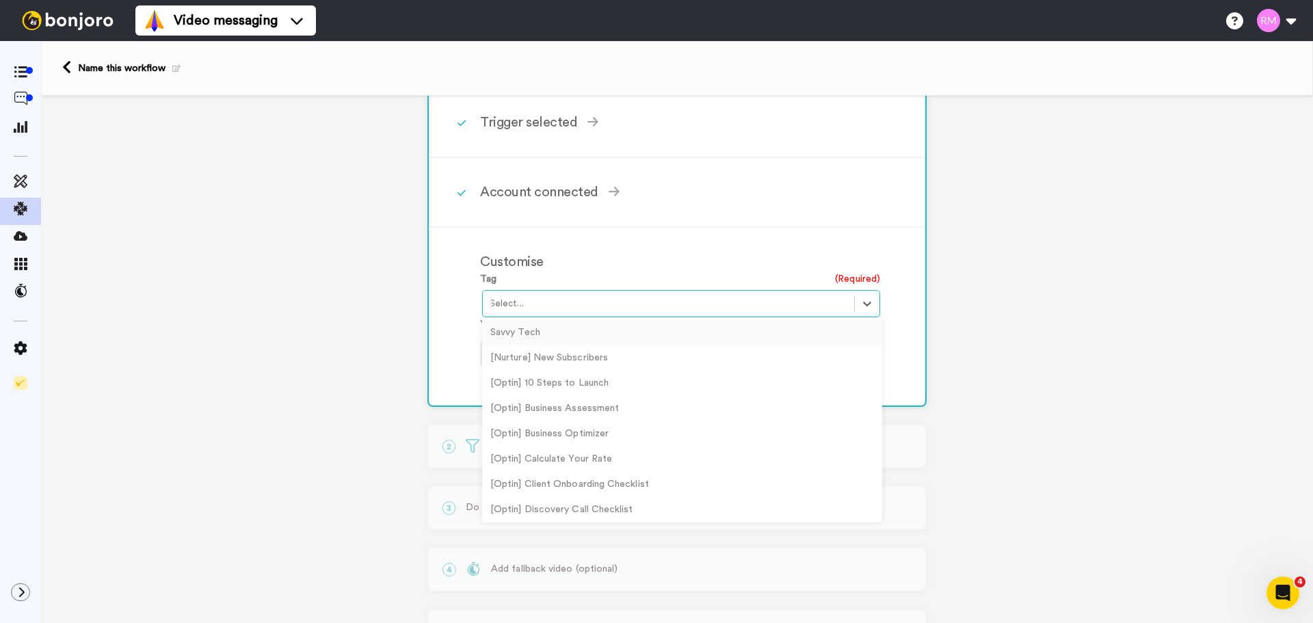
scroll to position [163, 0]
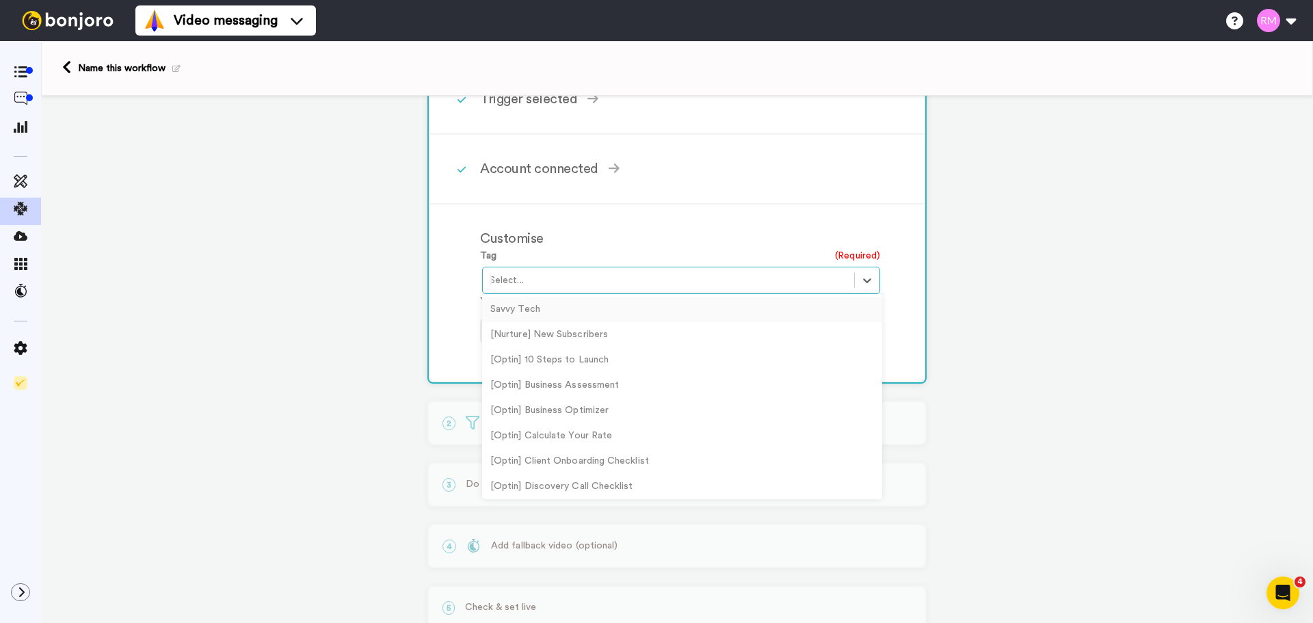
click at [658, 284] on div at bounding box center [669, 280] width 358 height 16
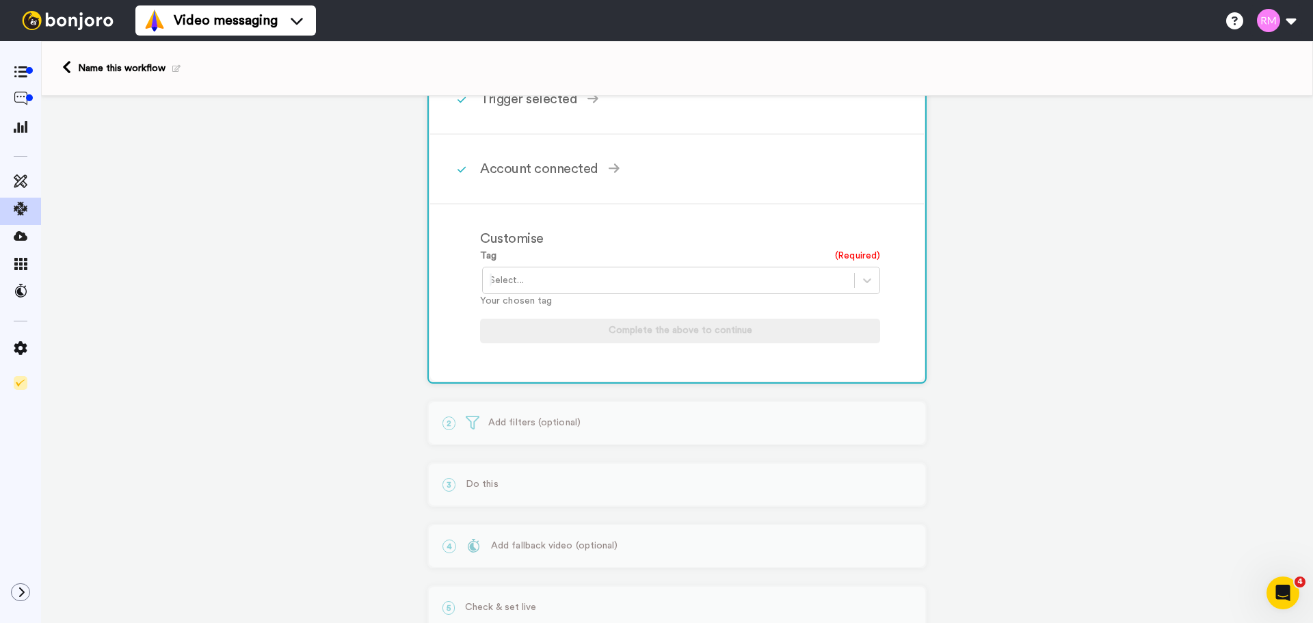
click at [440, 302] on div "Customise Tag (Required) Select... Your chosen tag Complete the above to contin…" at bounding box center [677, 292] width 494 height 176
click at [565, 429] on div "2 Add filters (optional) Introducing: Filters Refine your task creation with fi…" at bounding box center [676, 423] width 499 height 44
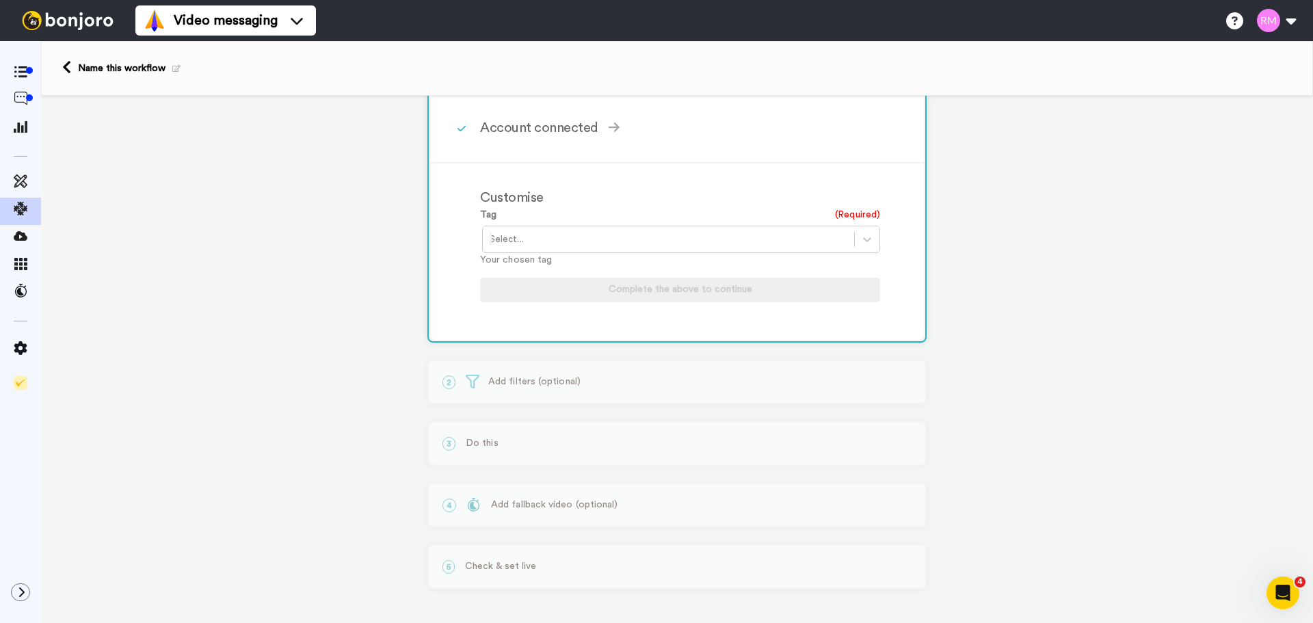
click at [598, 234] on div at bounding box center [669, 239] width 358 height 16
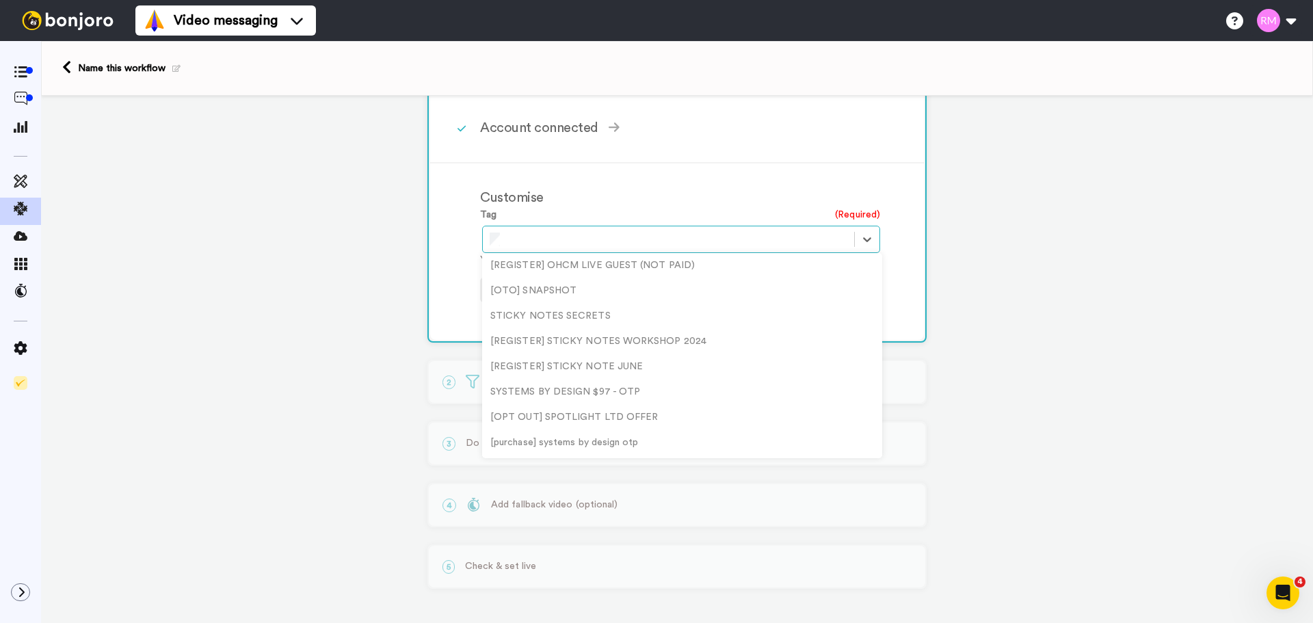
scroll to position [0, 0]
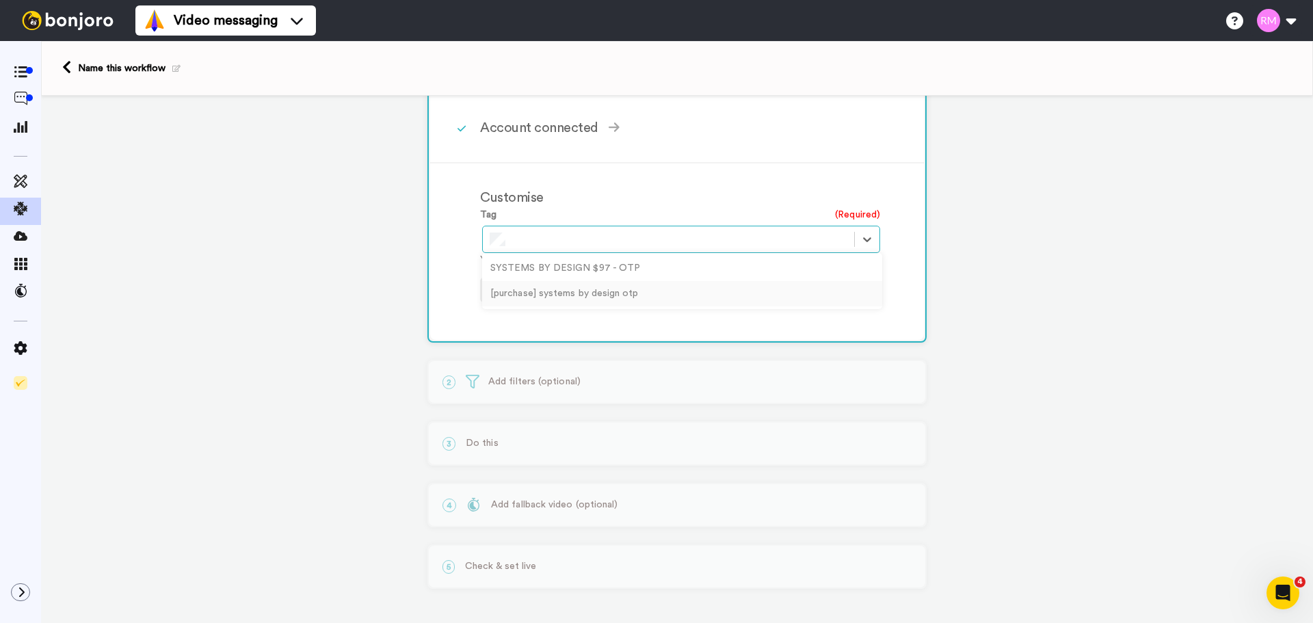
click at [641, 295] on div "[purchase] systems by design otp" at bounding box center [682, 293] width 400 height 25
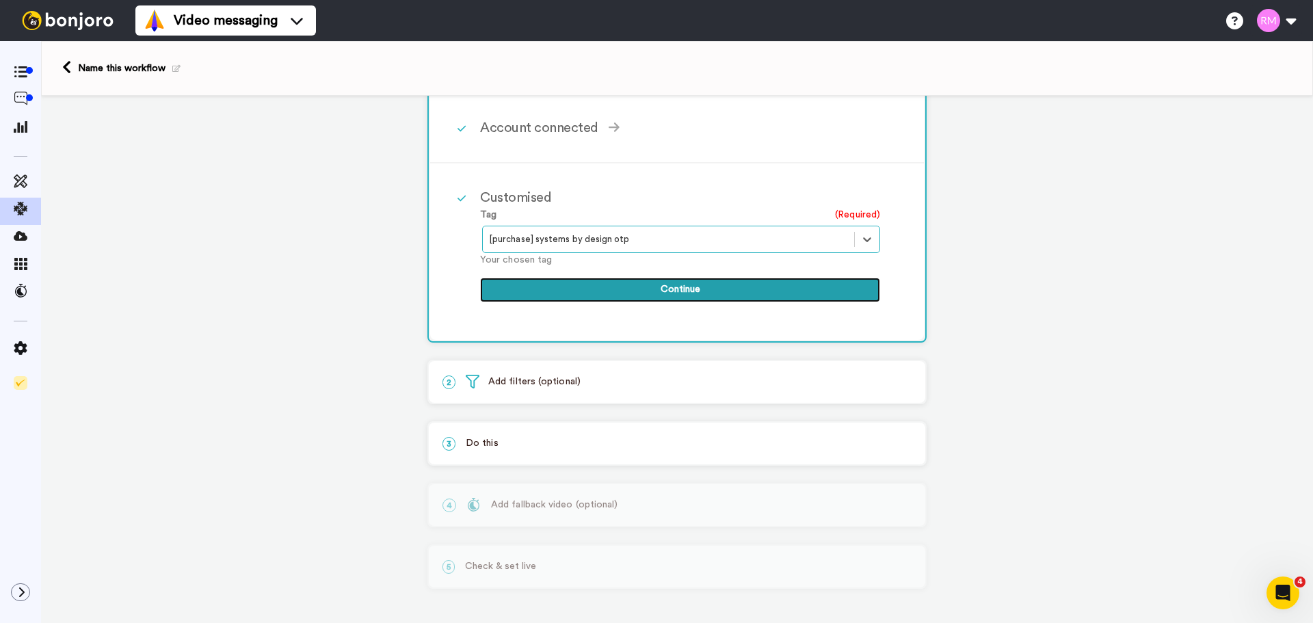
click at [616, 287] on button "Continue" at bounding box center [680, 290] width 400 height 25
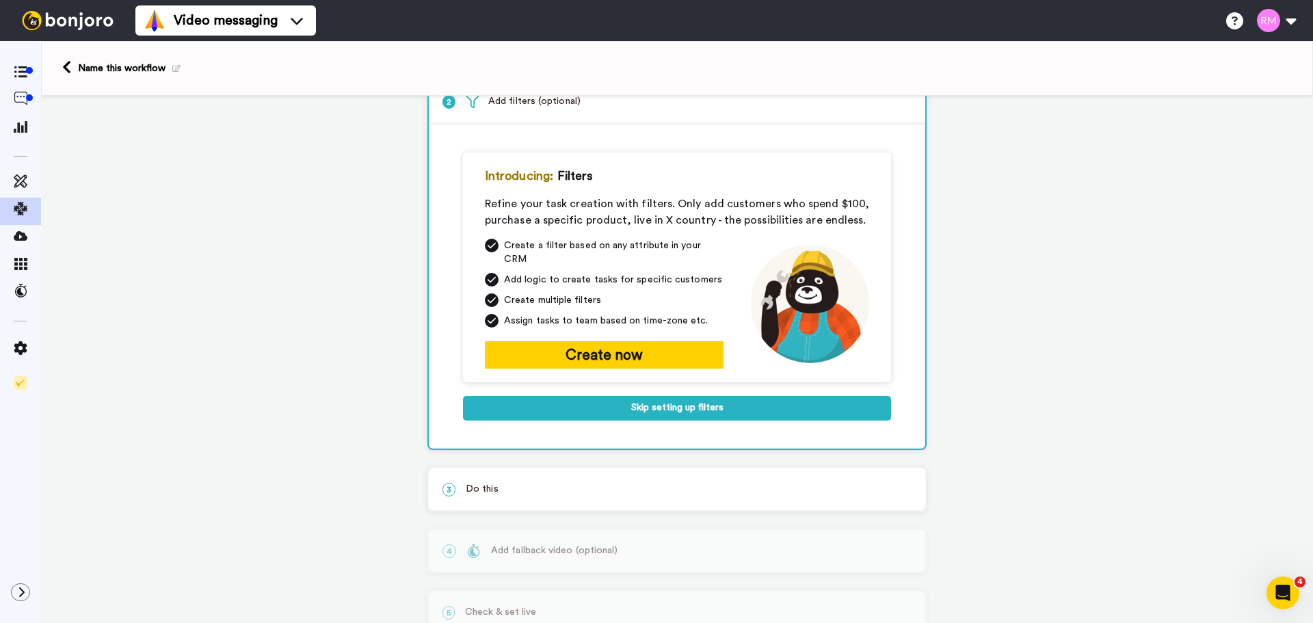
scroll to position [69, 0]
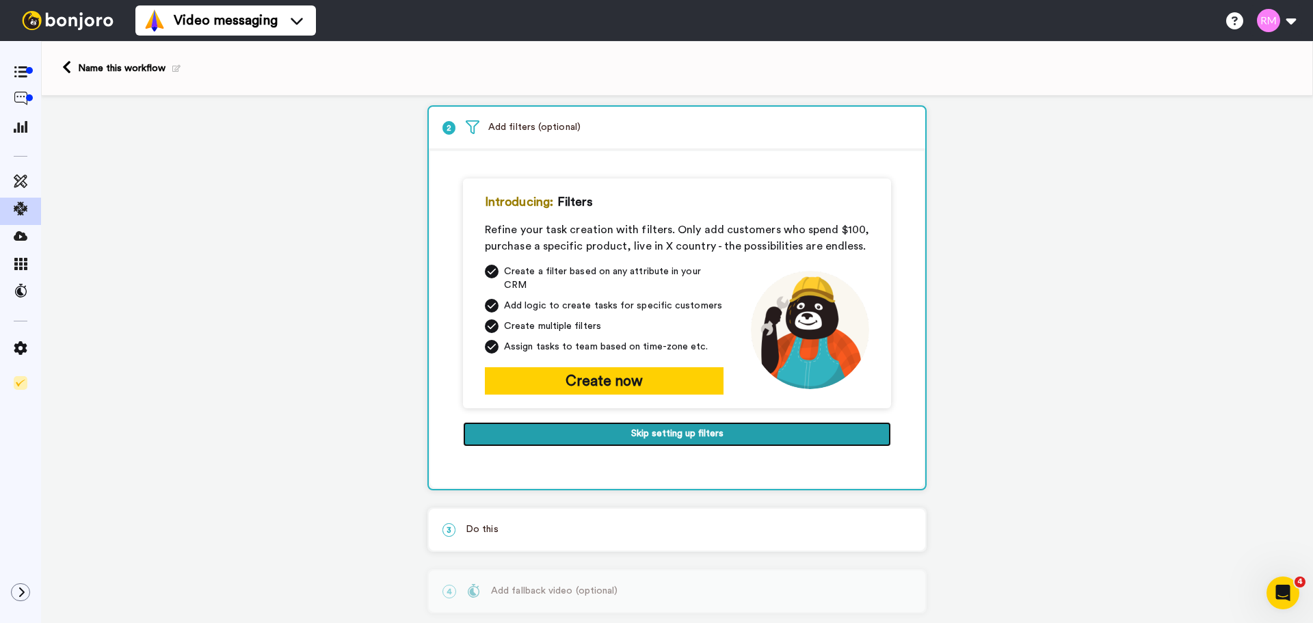
click at [607, 422] on button "Skip setting up filters" at bounding box center [677, 434] width 428 height 25
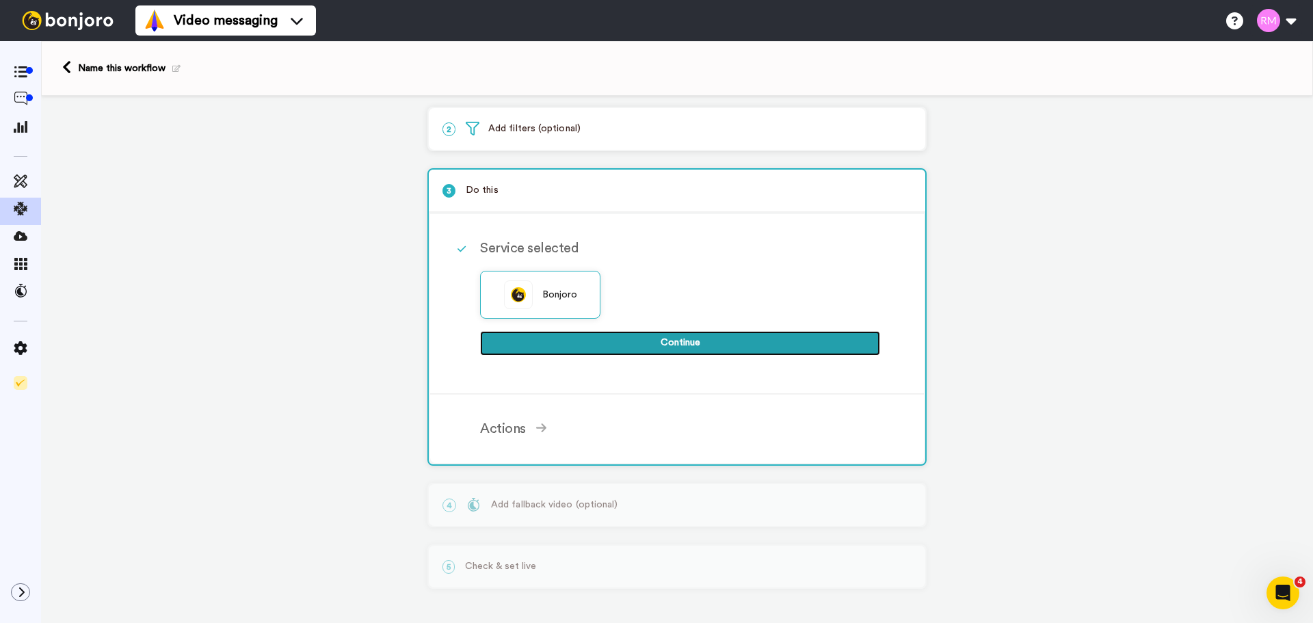
click at [626, 341] on button "Continue" at bounding box center [680, 343] width 400 height 25
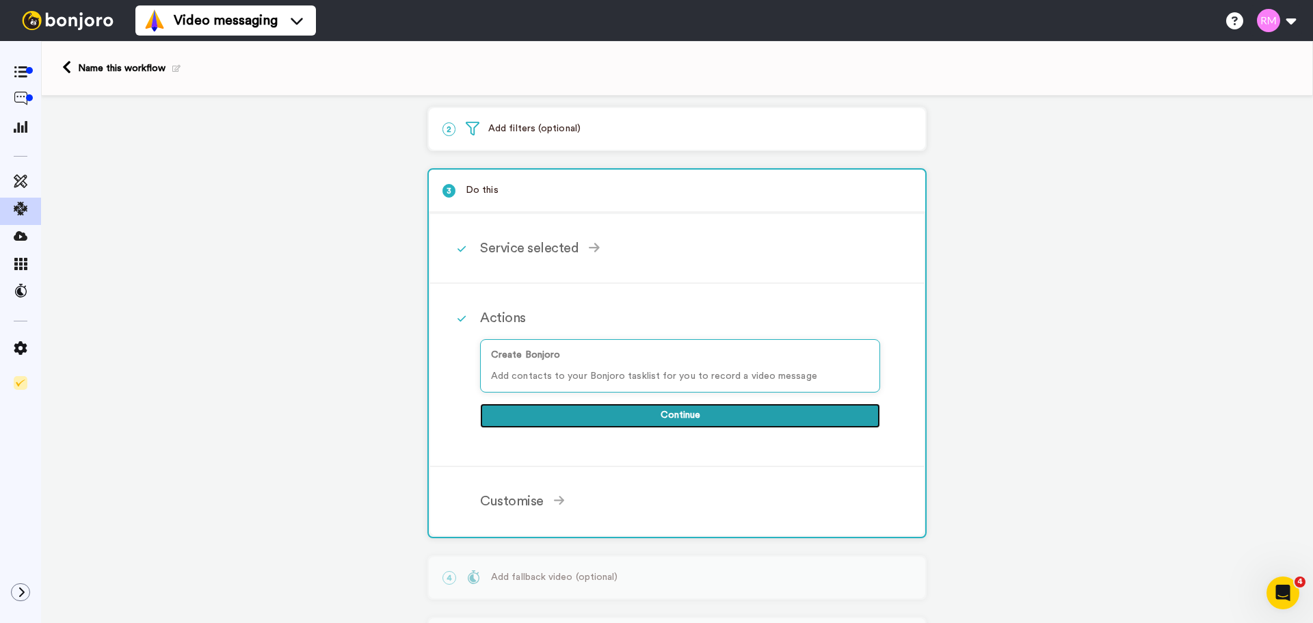
click at [607, 414] on button "Continue" at bounding box center [680, 416] width 400 height 25
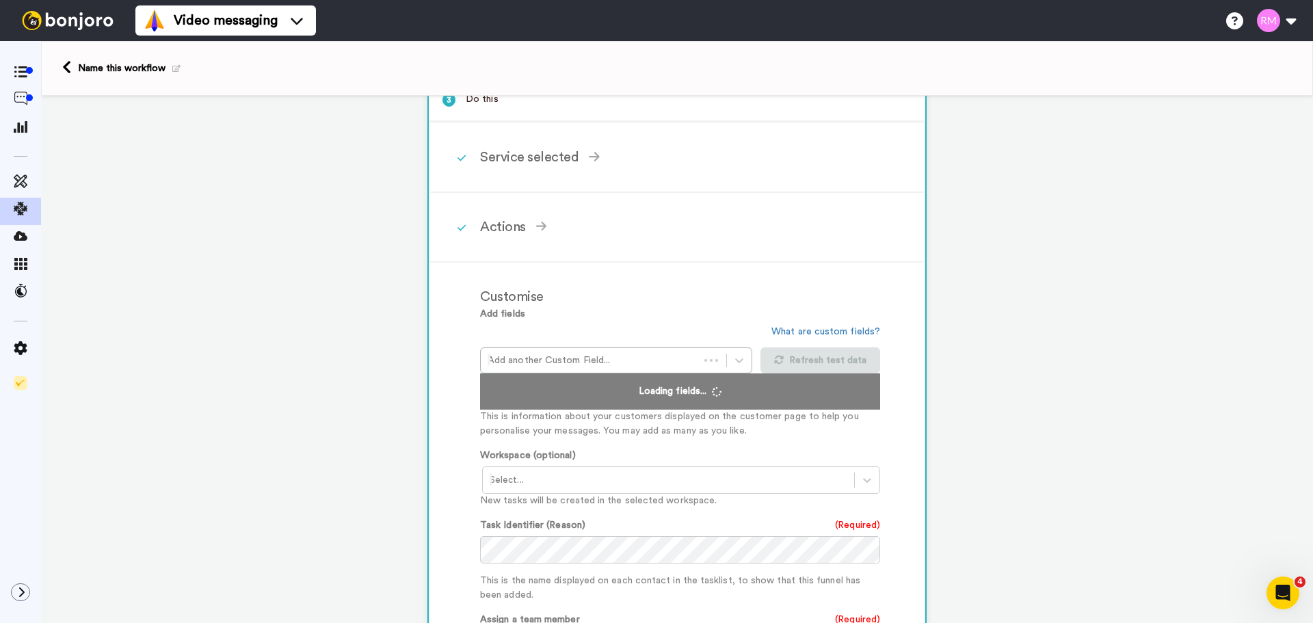
scroll to position [273, 0]
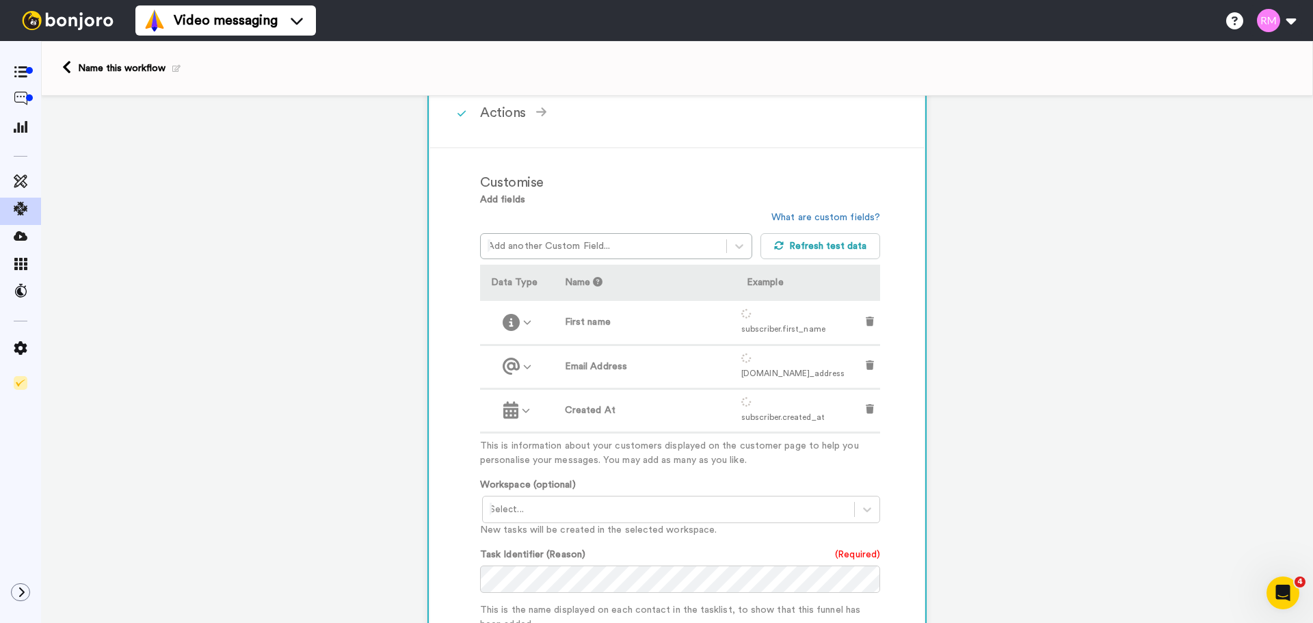
click at [554, 362] on td "Email Address" at bounding box center [645, 367] width 182 height 44
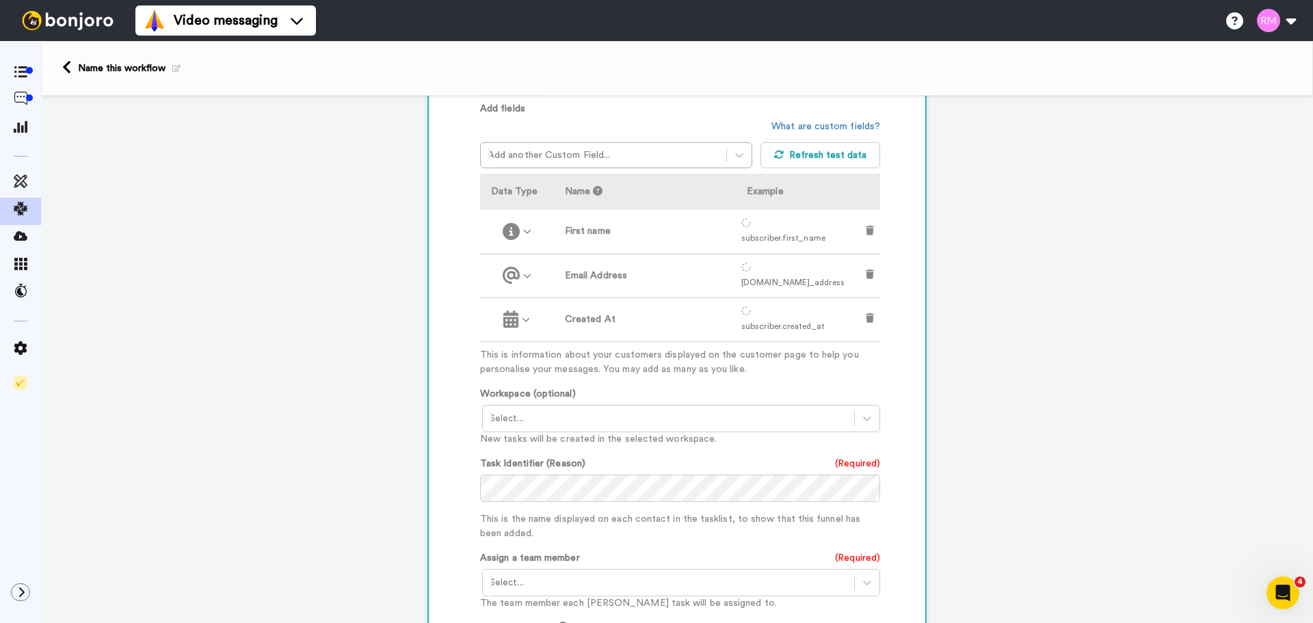
click at [558, 408] on div "Select..." at bounding box center [668, 419] width 371 height 22
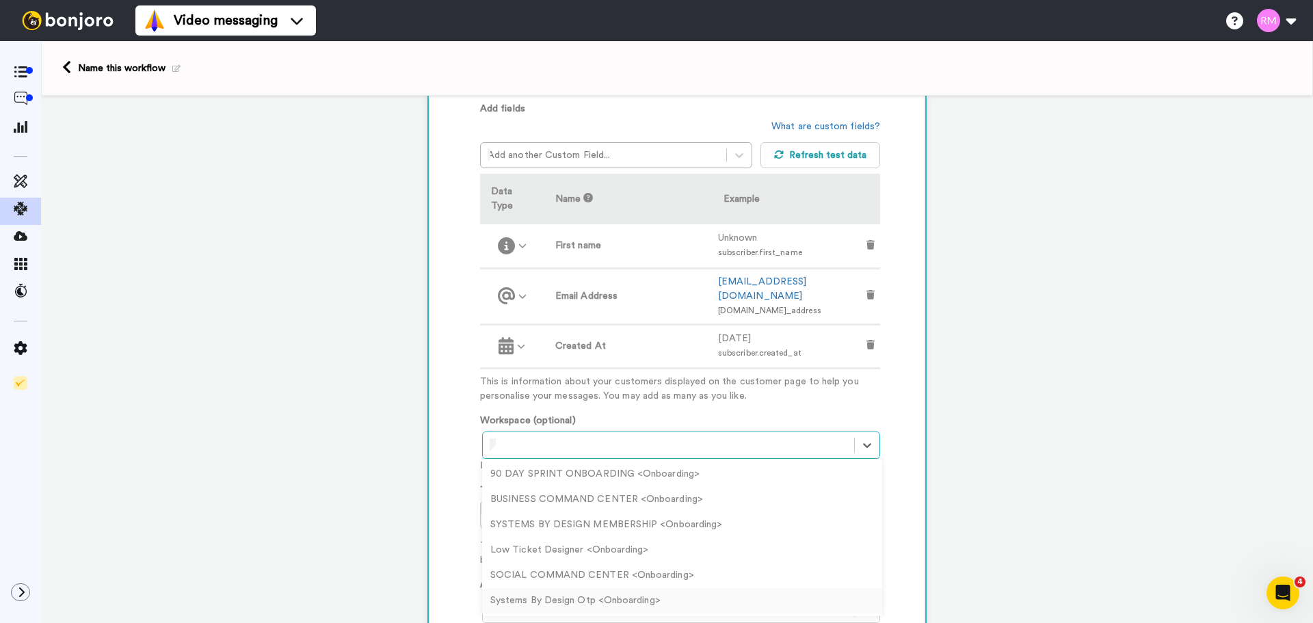
click at [603, 588] on div "Systems By Design Otp <Onboarding>" at bounding box center [682, 600] width 400 height 25
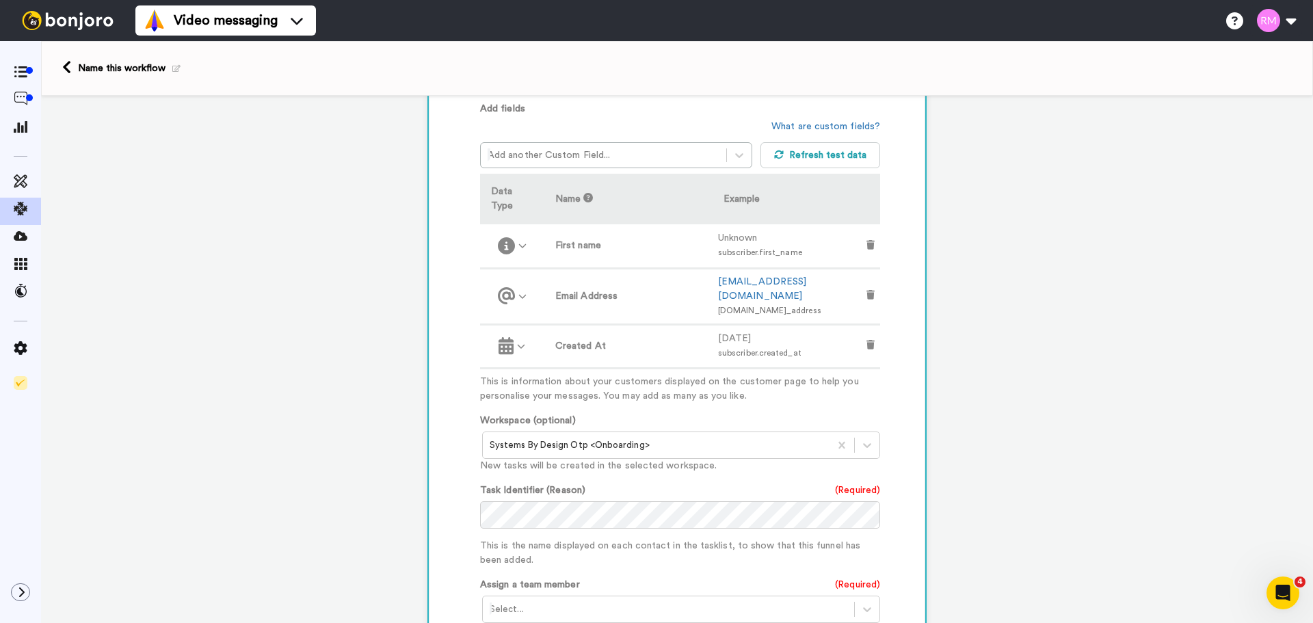
click at [606, 542] on div "Add fields Add another Custom Field... What are custom fields? Refresh test dat…" at bounding box center [680, 428] width 400 height 653
click at [583, 601] on div at bounding box center [669, 609] width 358 height 16
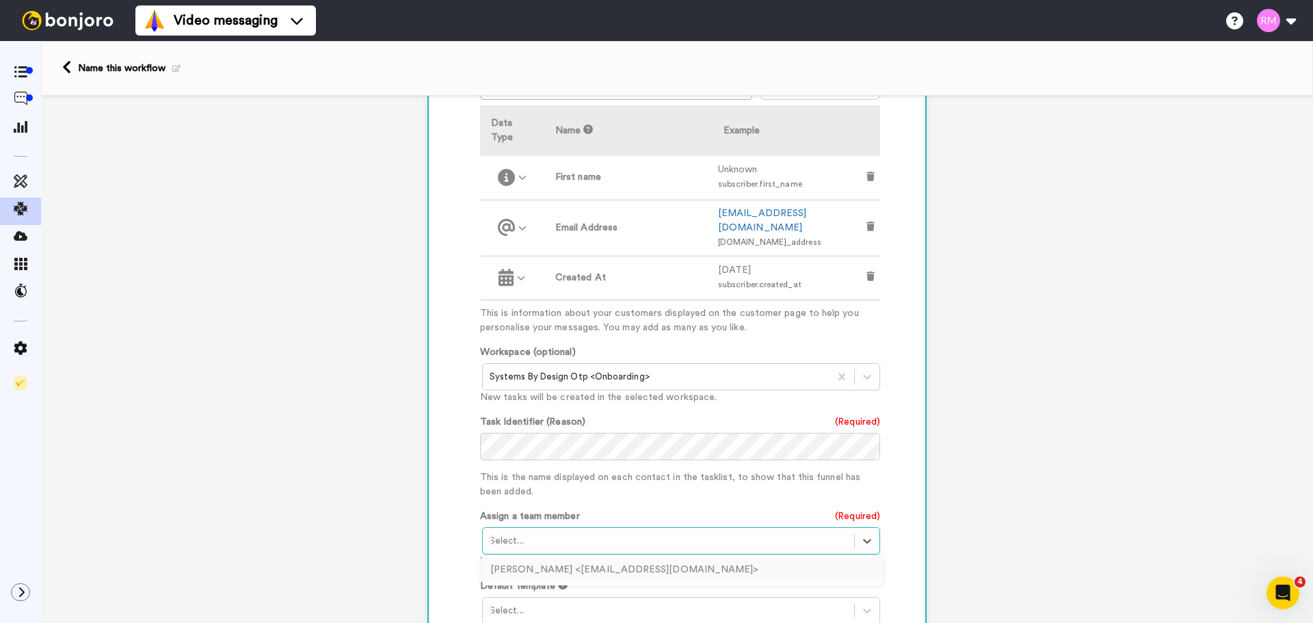
click at [572, 557] on div "Rhonda Melogy <multitaskingmaven@gmail.com>" at bounding box center [682, 569] width 400 height 25
click at [559, 600] on div "Select..." at bounding box center [668, 611] width 371 height 22
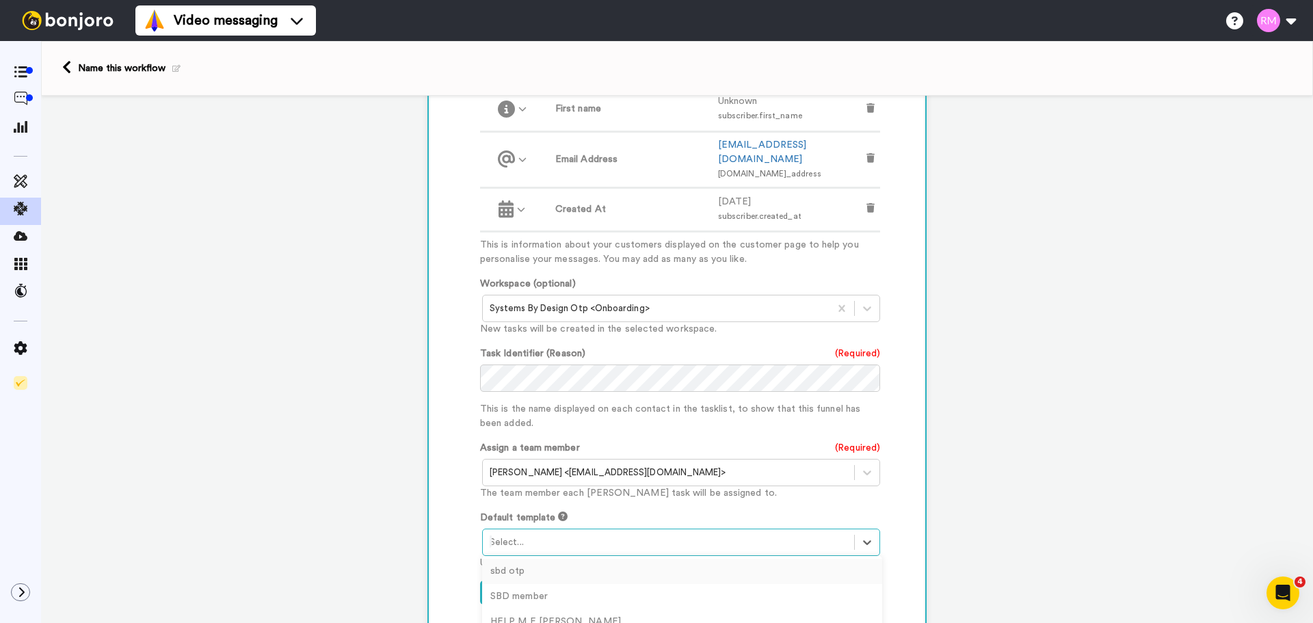
click at [544, 559] on div "sbd otp" at bounding box center [682, 571] width 400 height 25
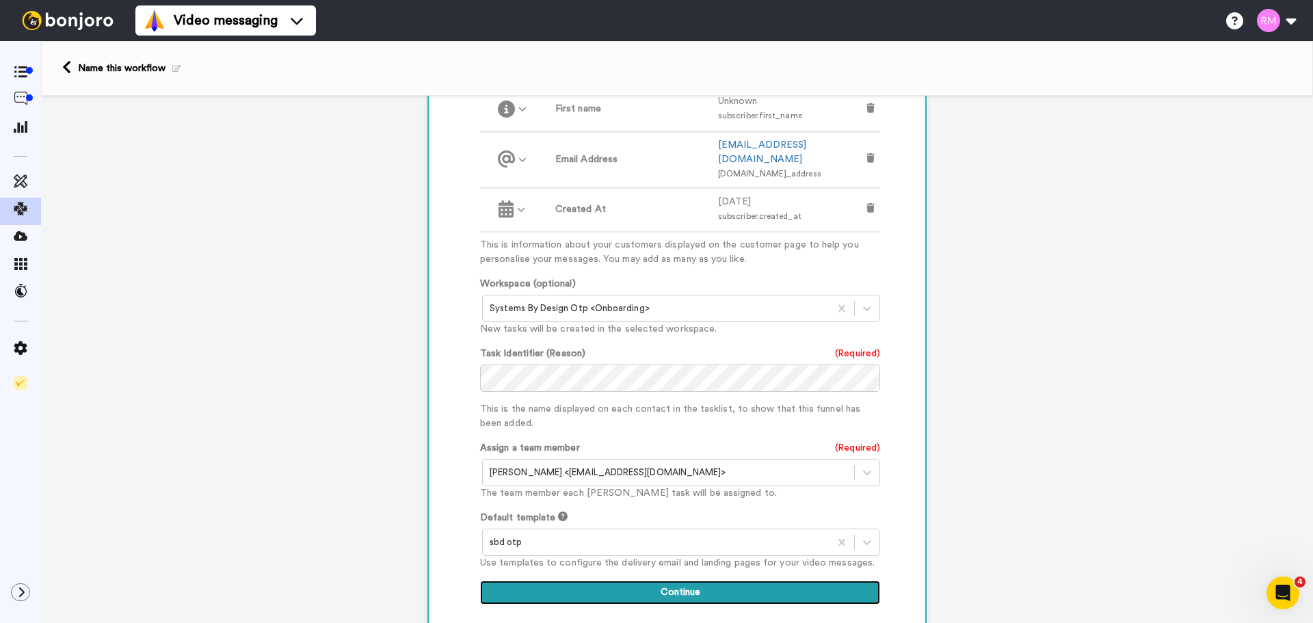
click at [627, 581] on button "Continue" at bounding box center [680, 593] width 400 height 25
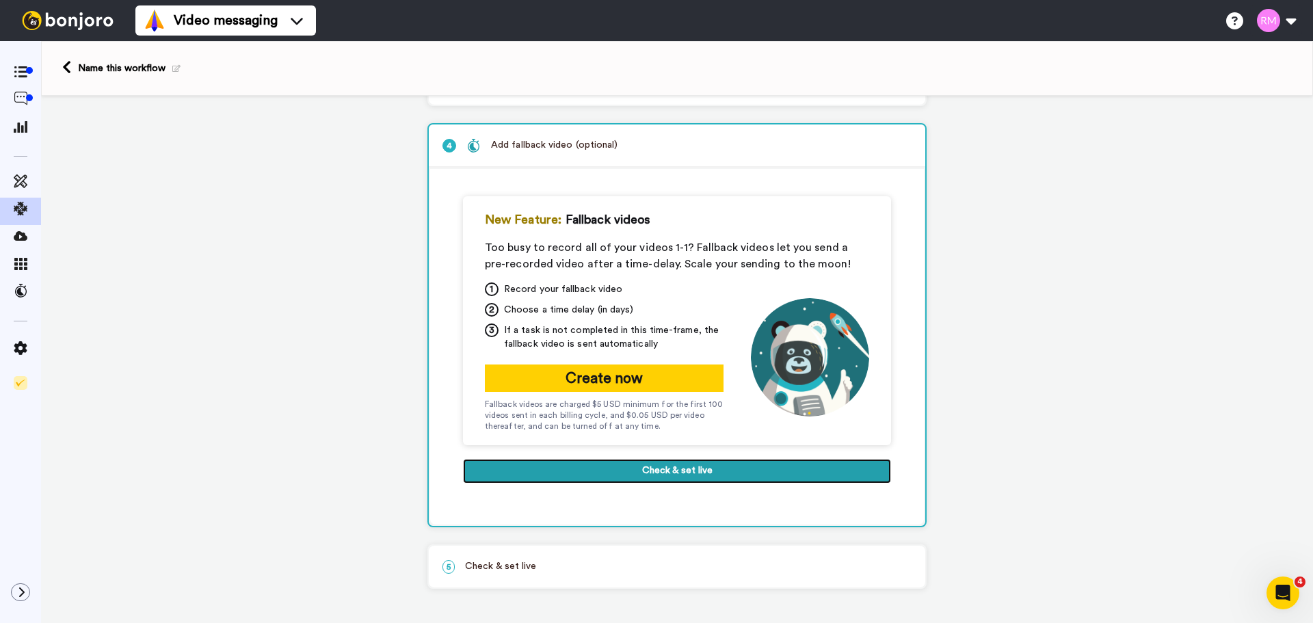
click at [599, 477] on button "Check & set live" at bounding box center [677, 471] width 428 height 25
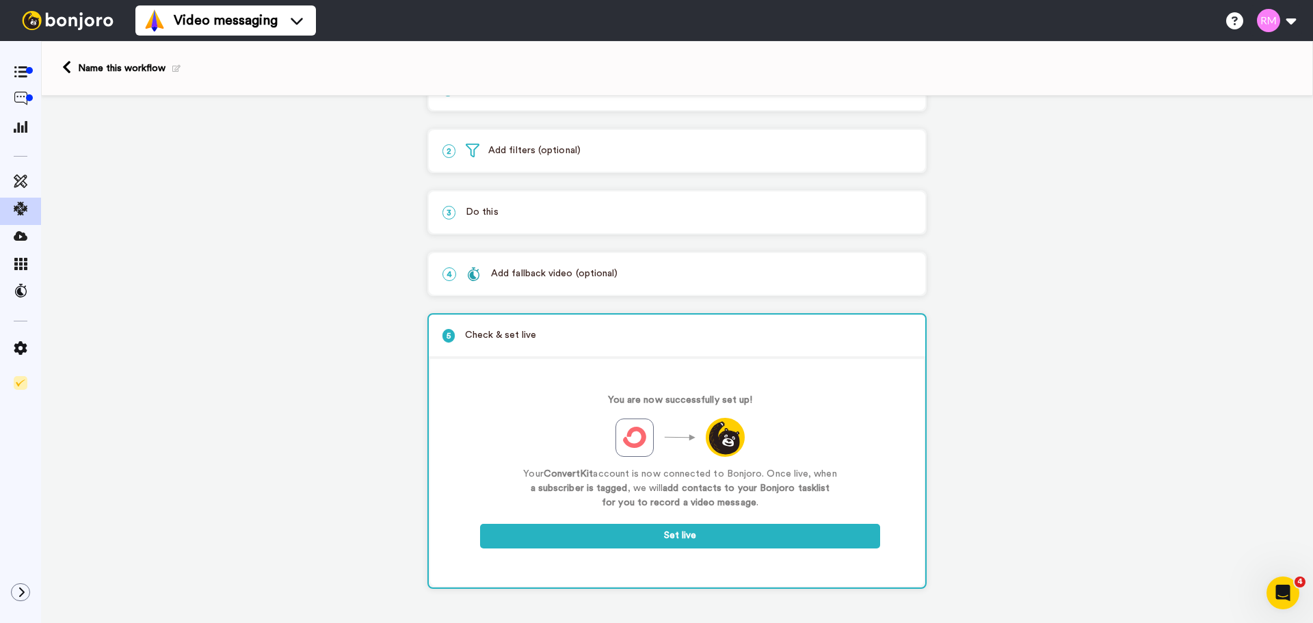
scroll to position [46, 0]
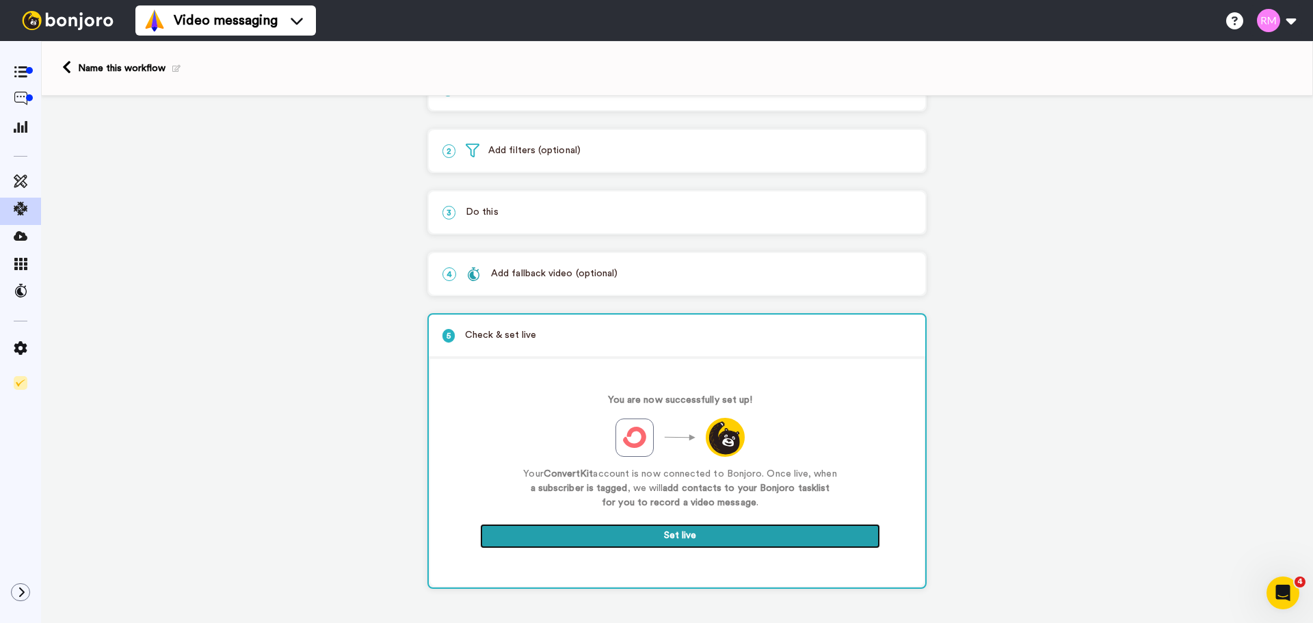
click at [596, 533] on button "Set live" at bounding box center [680, 536] width 400 height 25
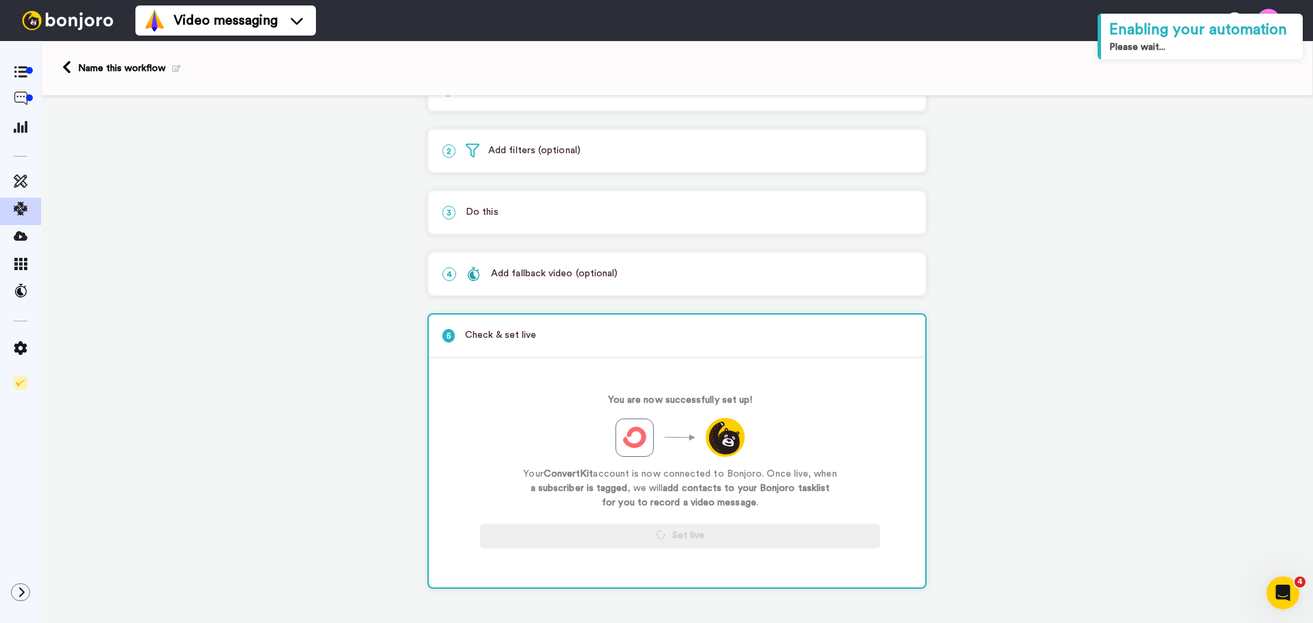
click at [170, 64] on span at bounding box center [173, 69] width 15 height 14
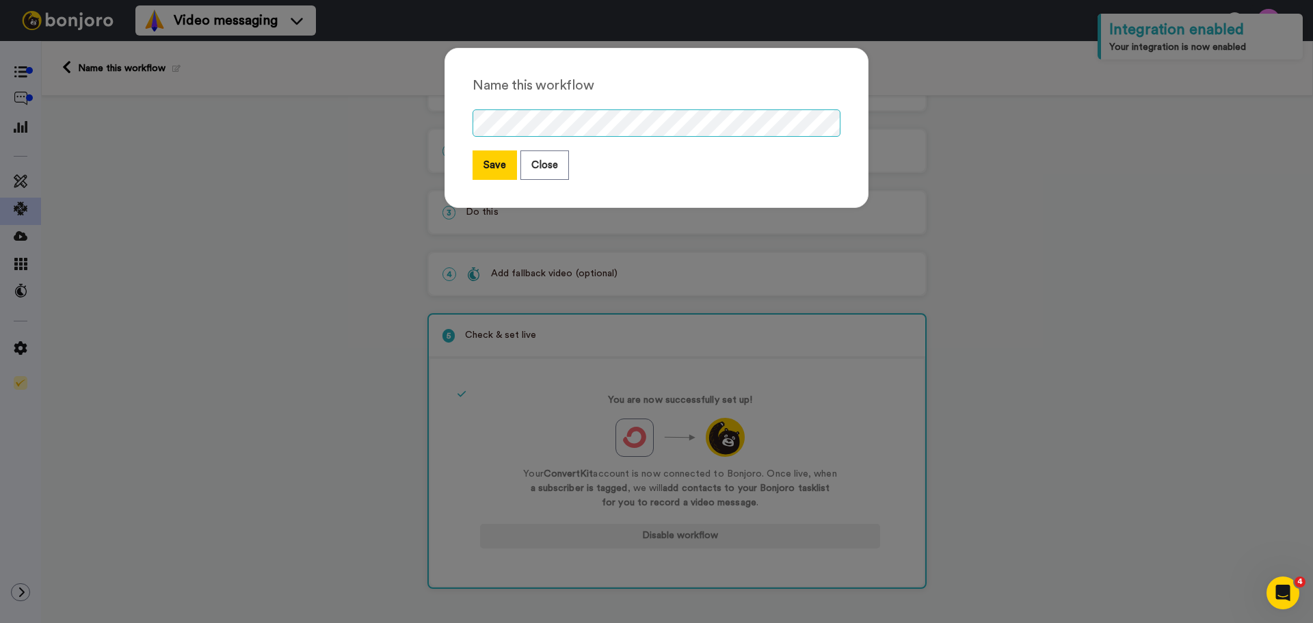
click at [463, 120] on div "Name this workflow Save Close" at bounding box center [657, 128] width 424 height 160
click at [478, 169] on button "Save" at bounding box center [495, 164] width 44 height 29
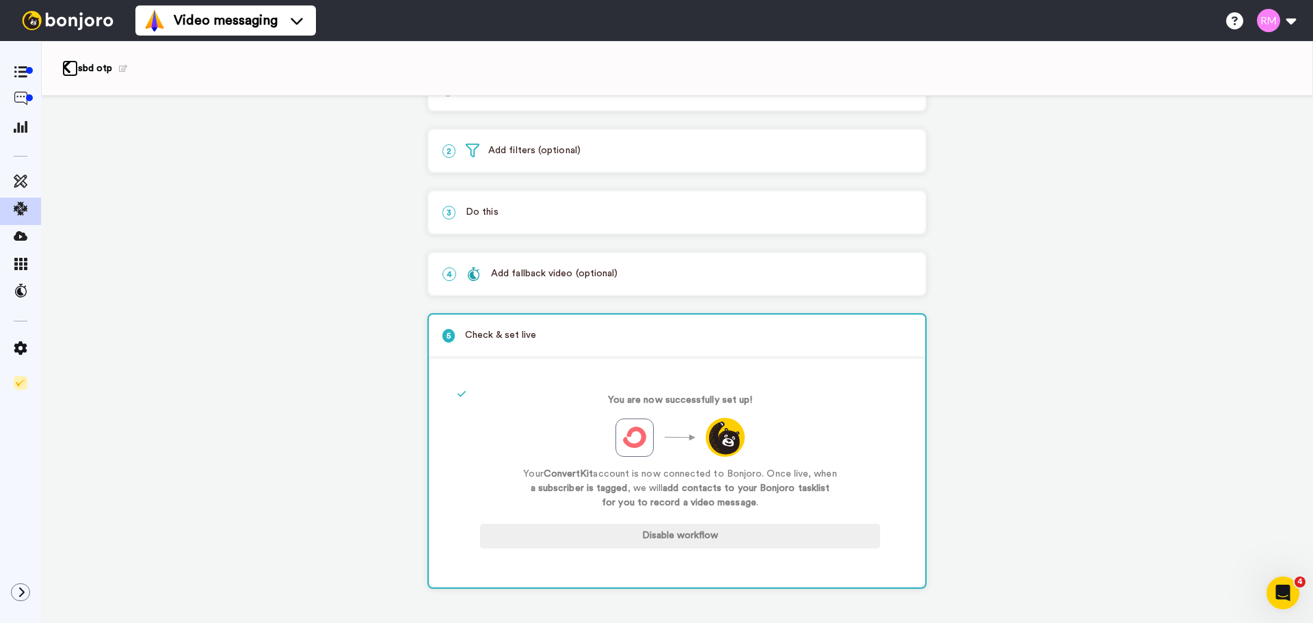
drag, startPoint x: 68, startPoint y: 66, endPoint x: 68, endPoint y: 79, distance: 13.0
click at [68, 66] on icon at bounding box center [66, 67] width 9 height 14
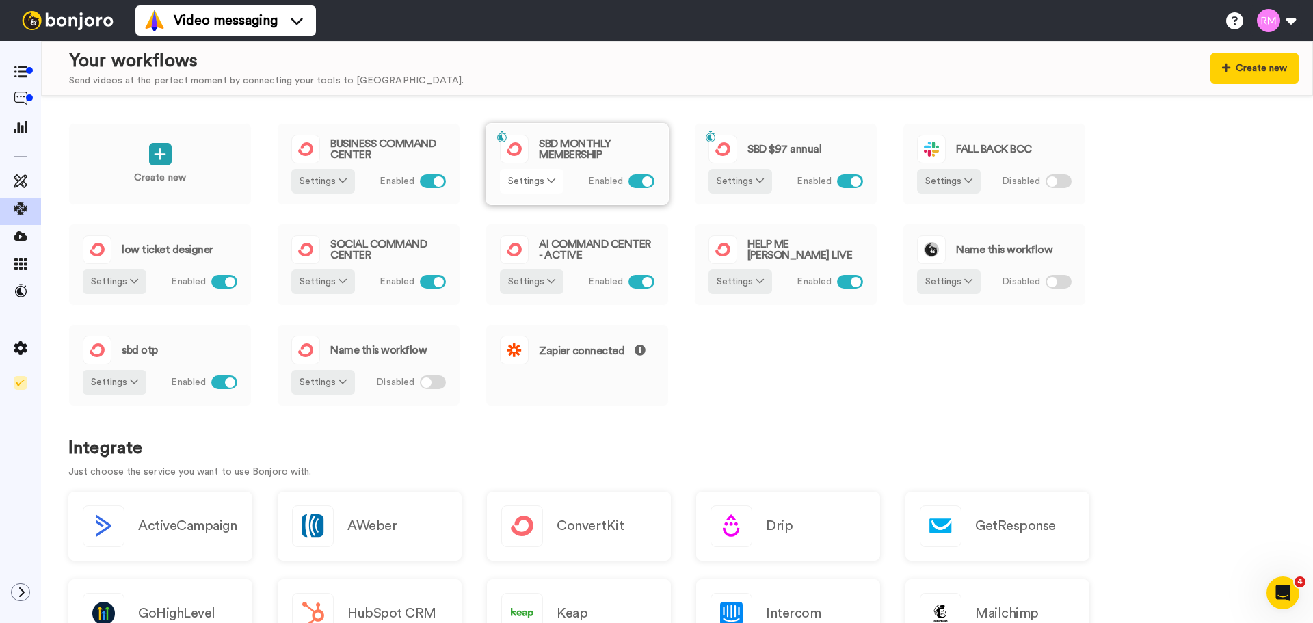
click at [549, 186] on button "Settings" at bounding box center [532, 181] width 64 height 25
click at [551, 267] on li "Remove" at bounding box center [532, 260] width 61 height 25
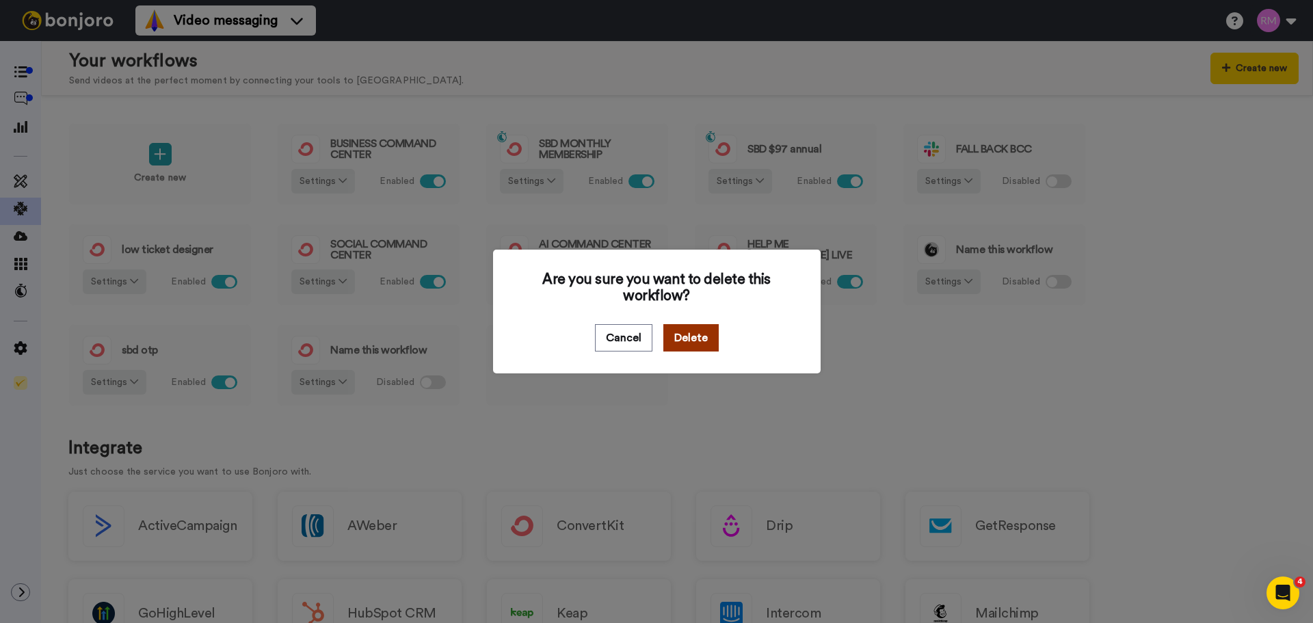
click at [692, 347] on button "Delete" at bounding box center [690, 337] width 55 height 27
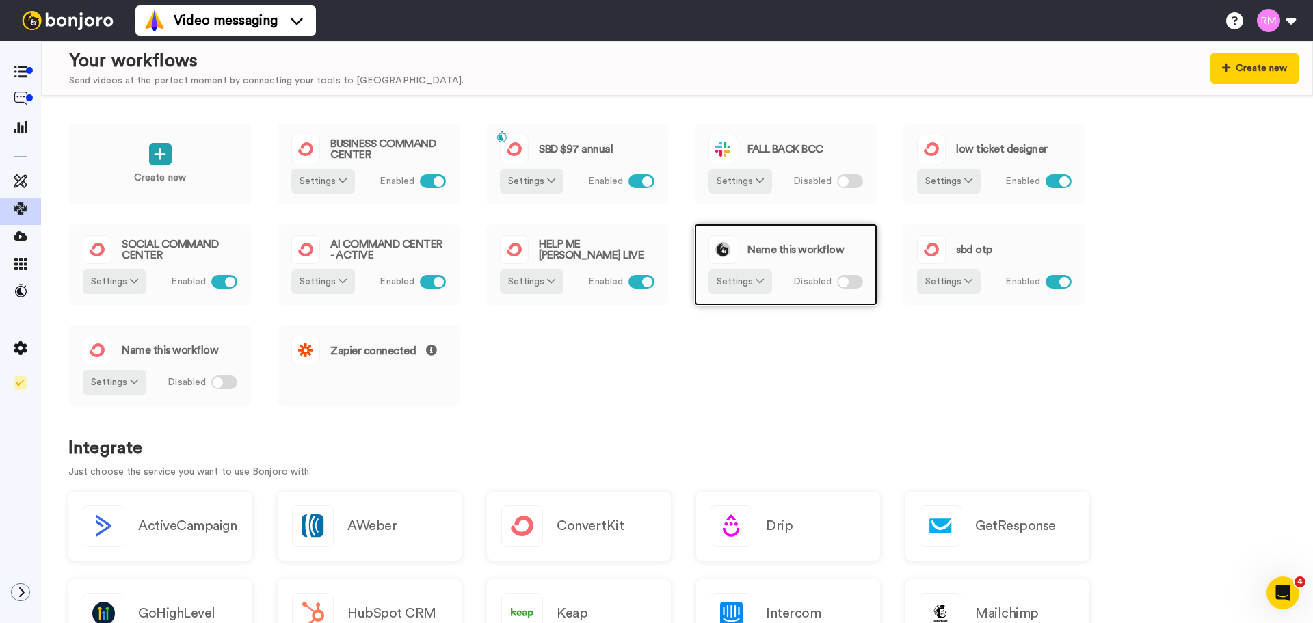
click at [780, 251] on span "Name this workflow" at bounding box center [796, 249] width 96 height 11
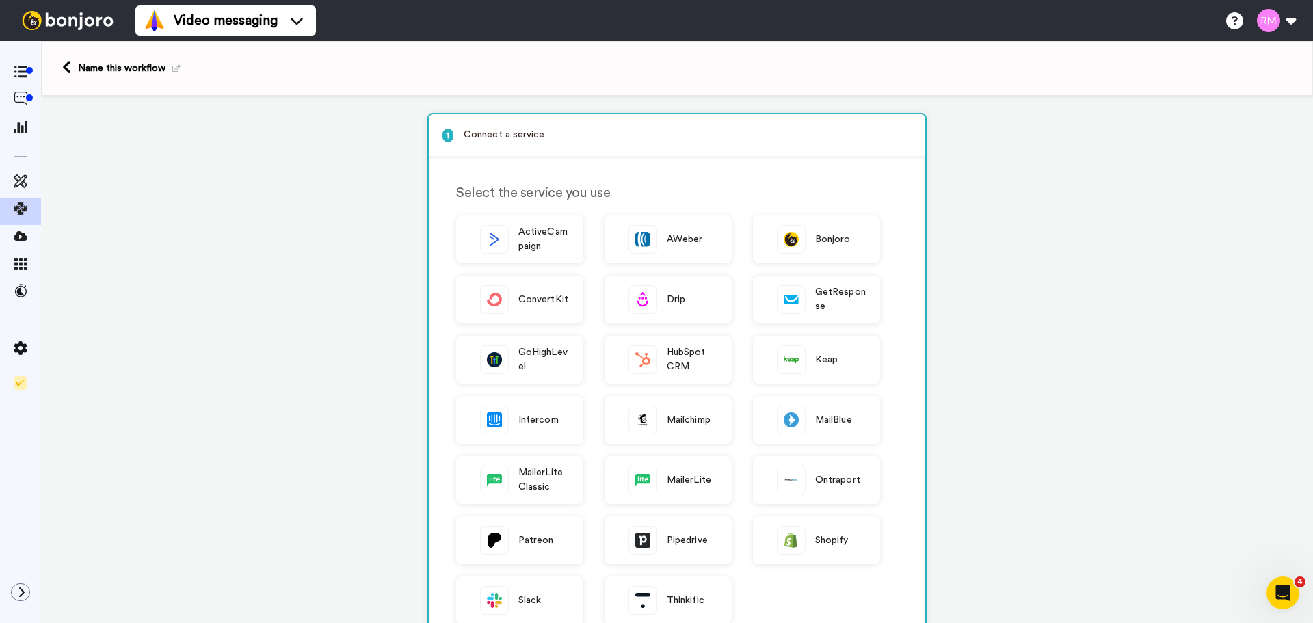
scroll to position [358, 0]
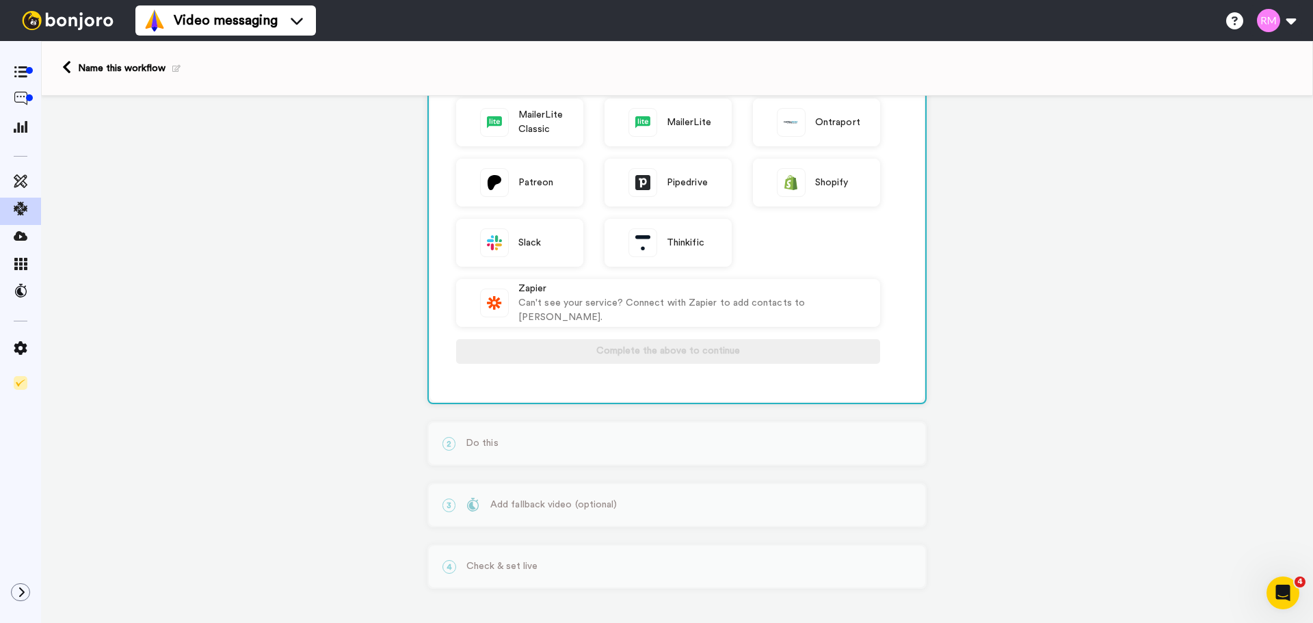
click at [659, 442] on div "2 Do this Select the service you use Bonjoro Slack Complete the above to contin…" at bounding box center [676, 443] width 499 height 44
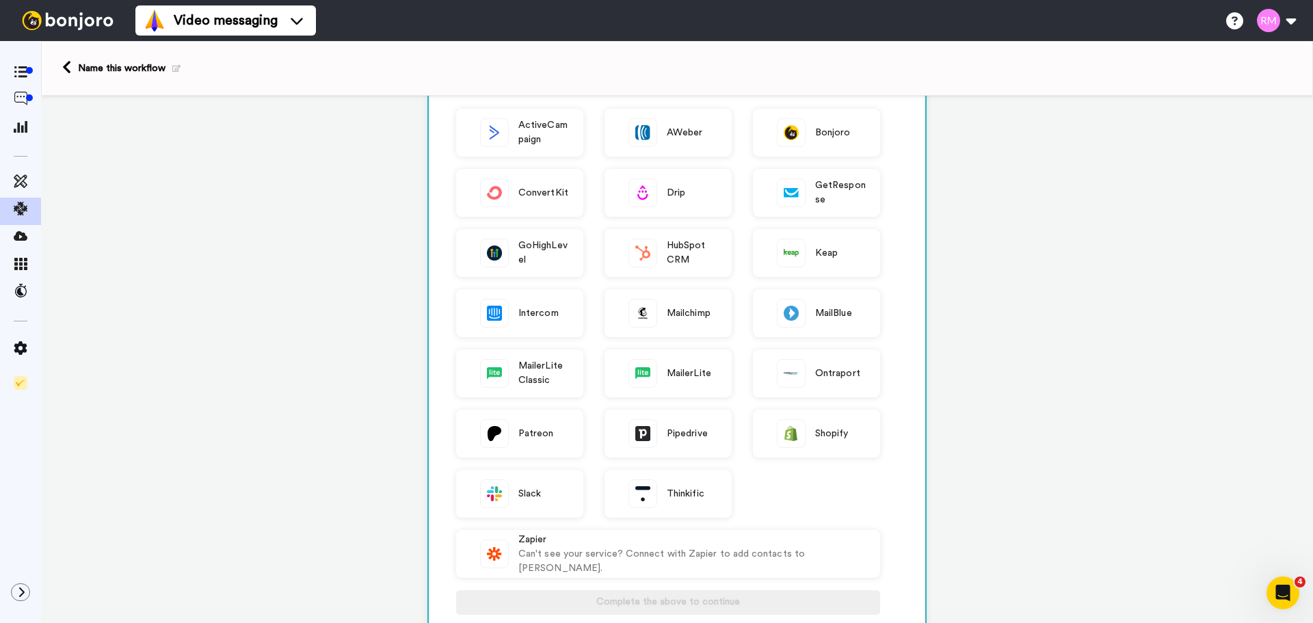
scroll to position [0, 0]
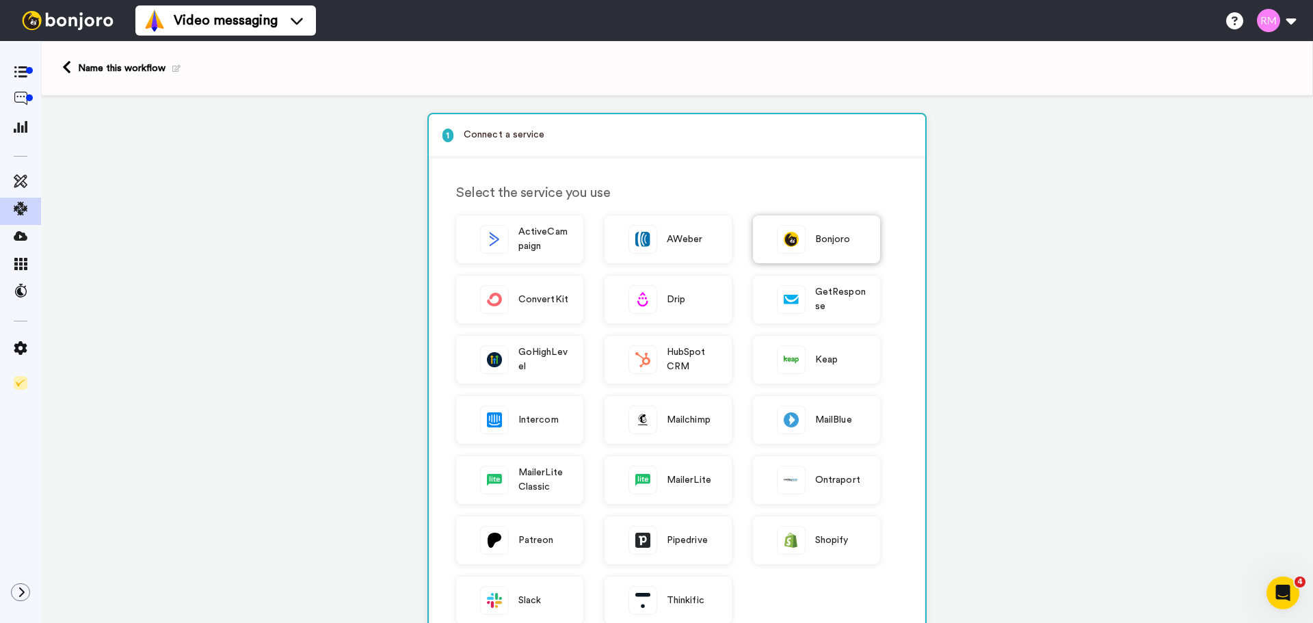
click at [799, 236] on img at bounding box center [791, 239] width 27 height 27
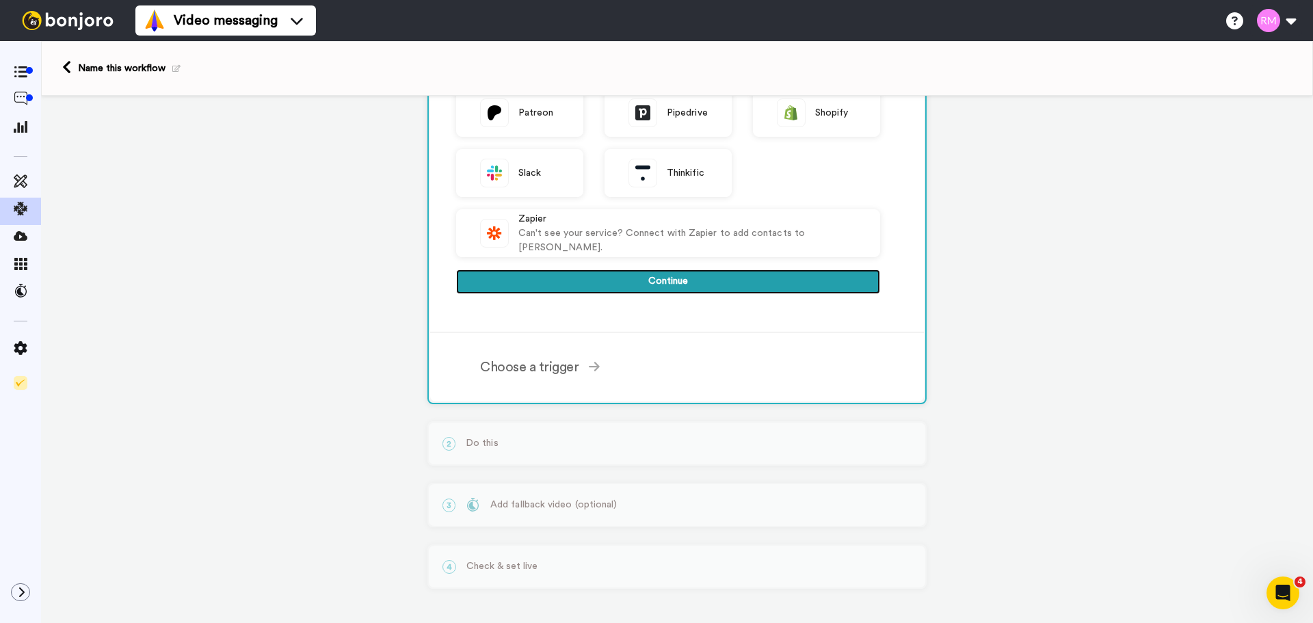
click at [658, 275] on button "Continue" at bounding box center [668, 281] width 424 height 25
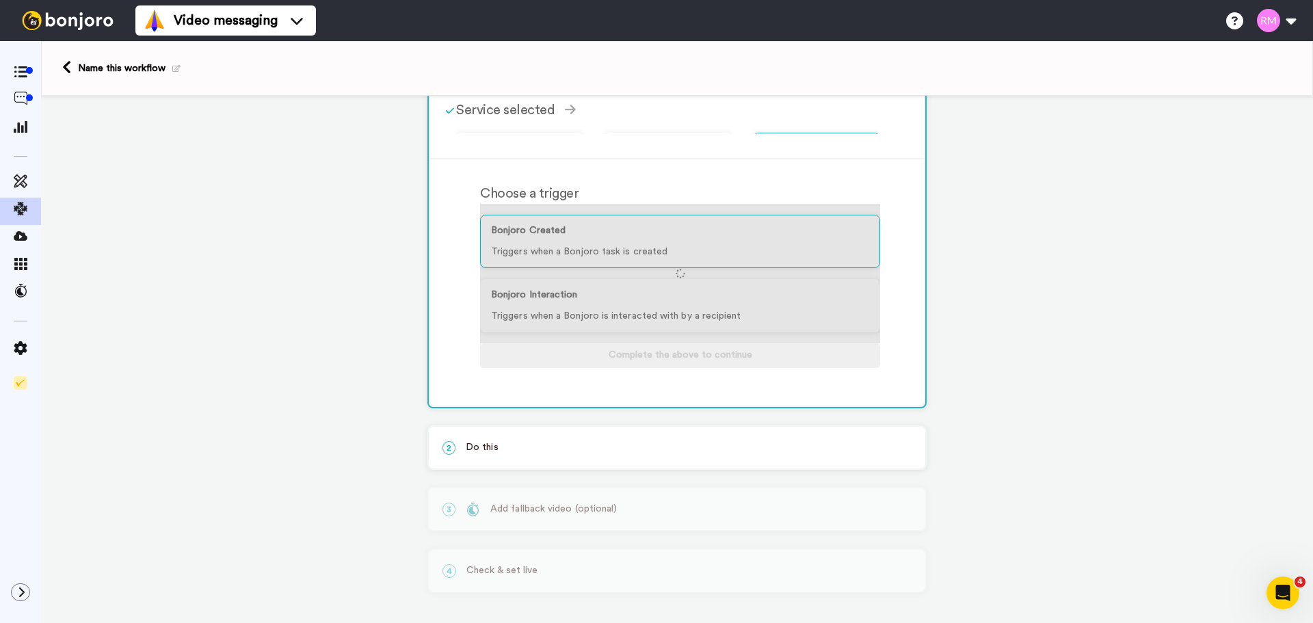
scroll to position [73, 0]
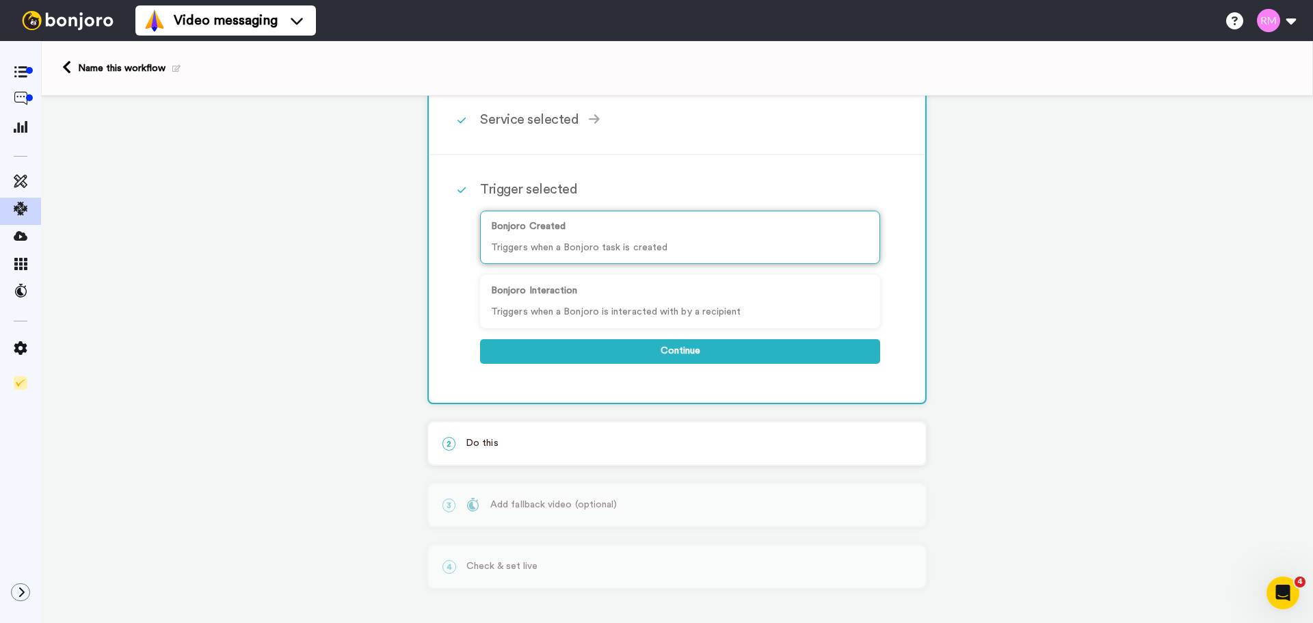
click at [648, 232] on p "Bonjoro Created" at bounding box center [680, 227] width 378 height 14
click at [651, 341] on button "Continue" at bounding box center [680, 351] width 400 height 25
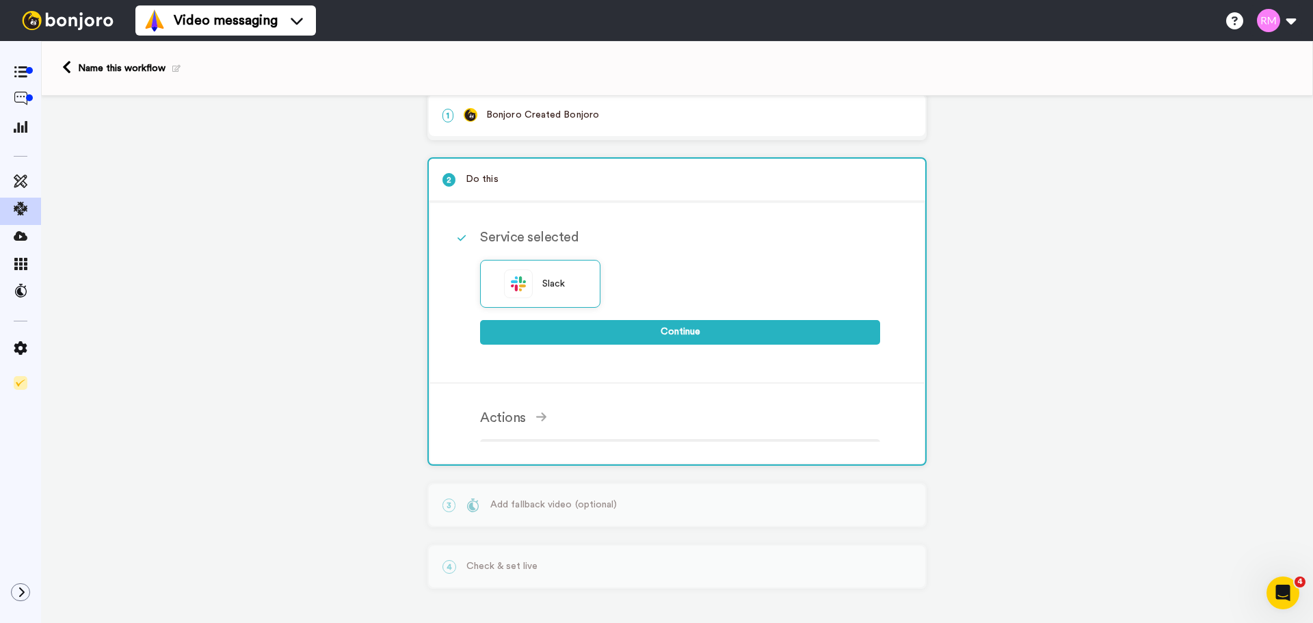
scroll to position [6, 0]
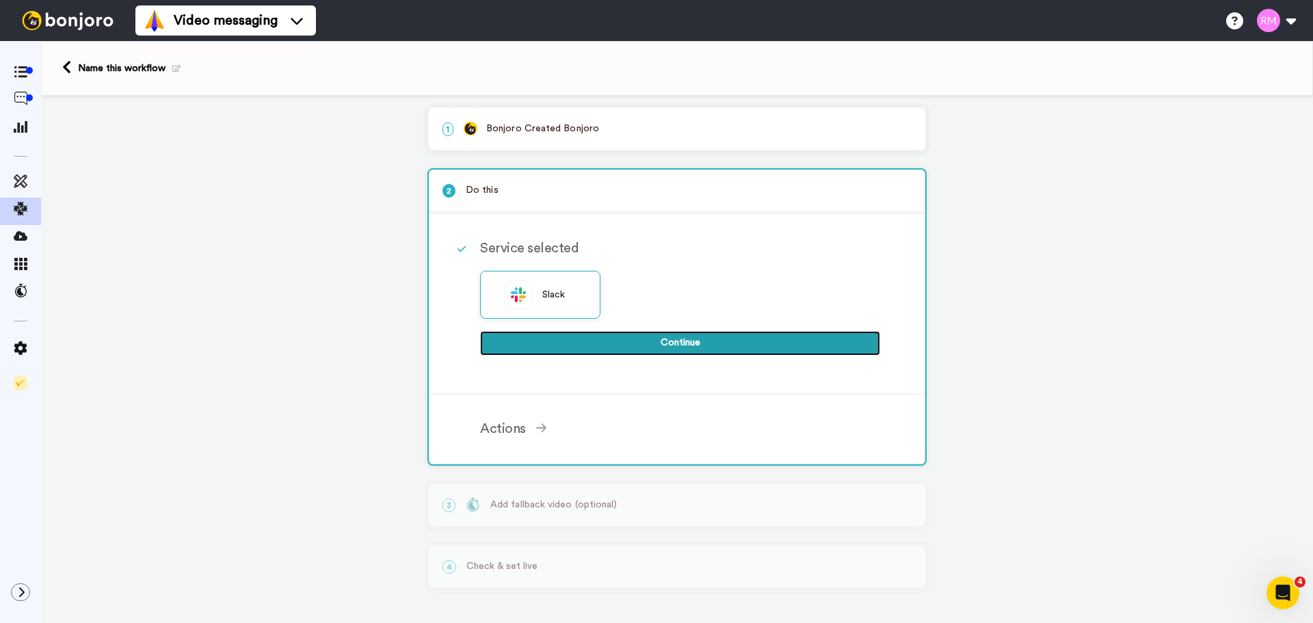
click at [699, 339] on button "Continue" at bounding box center [680, 343] width 400 height 25
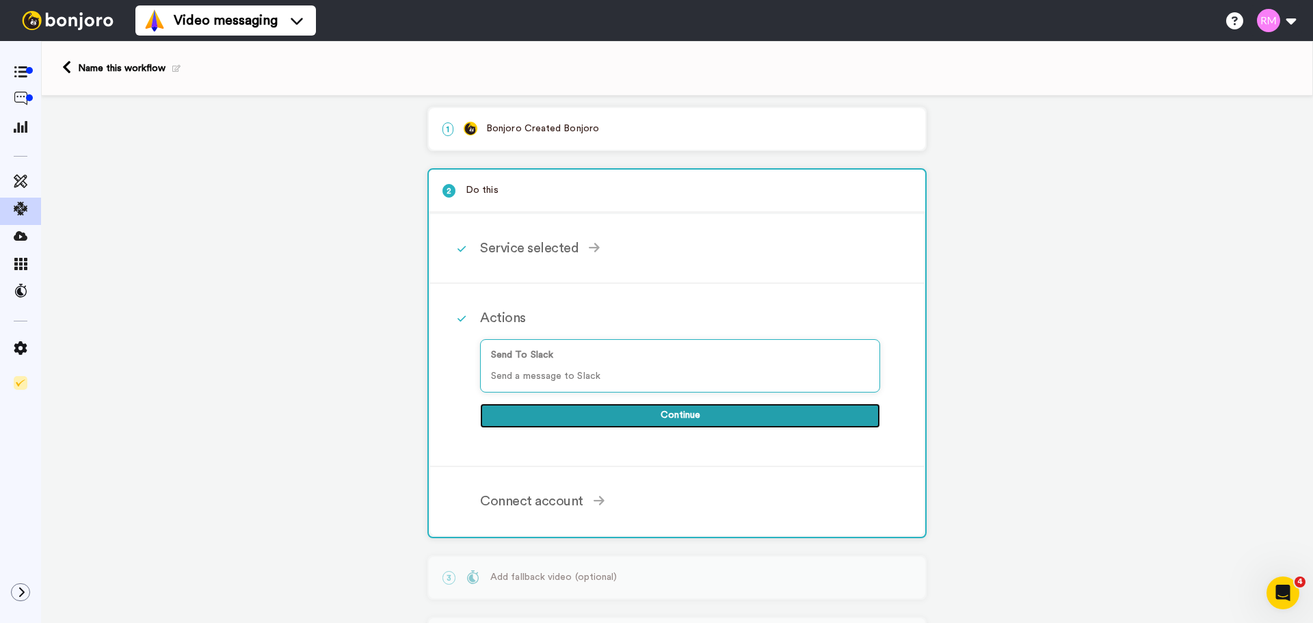
click at [659, 410] on button "Continue" at bounding box center [680, 416] width 400 height 25
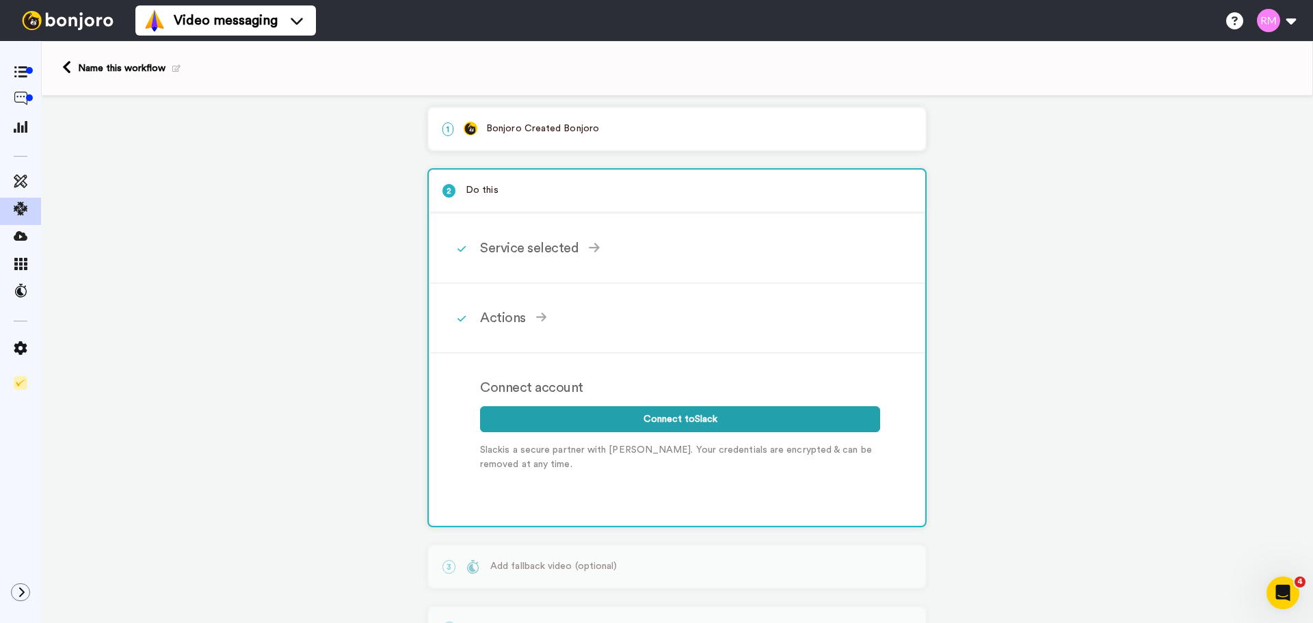
scroll to position [68, 0]
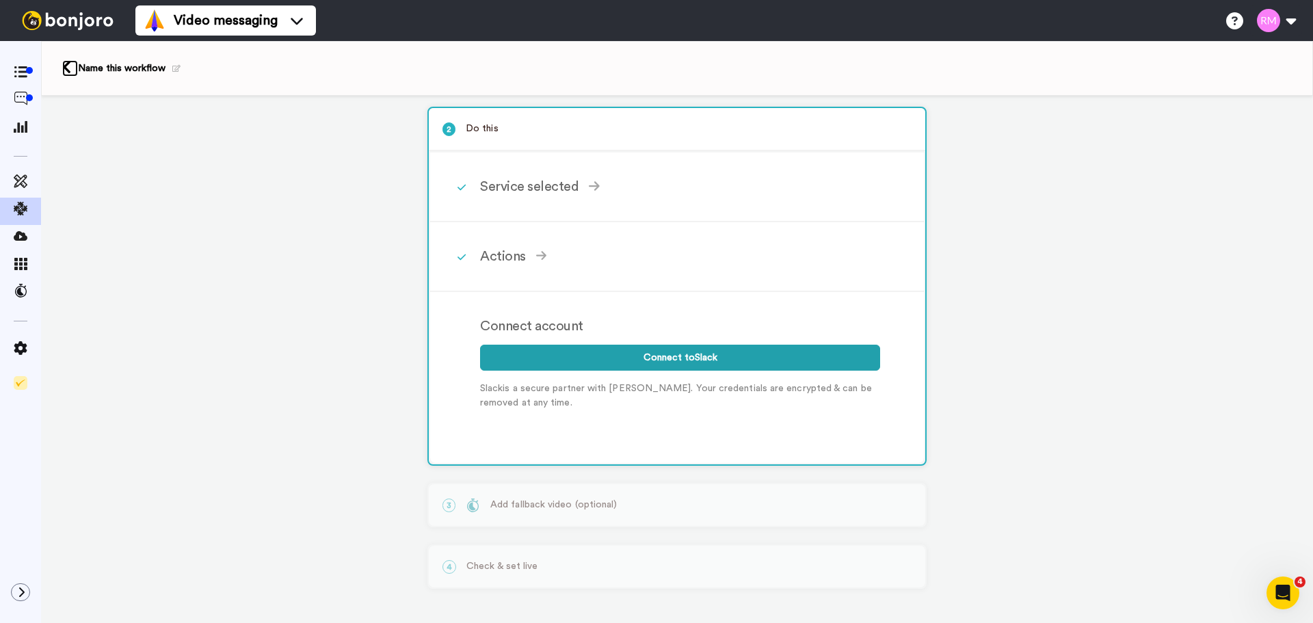
click at [65, 65] on icon at bounding box center [66, 67] width 9 height 14
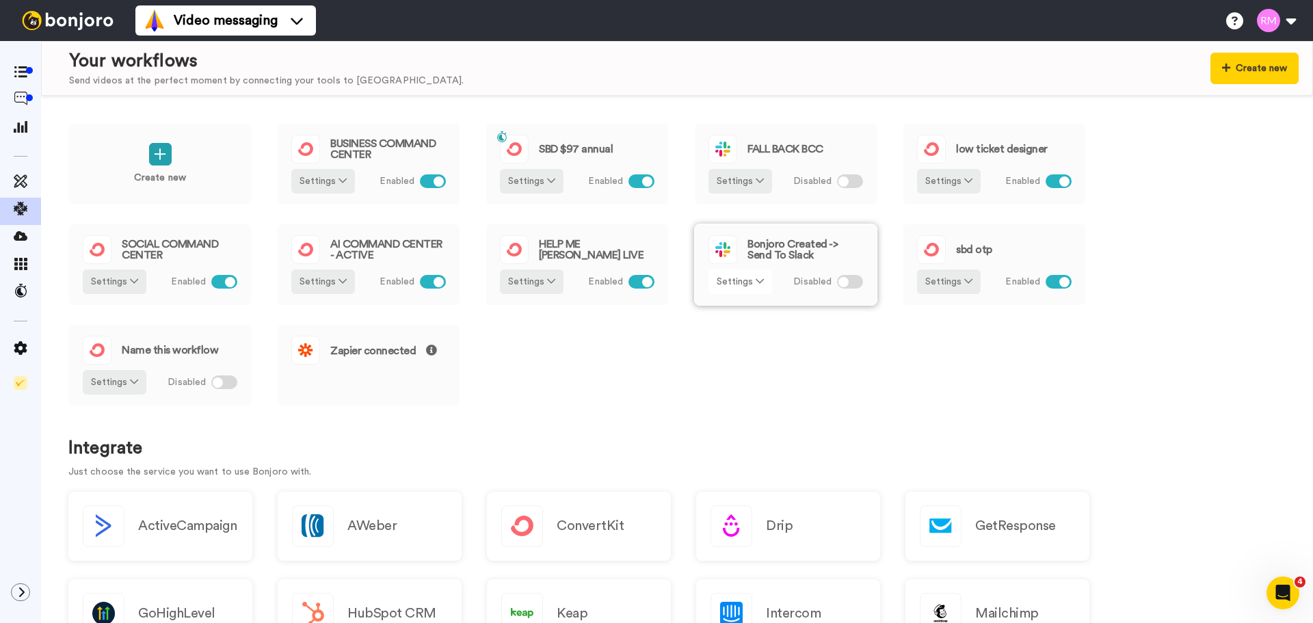
click at [746, 276] on button "Settings" at bounding box center [741, 281] width 64 height 25
click at [741, 364] on li "Remove" at bounding box center [741, 360] width 61 height 25
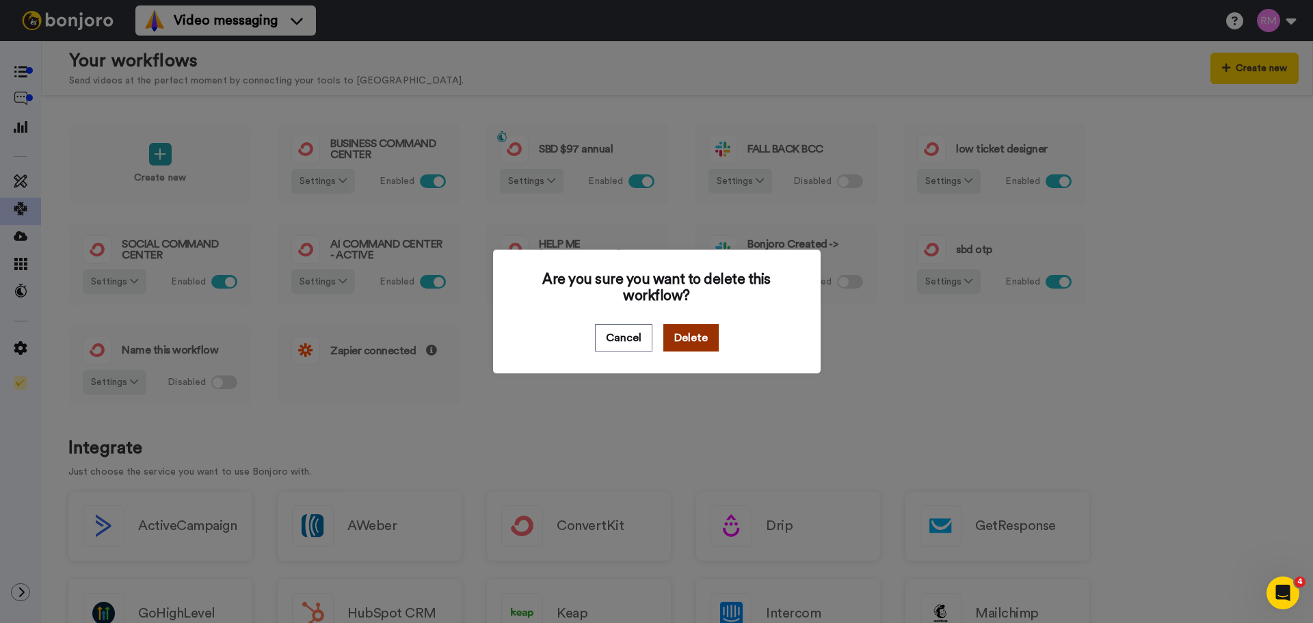
click at [679, 340] on button "Delete" at bounding box center [690, 337] width 55 height 27
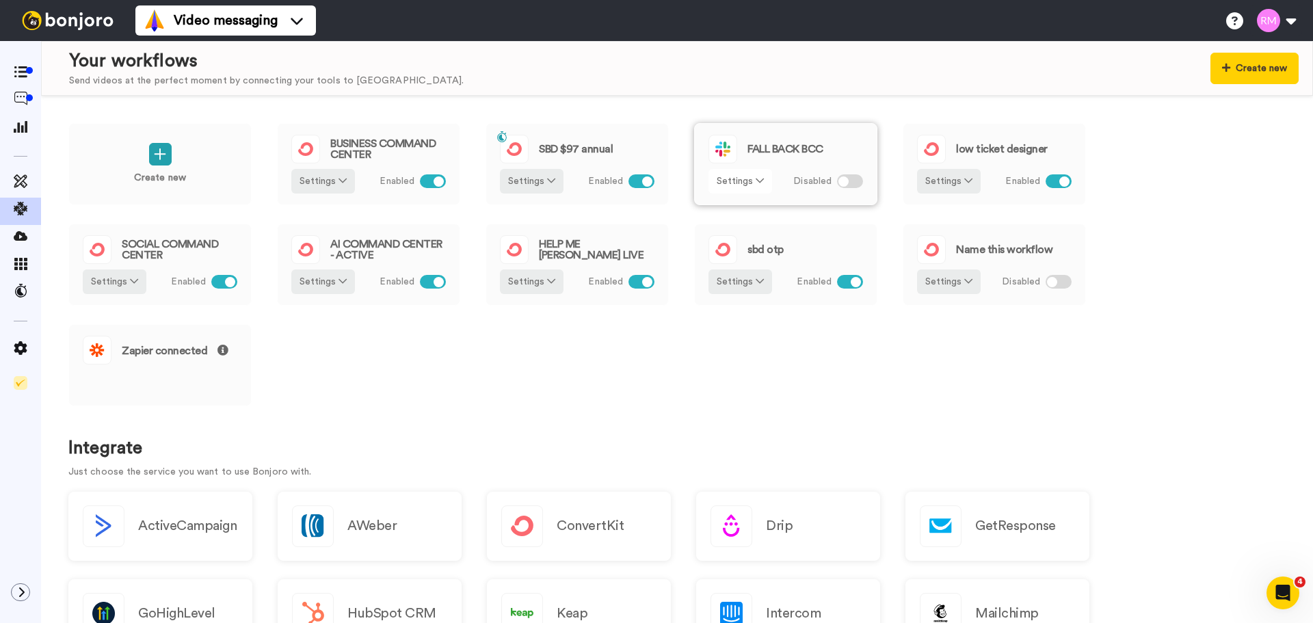
click at [758, 176] on icon at bounding box center [760, 181] width 8 height 10
click at [749, 252] on li "Remove" at bounding box center [741, 260] width 61 height 25
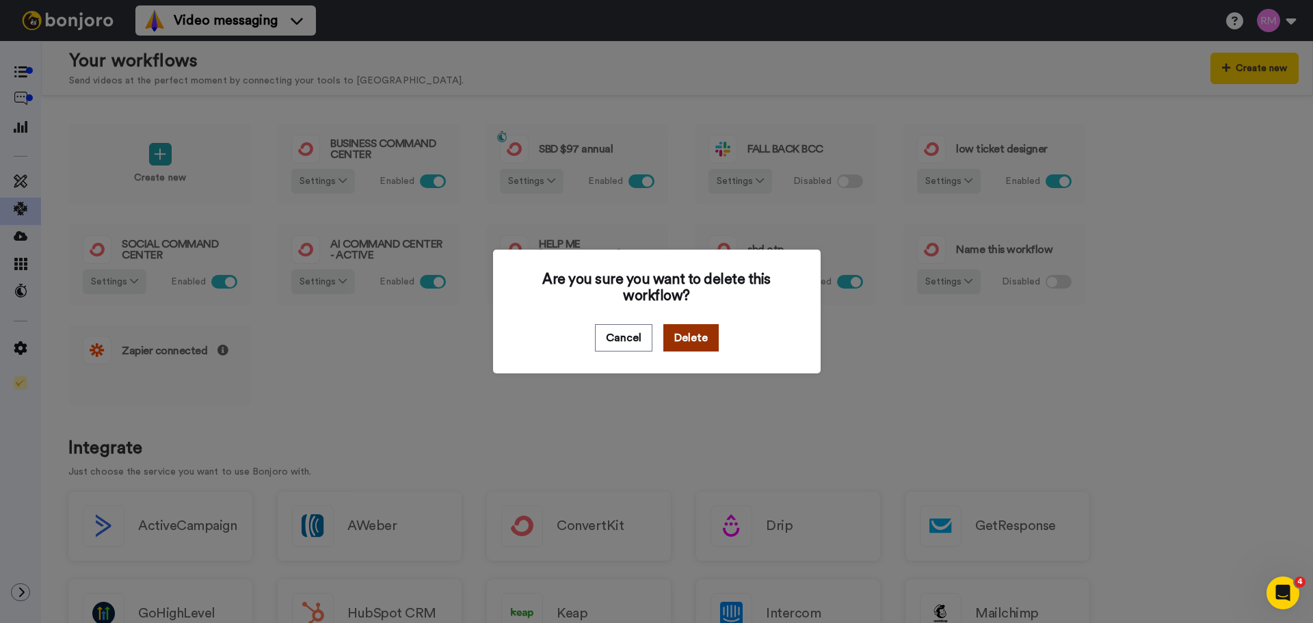
click at [686, 337] on button "Delete" at bounding box center [690, 337] width 55 height 27
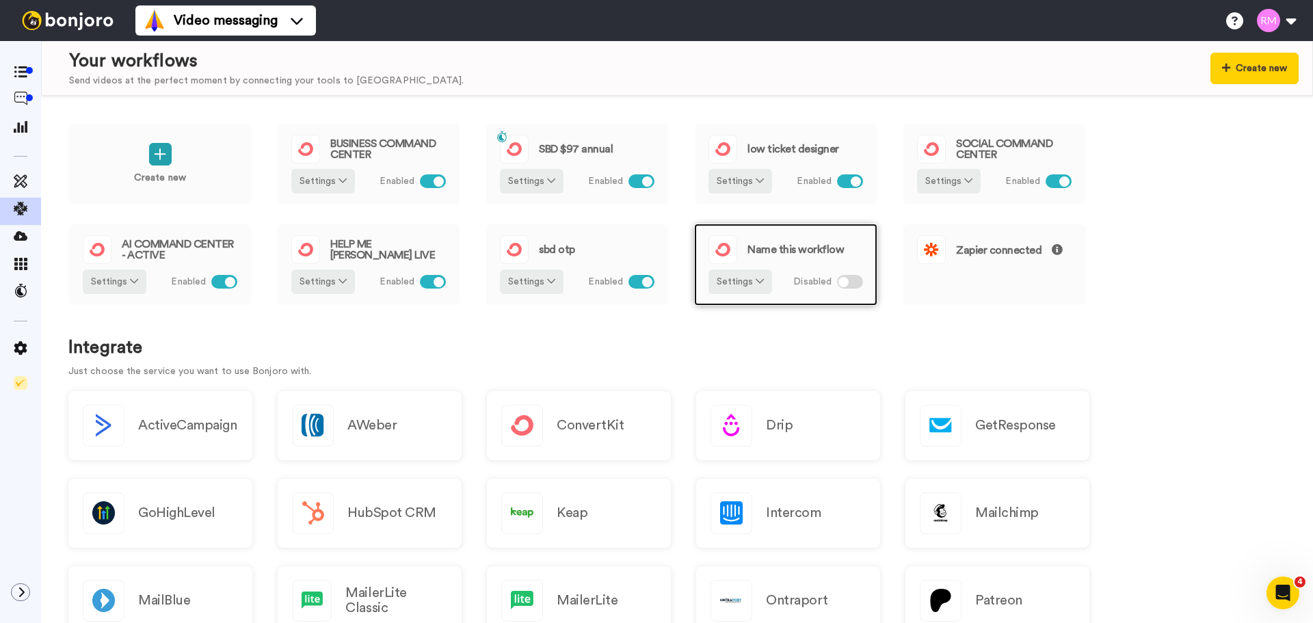
click at [770, 263] on div "Name this workflow" at bounding box center [786, 249] width 155 height 29
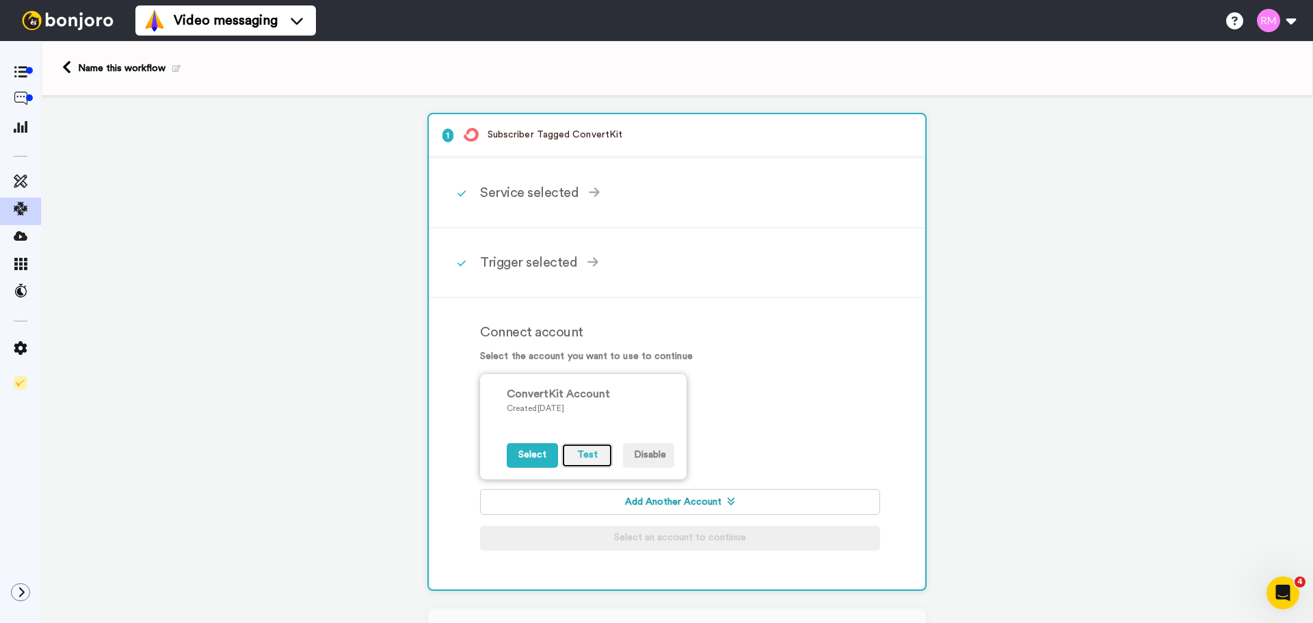
click at [584, 454] on button "Test" at bounding box center [586, 455] width 51 height 25
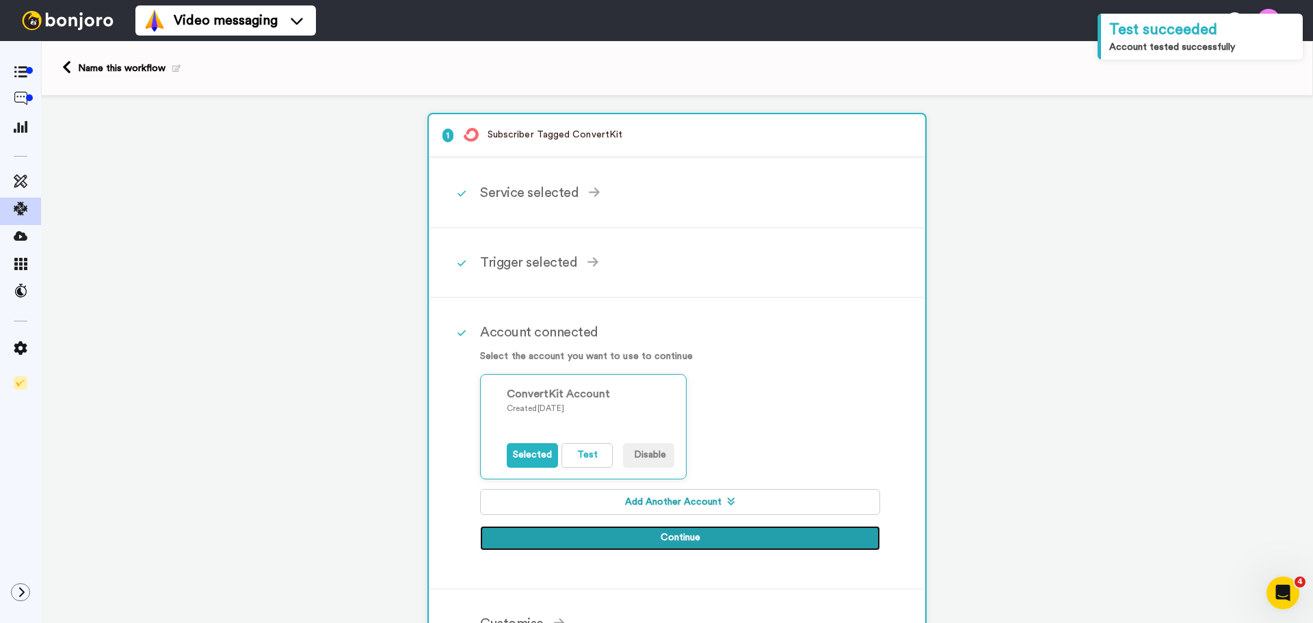
click at [613, 536] on button "Continue" at bounding box center [680, 538] width 400 height 25
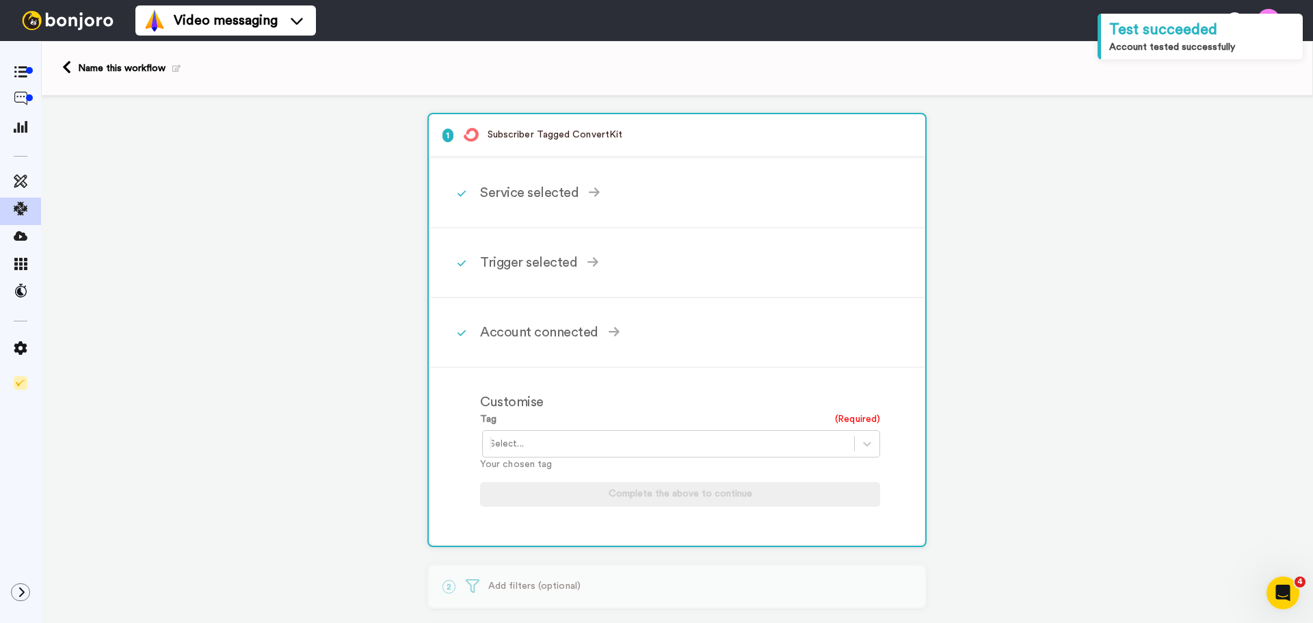
click at [585, 445] on div at bounding box center [669, 444] width 358 height 16
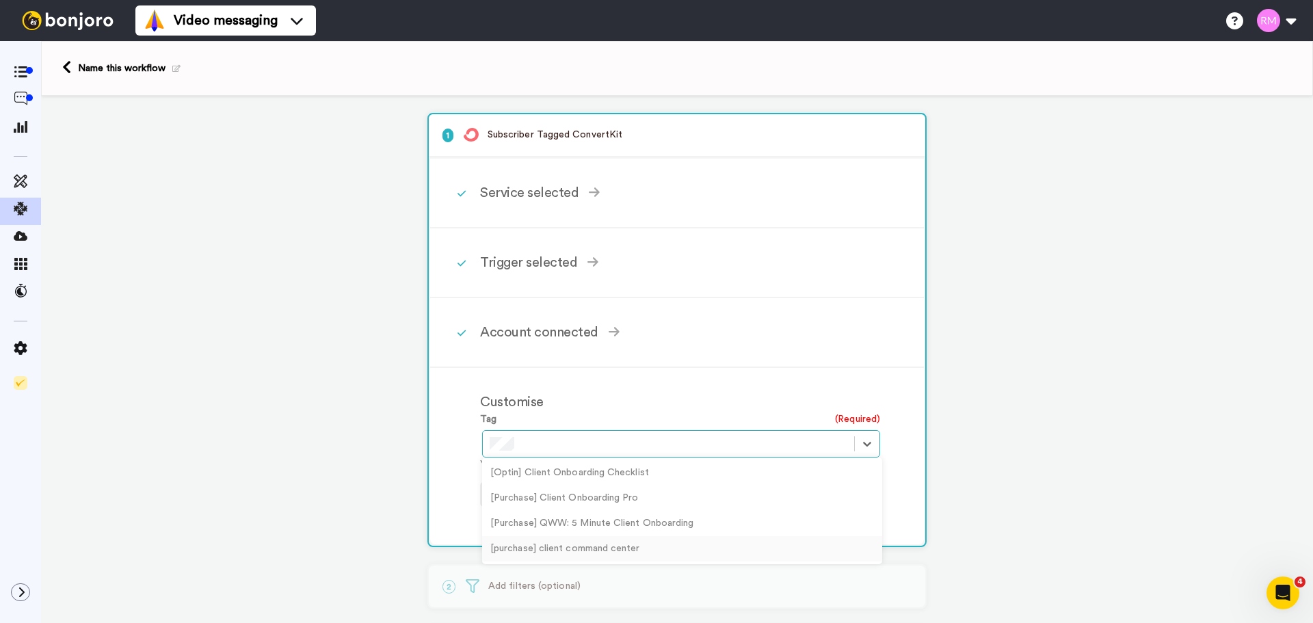
click at [595, 546] on div "[purchase] client command center" at bounding box center [682, 548] width 400 height 25
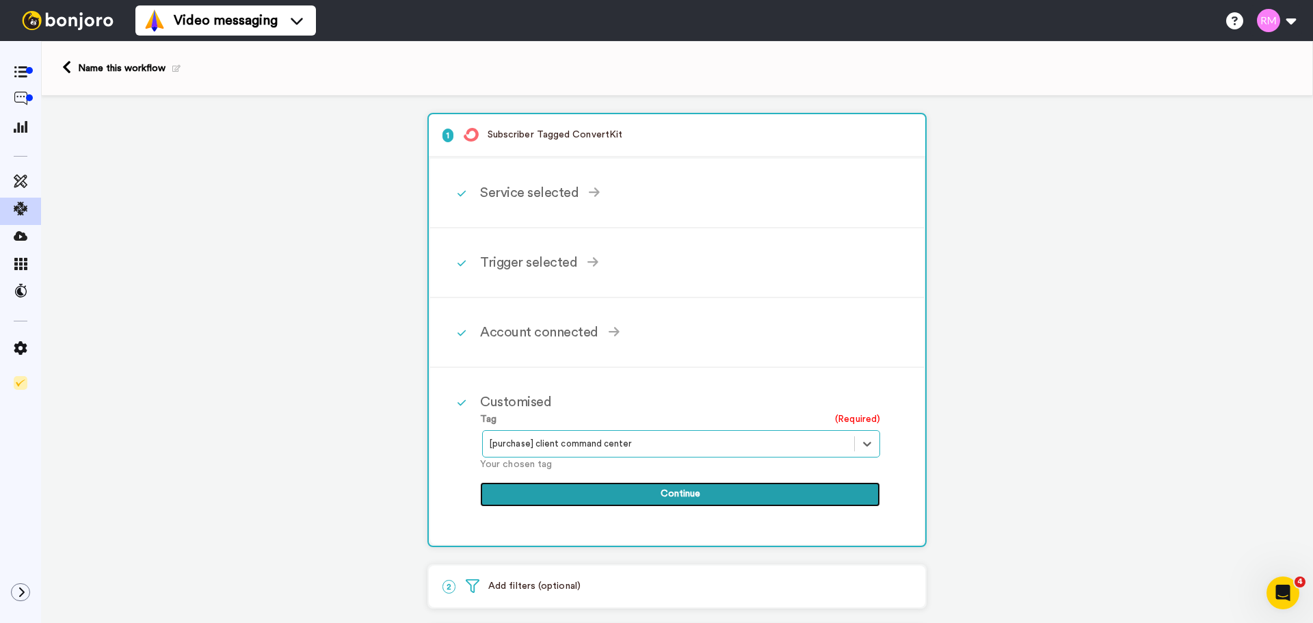
click at [625, 492] on button "Continue" at bounding box center [680, 494] width 400 height 25
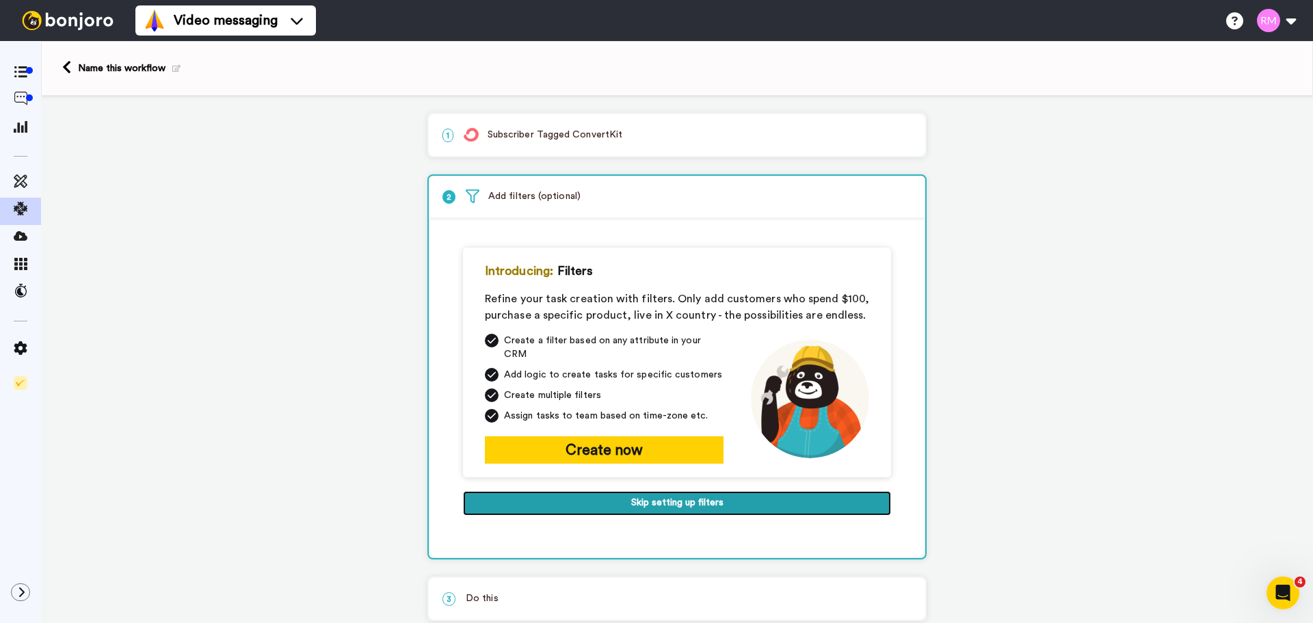
click at [657, 503] on button "Skip setting up filters" at bounding box center [677, 503] width 428 height 25
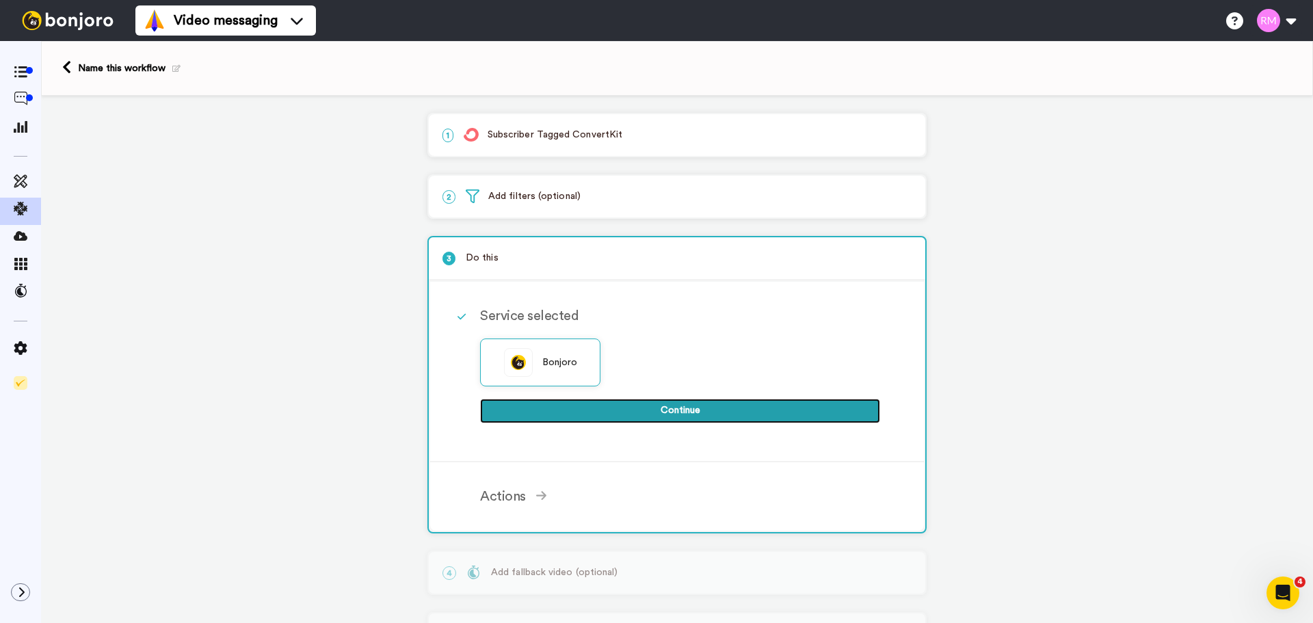
click at [635, 409] on button "Continue" at bounding box center [680, 411] width 400 height 25
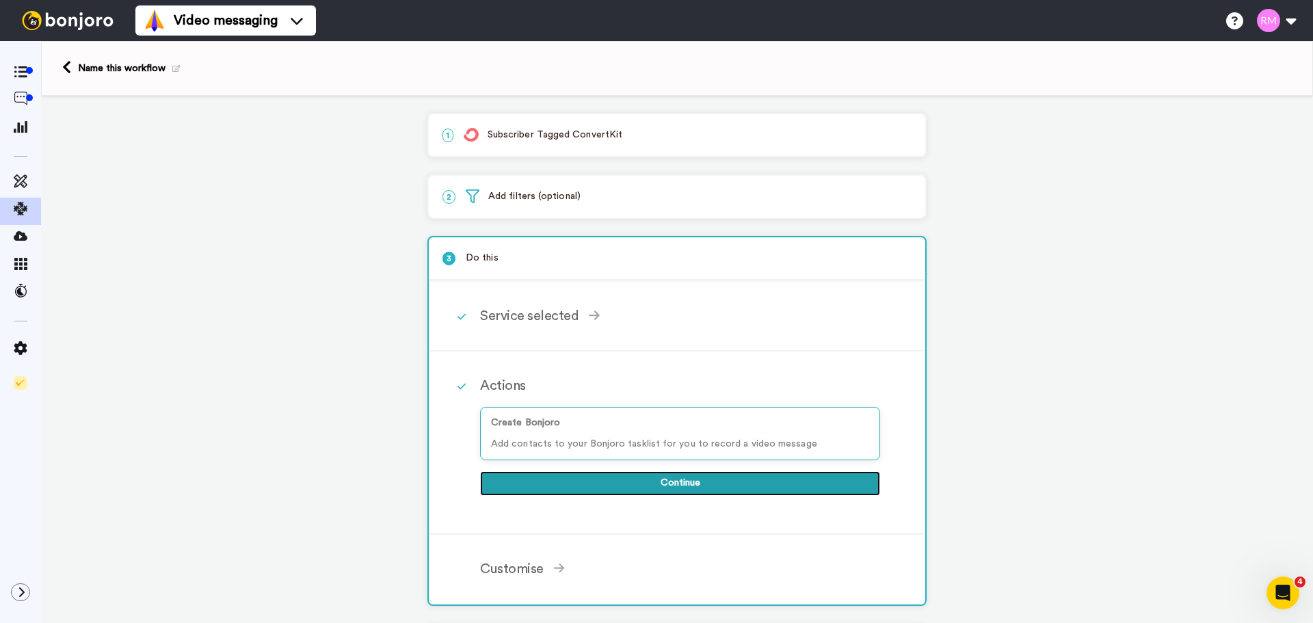
click at [637, 484] on button "Continue" at bounding box center [680, 483] width 400 height 25
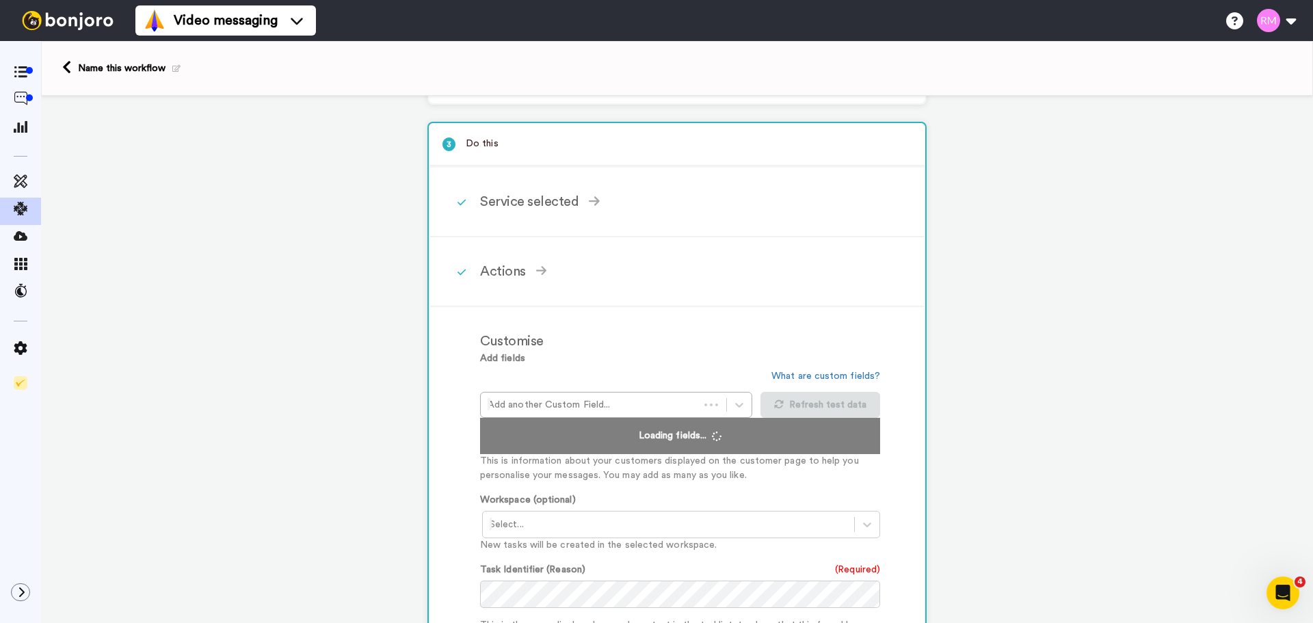
scroll to position [228, 0]
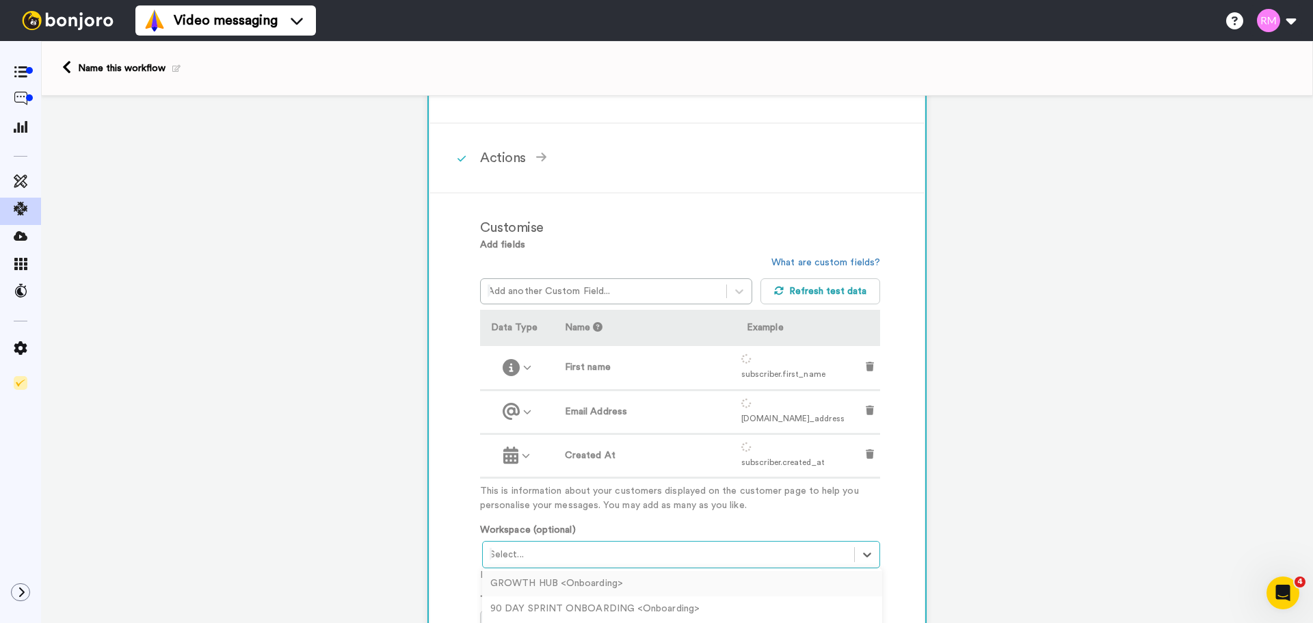
click at [558, 404] on div "Add fields Add another Custom Field... What are custom fields? Refresh test dat…" at bounding box center [680, 551] width 400 height 626
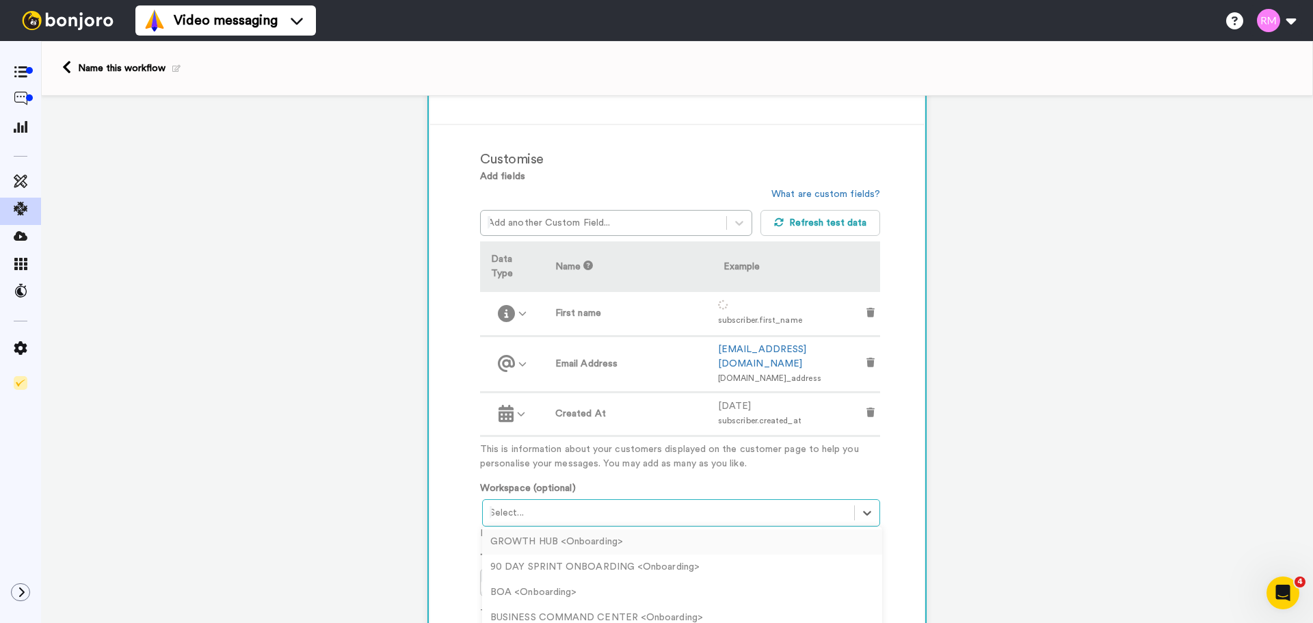
scroll to position [319, 0]
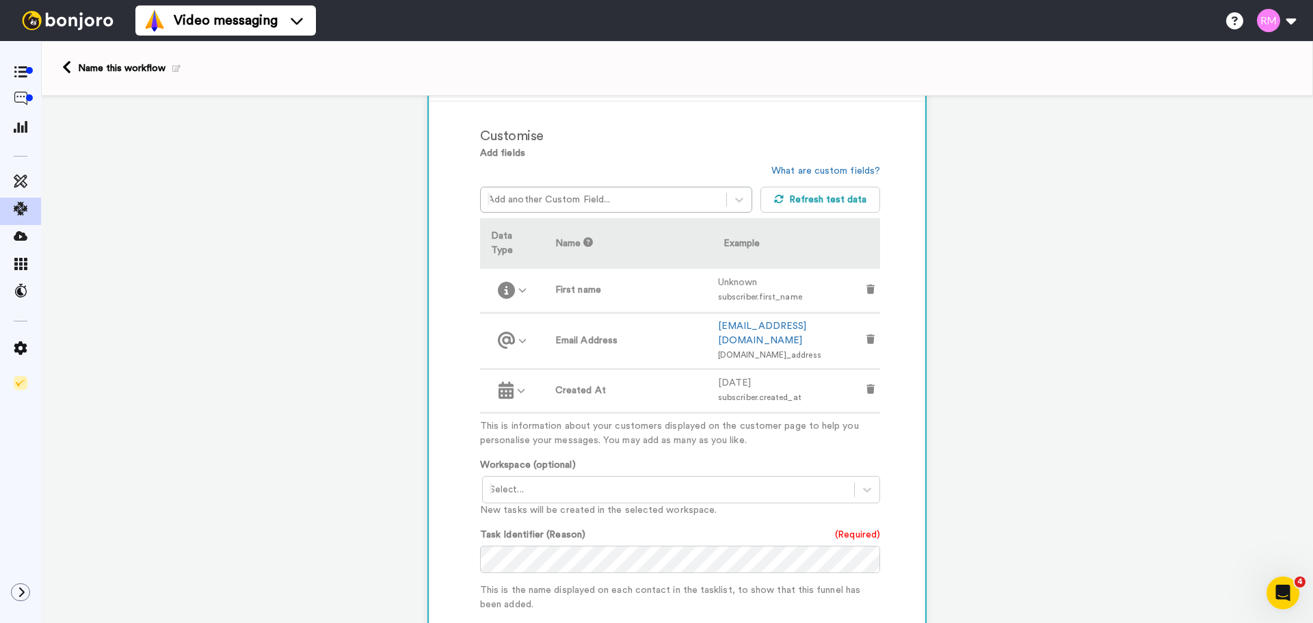
click at [440, 520] on div "Customise Add fields Add another Custom Field... What are custom fields? Refres…" at bounding box center [677, 463] width 494 height 722
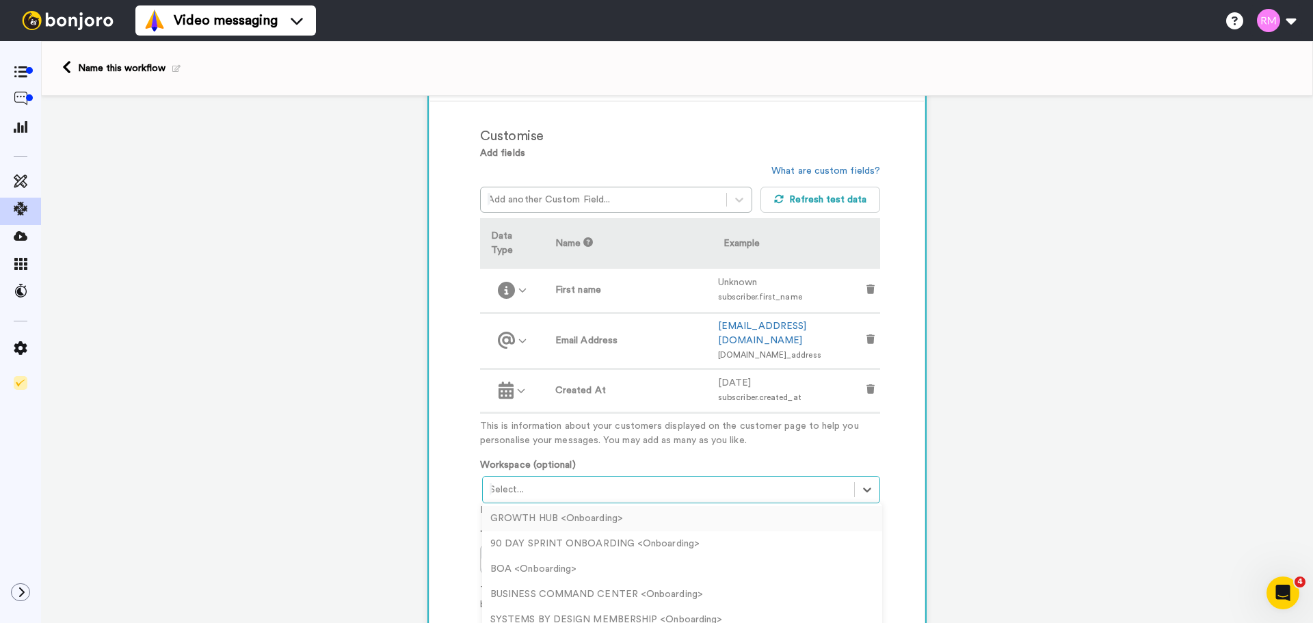
click at [507, 476] on div "Select..." at bounding box center [681, 489] width 398 height 27
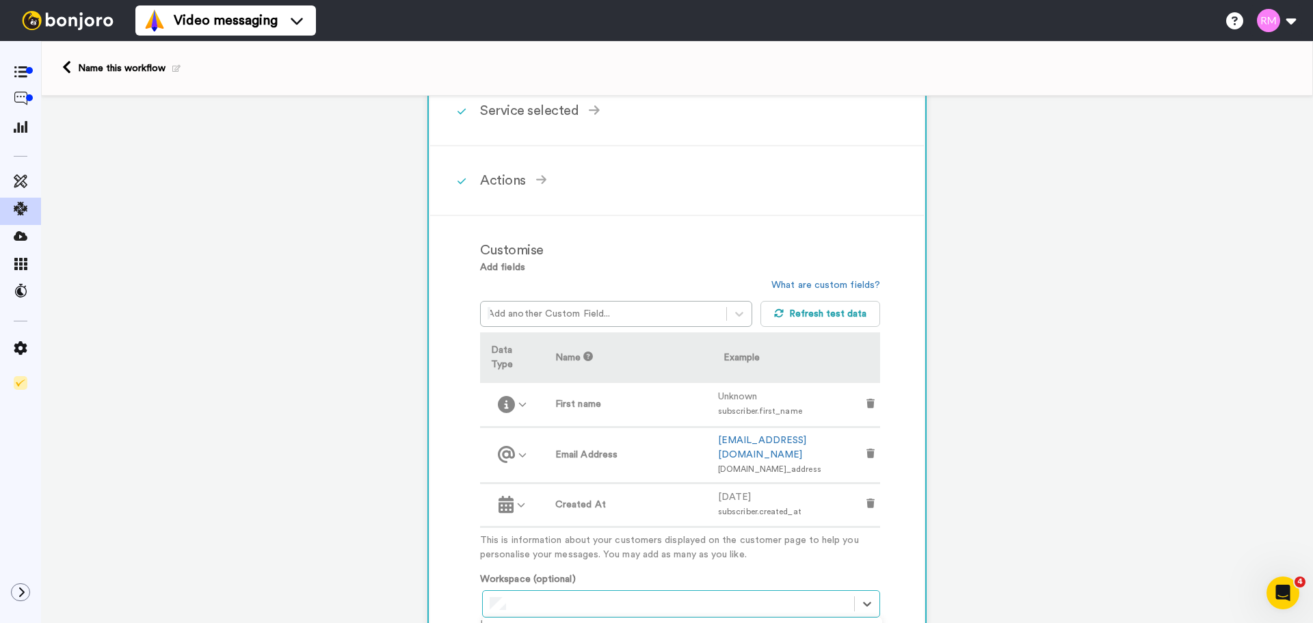
scroll to position [91, 0]
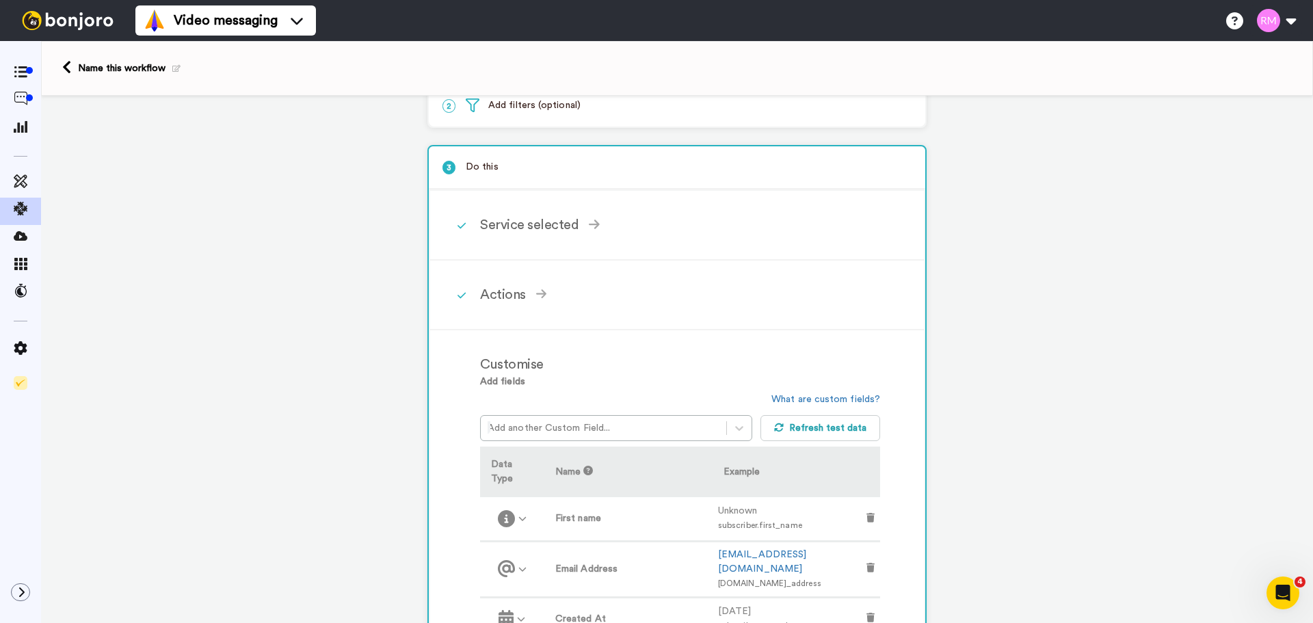
click at [175, 72] on span at bounding box center [173, 69] width 15 height 14
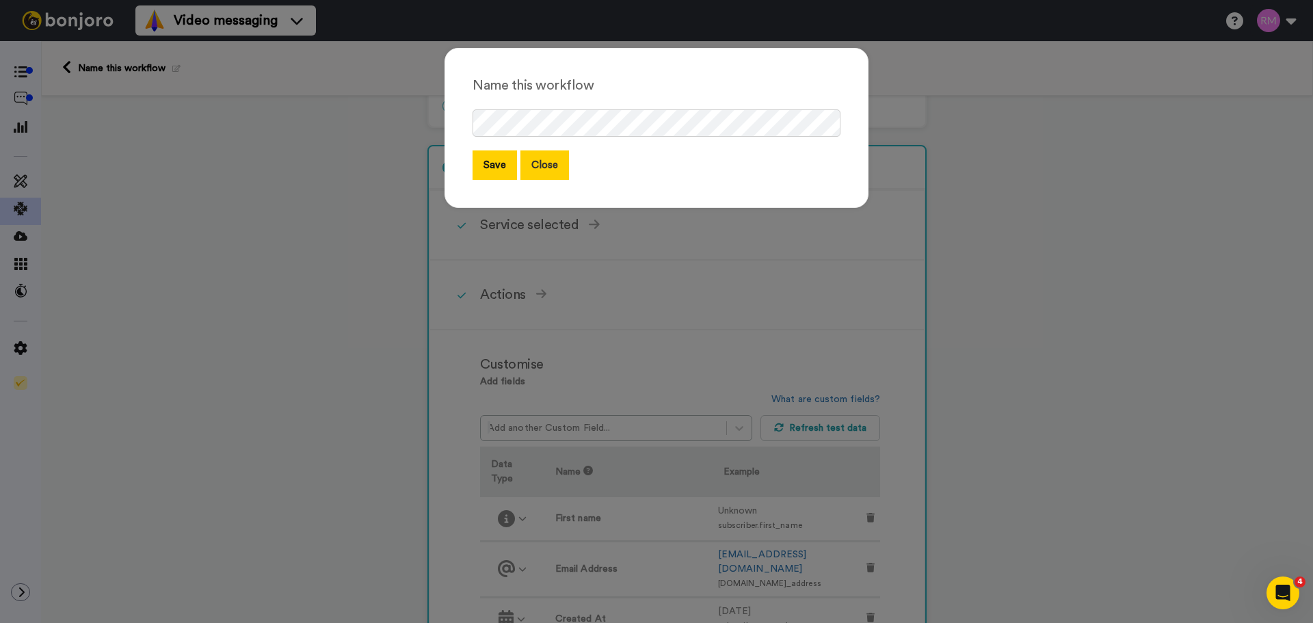
click at [551, 165] on button "Close" at bounding box center [544, 164] width 49 height 29
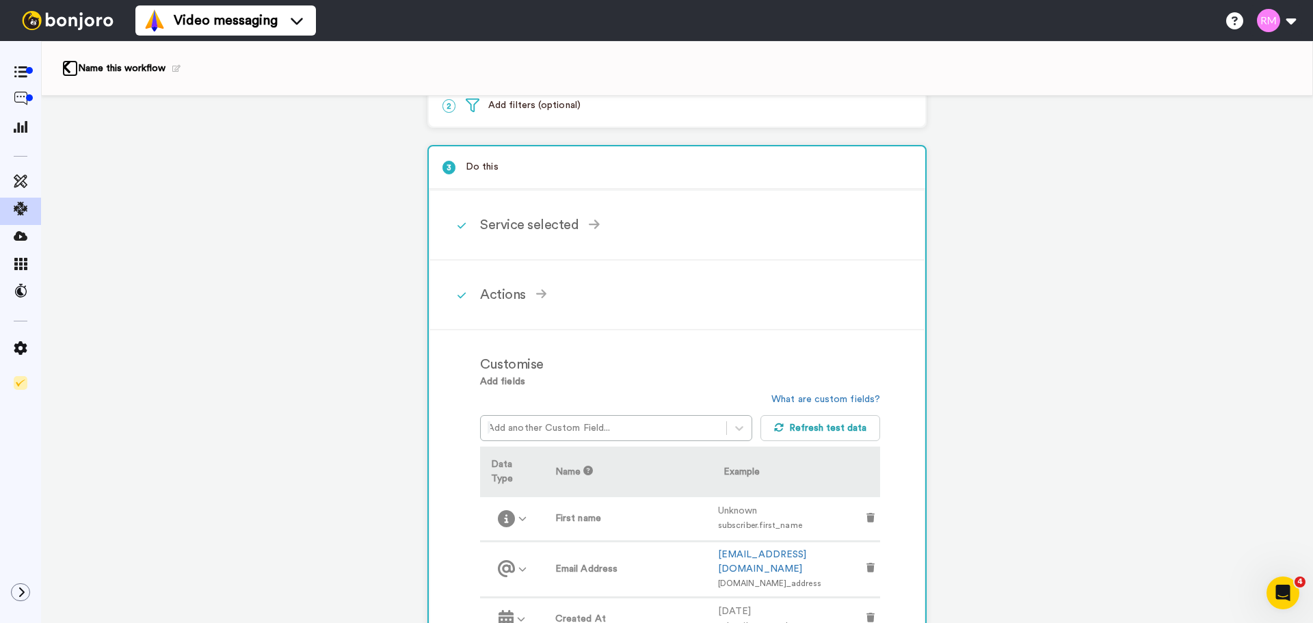
click at [64, 68] on icon at bounding box center [66, 67] width 9 height 14
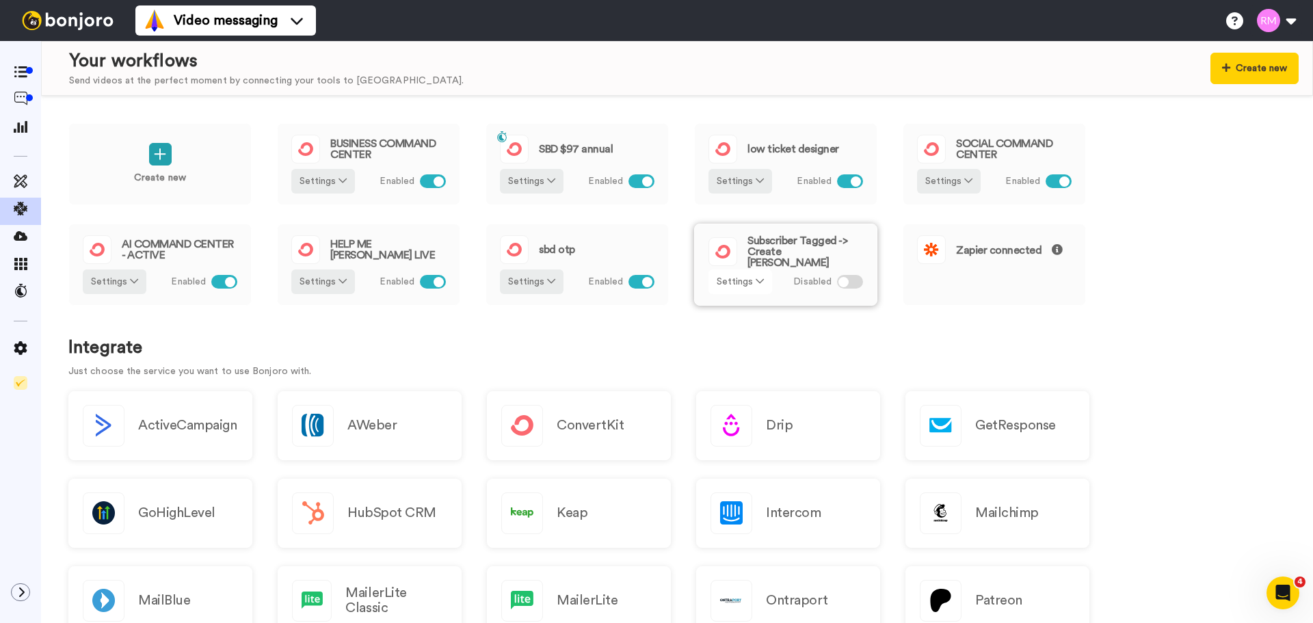
click at [756, 282] on icon at bounding box center [760, 281] width 8 height 10
click at [739, 362] on span "Remove" at bounding box center [741, 359] width 40 height 10
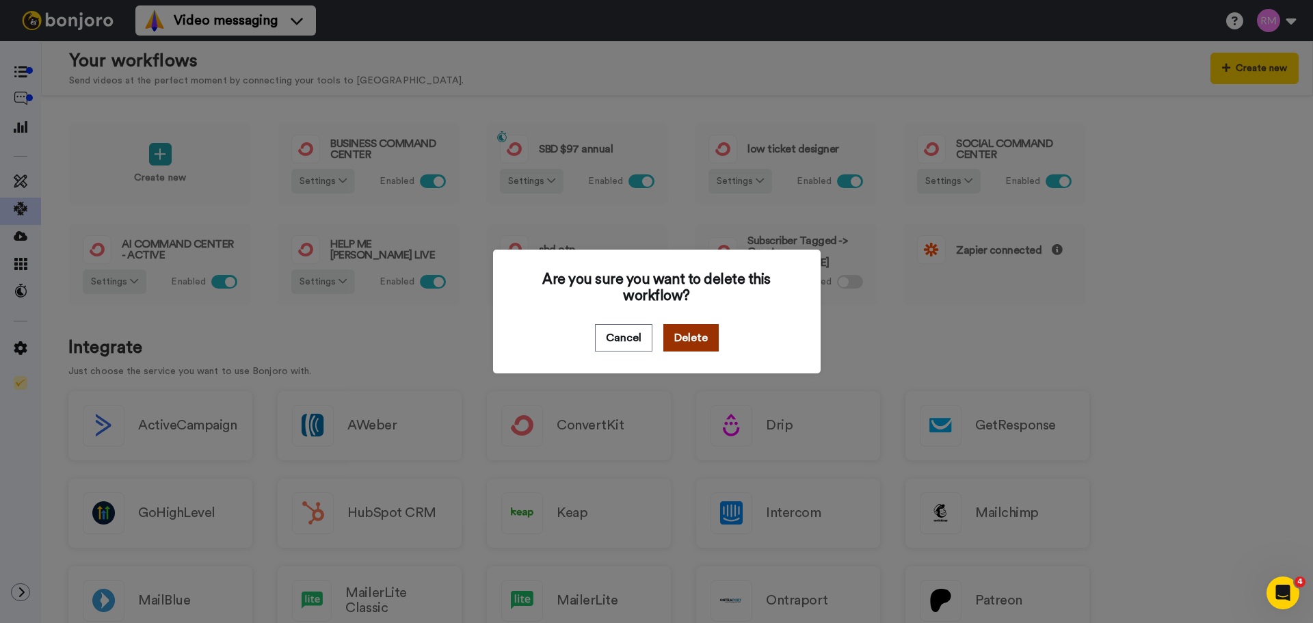
click at [691, 336] on button "Delete" at bounding box center [690, 337] width 55 height 27
